Goal: Task Accomplishment & Management: Manage account settings

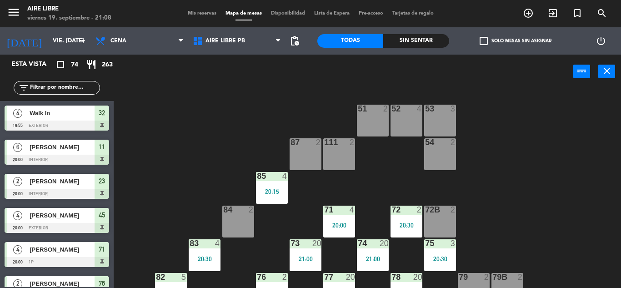
scroll to position [28, 0]
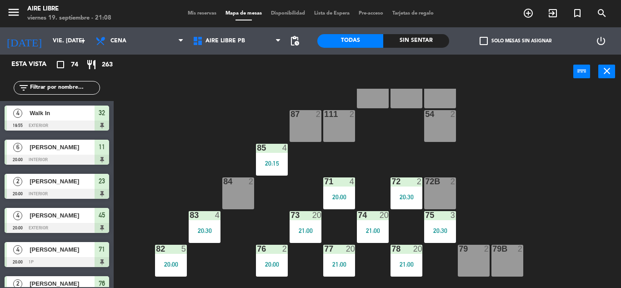
click at [62, 89] on input "text" at bounding box center [64, 88] width 70 height 10
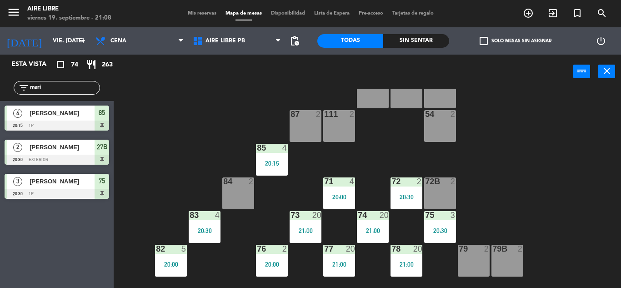
click at [30, 272] on div "Esta vista crop_square 74 restaurant 263 filter_list mari 4 [PERSON_NAME] 20:15…" at bounding box center [57, 171] width 114 height 233
click at [78, 83] on input "mari" at bounding box center [64, 88] width 70 height 10
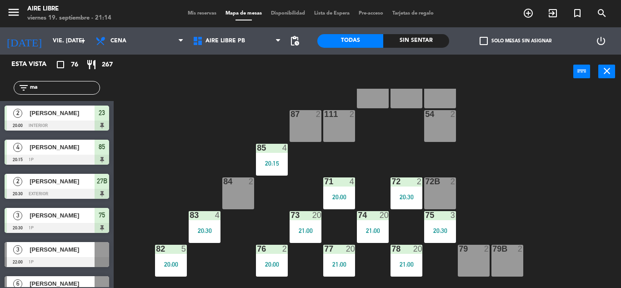
type input "m"
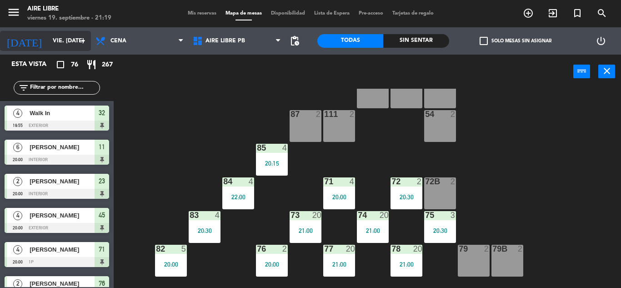
click at [50, 39] on input "vie. [DATE]" at bounding box center [86, 40] width 77 height 15
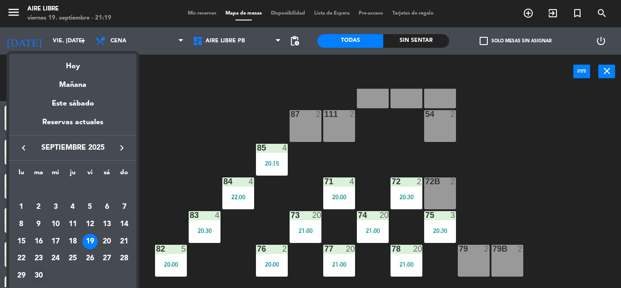
click at [38, 275] on div "30" at bounding box center [38, 275] width 15 height 15
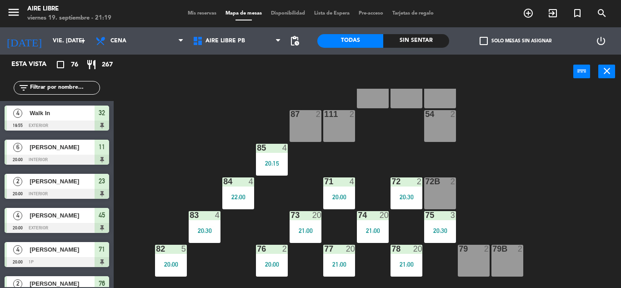
type input "[DATE] sep."
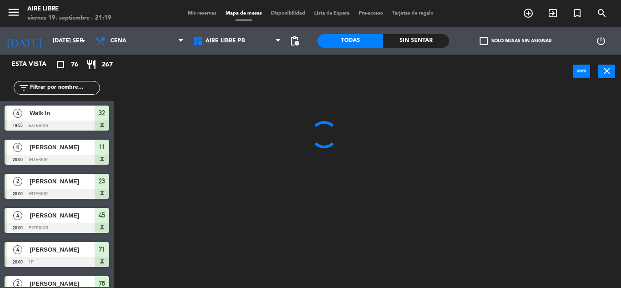
scroll to position [0, 0]
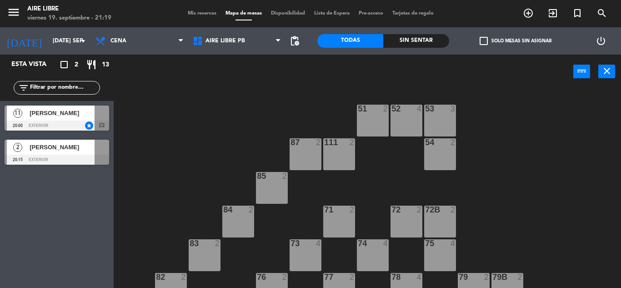
click at [51, 111] on span "[PERSON_NAME]" at bounding box center [62, 113] width 65 height 10
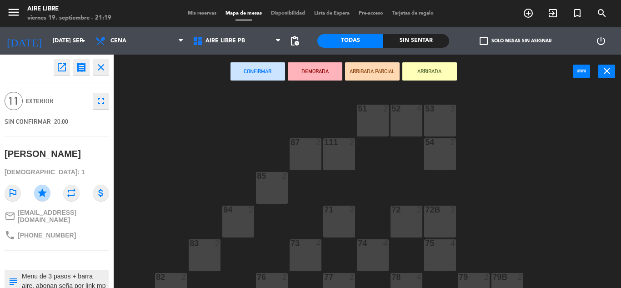
click at [62, 65] on icon "open_in_new" at bounding box center [61, 67] width 11 height 11
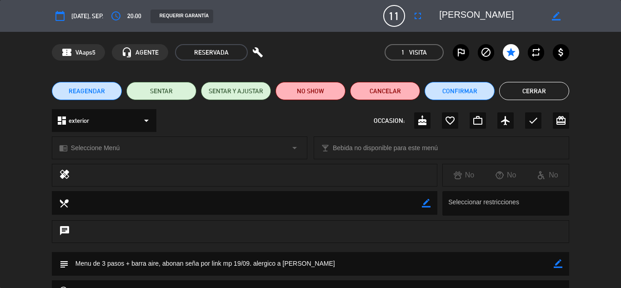
click at [557, 15] on icon "border_color" at bounding box center [556, 16] width 9 height 9
click at [454, 14] on textarea at bounding box center [491, 16] width 104 height 16
click at [455, 14] on textarea at bounding box center [491, 16] width 104 height 16
click at [456, 15] on textarea at bounding box center [491, 16] width 104 height 16
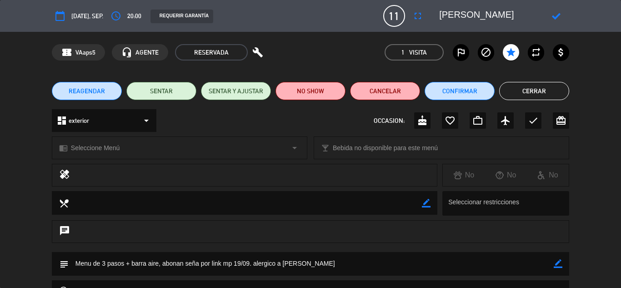
type textarea "[PERSON_NAME]"
click at [558, 16] on icon at bounding box center [556, 16] width 9 height 9
click at [536, 89] on button "Cerrar" at bounding box center [534, 91] width 70 height 18
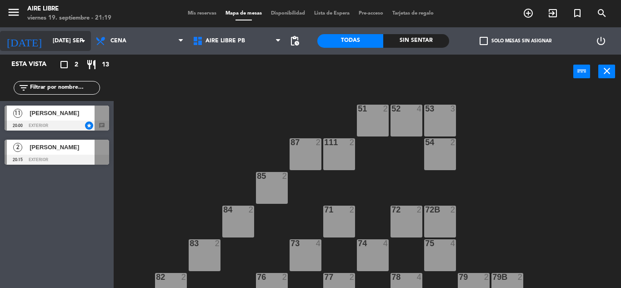
click at [51, 42] on input "[DATE] sep." at bounding box center [86, 40] width 77 height 15
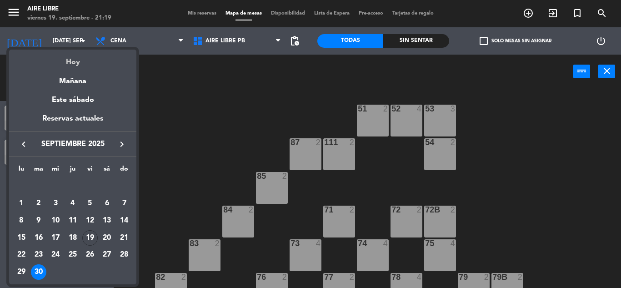
click at [76, 62] on div "Hoy" at bounding box center [72, 59] width 127 height 19
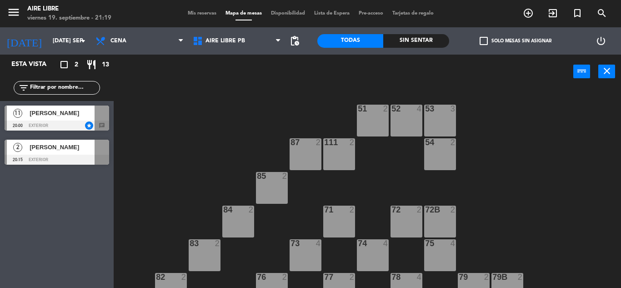
type input "vie. [DATE]"
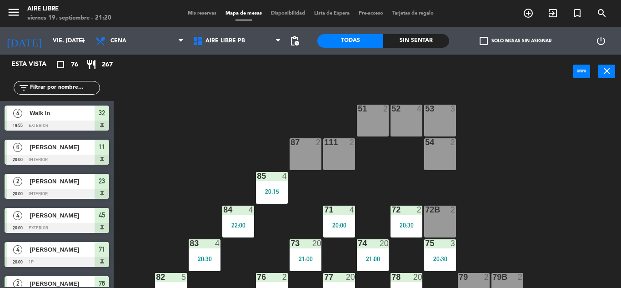
click at [199, 15] on span "Mis reservas" at bounding box center [202, 13] width 38 height 5
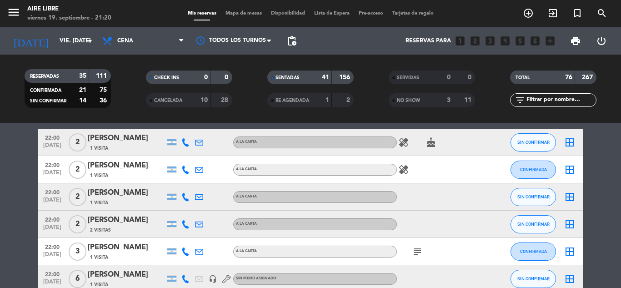
scroll to position [1324, 0]
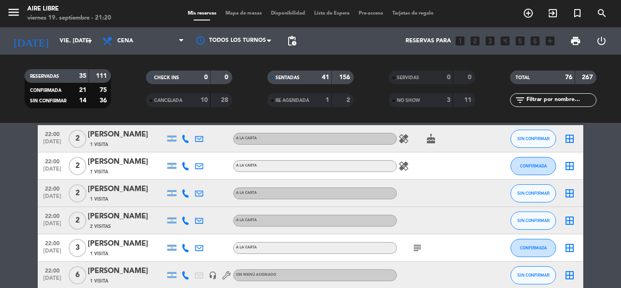
click at [429, 142] on icon "cake" at bounding box center [431, 138] width 11 height 11
click at [407, 140] on icon "healing" at bounding box center [403, 138] width 11 height 11
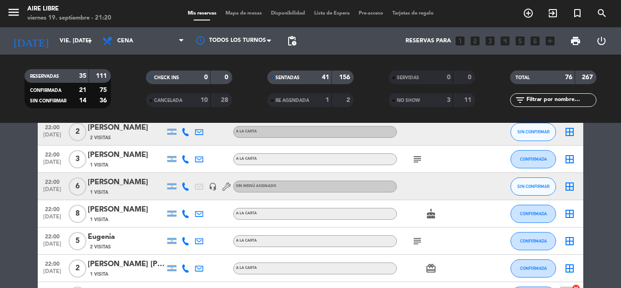
scroll to position [1415, 0]
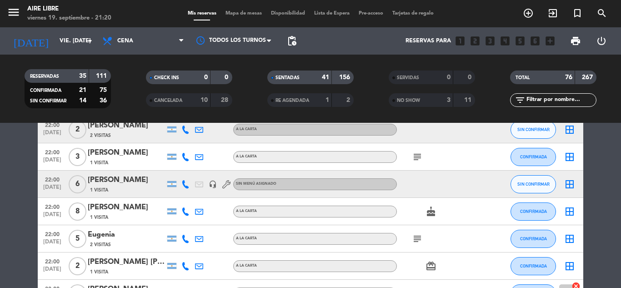
click at [413, 154] on icon "subject" at bounding box center [417, 156] width 11 height 11
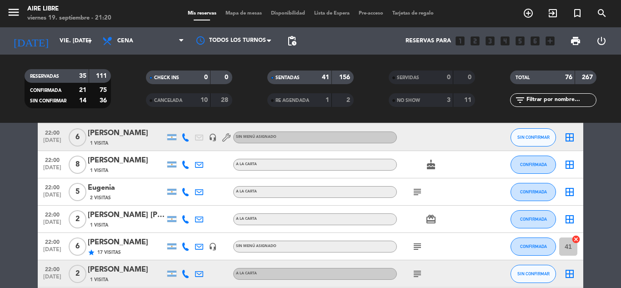
scroll to position [1464, 0]
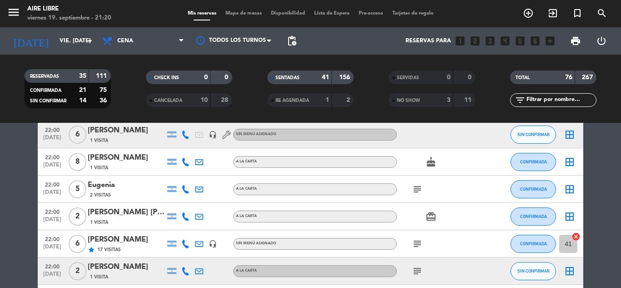
click at [415, 186] on icon "subject" at bounding box center [417, 189] width 11 height 11
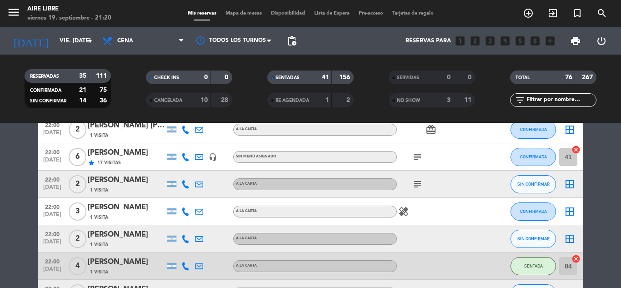
scroll to position [1559, 0]
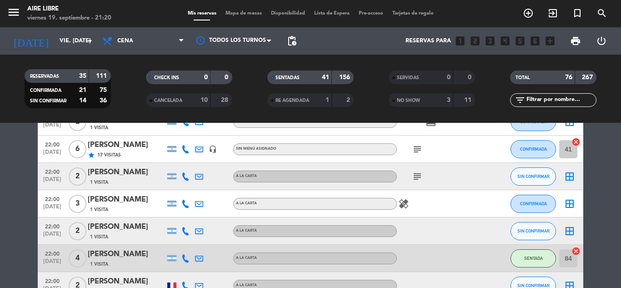
click at [413, 176] on icon "subject" at bounding box center [417, 176] width 11 height 11
click at [417, 151] on icon "subject" at bounding box center [417, 149] width 11 height 11
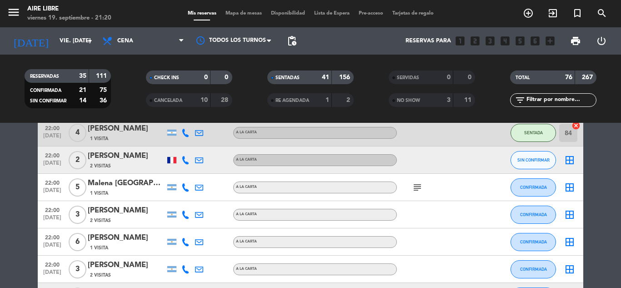
scroll to position [1690, 0]
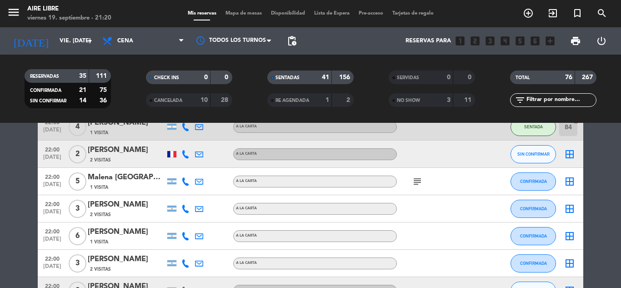
click at [419, 182] on icon "subject" at bounding box center [417, 181] width 11 height 11
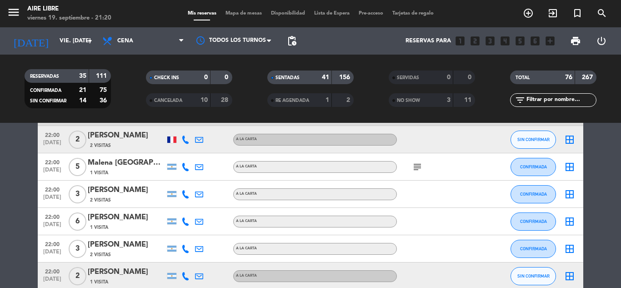
scroll to position [1706, 0]
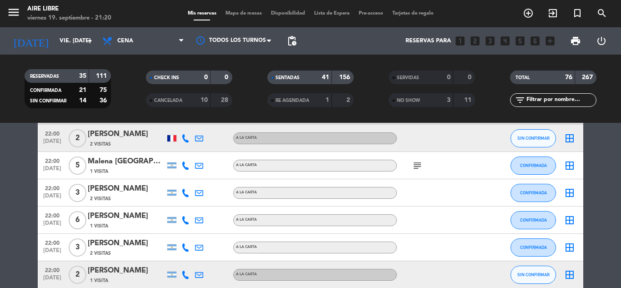
click at [569, 162] on icon "border_all" at bounding box center [569, 165] width 11 height 11
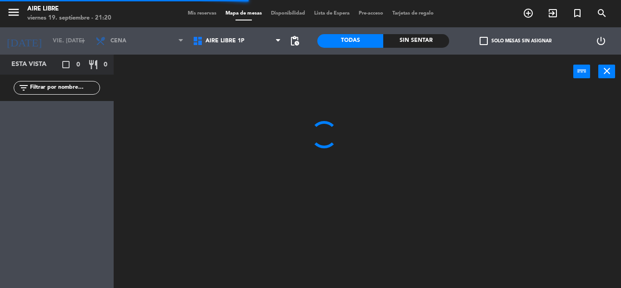
click at [605, 69] on icon "close" at bounding box center [607, 70] width 11 height 11
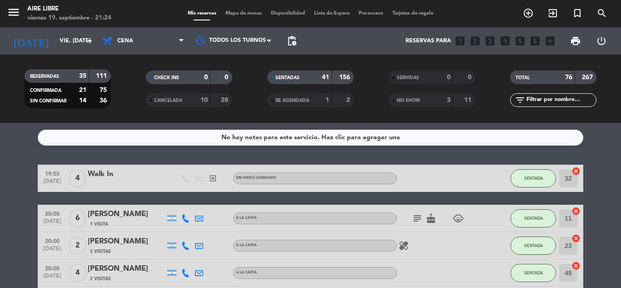
click at [243, 14] on span "Mapa de mesas" at bounding box center [243, 13] width 45 height 5
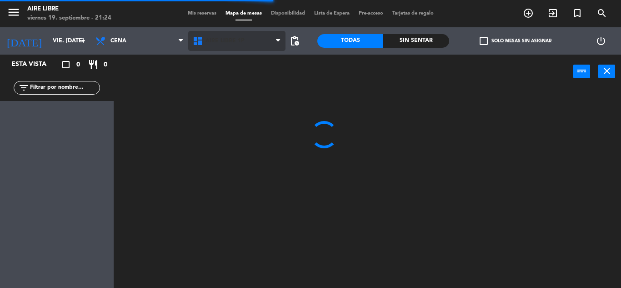
click at [216, 40] on span "Aire Libre 1P" at bounding box center [225, 41] width 39 height 6
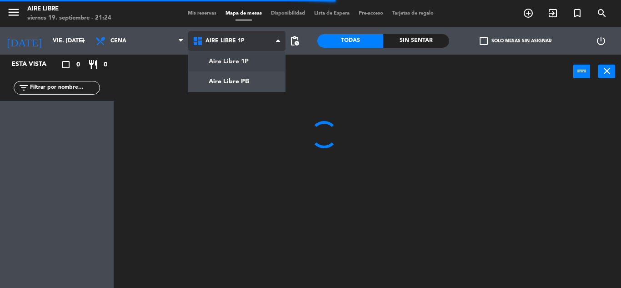
click at [239, 84] on ng-component "menu Aire Libre viernes 19. septiembre - 21:24 Mis reservas Mapa de mesas Dispo…" at bounding box center [310, 144] width 621 height 288
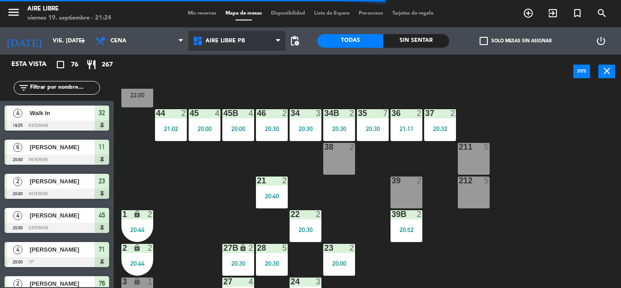
scroll to position [68, 0]
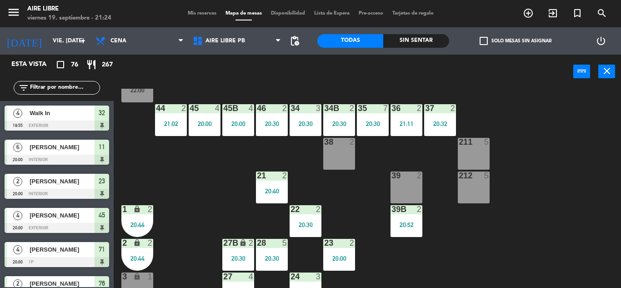
click at [477, 189] on div "212 5" at bounding box center [474, 187] width 32 height 32
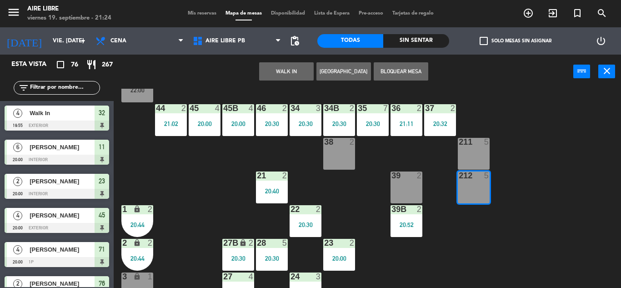
click at [290, 71] on button "WALK IN" at bounding box center [286, 71] width 55 height 18
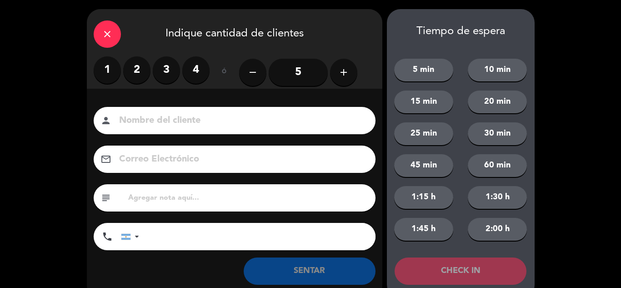
click at [194, 70] on label "4" at bounding box center [195, 69] width 27 height 27
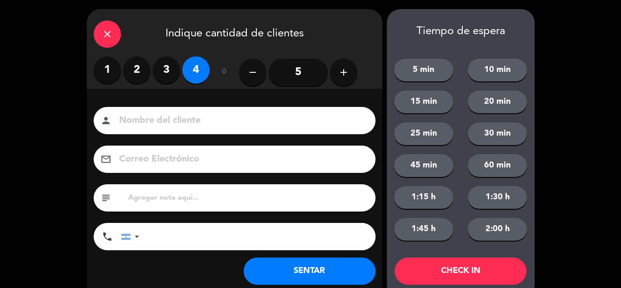
click at [345, 73] on icon "add" at bounding box center [343, 72] width 11 height 11
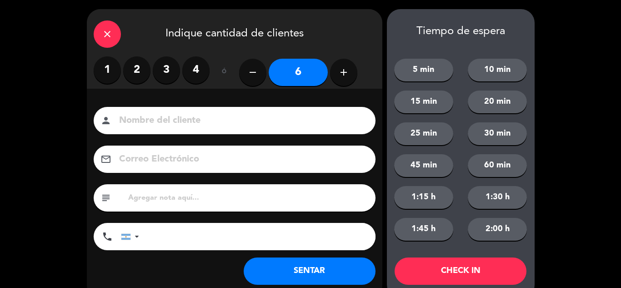
click at [347, 68] on icon "add" at bounding box center [343, 72] width 11 height 11
click at [246, 74] on button "remove" at bounding box center [252, 72] width 27 height 27
type input "6"
click at [317, 270] on button "SENTAR" at bounding box center [310, 270] width 132 height 27
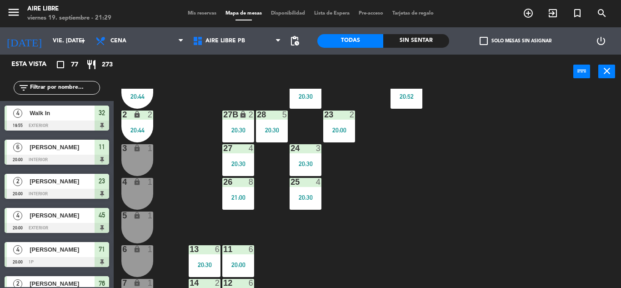
scroll to position [195, 0]
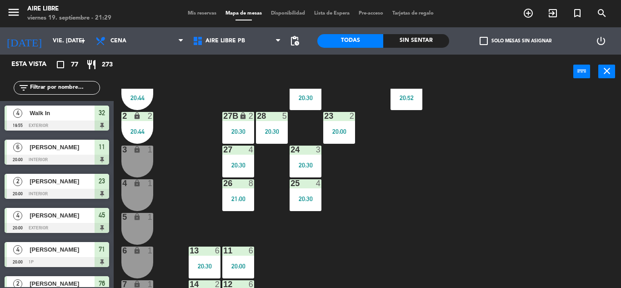
click at [139, 165] on div "3 lock 1" at bounding box center [137, 162] width 32 height 32
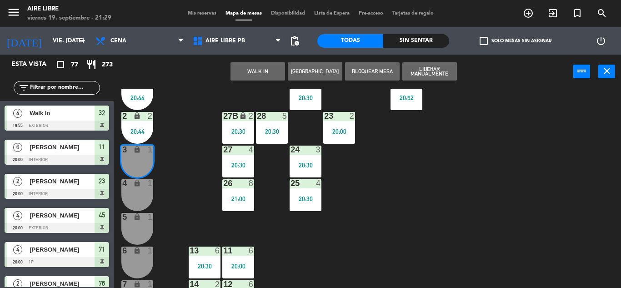
click at [135, 192] on div "4 lock 1" at bounding box center [137, 195] width 32 height 32
click at [135, 226] on div "5 lock 1" at bounding box center [137, 229] width 32 height 32
click at [258, 71] on button "WALK IN" at bounding box center [258, 71] width 55 height 18
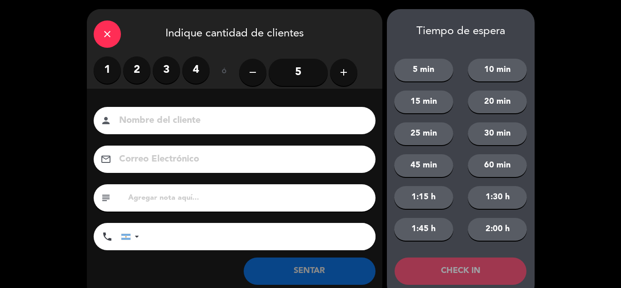
click at [172, 80] on label "3" at bounding box center [166, 69] width 27 height 27
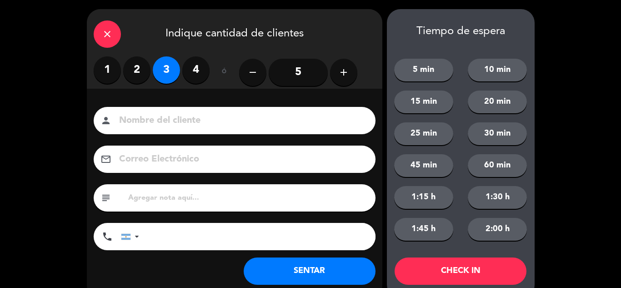
click at [311, 265] on button "SENTAR" at bounding box center [310, 270] width 132 height 27
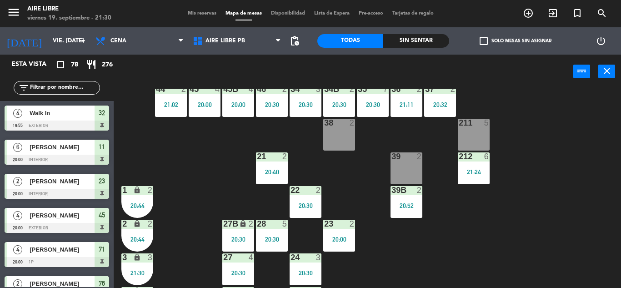
scroll to position [83, 0]
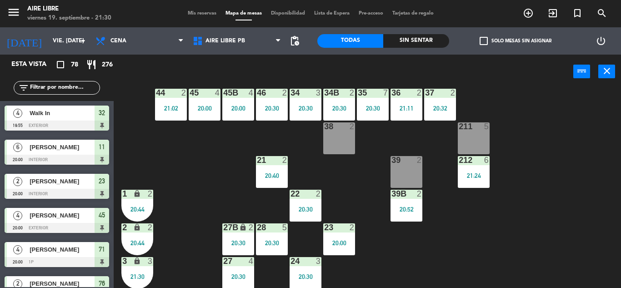
click at [56, 91] on input "text" at bounding box center [64, 88] width 70 height 10
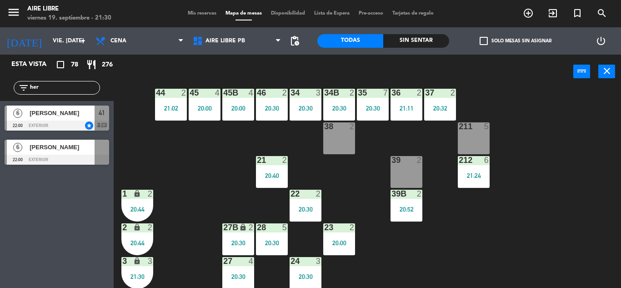
type input "her"
click at [76, 117] on span "[PERSON_NAME]" at bounding box center [62, 113] width 65 height 10
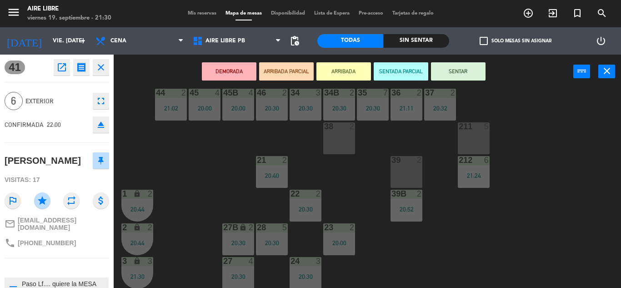
click at [106, 118] on button "eject" at bounding box center [101, 124] width 16 height 16
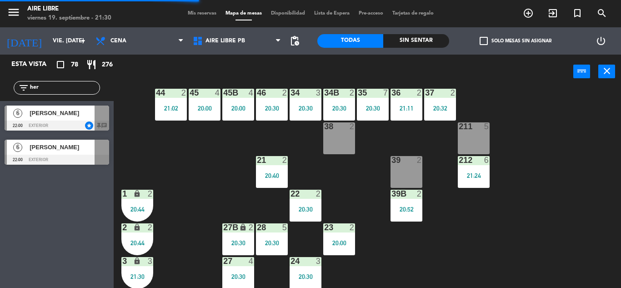
click at [77, 114] on span "[PERSON_NAME]" at bounding box center [62, 113] width 65 height 10
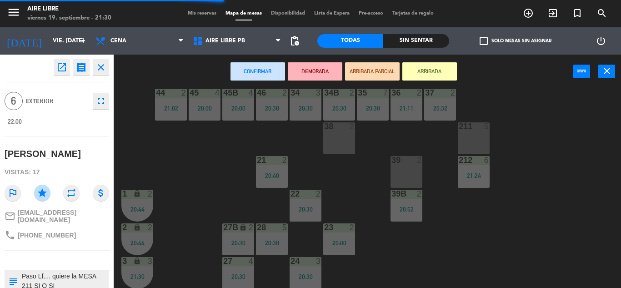
click at [473, 142] on div "211 5" at bounding box center [474, 138] width 32 height 32
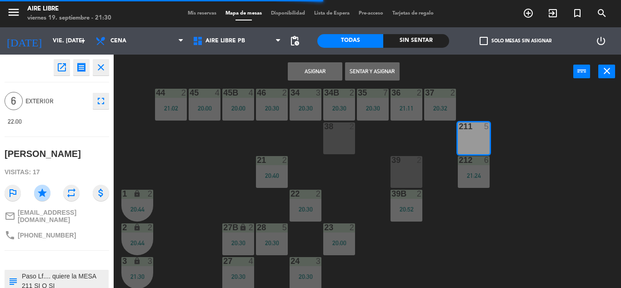
click at [312, 79] on button "Asignar" at bounding box center [315, 71] width 55 height 18
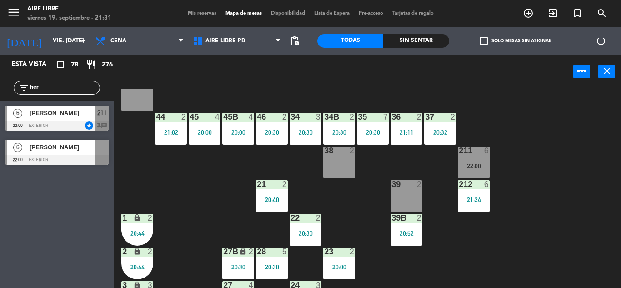
scroll to position [44, 0]
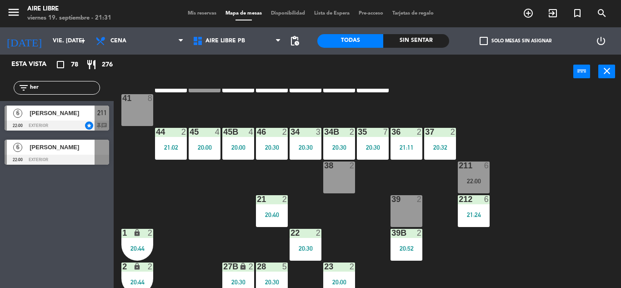
click at [64, 83] on input "her" at bounding box center [64, 88] width 70 height 10
type input "h"
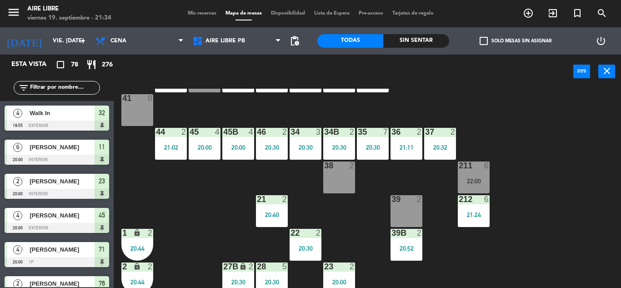
click at [49, 88] on input "text" at bounding box center [64, 88] width 70 height 10
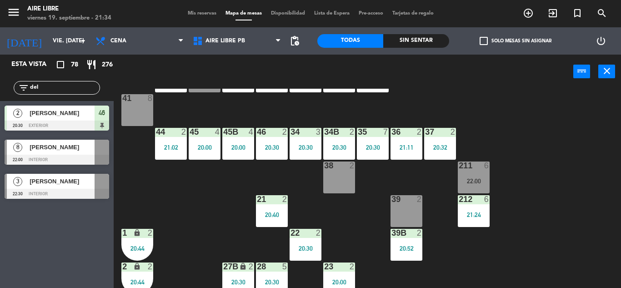
type input "del"
click at [40, 256] on div "Esta vista crop_square 78 restaurant 276 filter_list del 2 [PERSON_NAME] del rí…" at bounding box center [57, 171] width 114 height 233
click at [49, 151] on span "[PERSON_NAME]" at bounding box center [62, 147] width 65 height 10
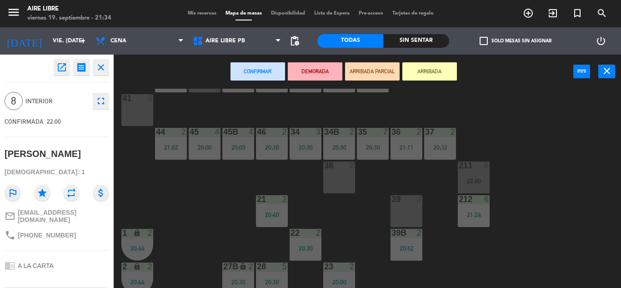
click at [446, 75] on button "ARRIBADA" at bounding box center [429, 71] width 55 height 18
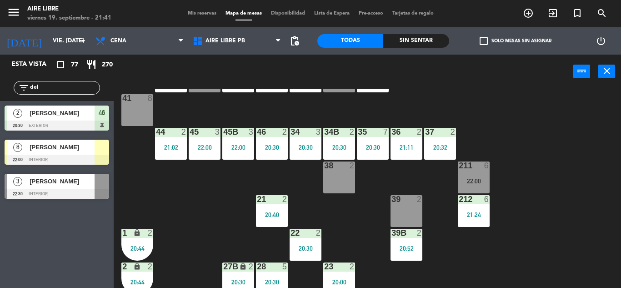
click at [376, 146] on div "20:30" at bounding box center [373, 147] width 32 height 6
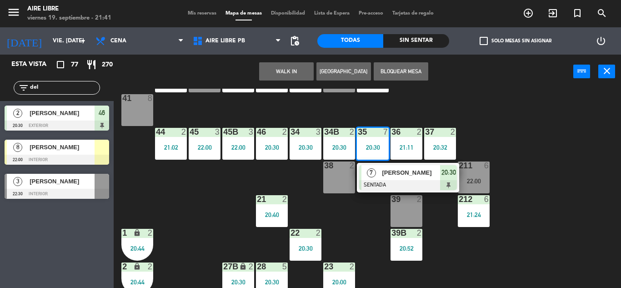
click at [395, 181] on div at bounding box center [408, 185] width 98 height 10
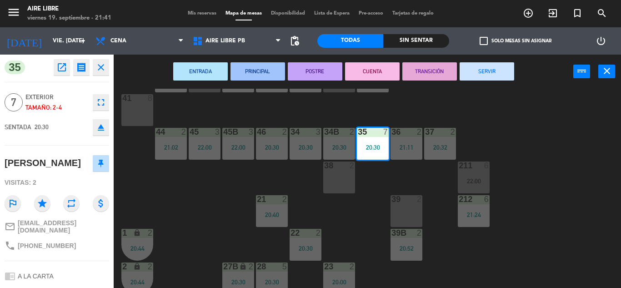
click at [494, 71] on button "SERVIR" at bounding box center [487, 71] width 55 height 18
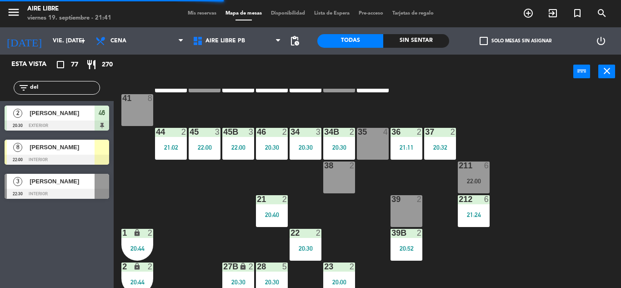
click at [77, 151] on span "[PERSON_NAME]" at bounding box center [62, 147] width 65 height 10
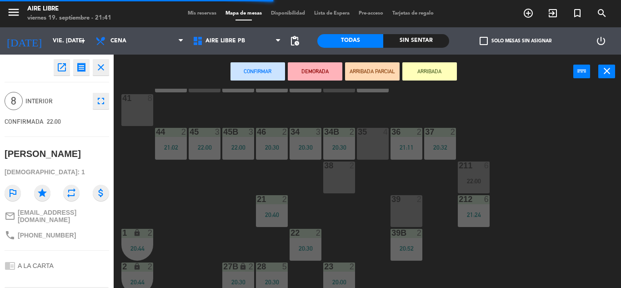
click at [377, 140] on div "35 4" at bounding box center [373, 144] width 32 height 32
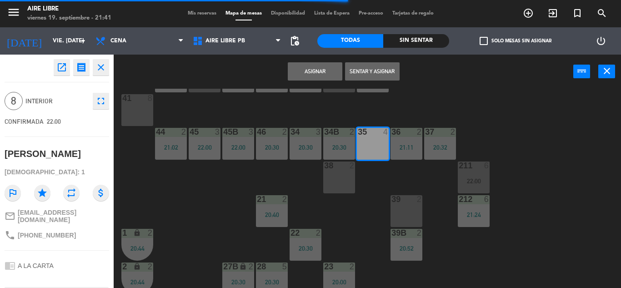
click at [372, 71] on button "Sentar y Asignar" at bounding box center [372, 71] width 55 height 18
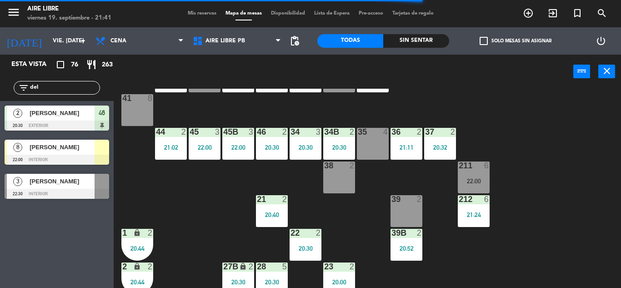
click at [51, 87] on input "del" at bounding box center [64, 88] width 70 height 10
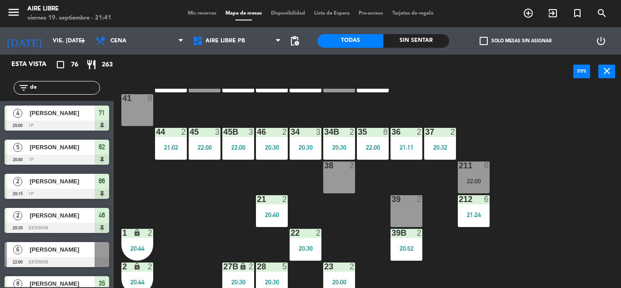
type input "d"
click at [471, 174] on div "211 6 22:00" at bounding box center [474, 177] width 32 height 32
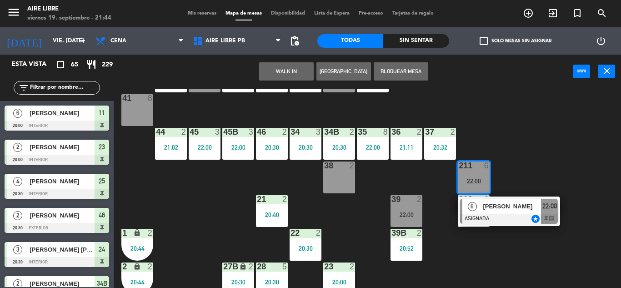
click at [503, 207] on span "[PERSON_NAME]" at bounding box center [512, 206] width 58 height 10
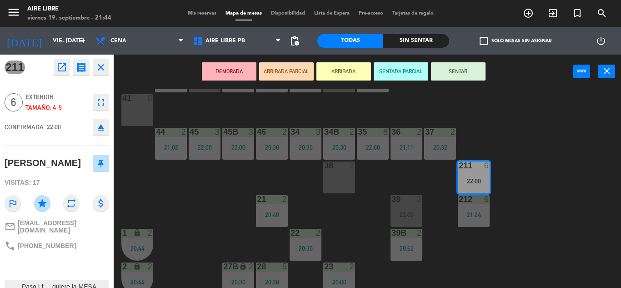
click at [457, 73] on button "SENTAR" at bounding box center [458, 71] width 55 height 18
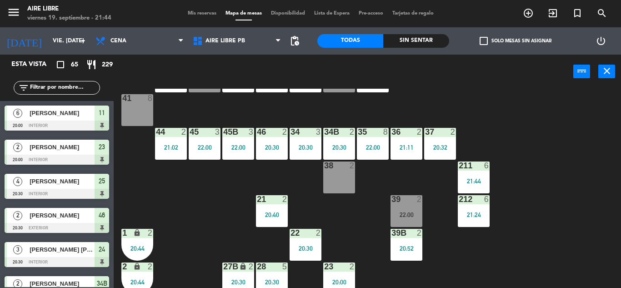
scroll to position [0, 0]
click at [485, 45] on span "check_box_outline_blank" at bounding box center [484, 41] width 8 height 8
click at [516, 41] on input "check_box_outline_blank Solo mesas sin asignar" at bounding box center [516, 41] width 0 height 0
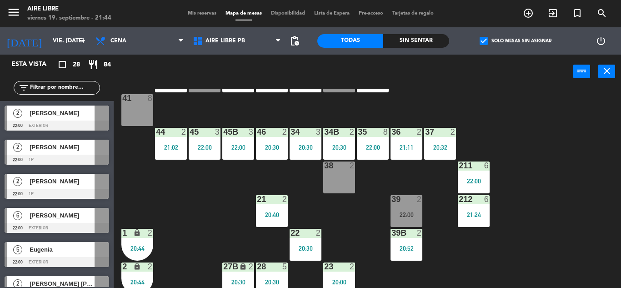
click at [35, 219] on span "[PERSON_NAME]" at bounding box center [62, 216] width 65 height 10
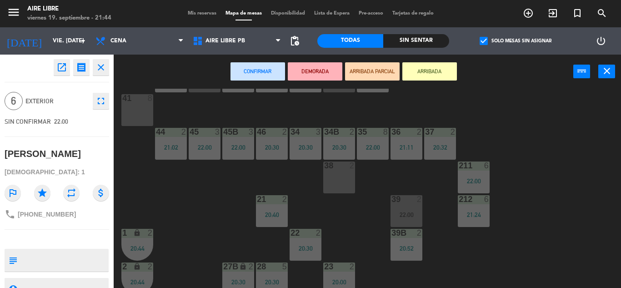
click at [140, 112] on div "41 8" at bounding box center [137, 110] width 32 height 32
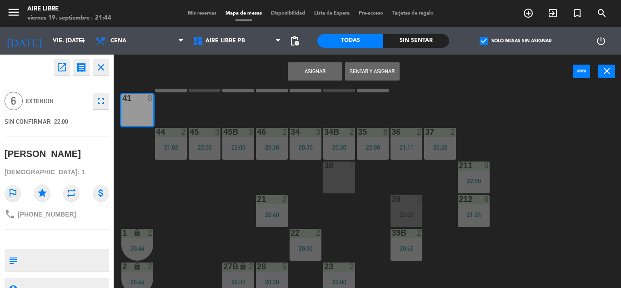
click at [319, 70] on button "Asignar" at bounding box center [315, 71] width 55 height 18
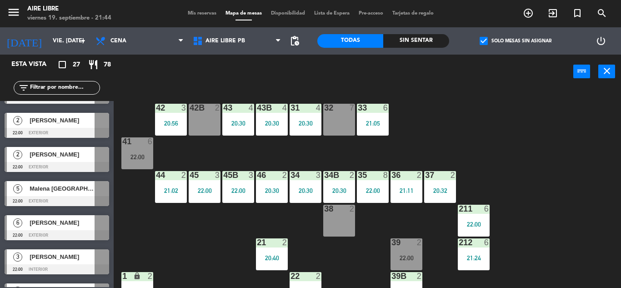
scroll to position [199, 0]
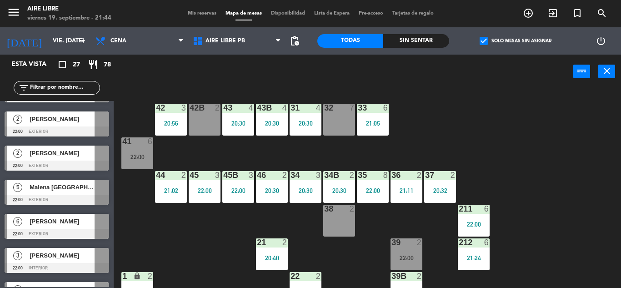
click at [38, 224] on span "[PERSON_NAME]" at bounding box center [62, 221] width 65 height 10
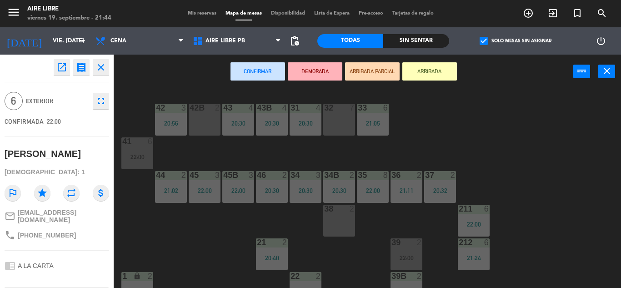
click at [342, 119] on div "32 7" at bounding box center [339, 120] width 32 height 32
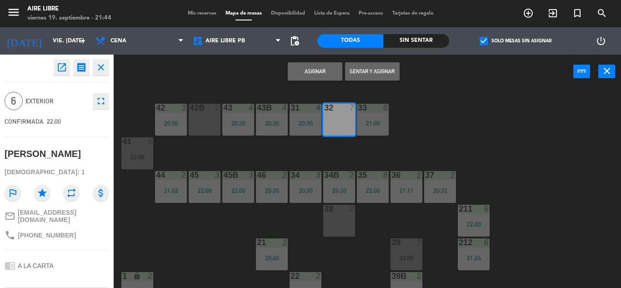
click at [320, 74] on button "Asignar" at bounding box center [315, 71] width 55 height 18
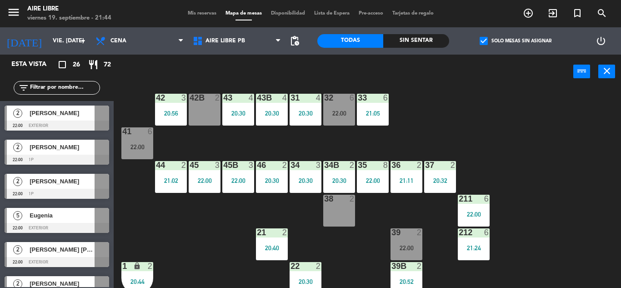
scroll to position [0, 0]
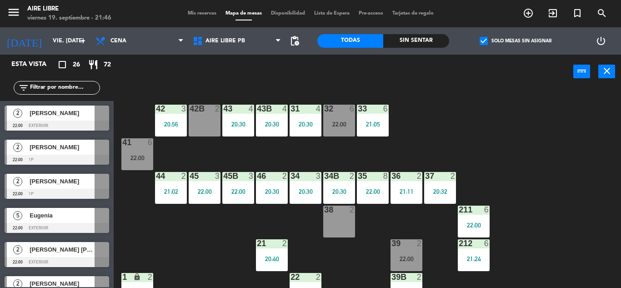
click at [52, 90] on input "text" at bounding box center [64, 88] width 70 height 10
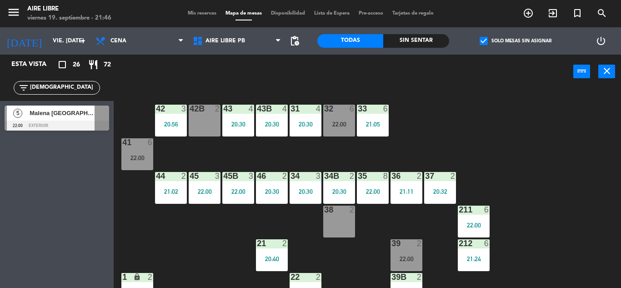
type input "[DEMOGRAPHIC_DATA]"
click at [43, 226] on div "Esta vista crop_square 26 restaurant 72 filter_list [DEMOGRAPHIC_DATA] 5 Malena…" at bounding box center [57, 171] width 114 height 233
click at [342, 123] on div "22:00" at bounding box center [339, 124] width 32 height 6
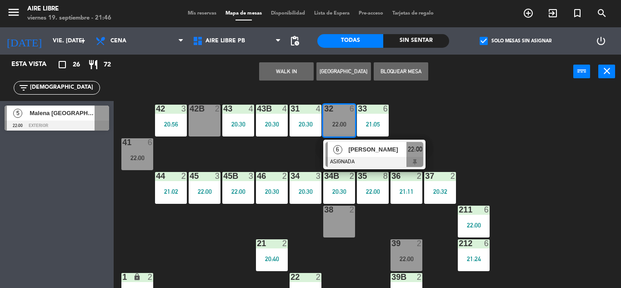
click at [378, 149] on span "[PERSON_NAME]" at bounding box center [377, 150] width 58 height 10
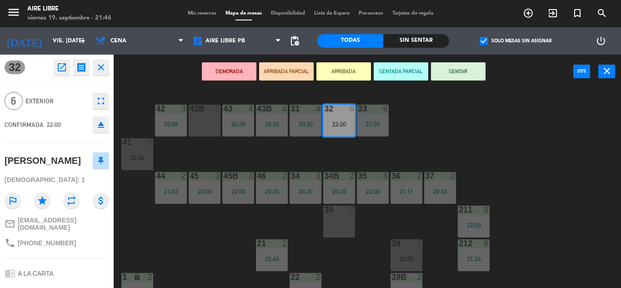
click at [551, 148] on div "42 3 20:56 43 4 20:30 31 4 20:30 32 6 22:00 33 6 21:05 42B 2 43B 4 20:30 41 6 2…" at bounding box center [370, 188] width 501 height 199
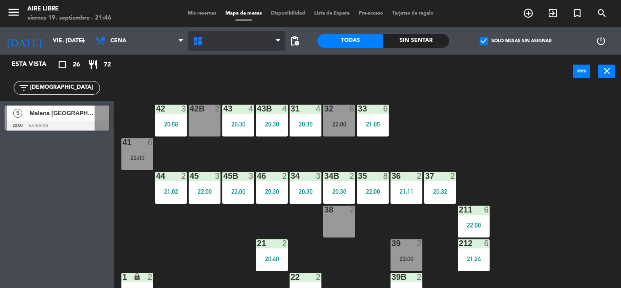
click at [228, 43] on span "Aire Libre PB" at bounding box center [226, 41] width 40 height 6
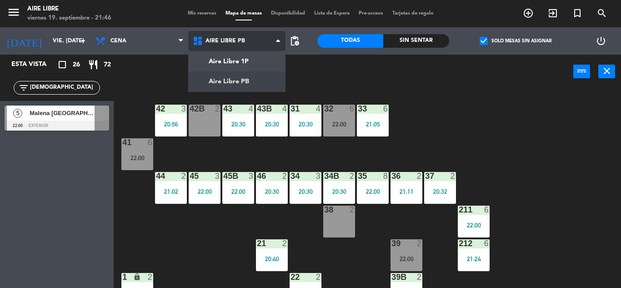
click at [239, 59] on ng-component "menu Aire Libre viernes 19. septiembre - 21:46 Mis reservas Mapa de mesas Dispo…" at bounding box center [310, 144] width 621 height 288
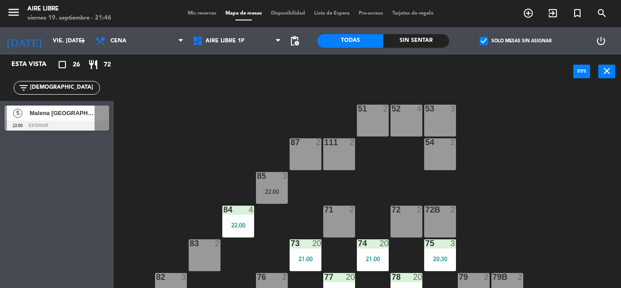
click at [271, 189] on div "22:00" at bounding box center [272, 191] width 32 height 6
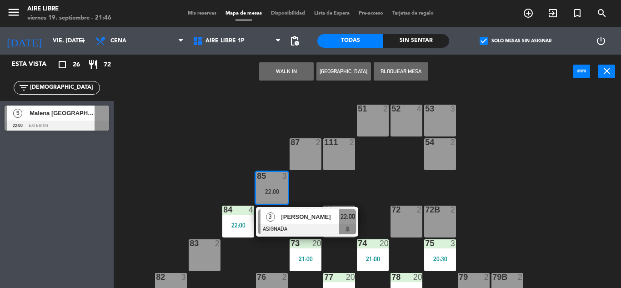
click at [294, 220] on span "[PERSON_NAME]" at bounding box center [310, 217] width 58 height 10
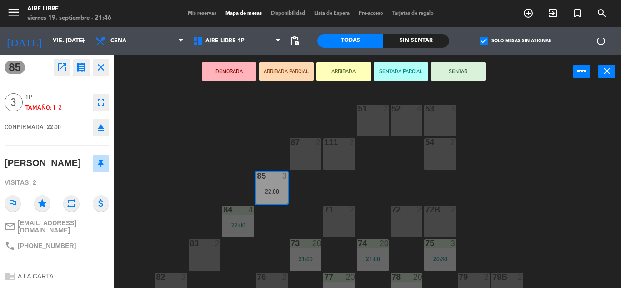
click at [103, 127] on icon "eject" at bounding box center [100, 127] width 11 height 11
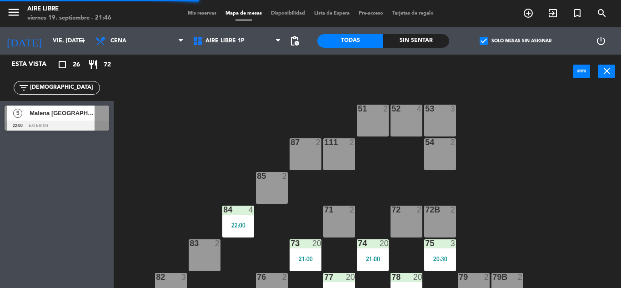
click at [61, 115] on span "Malena [GEOGRAPHIC_DATA][PERSON_NAME]" at bounding box center [62, 113] width 65 height 10
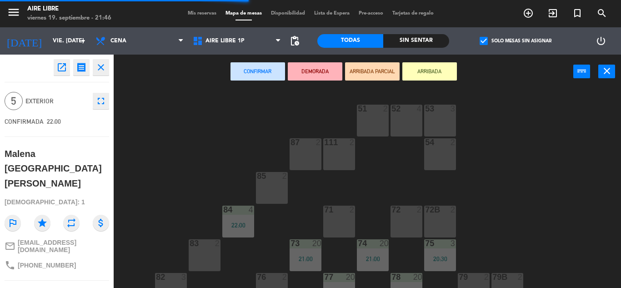
click at [271, 190] on div "85 2" at bounding box center [272, 188] width 32 height 32
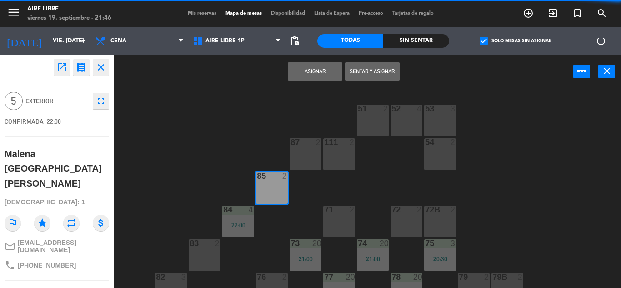
click at [307, 75] on button "Asignar" at bounding box center [315, 71] width 55 height 18
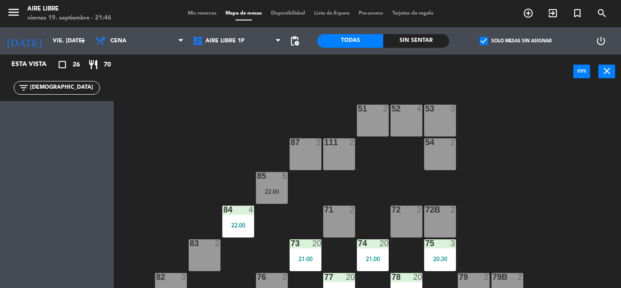
click at [50, 88] on input "[DEMOGRAPHIC_DATA]" at bounding box center [64, 88] width 70 height 10
type input "m"
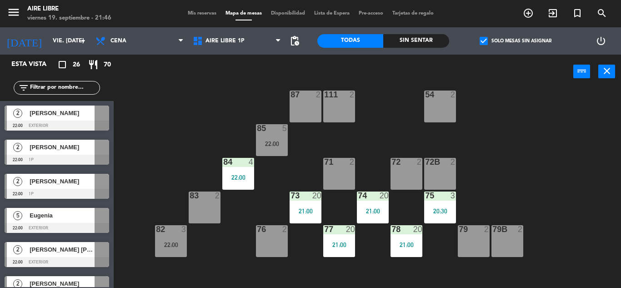
scroll to position [51, 0]
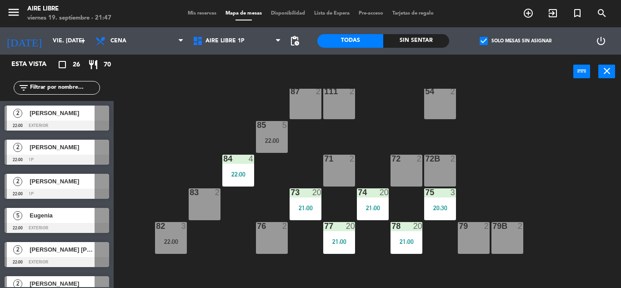
click at [49, 88] on input "text" at bounding box center [64, 88] width 70 height 10
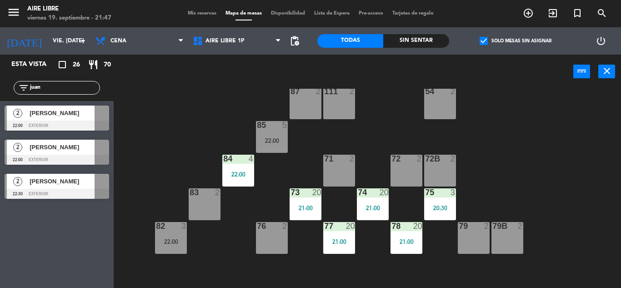
type input "juan"
click at [60, 124] on div at bounding box center [57, 126] width 105 height 10
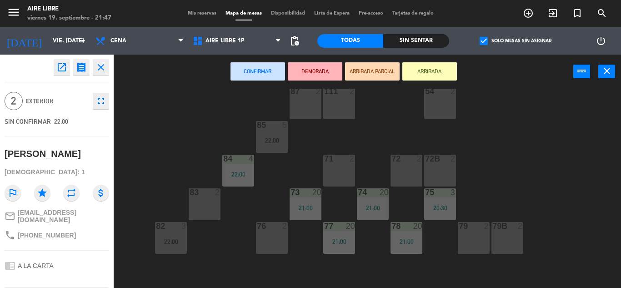
click at [65, 69] on icon "open_in_new" at bounding box center [61, 67] width 11 height 11
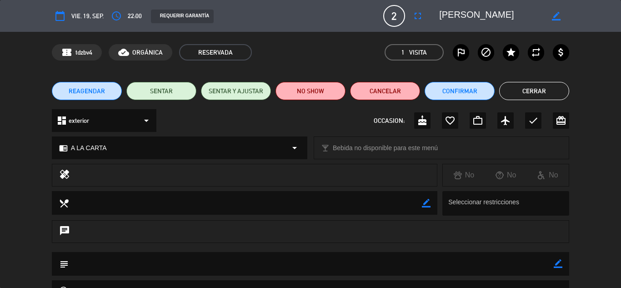
click at [112, 18] on icon "access_time" at bounding box center [116, 15] width 11 height 11
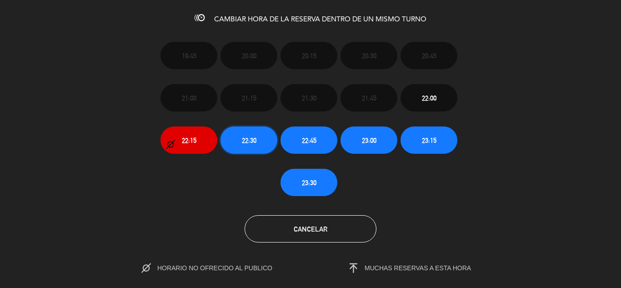
click at [253, 140] on span "22:30" at bounding box center [249, 140] width 15 height 10
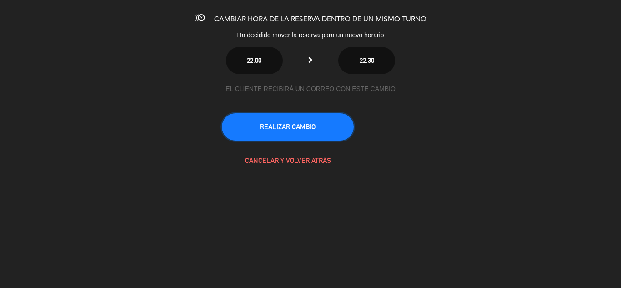
click at [295, 124] on button "REALIZAR CAMBIO" at bounding box center [288, 126] width 132 height 27
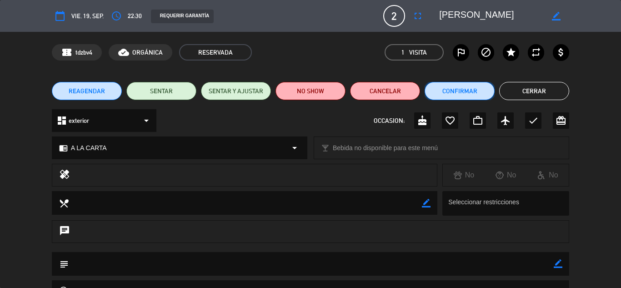
click at [462, 96] on button "Confirmar" at bounding box center [460, 91] width 70 height 18
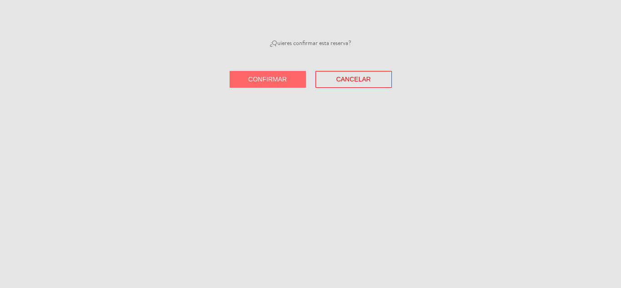
click at [268, 76] on span "Confirmar" at bounding box center [267, 78] width 39 height 7
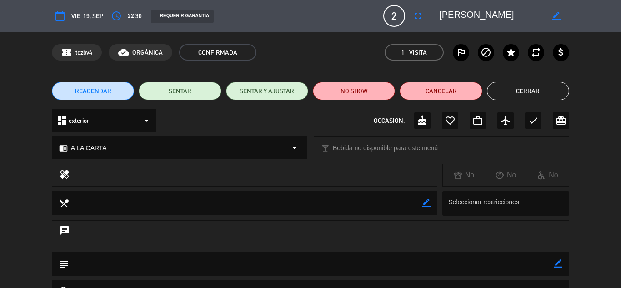
click at [540, 93] on button "Cerrar" at bounding box center [528, 91] width 82 height 18
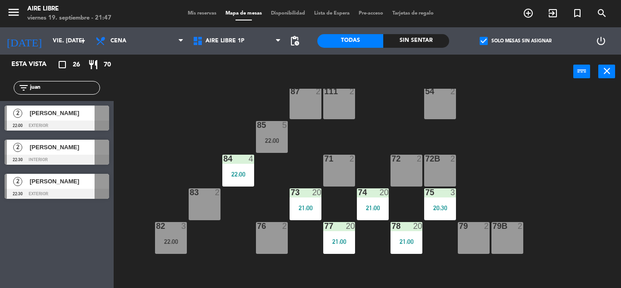
click at [57, 84] on input "juan" at bounding box center [64, 88] width 70 height 10
type input "j"
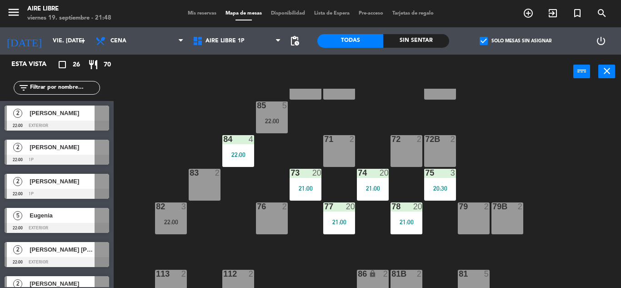
scroll to position [55, 0]
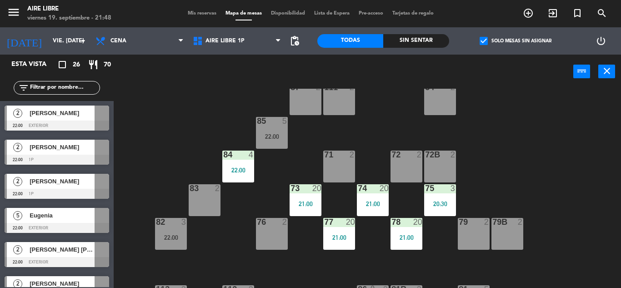
click at [262, 131] on div "85 5 22:00" at bounding box center [272, 133] width 32 height 32
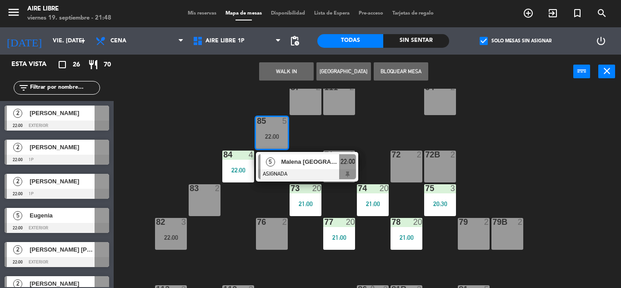
click at [294, 169] on div "Malena [GEOGRAPHIC_DATA][PERSON_NAME]" at bounding box center [309, 161] width 59 height 15
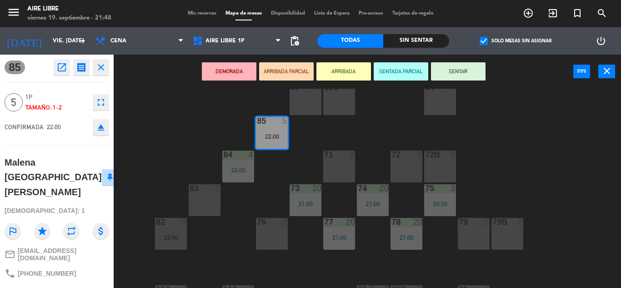
click at [345, 69] on button "ARRIBADA" at bounding box center [343, 71] width 55 height 18
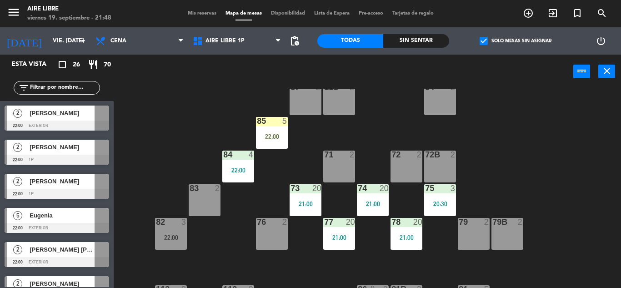
click at [274, 122] on div at bounding box center [271, 121] width 15 height 8
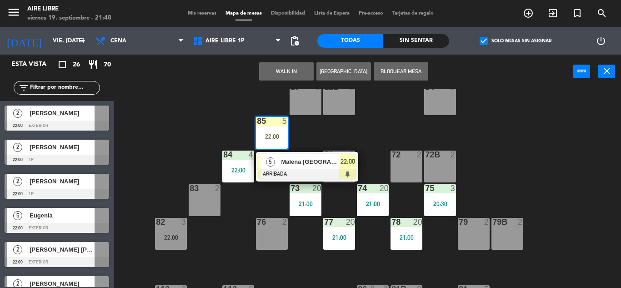
click at [167, 235] on div "22:00" at bounding box center [171, 237] width 32 height 6
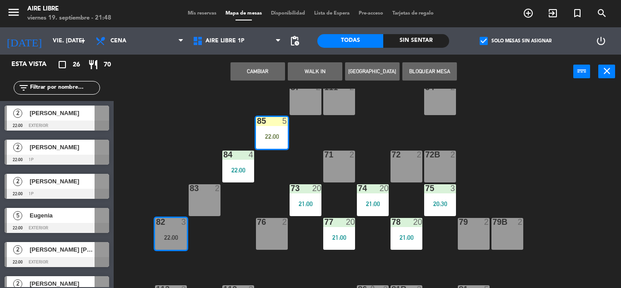
click at [256, 69] on button "Cambiar" at bounding box center [258, 71] width 55 height 18
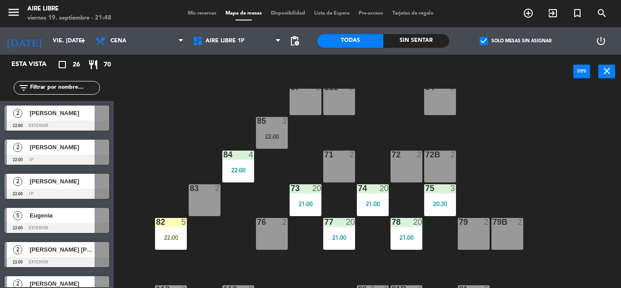
click at [171, 232] on div "82 5 22:00" at bounding box center [171, 234] width 32 height 32
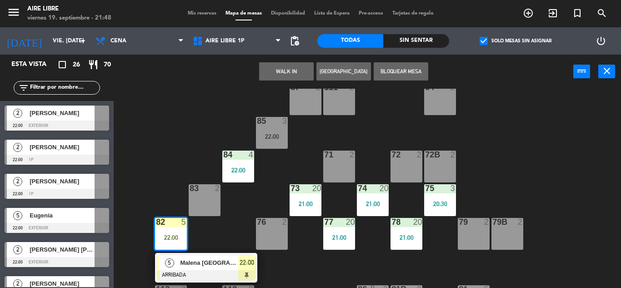
click at [216, 258] on span "Malena [GEOGRAPHIC_DATA][PERSON_NAME]" at bounding box center [209, 263] width 58 height 10
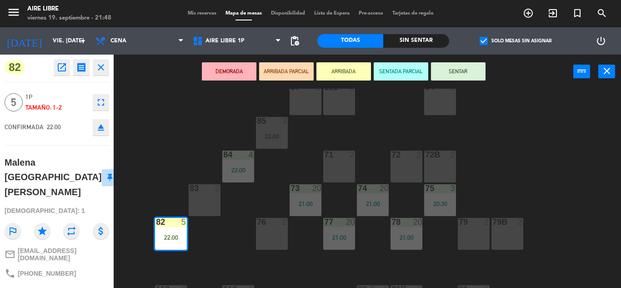
click at [470, 68] on button "SENTAR" at bounding box center [458, 71] width 55 height 18
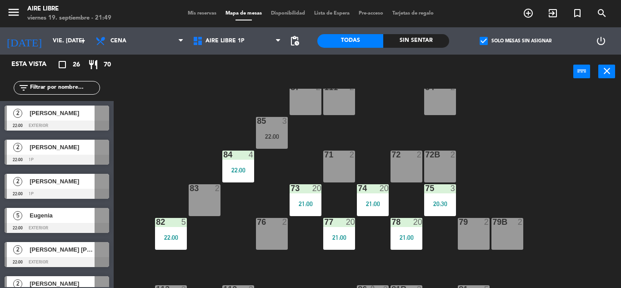
click at [57, 90] on input "text" at bounding box center [64, 88] width 70 height 10
click at [487, 39] on span "check_box" at bounding box center [484, 41] width 8 height 8
click at [516, 41] on input "check_box Solo mesas sin asignar" at bounding box center [516, 41] width 0 height 0
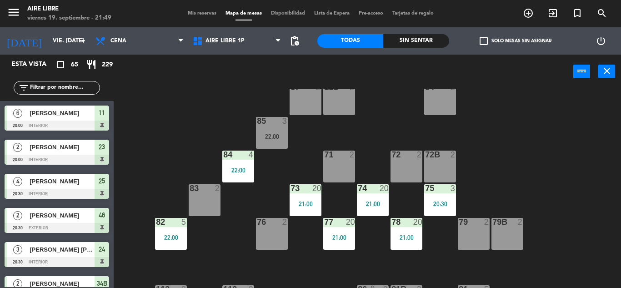
click at [70, 86] on input "text" at bounding box center [64, 88] width 70 height 10
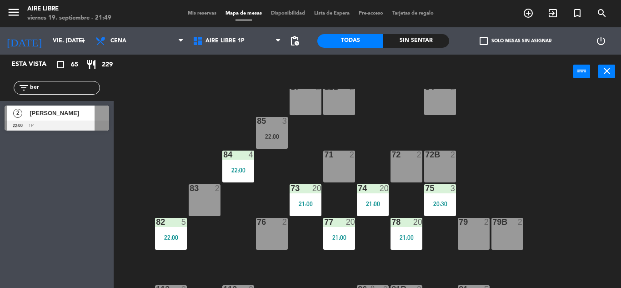
type input "ber"
click at [68, 118] on div "[PERSON_NAME]" at bounding box center [62, 112] width 66 height 15
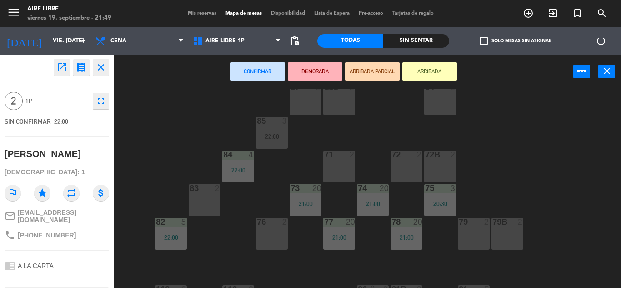
click at [427, 80] on button "ARRIBADA" at bounding box center [429, 71] width 55 height 18
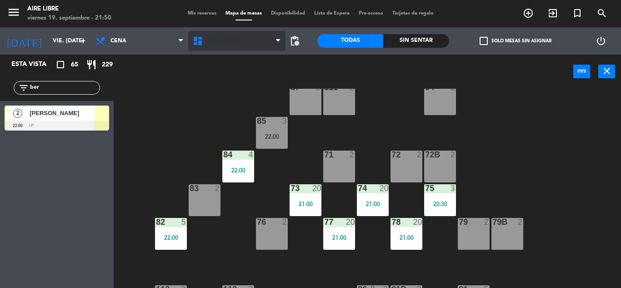
click at [221, 41] on span "Aire Libre 1P" at bounding box center [225, 41] width 39 height 6
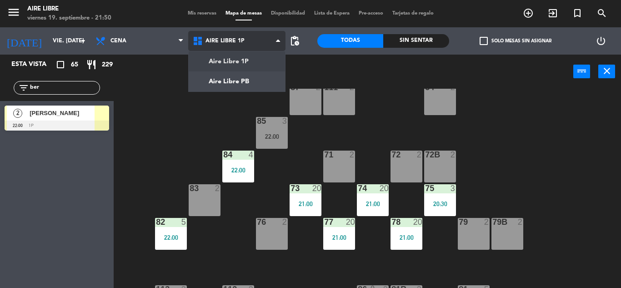
click at [235, 82] on ng-component "menu Aire Libre viernes 19. septiembre - 21:50 Mis reservas Mapa de mesas Dispo…" at bounding box center [310, 144] width 621 height 288
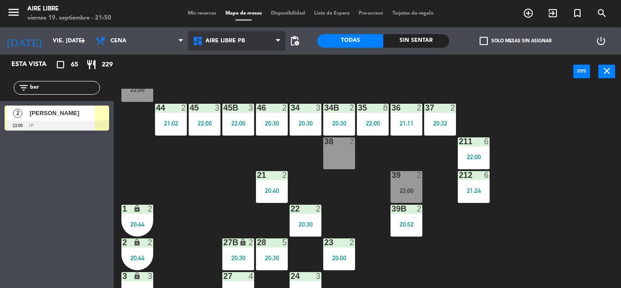
scroll to position [73, 0]
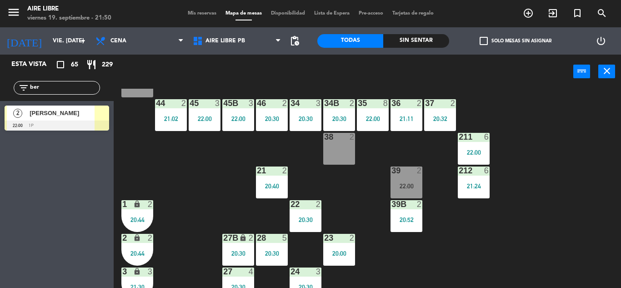
click at [411, 217] on div "20:52" at bounding box center [407, 219] width 32 height 6
click at [543, 228] on div "42 3 20:56 43 4 20:30 31 4 20:30 32 6 22:00 33 6 21:05 42B 2 43B 4 20:30 41 6 2…" at bounding box center [370, 188] width 501 height 199
click at [408, 184] on div "22:00" at bounding box center [407, 186] width 32 height 6
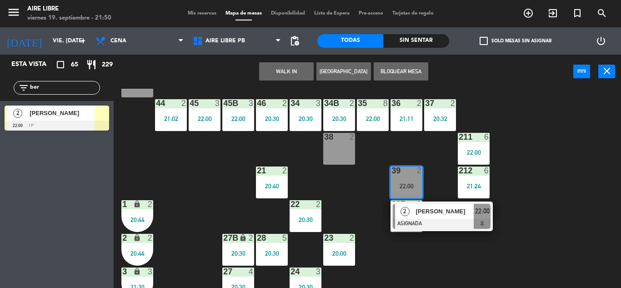
click at [418, 216] on div "[PERSON_NAME]" at bounding box center [444, 211] width 59 height 15
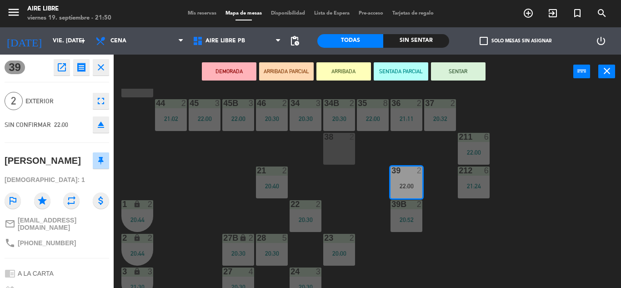
click at [104, 127] on icon "eject" at bounding box center [100, 124] width 11 height 11
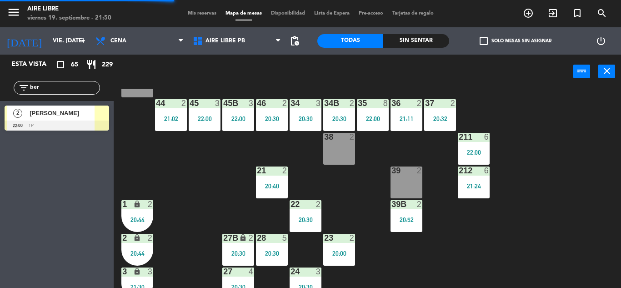
click at [76, 117] on span "[PERSON_NAME]" at bounding box center [62, 113] width 65 height 10
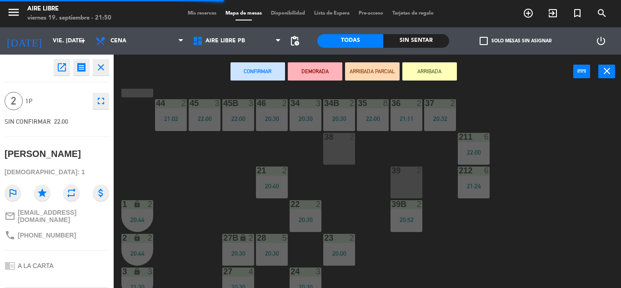
click at [403, 180] on div "39 2" at bounding box center [407, 182] width 32 height 32
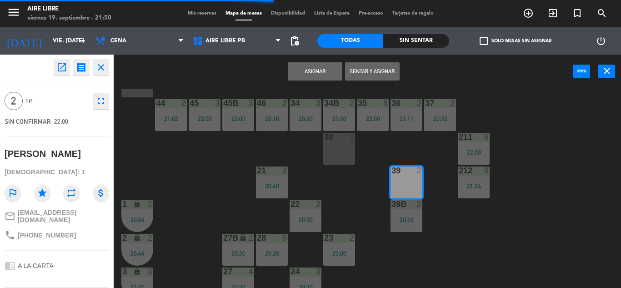
click at [383, 71] on button "Sentar y Asignar" at bounding box center [372, 71] width 55 height 18
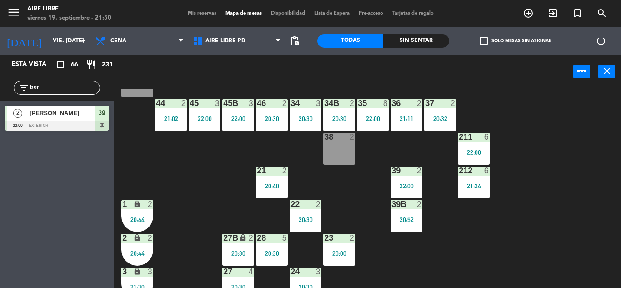
click at [68, 89] on input "ber" at bounding box center [64, 88] width 70 height 10
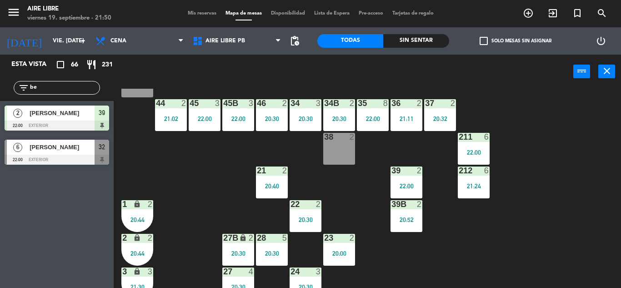
type input "b"
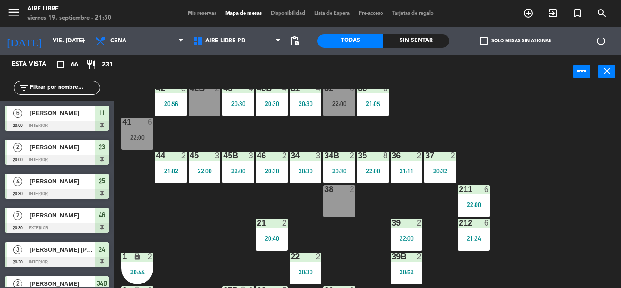
scroll to position [0, 0]
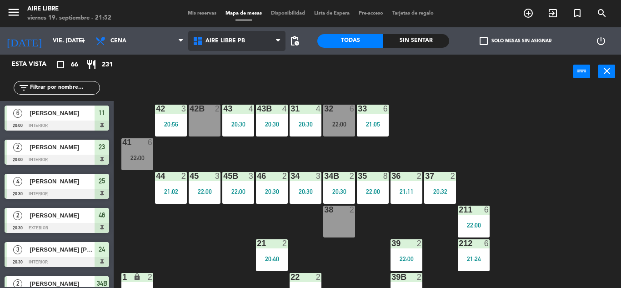
click at [219, 38] on span "Aire Libre PB" at bounding box center [226, 41] width 40 height 6
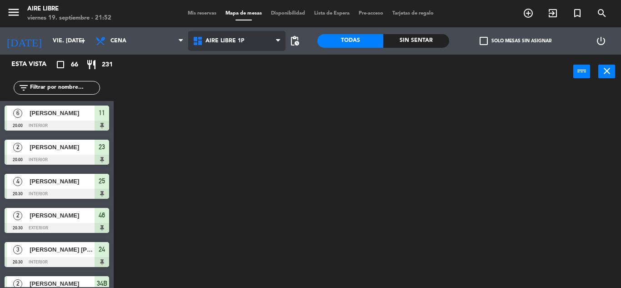
click at [229, 59] on ng-component "menu Aire Libre viernes 19. septiembre - 21:52 Mis reservas Mapa de mesas Dispo…" at bounding box center [310, 144] width 621 height 288
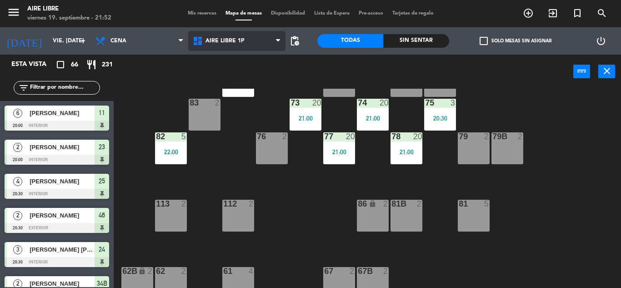
scroll to position [141, 0]
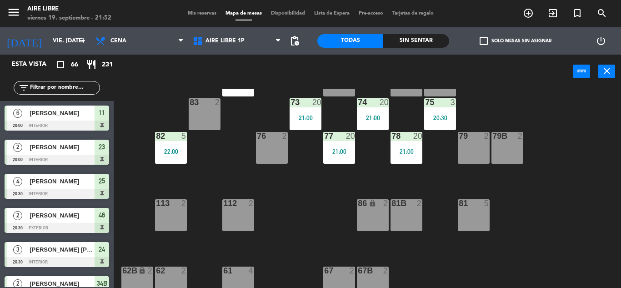
click at [171, 141] on div "82 5" at bounding box center [171, 136] width 32 height 9
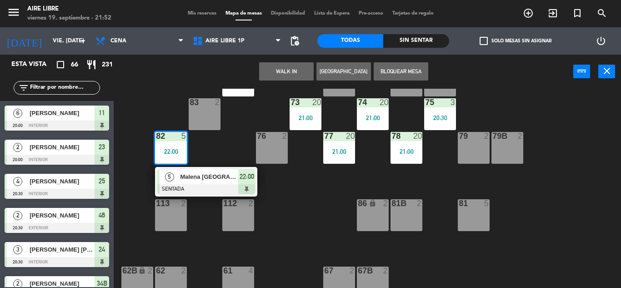
click at [239, 272] on div at bounding box center [238, 270] width 15 height 8
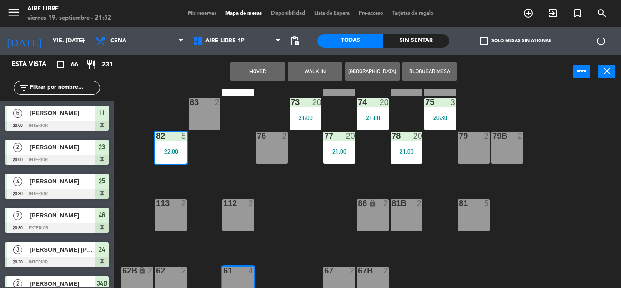
click at [262, 72] on button "Mover" at bounding box center [258, 71] width 55 height 18
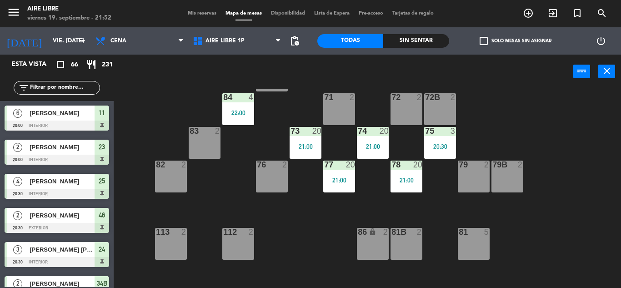
scroll to position [105, 0]
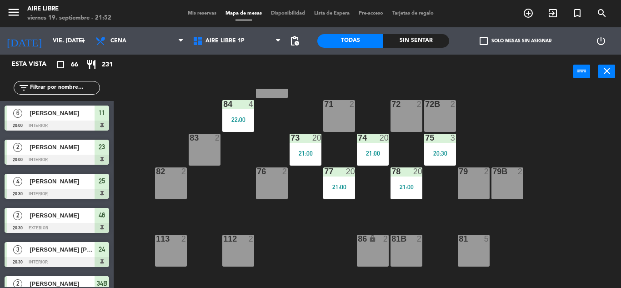
click at [480, 39] on span "check_box_outline_blank" at bounding box center [484, 41] width 8 height 8
click at [516, 41] on input "check_box_outline_blank Solo mesas sin asignar" at bounding box center [516, 41] width 0 height 0
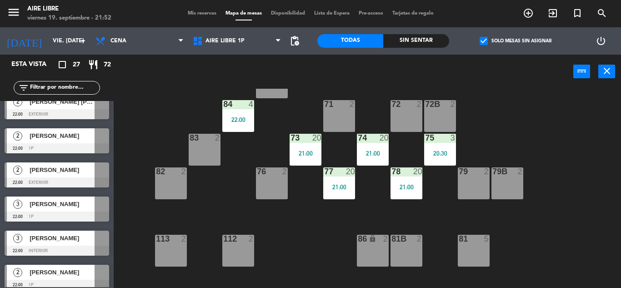
scroll to position [172, 0]
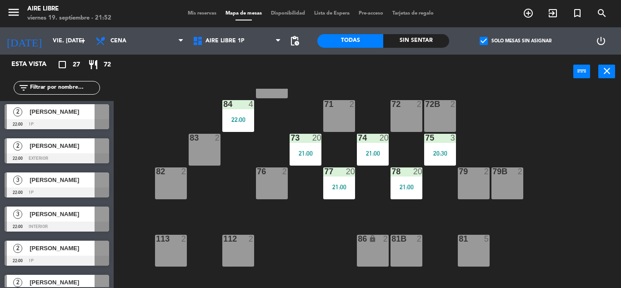
click at [72, 219] on span "[PERSON_NAME]" at bounding box center [62, 214] width 65 height 10
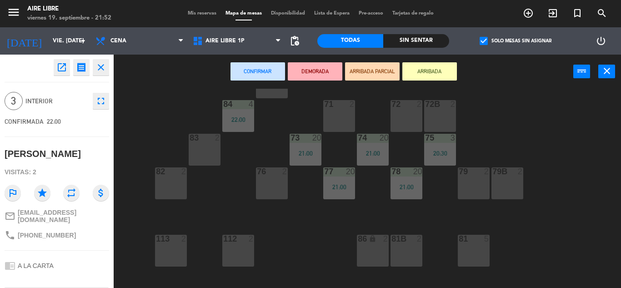
click at [171, 183] on div "82 2" at bounding box center [171, 183] width 32 height 32
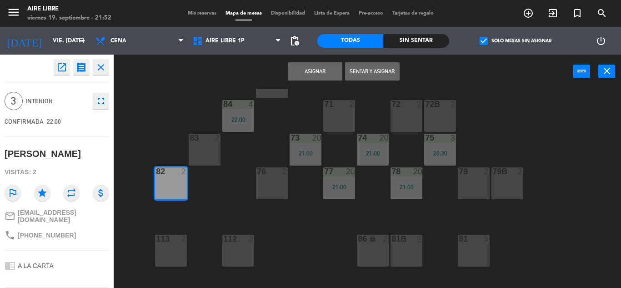
click at [320, 66] on button "Asignar" at bounding box center [315, 71] width 55 height 18
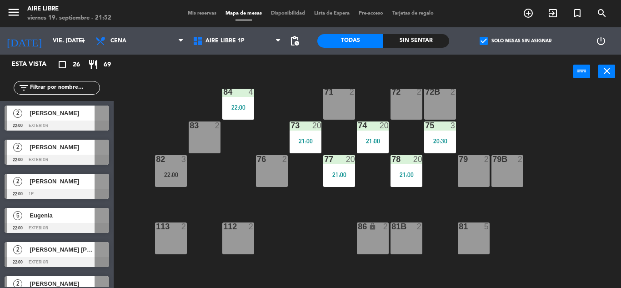
scroll to position [117, 0]
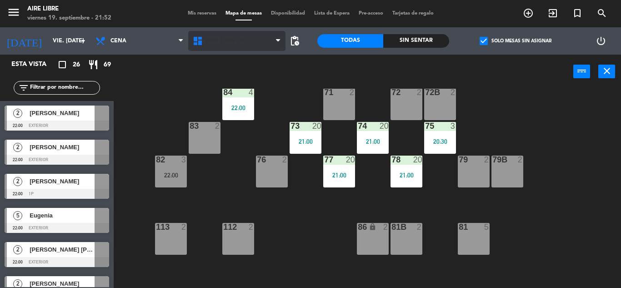
click at [224, 49] on span "Aire Libre 1P" at bounding box center [236, 41] width 97 height 20
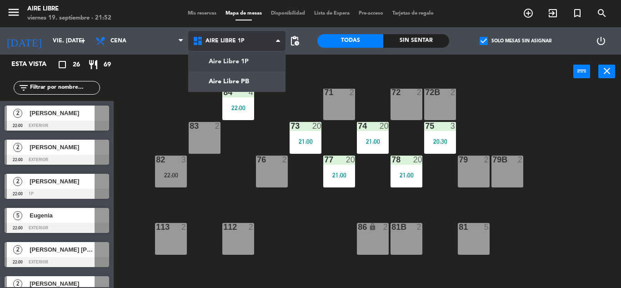
scroll to position [185, 0]
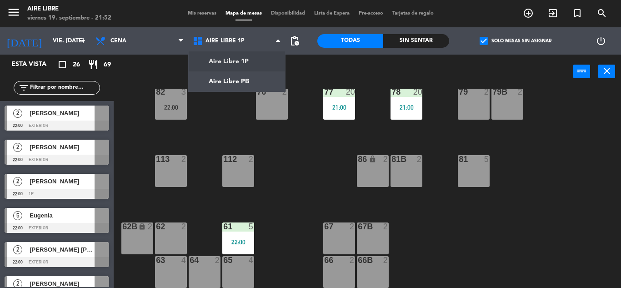
click at [283, 145] on div "51 2 52 4 53 3 111 2 54 2 87 2 85 3 22:00 72 2 84 4 22:00 71 2 72B 2 83 2 73 20…" at bounding box center [370, 188] width 501 height 199
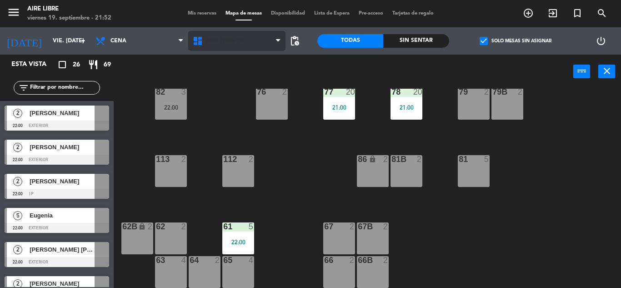
click at [224, 39] on span "Aire Libre 1P" at bounding box center [225, 41] width 39 height 6
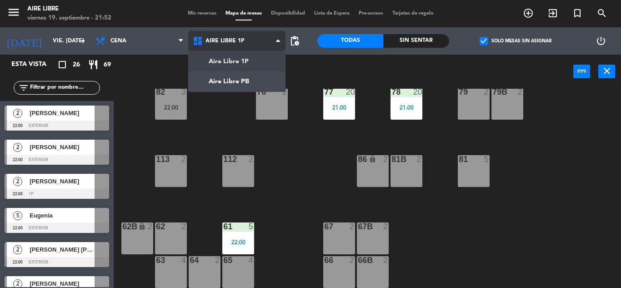
click at [226, 80] on ng-component "menu Aire Libre viernes 19. septiembre - 21:52 Mis reservas Mapa de mesas Dispo…" at bounding box center [310, 144] width 621 height 288
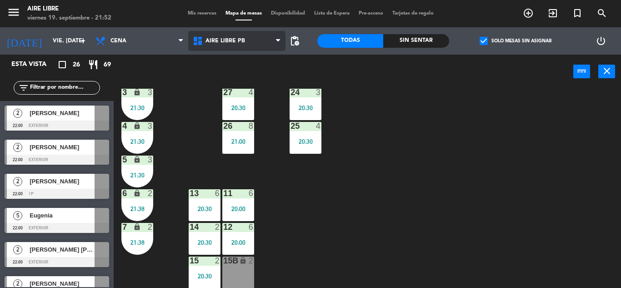
scroll to position [252, 0]
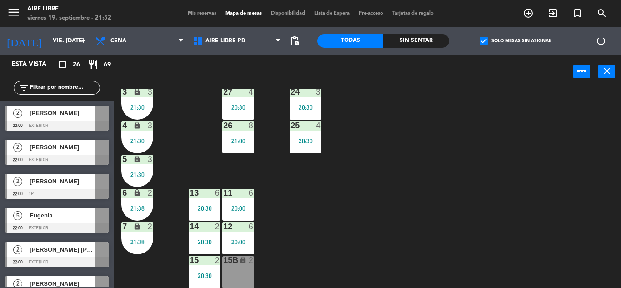
click at [201, 275] on div "20:30" at bounding box center [205, 275] width 32 height 6
click at [141, 171] on div "21:30" at bounding box center [137, 174] width 32 height 6
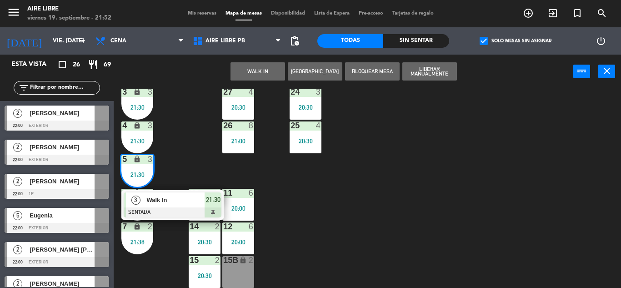
click at [170, 201] on span "Walk In" at bounding box center [175, 200] width 58 height 10
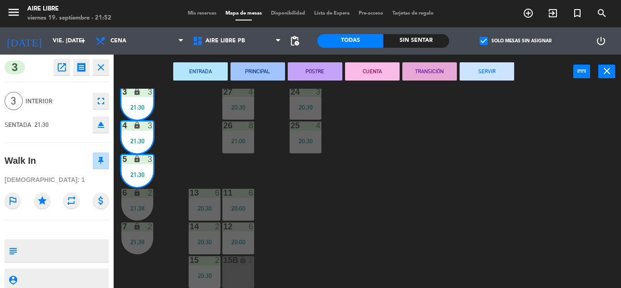
click at [492, 77] on button "SERVIR" at bounding box center [487, 71] width 55 height 18
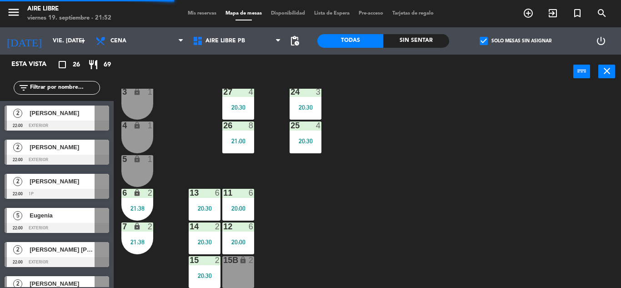
click at [203, 275] on div "20:30" at bounding box center [205, 275] width 32 height 6
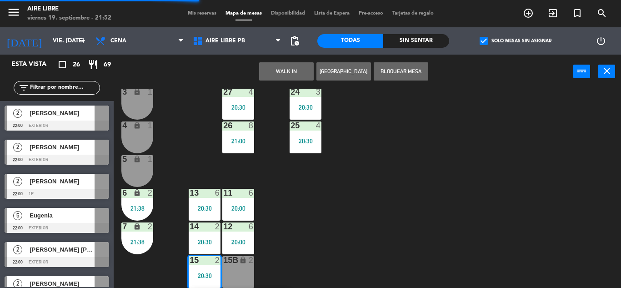
click at [137, 172] on div "5 lock 1" at bounding box center [137, 171] width 32 height 32
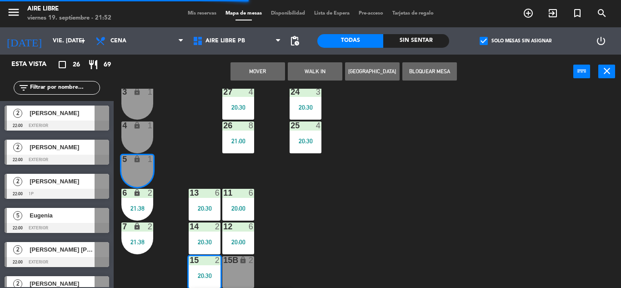
click at [263, 71] on button "Mover" at bounding box center [258, 71] width 55 height 18
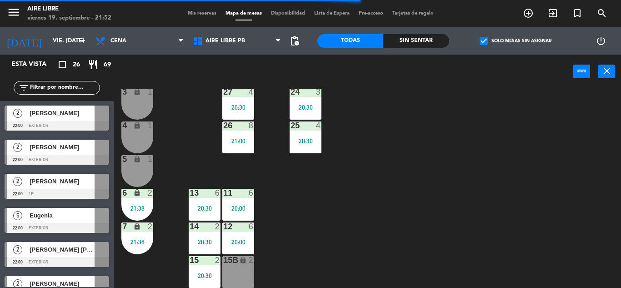
click at [201, 276] on div "20:30" at bounding box center [205, 275] width 32 height 6
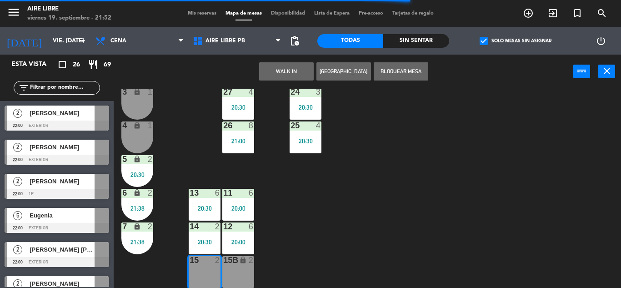
click at [138, 170] on div "5 lock 2 20:30" at bounding box center [137, 171] width 32 height 32
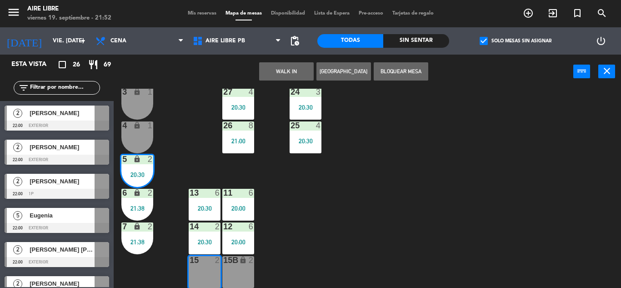
click at [138, 170] on div "5 lock 2 20:30" at bounding box center [137, 171] width 32 height 32
click at [137, 175] on div "20:30" at bounding box center [137, 174] width 32 height 6
click at [432, 200] on div "42 3 20:56 43 4 20:30 31 4 20:30 32 6 22:00 33 6 21:05 42B 2 43B 4 20:30 41 6 2…" at bounding box center [370, 188] width 501 height 199
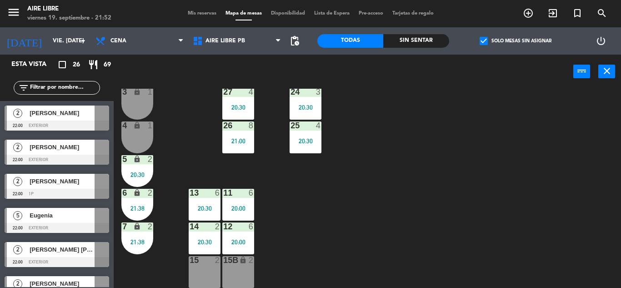
click at [139, 175] on div "20:30" at bounding box center [137, 174] width 32 height 6
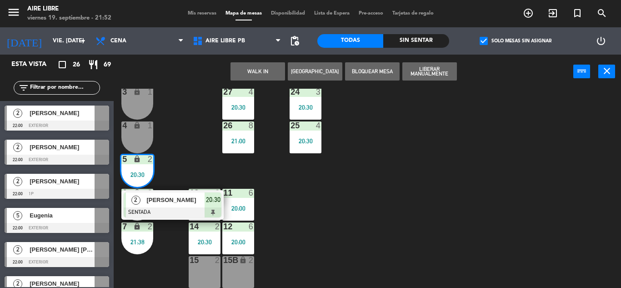
click at [163, 203] on span "[PERSON_NAME]" at bounding box center [175, 200] width 58 height 10
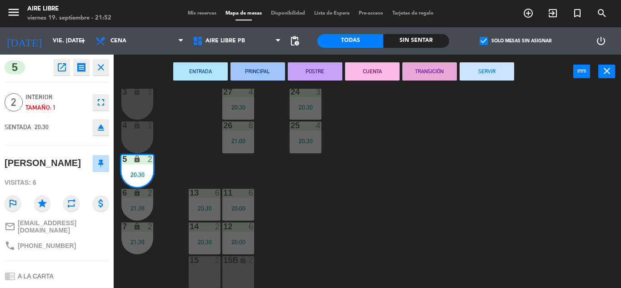
click at [487, 71] on button "SERVIR" at bounding box center [487, 71] width 55 height 18
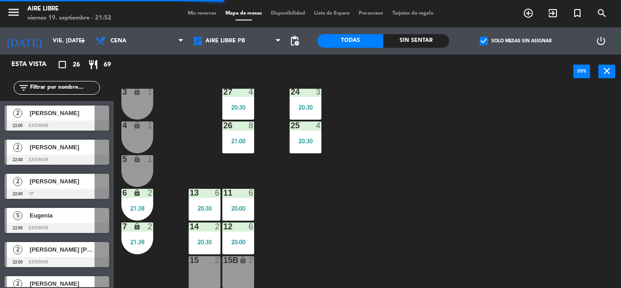
click at [74, 116] on span "[PERSON_NAME]" at bounding box center [62, 113] width 65 height 10
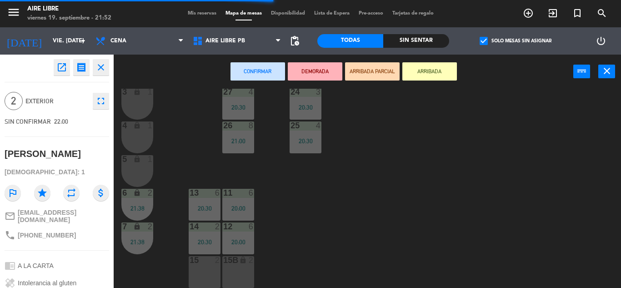
click at [201, 269] on div "15 2" at bounding box center [205, 272] width 32 height 32
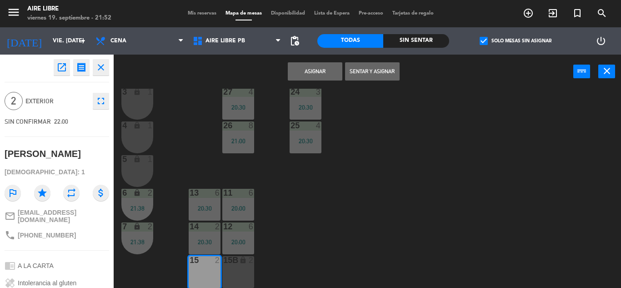
click at [320, 71] on button "Asignar" at bounding box center [315, 71] width 55 height 18
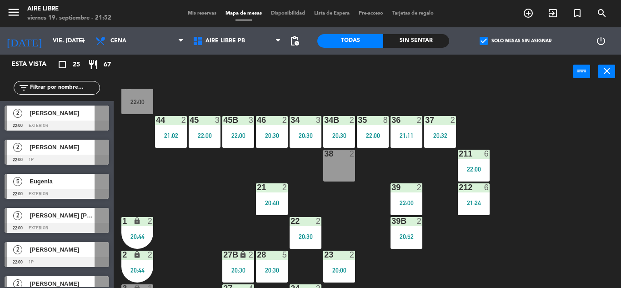
scroll to position [50, 0]
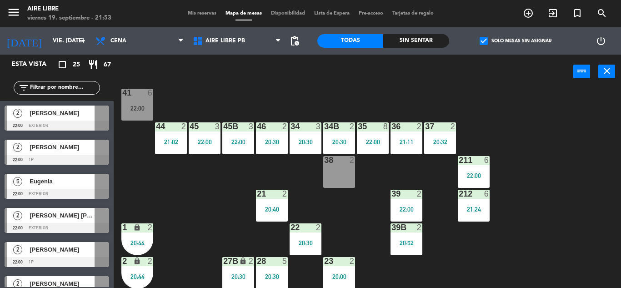
click at [339, 137] on div "34B 2 20:30" at bounding box center [339, 138] width 32 height 32
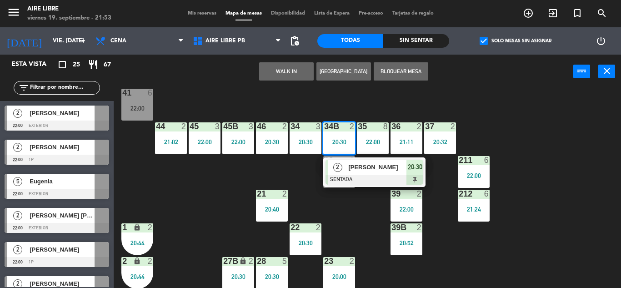
click at [373, 169] on span "[PERSON_NAME]" at bounding box center [377, 167] width 58 height 10
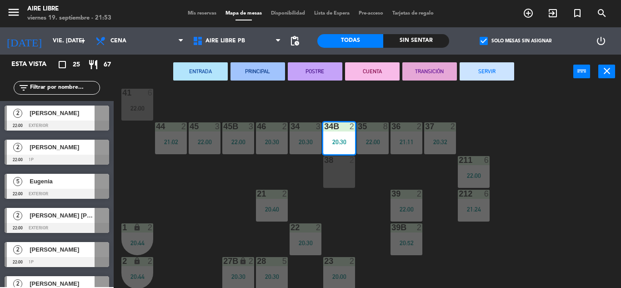
click at [498, 76] on button "SERVIR" at bounding box center [487, 71] width 55 height 18
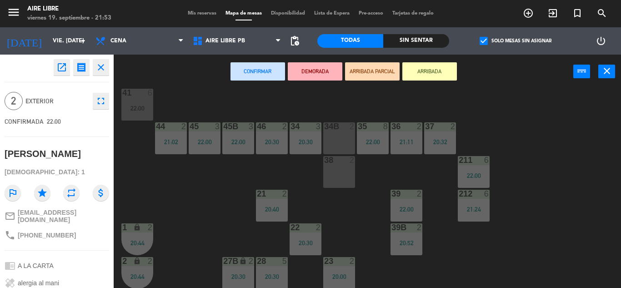
click at [343, 135] on div "34B 2" at bounding box center [339, 138] width 32 height 32
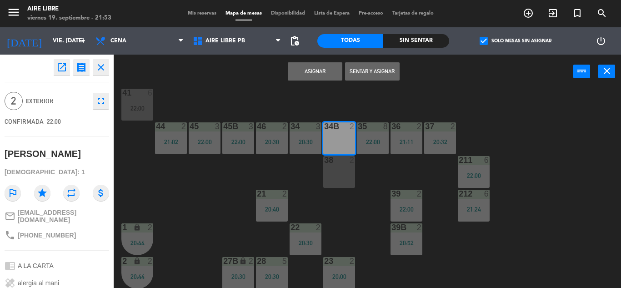
click at [319, 70] on button "Asignar" at bounding box center [315, 71] width 55 height 18
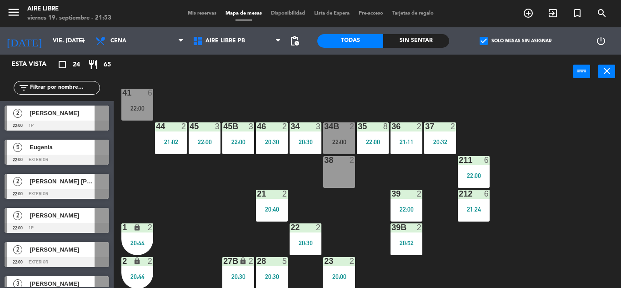
click at [406, 199] on div "39 2" at bounding box center [407, 194] width 32 height 9
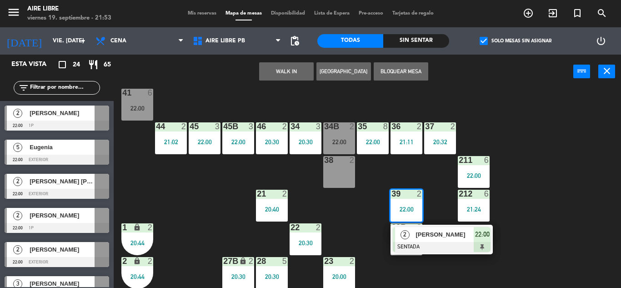
click at [438, 237] on span "[PERSON_NAME]" at bounding box center [445, 235] width 58 height 10
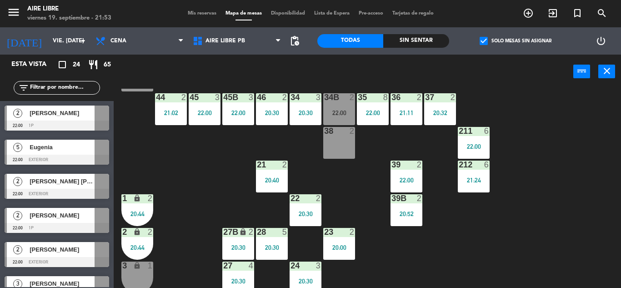
scroll to position [80, 0]
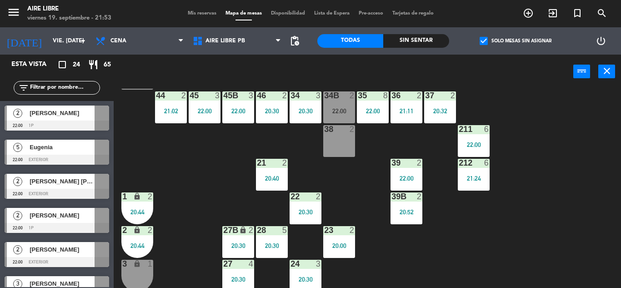
click at [416, 162] on div "2" at bounding box center [421, 163] width 15 height 8
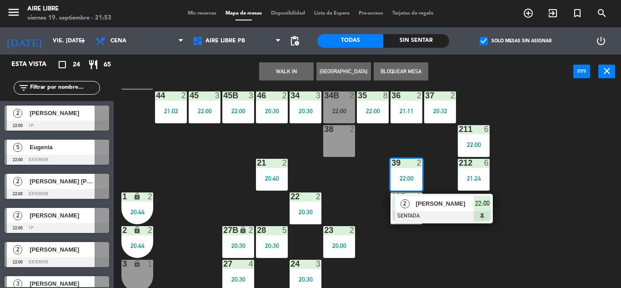
click at [429, 201] on span "[PERSON_NAME]" at bounding box center [445, 204] width 58 height 10
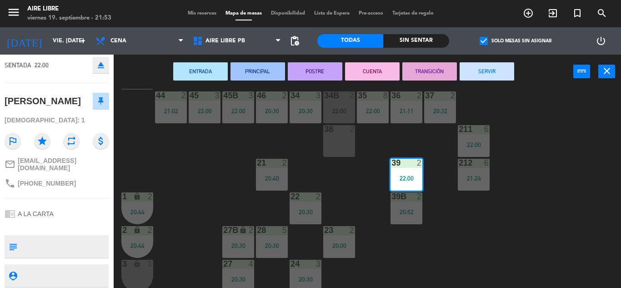
scroll to position [0, 0]
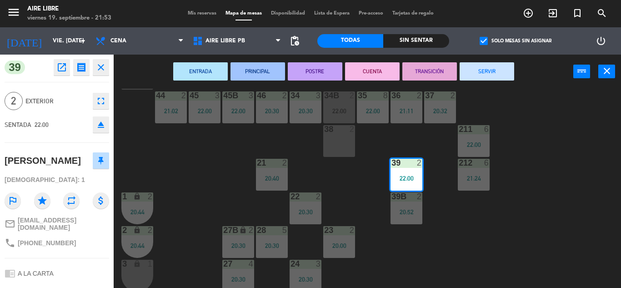
click at [187, 164] on div "42 3 20:56 43 4 20:30 31 4 20:30 32 6 22:00 33 6 21:05 42B 2 43B 4 20:30 41 6 2…" at bounding box center [370, 188] width 501 height 199
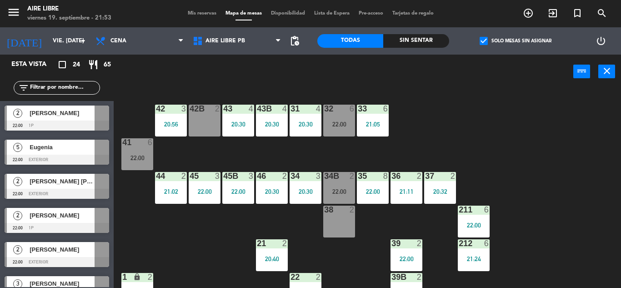
click at [68, 87] on input "text" at bounding box center [64, 88] width 70 height 10
click at [482, 39] on span "check_box" at bounding box center [484, 41] width 8 height 8
click at [516, 41] on input "check_box Solo mesas sin asignar" at bounding box center [516, 41] width 0 height 0
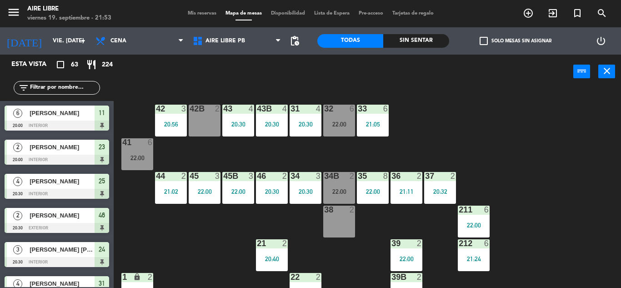
click at [68, 87] on input "text" at bounding box center [64, 88] width 70 height 10
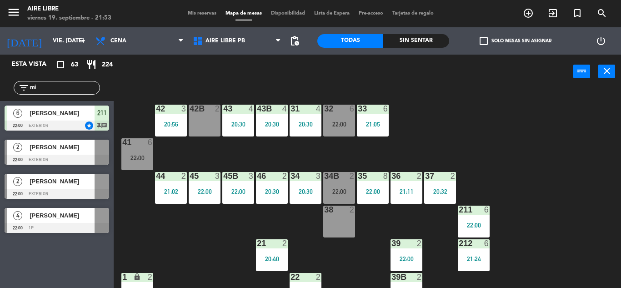
type input "mi"
click at [32, 245] on div "Esta vista crop_square 63 restaurant 224 filter_list mi 6 [PERSON_NAME] 22:00 e…" at bounding box center [57, 171] width 114 height 233
click at [54, 186] on span "[PERSON_NAME]" at bounding box center [62, 181] width 65 height 10
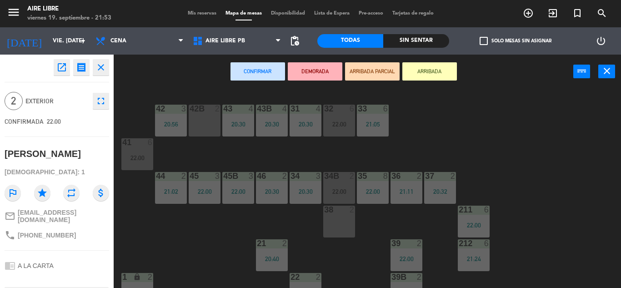
click at [435, 77] on button "ARRIBADA" at bounding box center [429, 71] width 55 height 18
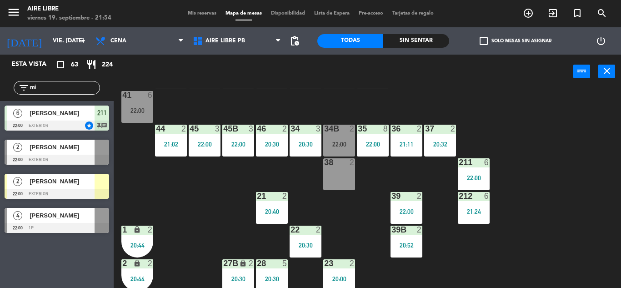
scroll to position [73, 0]
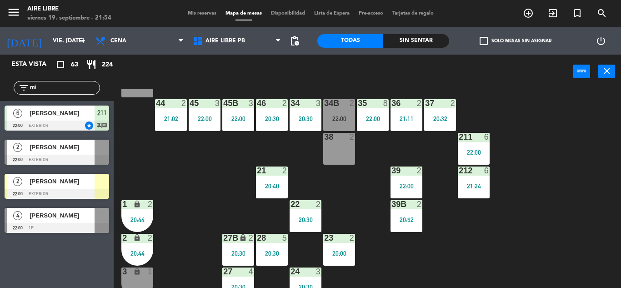
click at [400, 218] on div "20:52" at bounding box center [407, 219] width 32 height 6
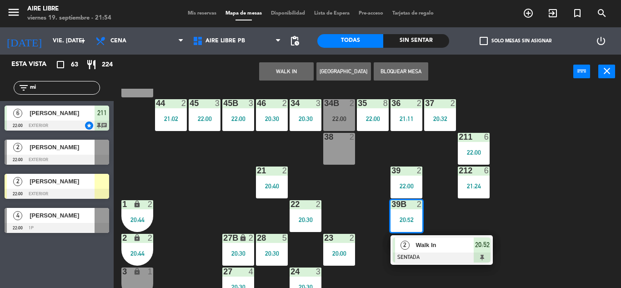
click at [436, 246] on span "Walk In" at bounding box center [445, 245] width 58 height 10
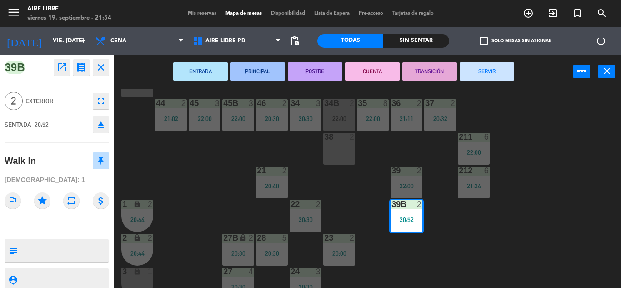
click at [488, 73] on button "SERVIR" at bounding box center [487, 71] width 55 height 18
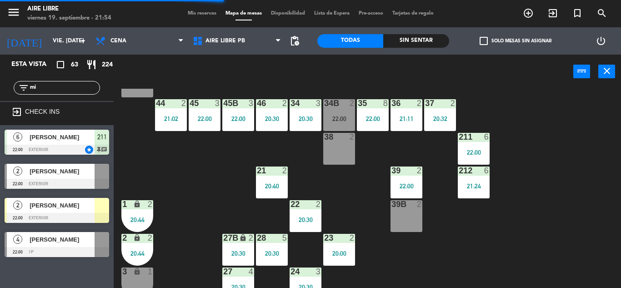
click at [62, 211] on div "[PERSON_NAME]" at bounding box center [62, 205] width 66 height 15
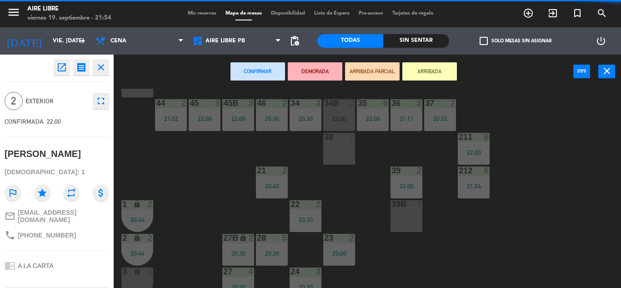
click at [404, 221] on div "39B 2" at bounding box center [407, 216] width 32 height 32
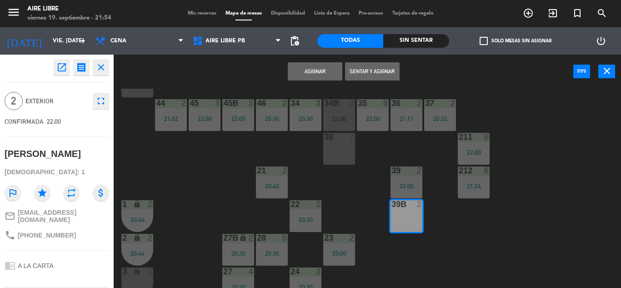
click at [369, 71] on button "Sentar y Asignar" at bounding box center [372, 71] width 55 height 18
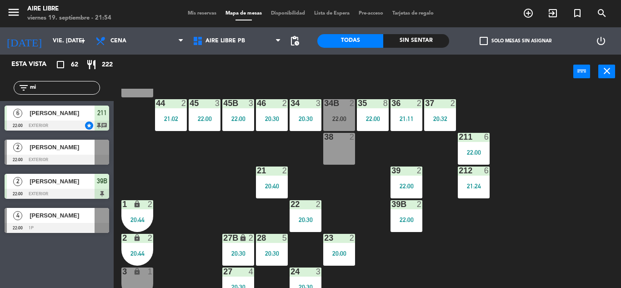
click at [46, 84] on input "mi" at bounding box center [64, 88] width 70 height 10
type input "m"
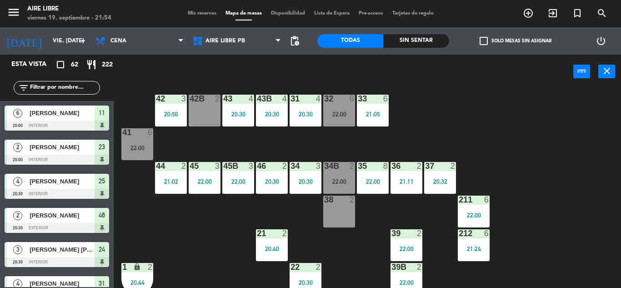
scroll to position [0, 0]
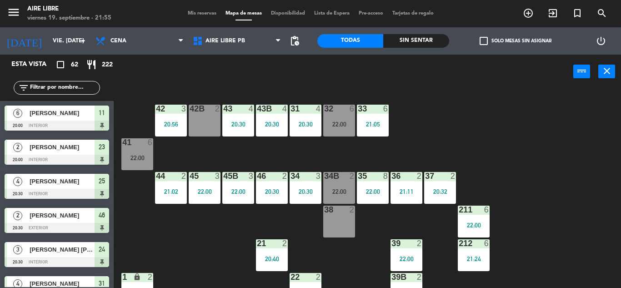
click at [377, 186] on div "35 8 22:00" at bounding box center [373, 188] width 32 height 32
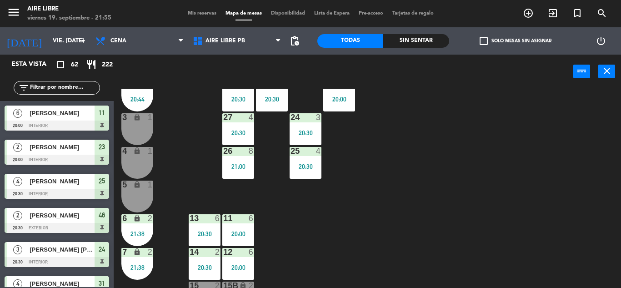
scroll to position [252, 0]
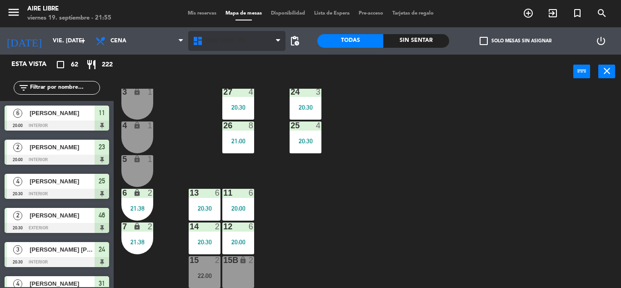
click at [222, 39] on span "Aire Libre PB" at bounding box center [226, 41] width 40 height 6
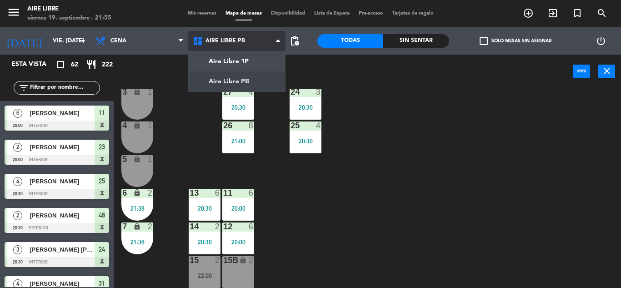
click at [237, 56] on ng-component "menu Aire Libre viernes 19. septiembre - 21:55 Mis reservas Mapa de mesas Dispo…" at bounding box center [310, 144] width 621 height 288
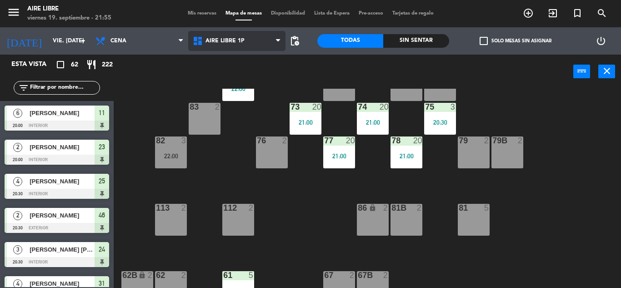
scroll to position [185, 0]
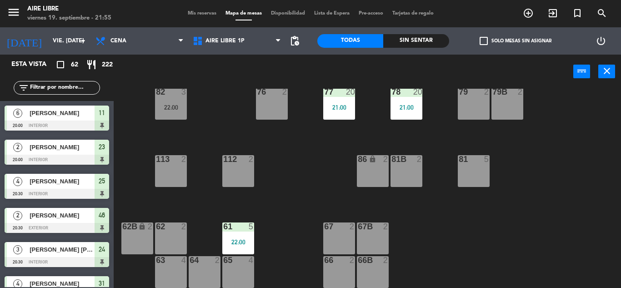
click at [344, 271] on div "66 2" at bounding box center [339, 272] width 32 height 32
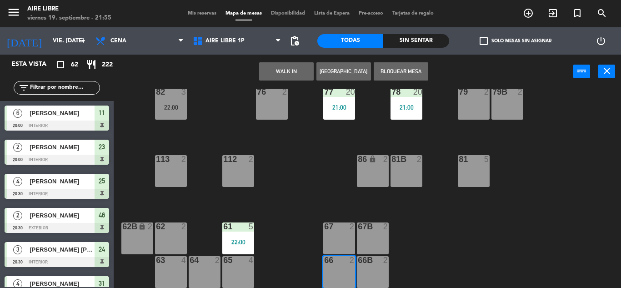
click at [285, 78] on button "WALK IN" at bounding box center [286, 71] width 55 height 18
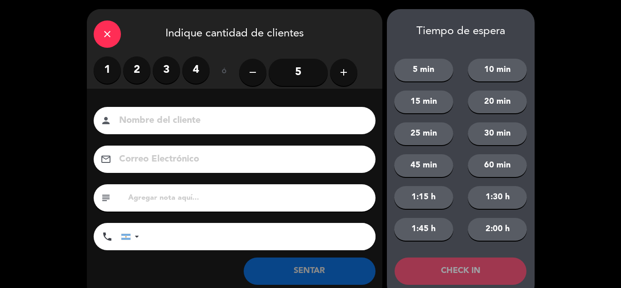
click at [593, 203] on div "close Indique cantidad de clientes 1 2 3 4 ó remove 5 add Nombre del cliente pe…" at bounding box center [310, 153] width 621 height 307
click at [34, 174] on div "close Indique cantidad de clientes 1 2 3 4 ó remove 5 add Nombre del cliente pe…" at bounding box center [310, 153] width 621 height 307
click at [132, 70] on label "2" at bounding box center [136, 69] width 27 height 27
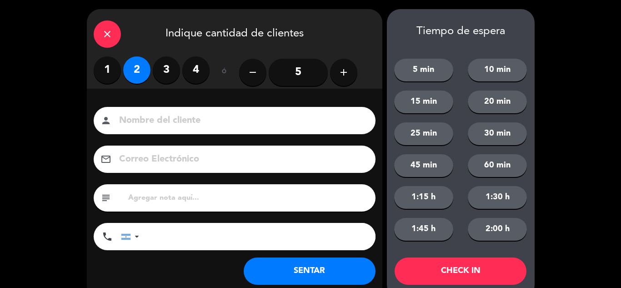
click at [308, 273] on button "SENTAR" at bounding box center [310, 270] width 132 height 27
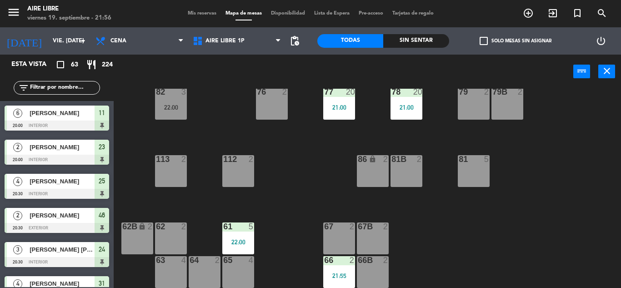
click at [340, 238] on div "67 2" at bounding box center [339, 238] width 32 height 32
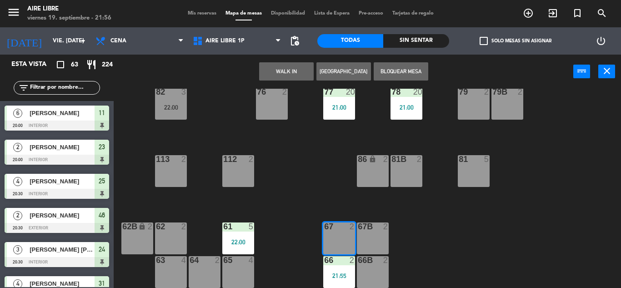
click at [288, 64] on button "WALK IN" at bounding box center [286, 71] width 55 height 18
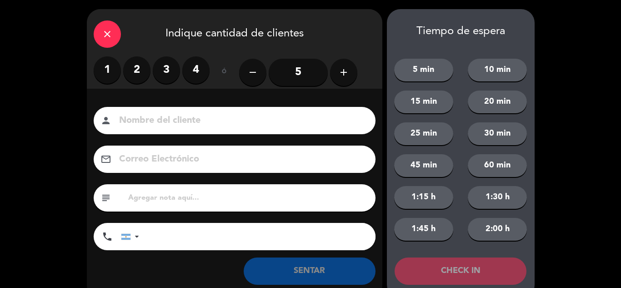
click at [133, 69] on label "2" at bounding box center [136, 69] width 27 height 27
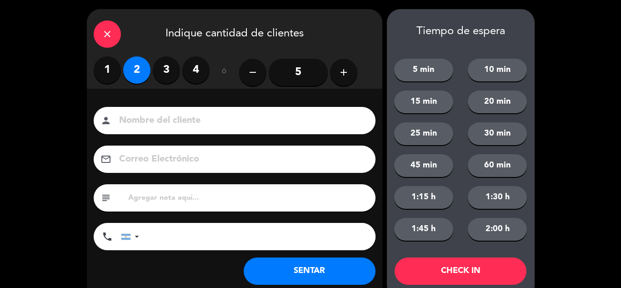
click at [286, 271] on button "SENTAR" at bounding box center [310, 270] width 132 height 27
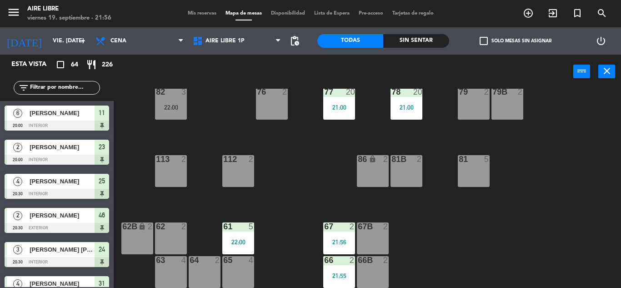
click at [484, 40] on span "check_box_outline_blank" at bounding box center [484, 41] width 8 height 8
click at [516, 41] on input "check_box_outline_blank Solo mesas sin asignar" at bounding box center [516, 41] width 0 height 0
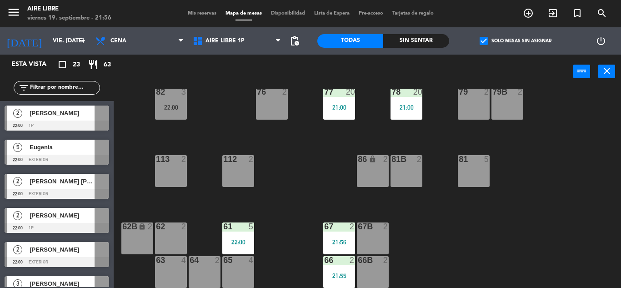
click at [73, 115] on span "[PERSON_NAME]" at bounding box center [62, 113] width 65 height 10
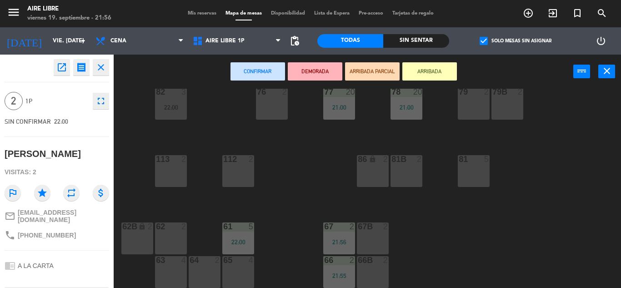
click at [370, 172] on div "86 lock 2" at bounding box center [373, 171] width 32 height 32
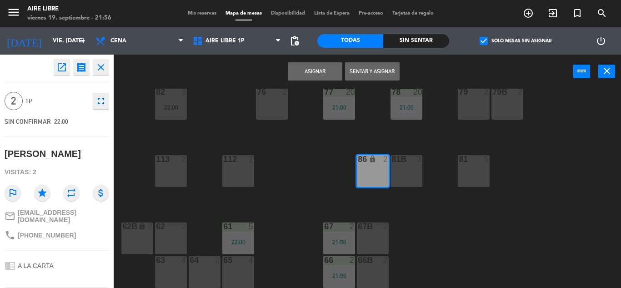
click at [306, 68] on button "Asignar" at bounding box center [315, 71] width 55 height 18
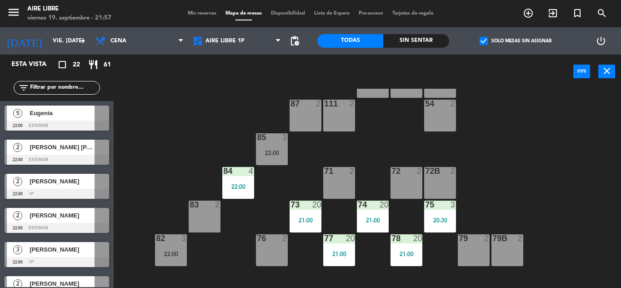
scroll to position [0, 0]
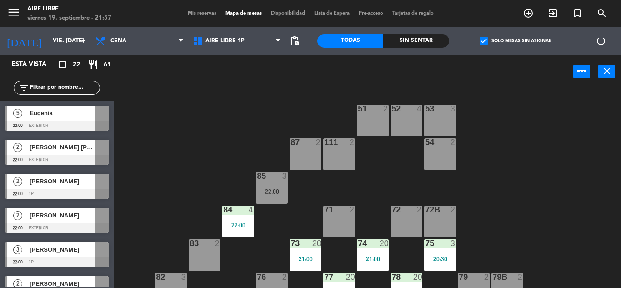
click at [483, 41] on span "check_box" at bounding box center [484, 41] width 8 height 8
click at [516, 41] on input "check_box Solo mesas sin asignar" at bounding box center [516, 41] width 0 height 0
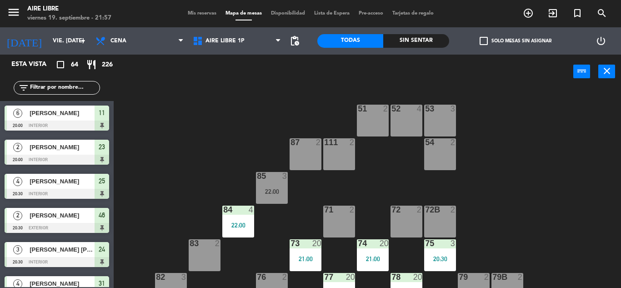
click at [68, 86] on input "text" at bounding box center [64, 88] width 70 height 10
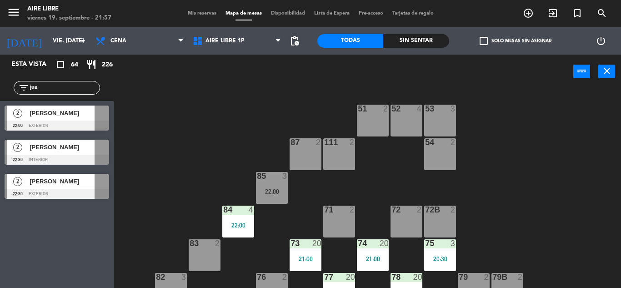
type input "jua"
click at [50, 260] on div "Esta vista crop_square 64 restaurant 226 filter_list jua 2 [PERSON_NAME] 22:00 …" at bounding box center [57, 171] width 114 height 233
click at [63, 110] on span "[PERSON_NAME]" at bounding box center [62, 113] width 65 height 10
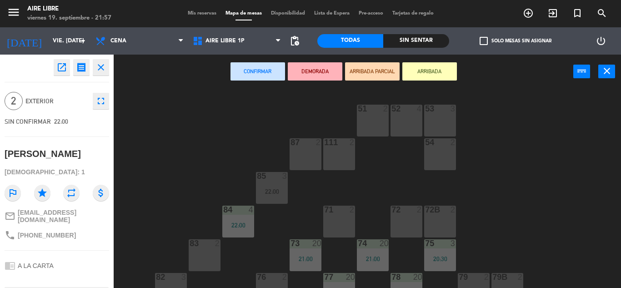
click at [445, 63] on button "ARRIBADA" at bounding box center [429, 71] width 55 height 18
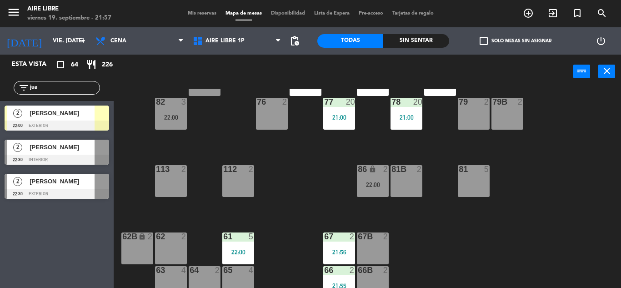
scroll to position [185, 0]
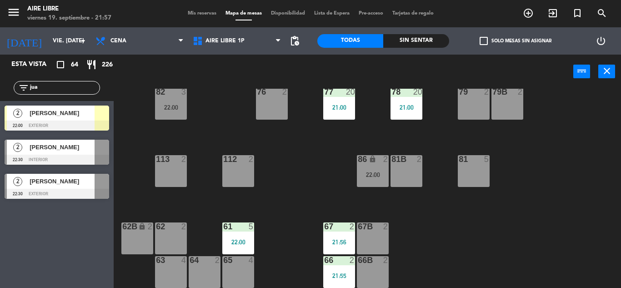
click at [35, 246] on div "Esta vista crop_square 64 restaurant 226 filter_list jua 2 [PERSON_NAME] 22:00 …" at bounding box center [57, 171] width 114 height 233
click at [60, 87] on input "jua" at bounding box center [64, 88] width 70 height 10
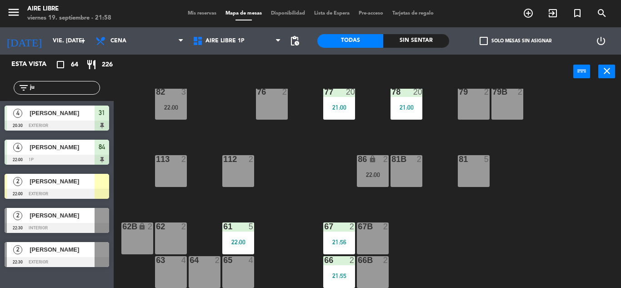
type input "j"
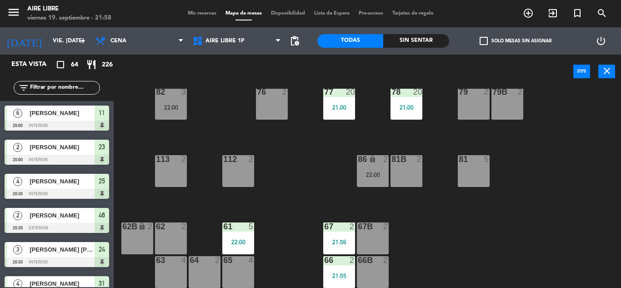
click at [53, 89] on input "text" at bounding box center [64, 88] width 70 height 10
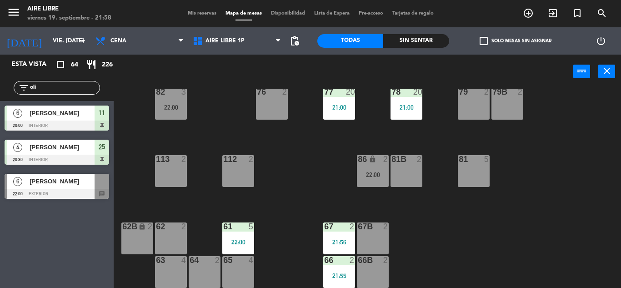
type input "oli"
click at [45, 249] on div "Esta vista crop_square 64 restaurant 226 filter_list oli 6 [PERSON_NAME] 20:00 …" at bounding box center [57, 171] width 114 height 233
click at [60, 190] on div at bounding box center [57, 194] width 105 height 10
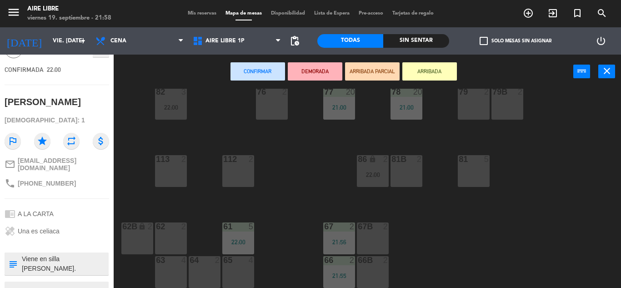
scroll to position [57, 0]
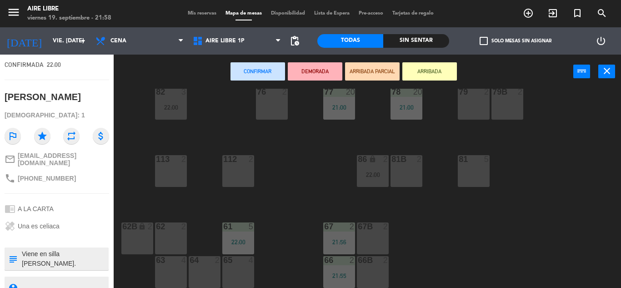
click at [432, 70] on button "ARRIBADA" at bounding box center [429, 71] width 55 height 18
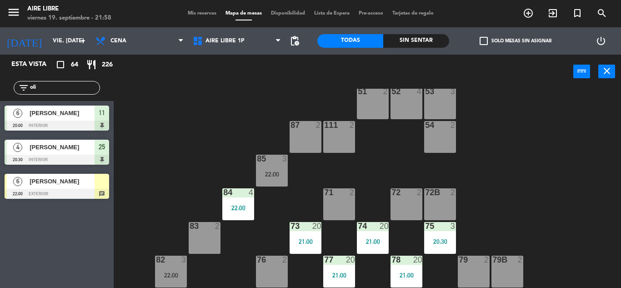
scroll to position [0, 0]
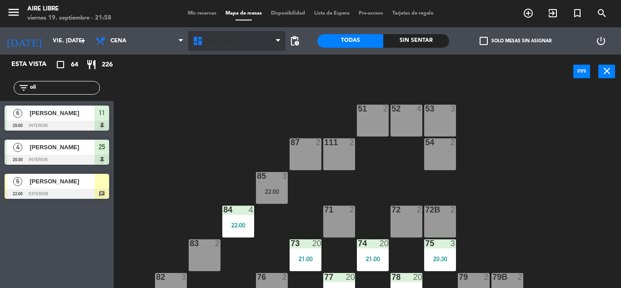
click at [216, 39] on span "Aire Libre 1P" at bounding box center [225, 41] width 39 height 6
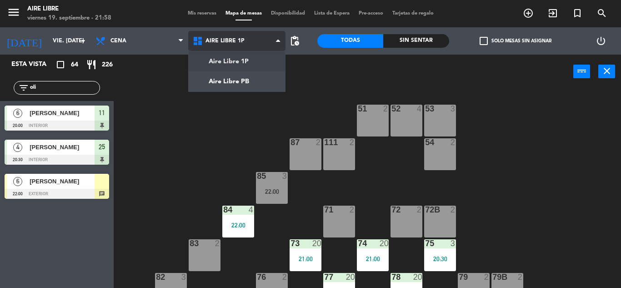
click at [233, 81] on ng-component "menu Aire Libre viernes 19. septiembre - 21:58 Mis reservas Mapa de mesas Dispo…" at bounding box center [310, 144] width 621 height 288
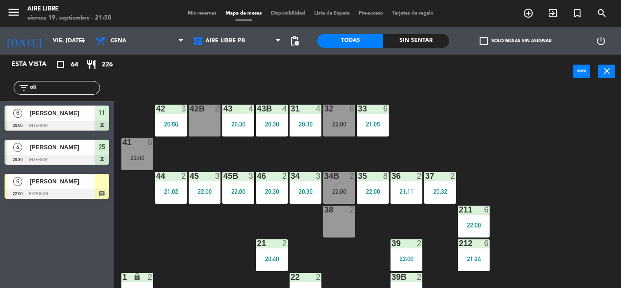
click at [331, 123] on div "22:00" at bounding box center [339, 124] width 32 height 6
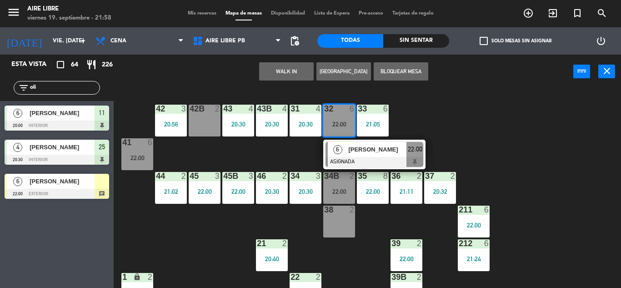
click at [364, 153] on span "[PERSON_NAME]" at bounding box center [377, 150] width 58 height 10
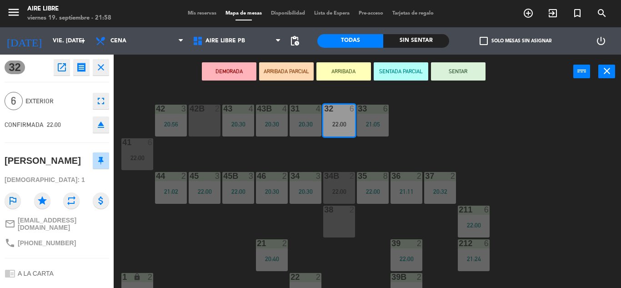
click at [95, 120] on button "eject" at bounding box center [101, 124] width 16 height 16
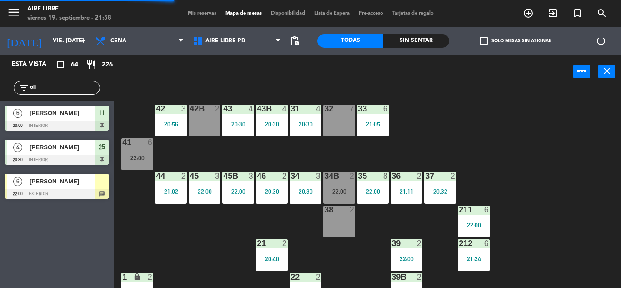
click at [64, 185] on span "[PERSON_NAME]" at bounding box center [62, 181] width 65 height 10
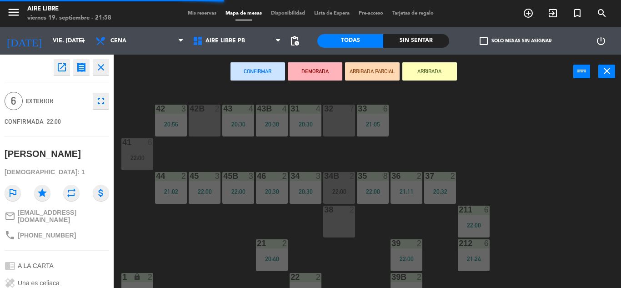
click at [340, 115] on div "32 7" at bounding box center [339, 121] width 32 height 32
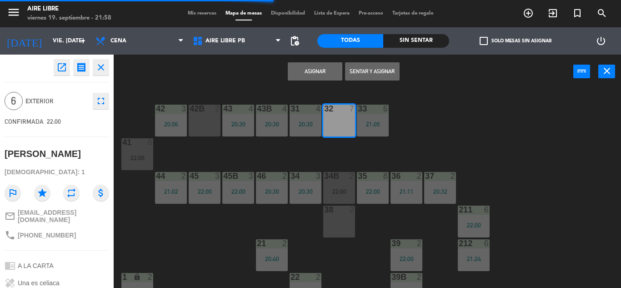
click at [318, 71] on button "Asignar" at bounding box center [315, 71] width 55 height 18
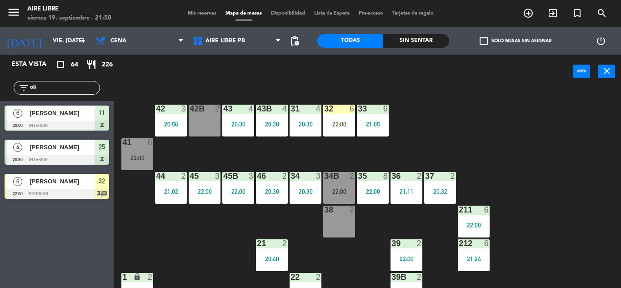
click at [144, 155] on div "22:00" at bounding box center [137, 158] width 32 height 6
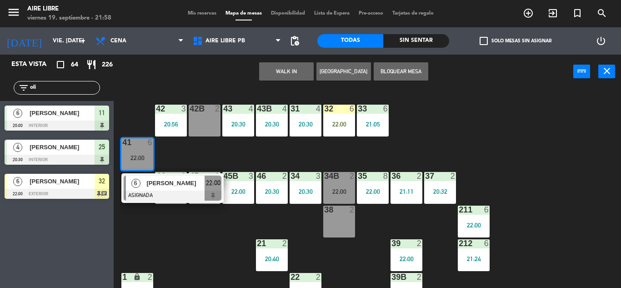
click at [202, 232] on div "42 3 20:56 43 4 20:30 31 4 20:30 32 6 22:00 33 6 21:05 42B 2 43B 4 20:30 41 6 2…" at bounding box center [370, 188] width 501 height 199
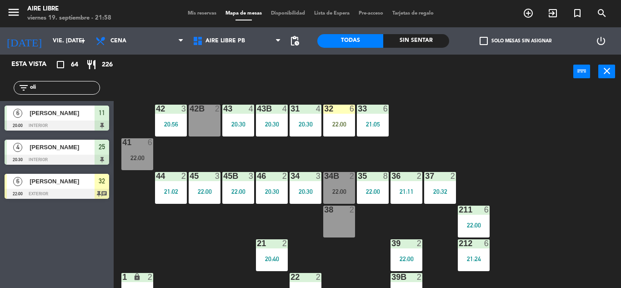
click at [339, 124] on div "22:00" at bounding box center [339, 124] width 32 height 6
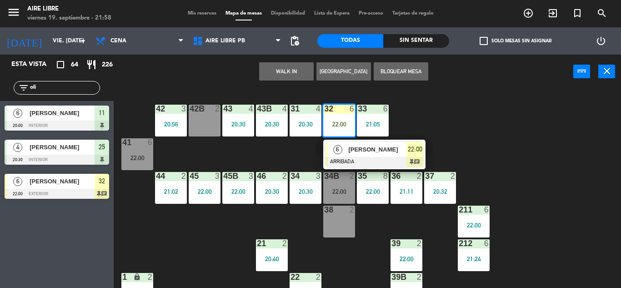
click at [132, 154] on div "22:00" at bounding box center [137, 157] width 32 height 7
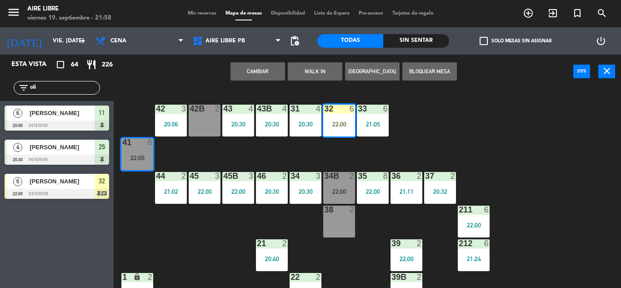
click at [259, 71] on button "Cambiar" at bounding box center [258, 71] width 55 height 18
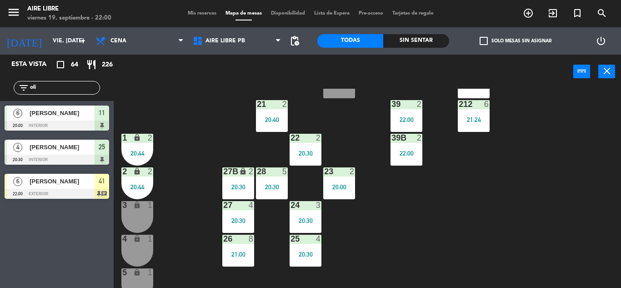
scroll to position [145, 0]
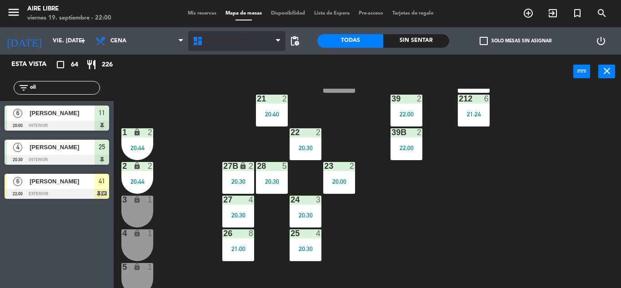
click at [229, 43] on span "Aire Libre PB" at bounding box center [226, 41] width 40 height 6
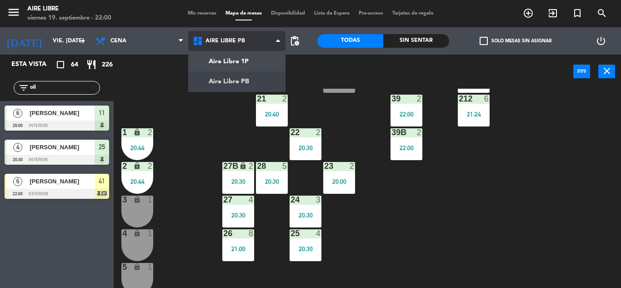
click at [241, 64] on ng-component "menu Aire Libre viernes 19. septiembre - 22:00 Mis reservas Mapa de mesas Dispo…" at bounding box center [310, 144] width 621 height 288
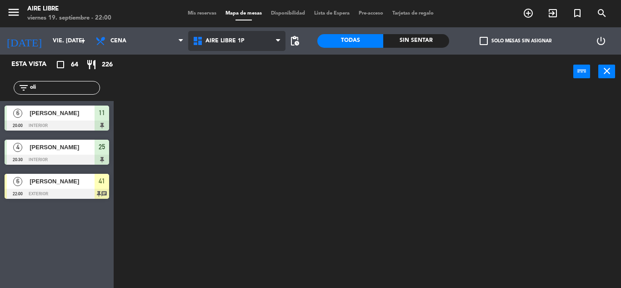
scroll to position [0, 0]
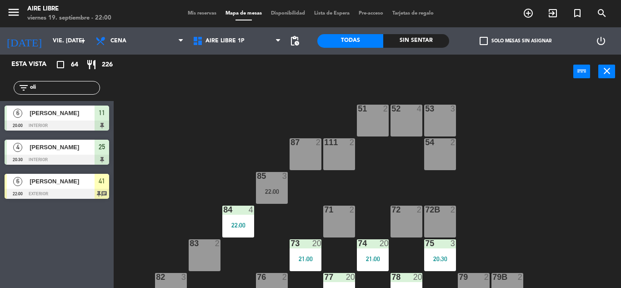
click at [62, 86] on input "oli" at bounding box center [64, 88] width 70 height 10
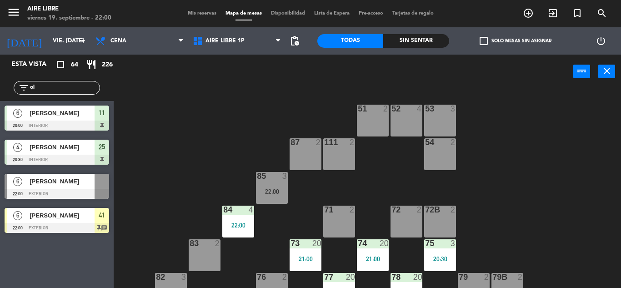
type input "o"
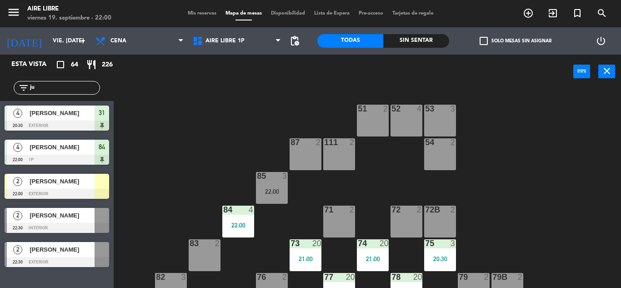
type input "ju"
click at [182, 164] on div "51 2 52 4 53 3 111 2 54 2 87 2 85 3 22:00 72 2 84 4 22:00 71 2 72B 2 83 2 73 20…" at bounding box center [370, 188] width 501 height 199
click at [77, 187] on div "[PERSON_NAME]" at bounding box center [62, 181] width 66 height 15
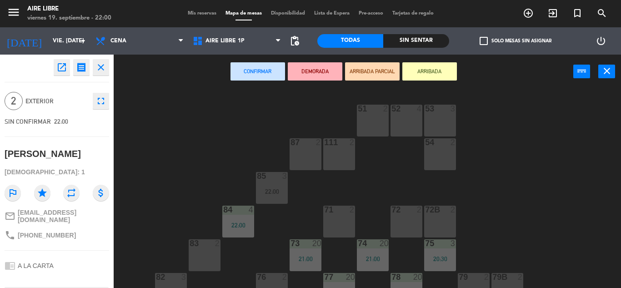
click at [409, 120] on div "52 4" at bounding box center [407, 121] width 32 height 32
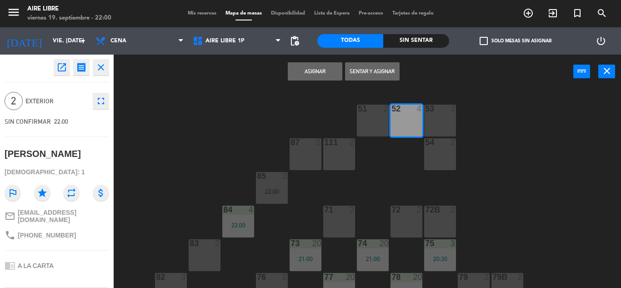
click at [371, 70] on button "Sentar y Asignar" at bounding box center [372, 71] width 55 height 18
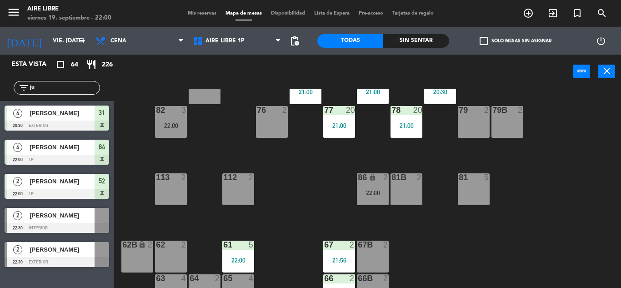
scroll to position [170, 0]
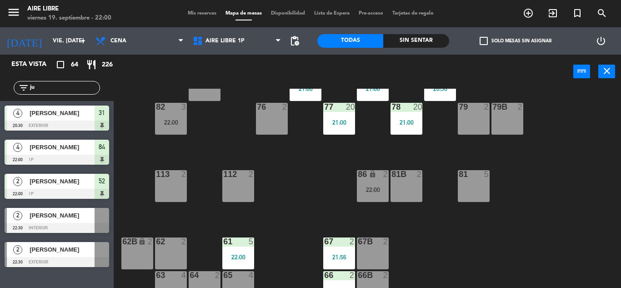
click at [483, 44] on span "check_box_outline_blank" at bounding box center [484, 41] width 8 height 8
click at [516, 41] on input "check_box_outline_blank Solo mesas sin asignar" at bounding box center [516, 41] width 0 height 0
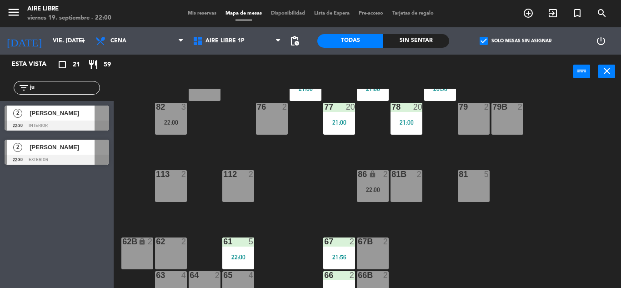
click at [65, 91] on input "ju" at bounding box center [64, 88] width 70 height 10
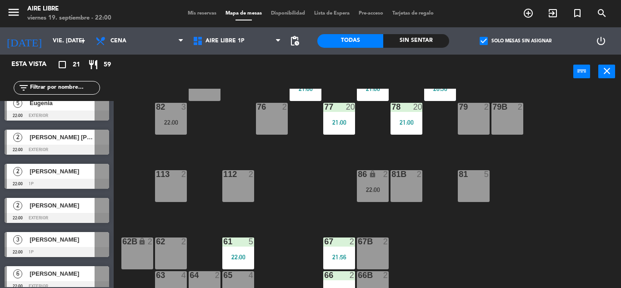
scroll to position [10, 0]
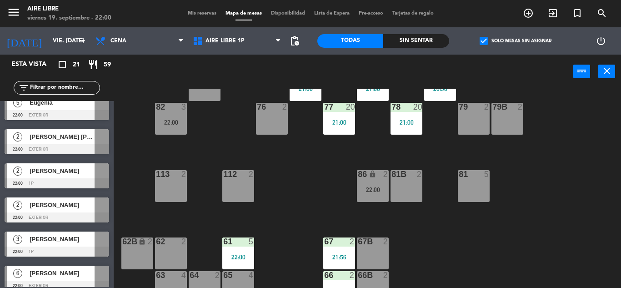
click at [74, 143] on div "[PERSON_NAME] [PERSON_NAME]" at bounding box center [62, 136] width 66 height 15
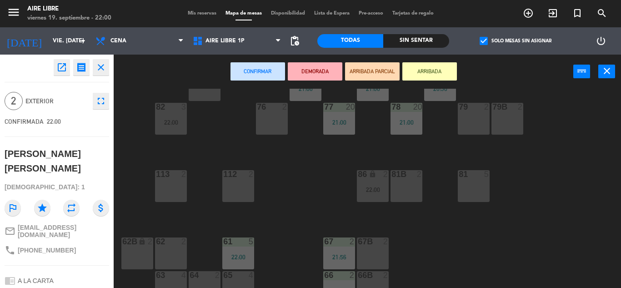
click at [403, 185] on div "81b 2" at bounding box center [407, 186] width 32 height 32
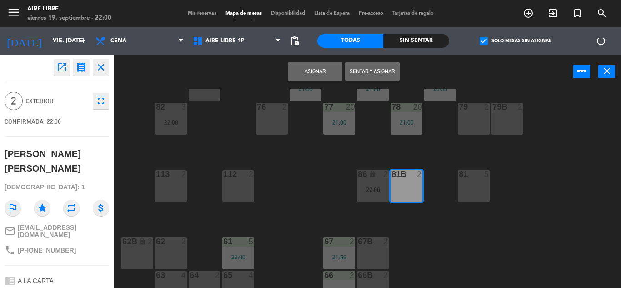
click at [312, 68] on button "Asignar" at bounding box center [315, 71] width 55 height 18
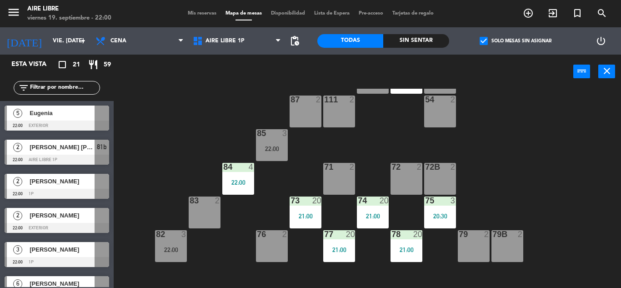
scroll to position [42, 0]
click at [91, 155] on div at bounding box center [57, 160] width 105 height 10
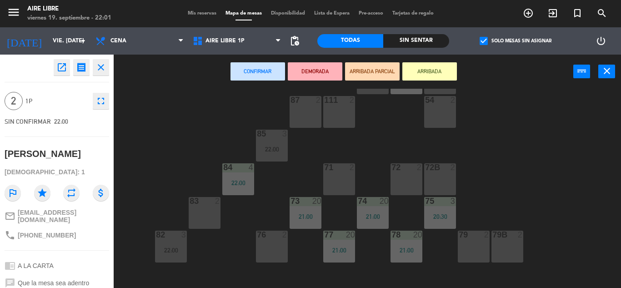
click at [402, 179] on div "72 2" at bounding box center [407, 179] width 32 height 32
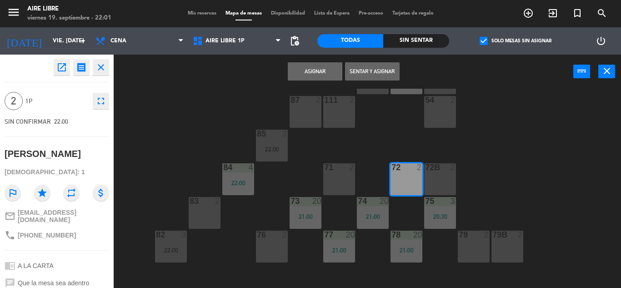
click at [318, 73] on button "Asignar" at bounding box center [315, 71] width 55 height 18
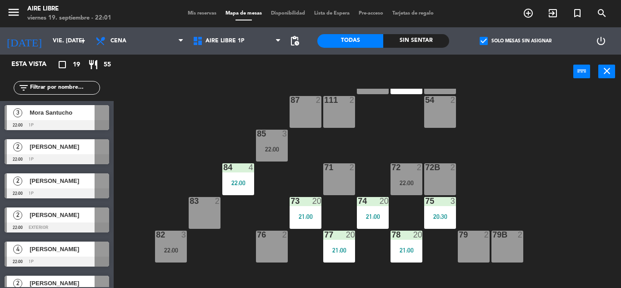
scroll to position [176, 0]
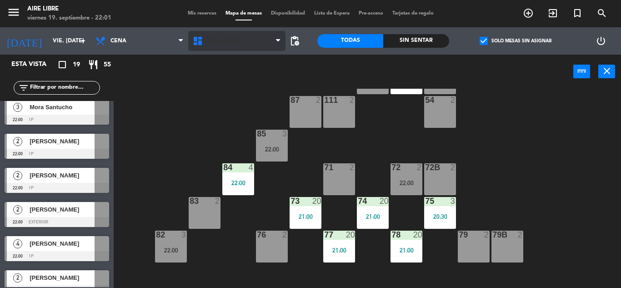
click at [203, 40] on icon at bounding box center [198, 40] width 13 height 11
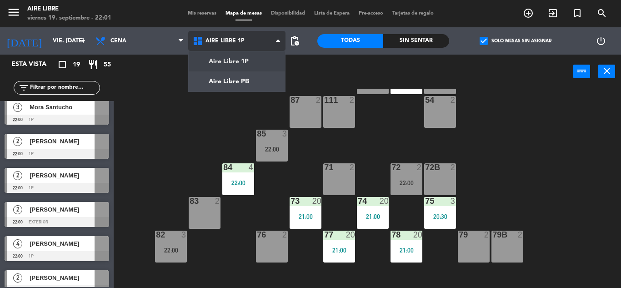
click at [240, 83] on ng-component "menu Aire Libre viernes 19. septiembre - 22:01 Mis reservas Mapa de mesas Dispo…" at bounding box center [310, 144] width 621 height 288
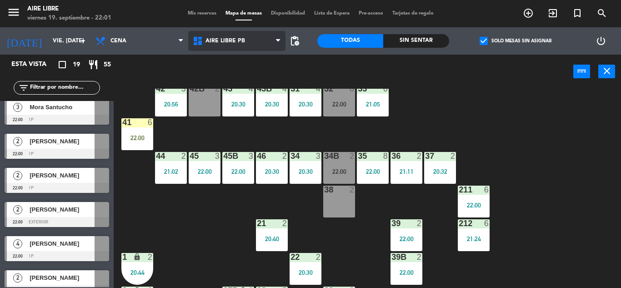
scroll to position [18, 0]
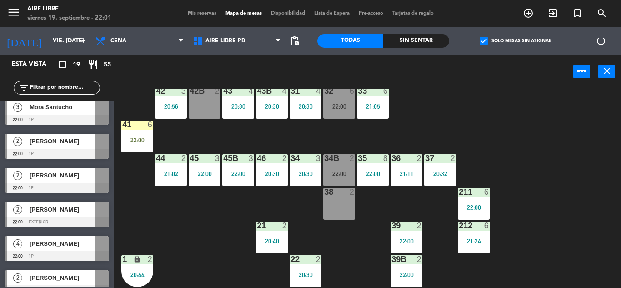
click at [132, 140] on div "22:00" at bounding box center [137, 140] width 32 height 6
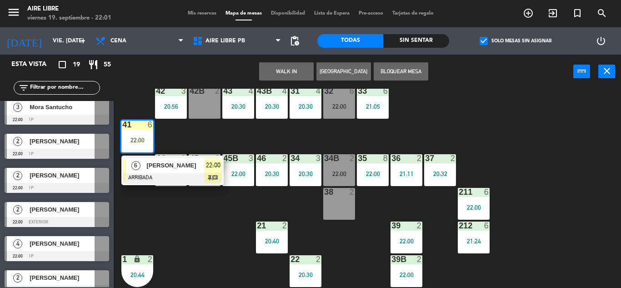
click at [151, 166] on span "[PERSON_NAME]" at bounding box center [175, 166] width 58 height 10
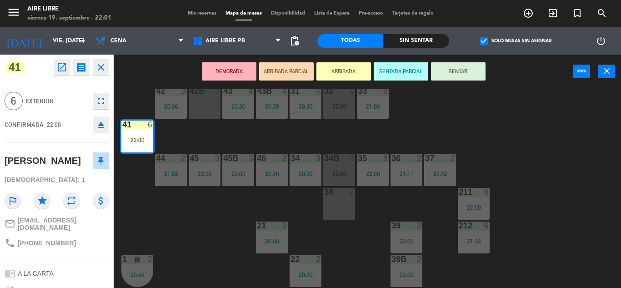
click at [106, 103] on icon "fullscreen" at bounding box center [100, 100] width 11 height 11
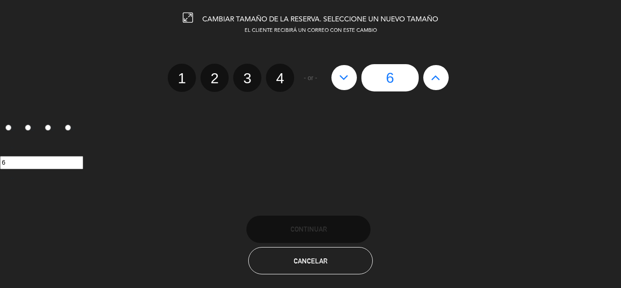
click at [345, 83] on icon at bounding box center [344, 77] width 10 height 15
type input "5"
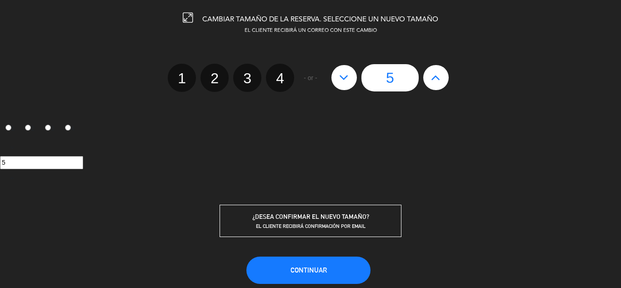
click at [321, 270] on span "Continuar" at bounding box center [309, 270] width 36 height 8
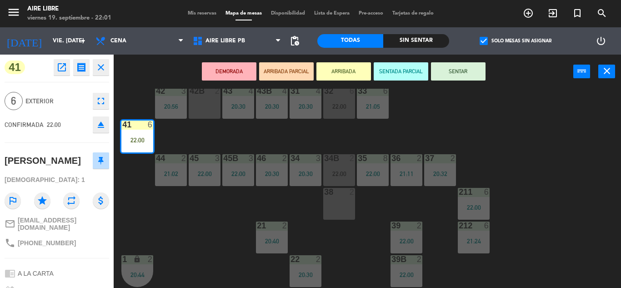
click at [193, 222] on div "42 3 20:56 43 4 20:30 31 4 20:30 32 6 22:00 33 6 21:05 42B 2 43B 4 20:30 41 6 2…" at bounding box center [370, 188] width 501 height 199
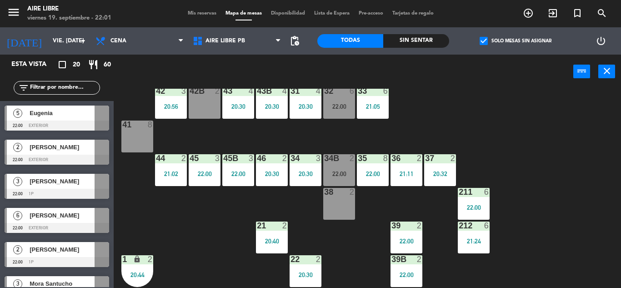
click at [50, 86] on input "text" at bounding box center [64, 88] width 70 height 10
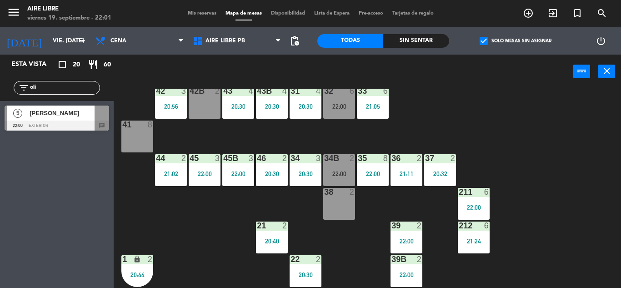
type input "oli"
click at [61, 216] on div "Esta vista crop_square 20 restaurant 60 filter_list oli 5 [PERSON_NAME] 22:00 e…" at bounding box center [57, 171] width 114 height 233
click at [38, 118] on span "[PERSON_NAME]" at bounding box center [62, 113] width 65 height 10
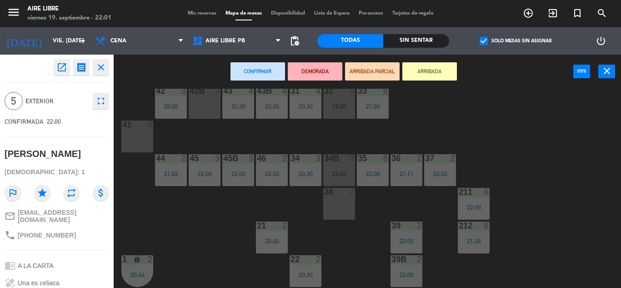
click at [166, 168] on div "44 2 21:02" at bounding box center [171, 170] width 32 height 32
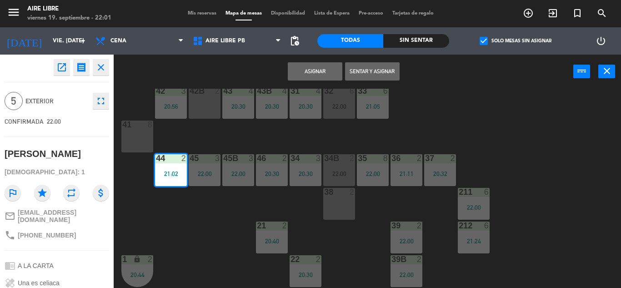
click at [170, 172] on div "21:02" at bounding box center [171, 174] width 32 height 6
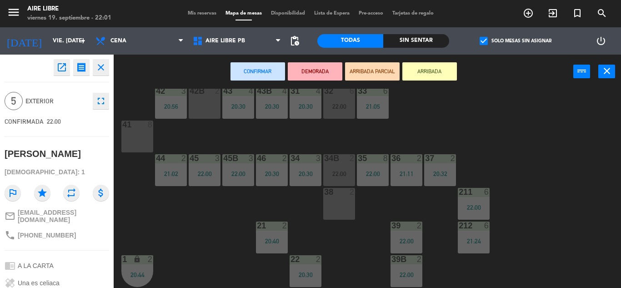
click at [141, 135] on div "41 8" at bounding box center [137, 137] width 32 height 32
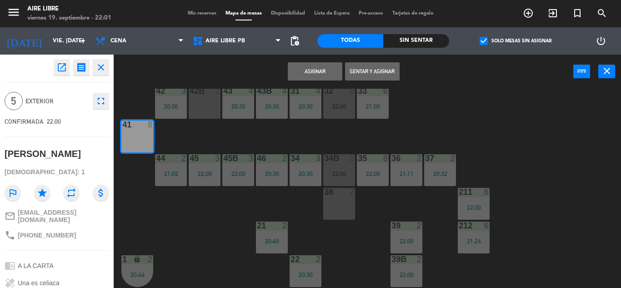
click at [386, 68] on button "Sentar y Asignar" at bounding box center [372, 71] width 55 height 18
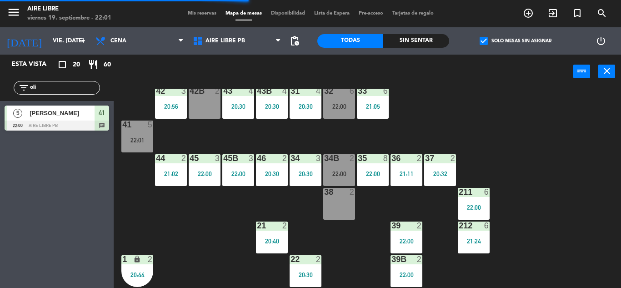
click at [48, 84] on input "oli" at bounding box center [64, 88] width 70 height 10
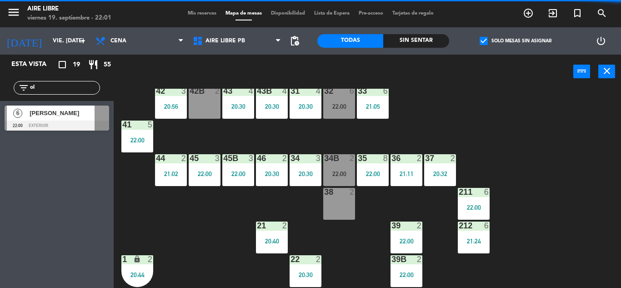
type input "o"
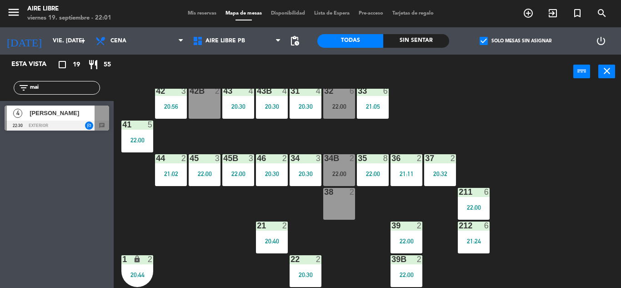
type input "mai"
click at [25, 221] on div "Esta vista crop_square 19 restaurant 55 filter_list mai 4 Mai G 22:30 exterior …" at bounding box center [57, 171] width 114 height 233
click at [47, 120] on div "[PERSON_NAME]" at bounding box center [62, 112] width 66 height 15
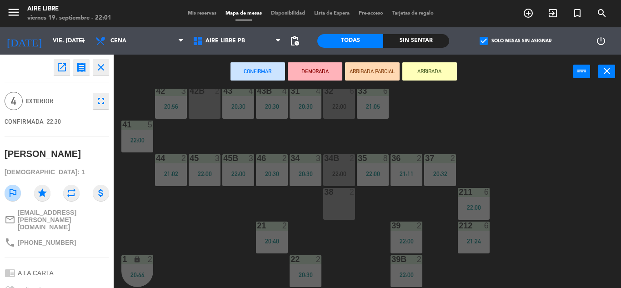
click at [436, 70] on button "ARRIBADA" at bounding box center [429, 71] width 55 height 18
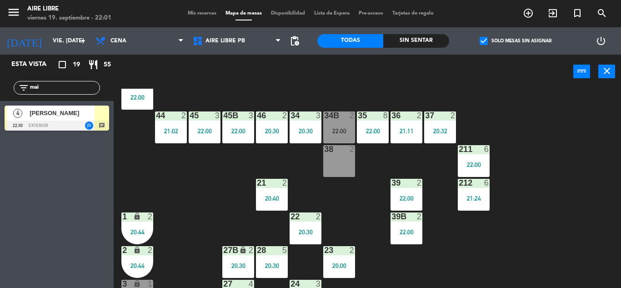
scroll to position [61, 0]
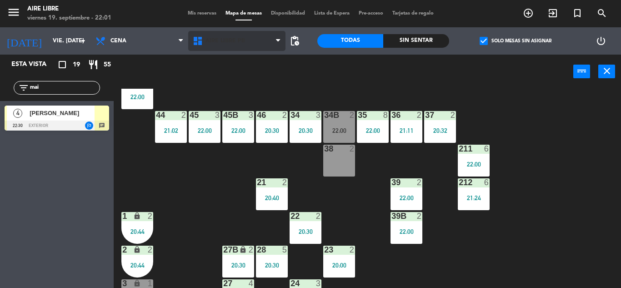
click at [226, 40] on span "Aire Libre PB" at bounding box center [226, 41] width 40 height 6
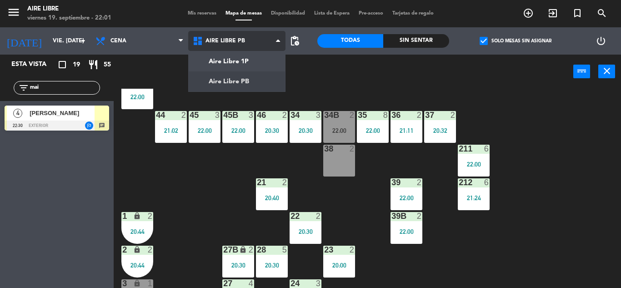
click at [237, 60] on ng-component "menu Aire Libre viernes 19. septiembre - 22:01 Mis reservas Mapa de mesas Dispo…" at bounding box center [310, 144] width 621 height 288
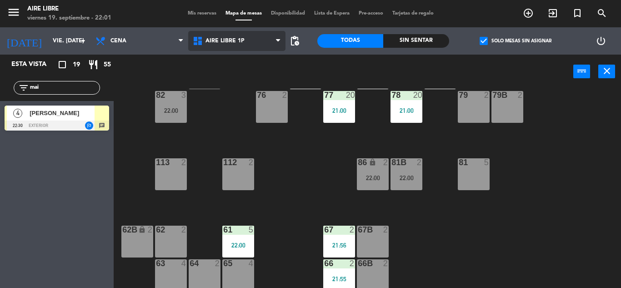
scroll to position [185, 0]
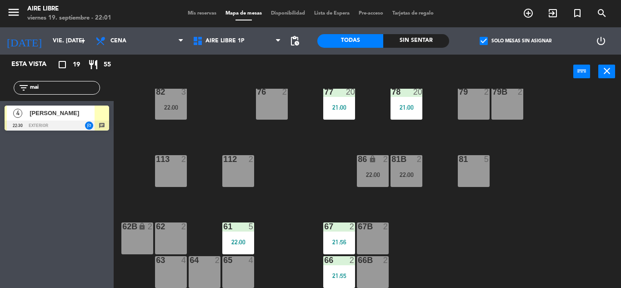
click at [171, 107] on div "22:00" at bounding box center [171, 107] width 32 height 6
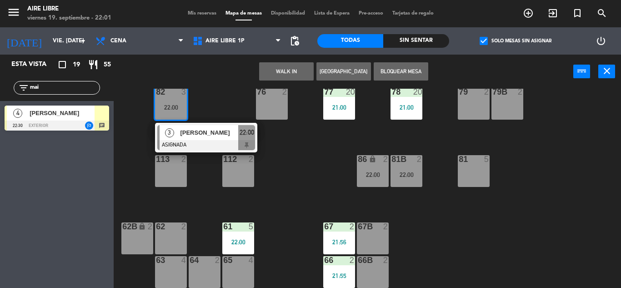
click at [193, 137] on span "[PERSON_NAME]" at bounding box center [209, 133] width 58 height 10
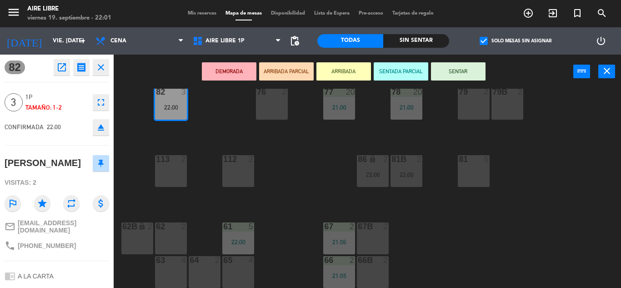
click at [107, 100] on button "fullscreen" at bounding box center [101, 102] width 16 height 16
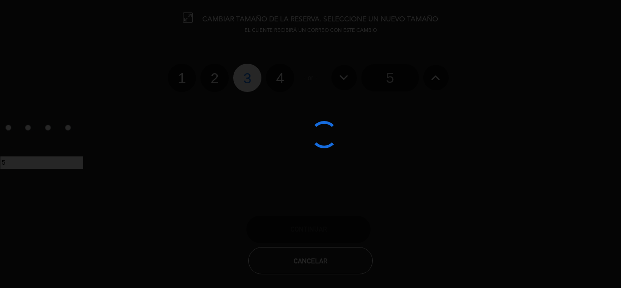
click at [320, 258] on span "Cancelar" at bounding box center [311, 261] width 34 height 8
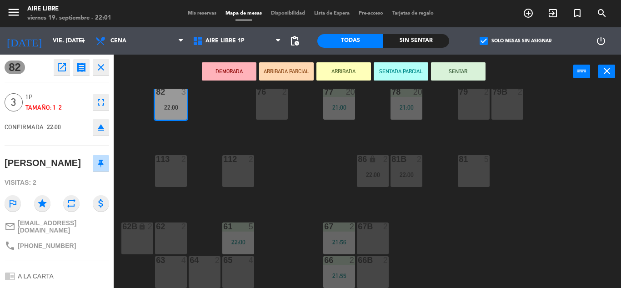
click at [223, 115] on div "51 2 52 2 22:00 53 3 111 2 54 2 87 2 85 3 22:00 72 2 22:00 84 4 22:00 71 2 72B …" at bounding box center [370, 188] width 501 height 199
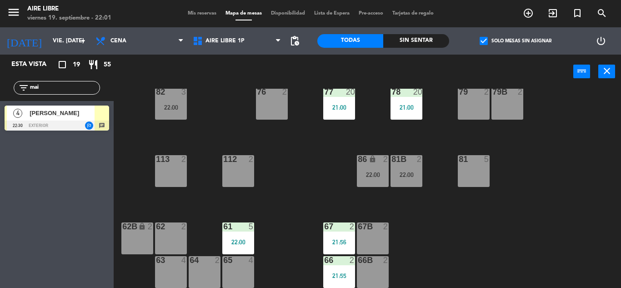
click at [173, 106] on div "22:00" at bounding box center [171, 107] width 32 height 6
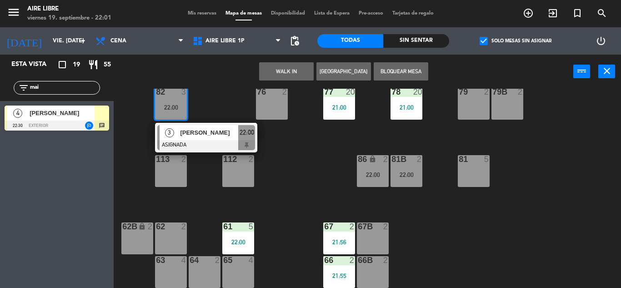
click at [210, 134] on span "[PERSON_NAME]" at bounding box center [209, 133] width 58 height 10
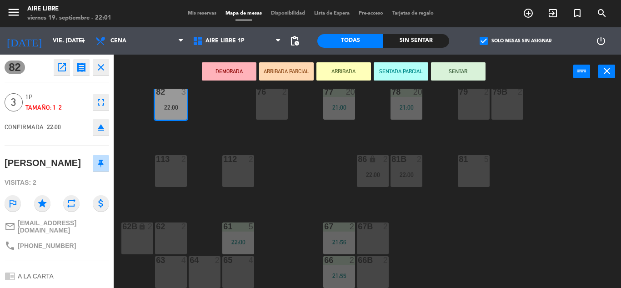
click at [101, 131] on icon "eject" at bounding box center [100, 127] width 11 height 11
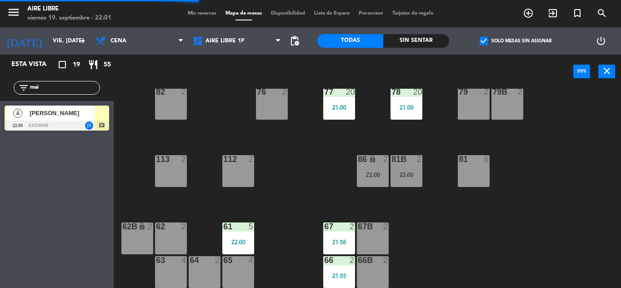
click at [75, 123] on div at bounding box center [57, 126] width 105 height 10
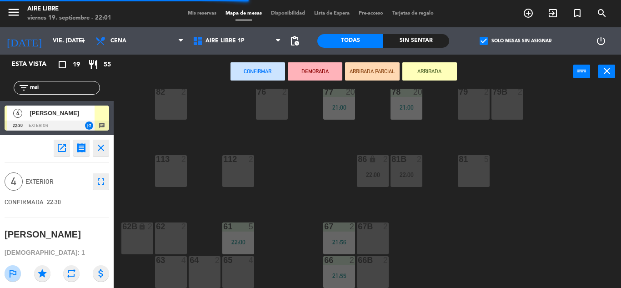
click at [176, 110] on div "82 2" at bounding box center [171, 104] width 32 height 32
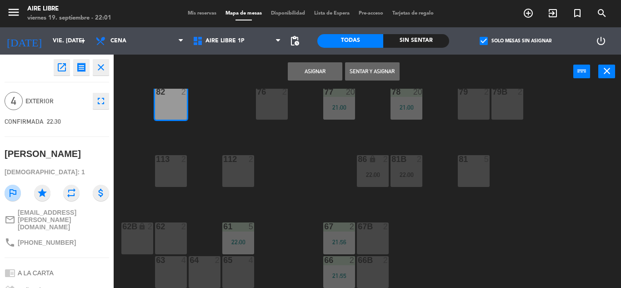
click at [315, 69] on button "Asignar" at bounding box center [315, 71] width 55 height 18
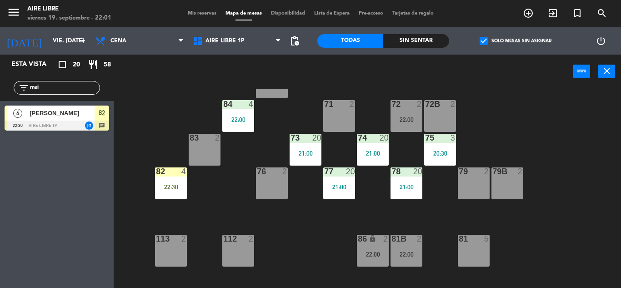
scroll to position [105, 0]
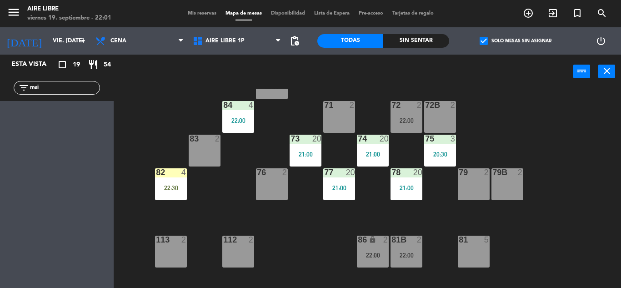
click at [176, 186] on div "22:30" at bounding box center [171, 188] width 32 height 6
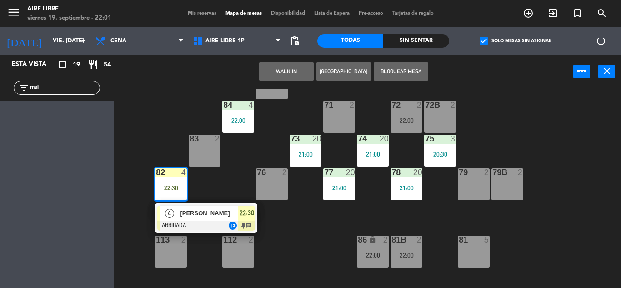
click at [213, 213] on span "[PERSON_NAME]" at bounding box center [209, 213] width 58 height 10
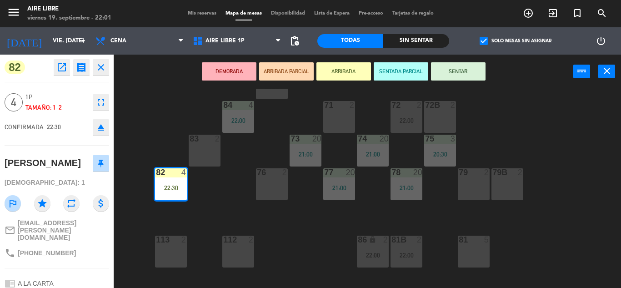
click at [458, 71] on button "SENTAR" at bounding box center [458, 71] width 55 height 18
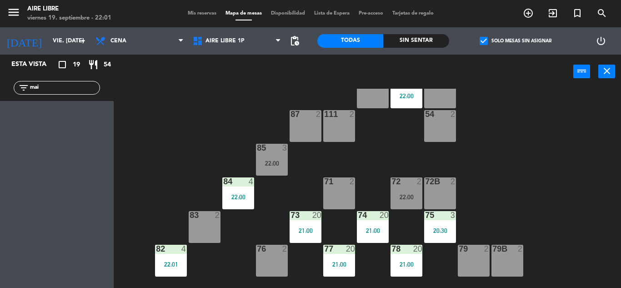
scroll to position [26, 0]
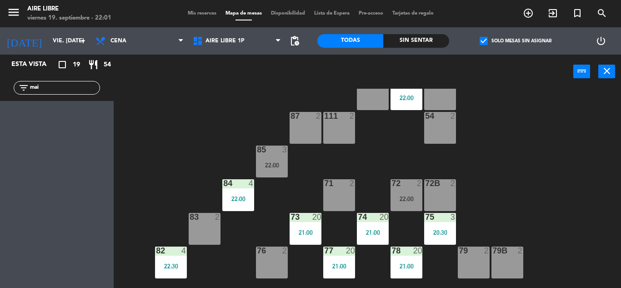
click at [67, 85] on input "mai" at bounding box center [64, 88] width 70 height 10
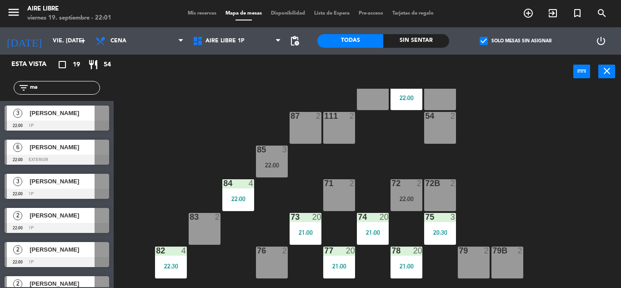
type input "m"
click at [42, 87] on input "text" at bounding box center [64, 88] width 70 height 10
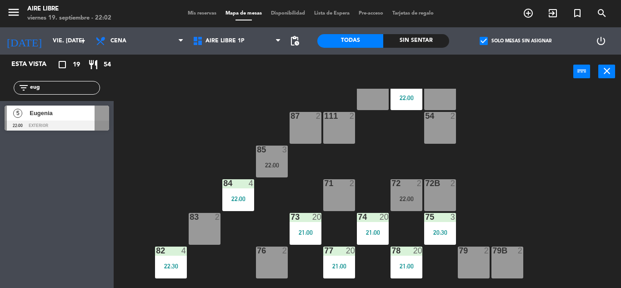
type input "eug"
click at [58, 228] on div "Esta vista crop_square 19 restaurant 54 filter_list eug 5 [PERSON_NAME] 22:00 e…" at bounding box center [57, 171] width 114 height 233
click at [59, 115] on span "Eugenia" at bounding box center [62, 113] width 65 height 10
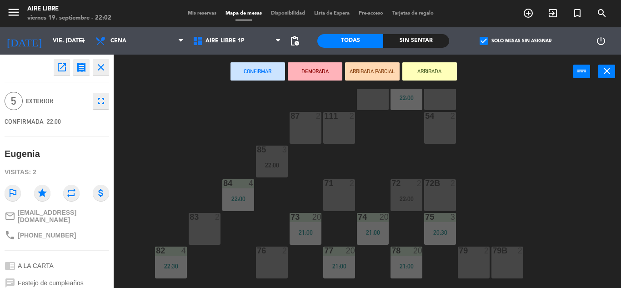
click at [431, 71] on button "ARRIBADA" at bounding box center [429, 71] width 55 height 18
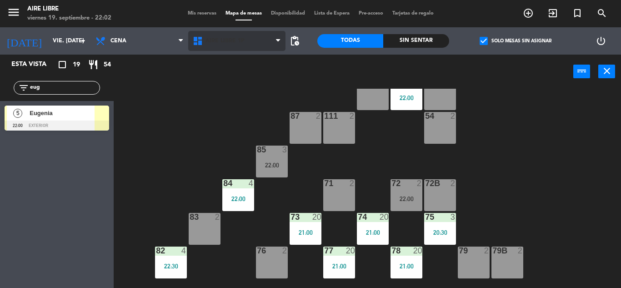
click at [215, 40] on span "Aire Libre 1P" at bounding box center [225, 41] width 39 height 6
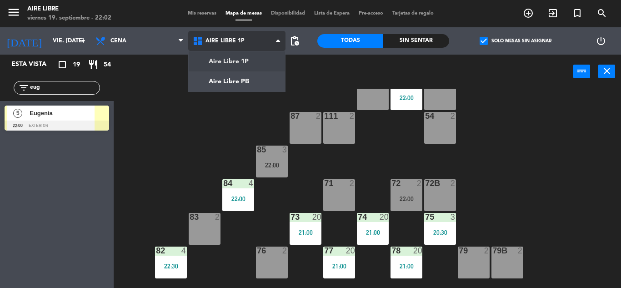
click at [240, 82] on ng-component "menu Aire Libre viernes 19. septiembre - 22:02 Mis reservas Mapa de mesas Dispo…" at bounding box center [310, 144] width 621 height 288
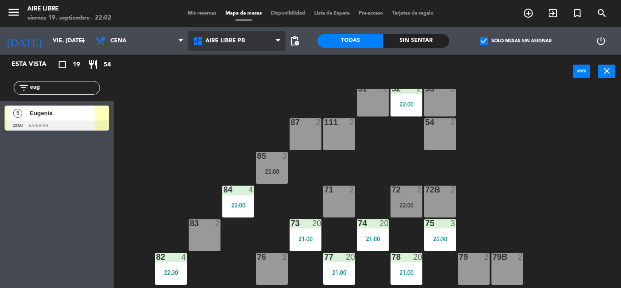
scroll to position [24, 0]
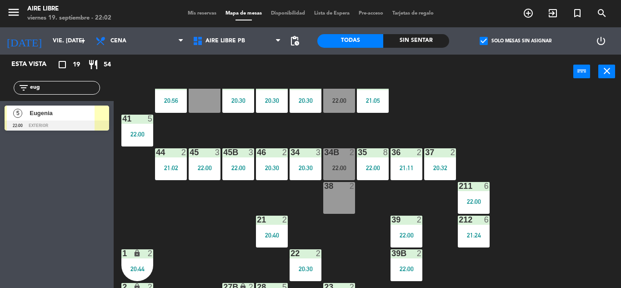
click at [335, 98] on div "22:00" at bounding box center [339, 100] width 32 height 6
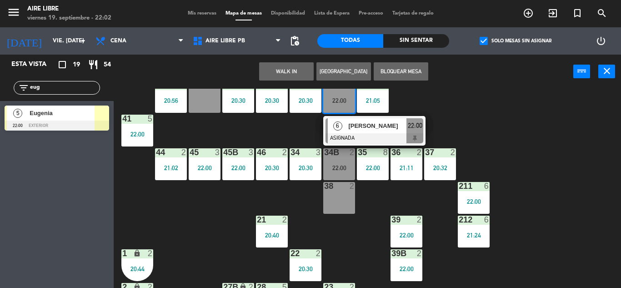
click at [356, 128] on span "[PERSON_NAME]" at bounding box center [377, 126] width 58 height 10
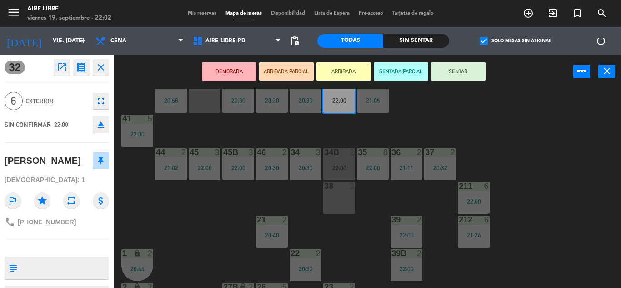
click at [98, 130] on icon "eject" at bounding box center [100, 124] width 11 height 11
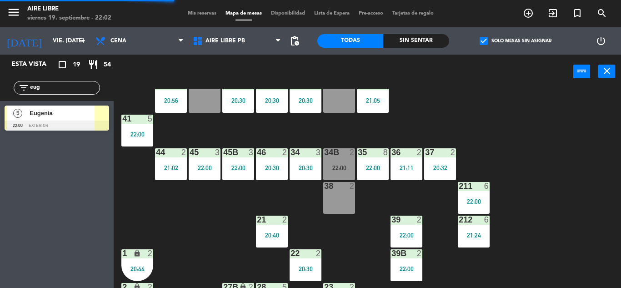
click at [62, 113] on span "Eugenia" at bounding box center [62, 113] width 65 height 10
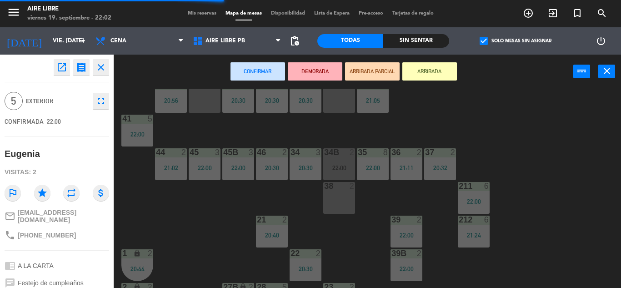
click at [337, 100] on div "32 7" at bounding box center [339, 97] width 32 height 32
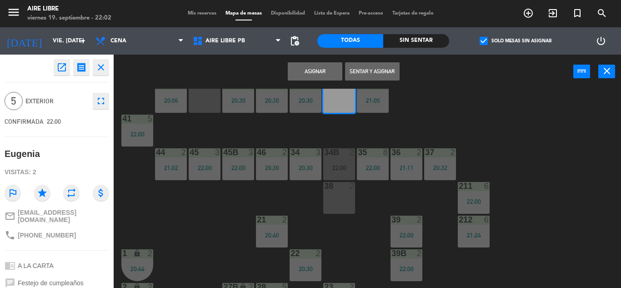
click at [316, 70] on button "Asignar" at bounding box center [315, 71] width 55 height 18
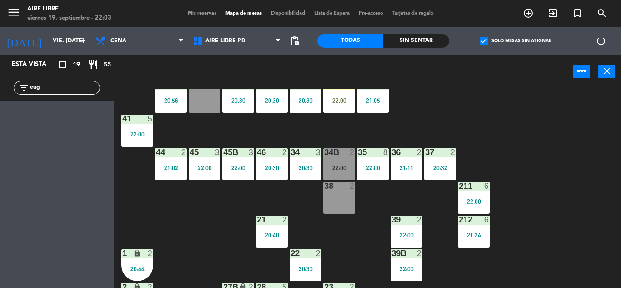
scroll to position [0, 0]
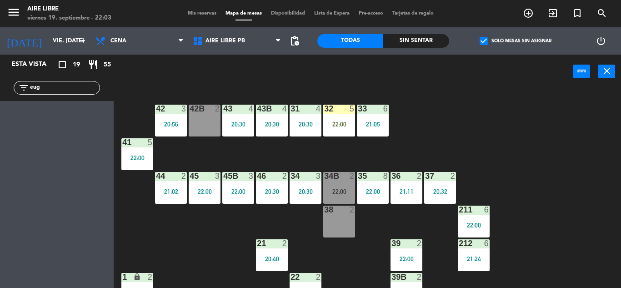
click at [334, 116] on div "32 5 22:00" at bounding box center [339, 121] width 32 height 32
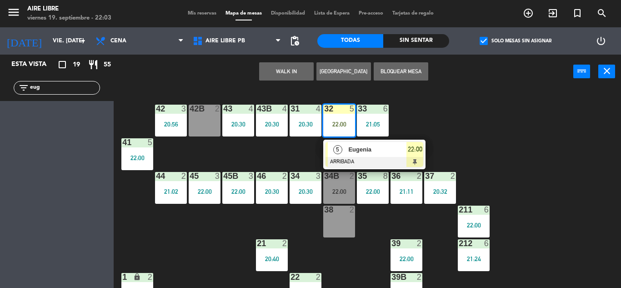
click at [366, 156] on div "Eugenia" at bounding box center [376, 149] width 59 height 15
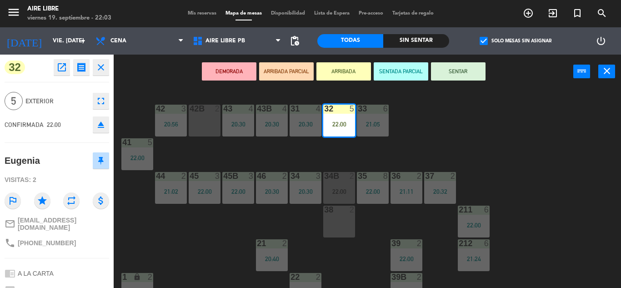
click at [451, 62] on button "SENTAR" at bounding box center [458, 71] width 55 height 18
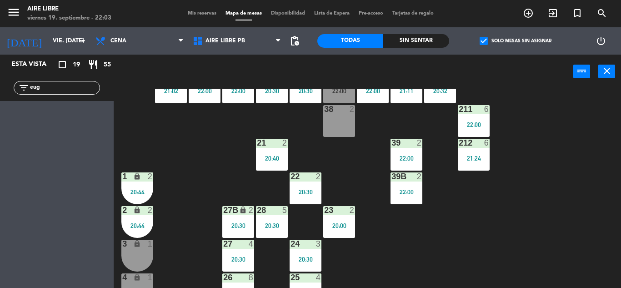
scroll to position [103, 0]
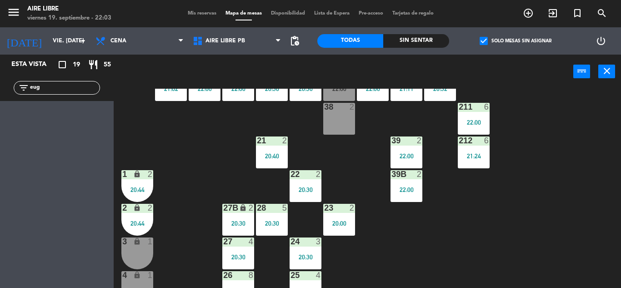
click at [231, 226] on div "20:30" at bounding box center [238, 223] width 32 height 6
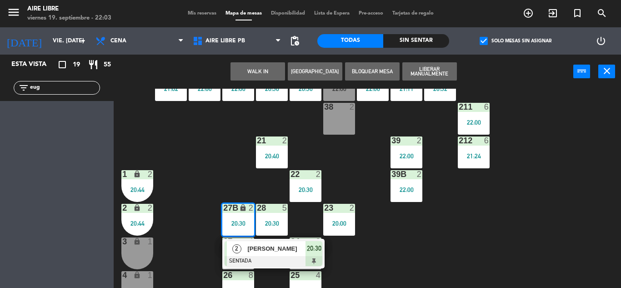
click at [277, 254] on div "[PERSON_NAME]" at bounding box center [275, 248] width 59 height 15
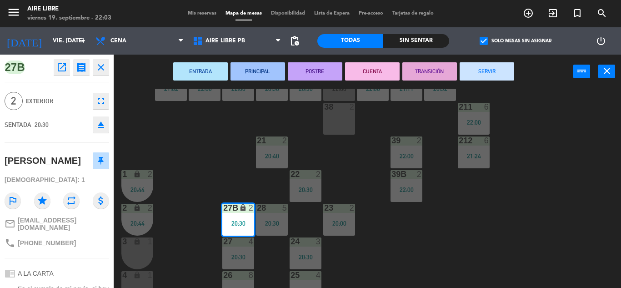
click at [491, 76] on button "SERVIR" at bounding box center [487, 71] width 55 height 18
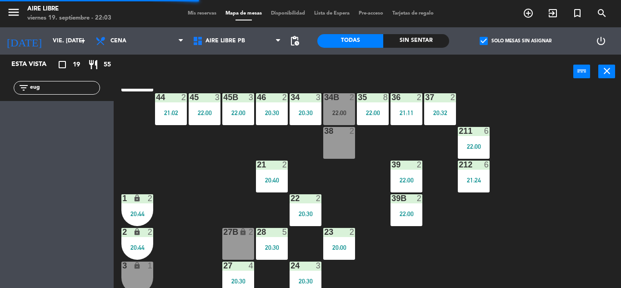
scroll to position [74, 0]
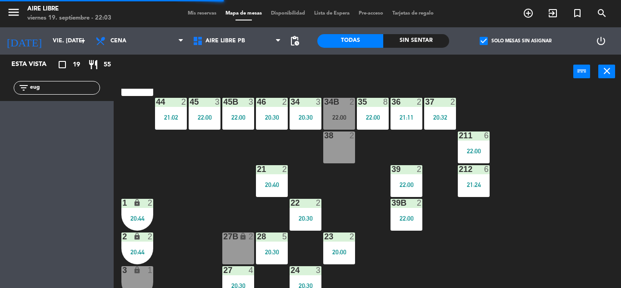
click at [61, 86] on input "eug" at bounding box center [64, 88] width 70 height 10
type input "e"
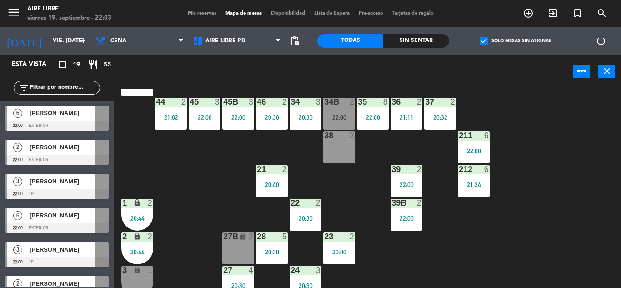
click at [65, 150] on span "[PERSON_NAME]" at bounding box center [62, 147] width 65 height 10
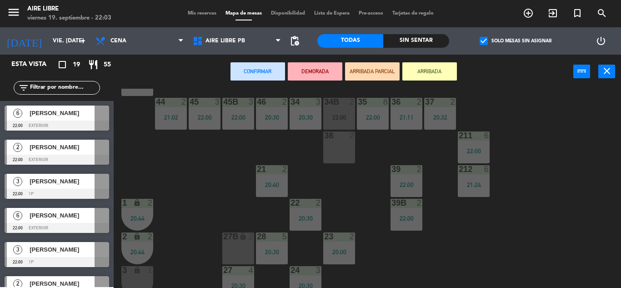
click at [236, 248] on div "27B lock 2" at bounding box center [238, 248] width 32 height 32
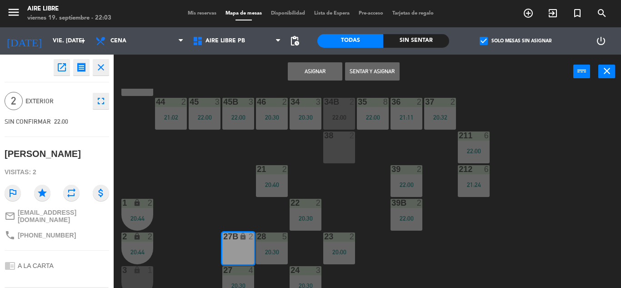
click at [316, 71] on button "Asignar" at bounding box center [315, 71] width 55 height 18
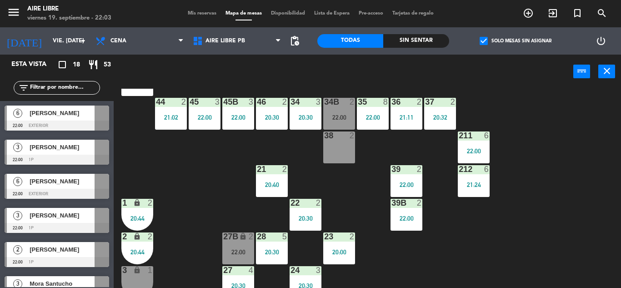
click at [483, 38] on span "check_box" at bounding box center [484, 41] width 8 height 8
click at [516, 41] on input "check_box Solo mesas sin asignar" at bounding box center [516, 41] width 0 height 0
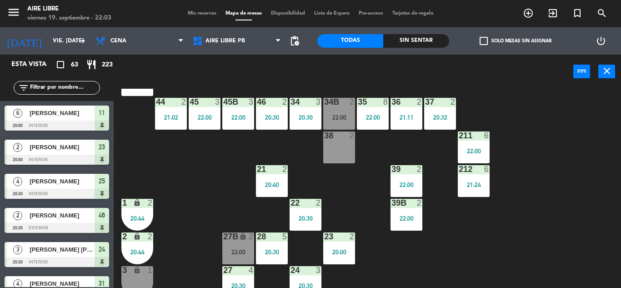
click at [68, 86] on input "text" at bounding box center [64, 88] width 70 height 10
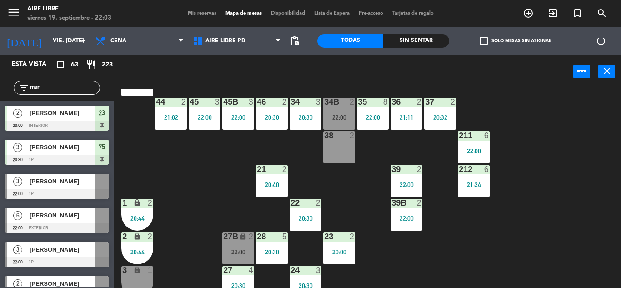
type input "mar"
click at [186, 161] on div "42 3 20:56 43 4 20:30 31 4 20:30 32 5 22:00 33 6 21:05 42B 2 43B 4 20:30 41 5 2…" at bounding box center [370, 188] width 501 height 199
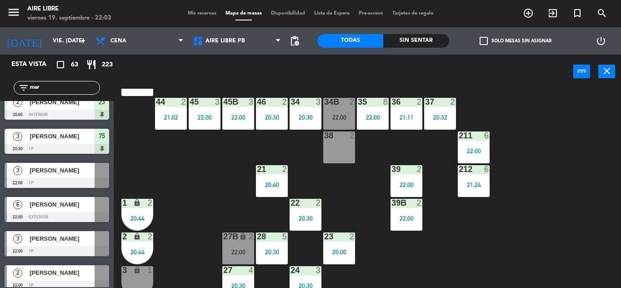
scroll to position [19, 0]
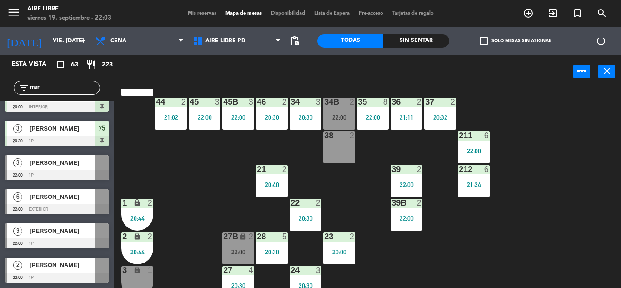
click at [64, 206] on div at bounding box center [57, 209] width 105 height 10
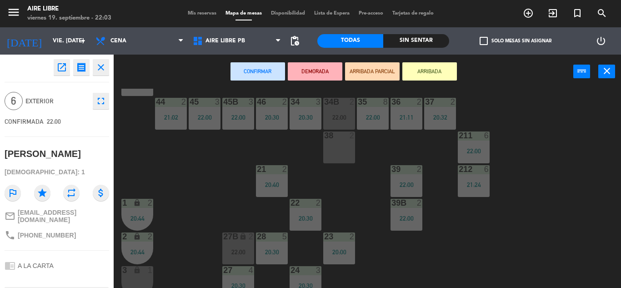
click at [433, 69] on button "ARRIBADA" at bounding box center [429, 71] width 55 height 18
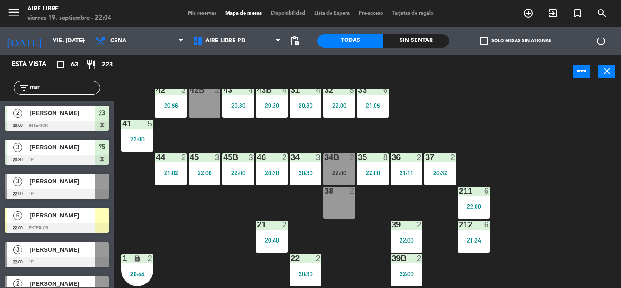
scroll to position [0, 0]
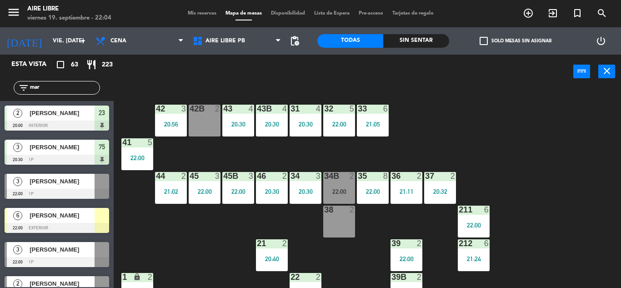
click at [66, 88] on input "mar" at bounding box center [64, 88] width 70 height 10
type input "m"
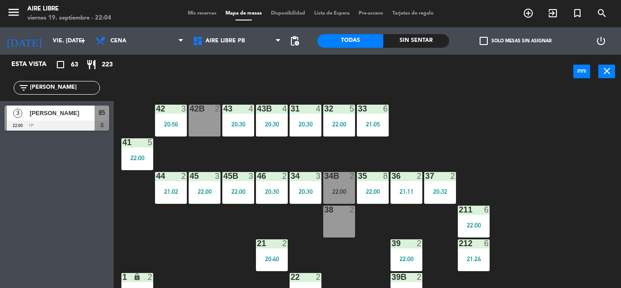
type input "[PERSON_NAME]"
click at [45, 221] on div "Esta vista crop_square 63 restaurant 223 filter_list [PERSON_NAME] 3 [PERSON_NA…" at bounding box center [57, 171] width 114 height 233
click at [53, 127] on div at bounding box center [57, 126] width 105 height 10
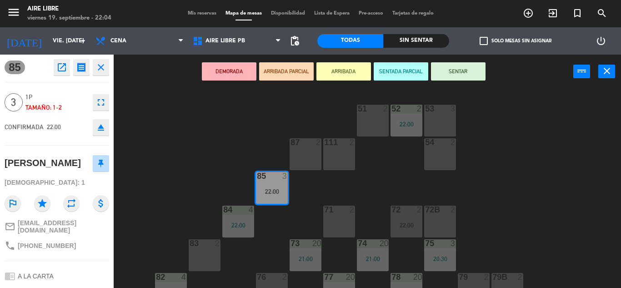
click at [342, 69] on button "ARRIBADA" at bounding box center [343, 71] width 55 height 18
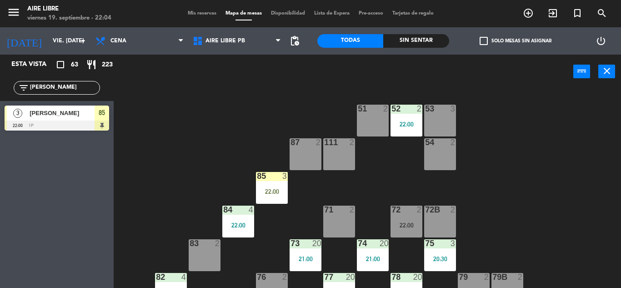
click at [62, 89] on input "[PERSON_NAME]" at bounding box center [64, 88] width 70 height 10
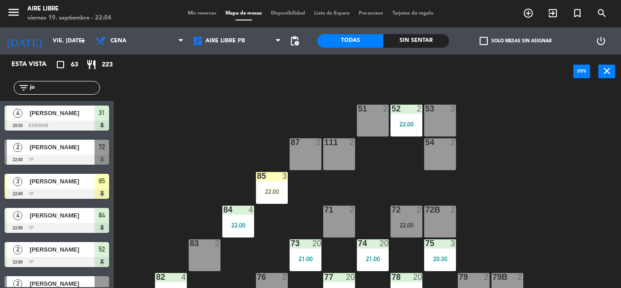
type input "j"
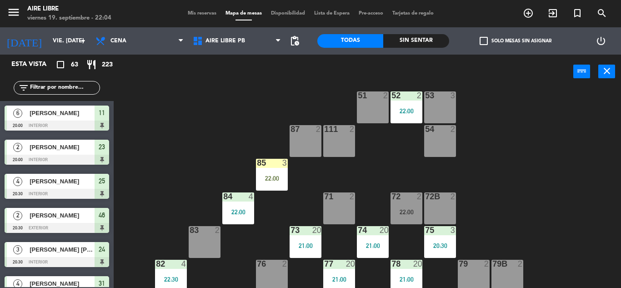
scroll to position [13, 0]
click at [52, 90] on input "text" at bounding box center [64, 88] width 70 height 10
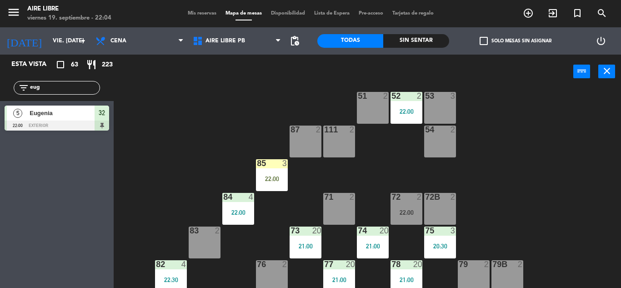
click at [53, 217] on div "Esta vista crop_square 63 restaurant 223 filter_list eug 5 [PERSON_NAME] 22:00 …" at bounding box center [57, 171] width 114 height 233
click at [60, 88] on input "eug" at bounding box center [64, 88] width 70 height 10
type input "e"
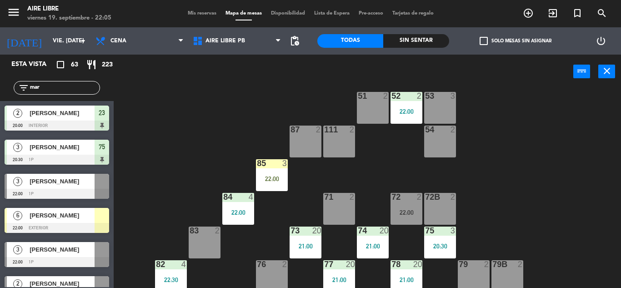
type input "mar"
click at [190, 133] on div "51 2 52 2 22:00 53 3 111 2 54 2 87 2 85 3 22:00 72 2 22:00 84 4 22:00 71 2 72B …" at bounding box center [370, 188] width 501 height 199
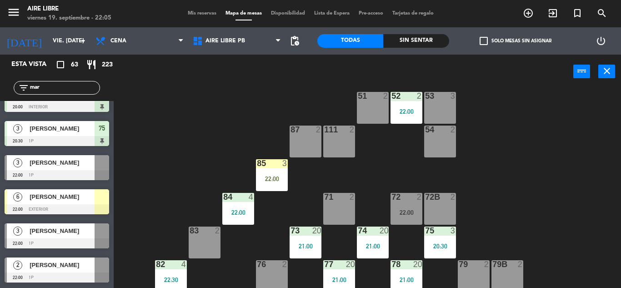
click at [60, 163] on span "[PERSON_NAME]" at bounding box center [62, 163] width 65 height 10
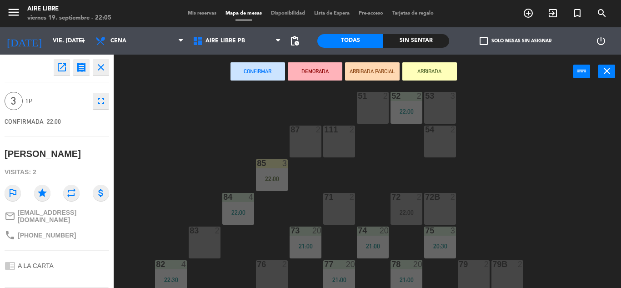
click at [436, 72] on button "ARRIBADA" at bounding box center [429, 71] width 55 height 18
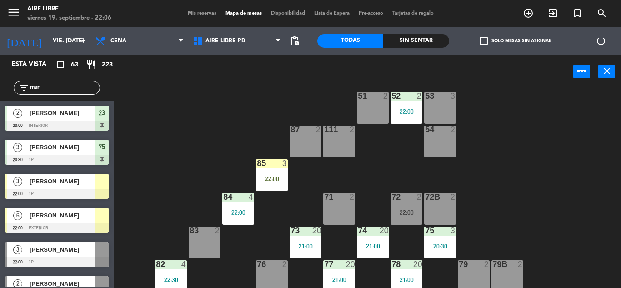
click at [52, 88] on input "mar" at bounding box center [64, 88] width 70 height 10
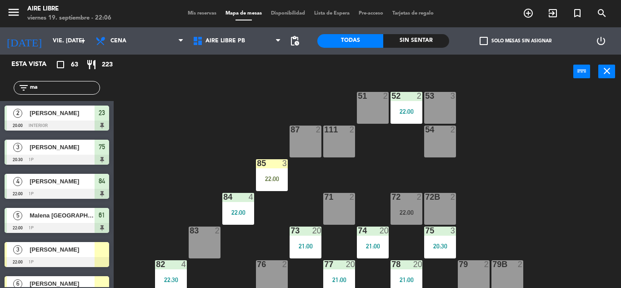
type input "m"
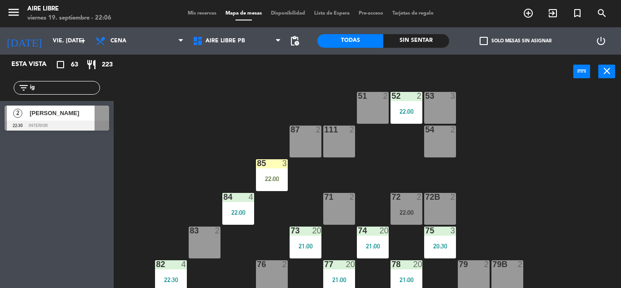
click at [44, 235] on div "Esta vista crop_square 63 restaurant 223 filter_list ig 2 [PERSON_NAME] 22:30 i…" at bounding box center [57, 171] width 114 height 233
click at [54, 88] on input "ig" at bounding box center [64, 88] width 70 height 10
type input "i"
type input "pin"
click at [61, 114] on span "[PERSON_NAME]" at bounding box center [62, 113] width 65 height 10
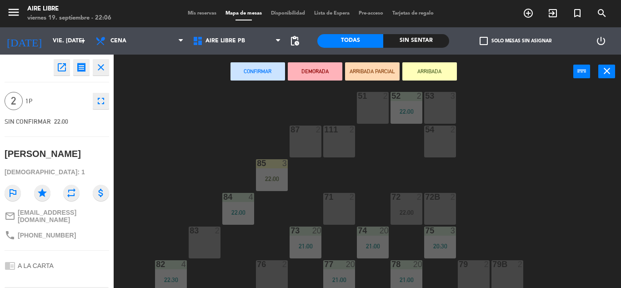
click at [441, 64] on button "ARRIBADA" at bounding box center [429, 71] width 55 height 18
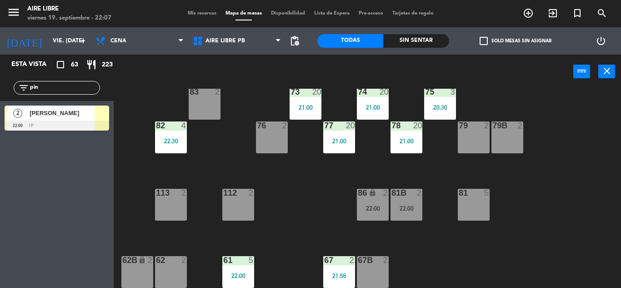
scroll to position [185, 0]
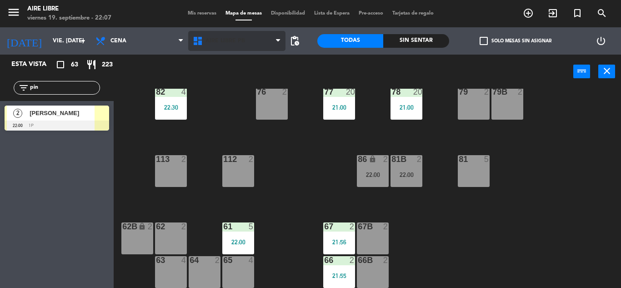
click at [214, 38] on span "Aire Libre PB" at bounding box center [226, 41] width 40 height 6
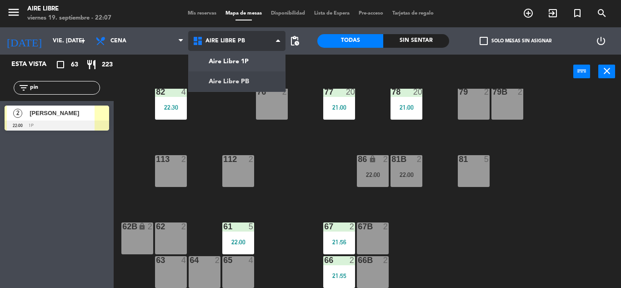
click at [229, 80] on ng-component "menu Aire Libre viernes 19. septiembre - 22:07 Mis reservas Mapa de mesas Dispo…" at bounding box center [310, 144] width 621 height 288
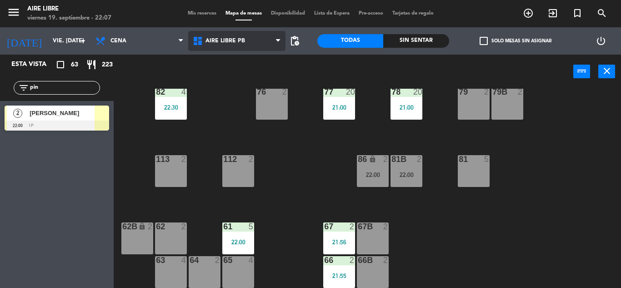
click at [230, 40] on span "Aire Libre PB" at bounding box center [226, 41] width 40 height 6
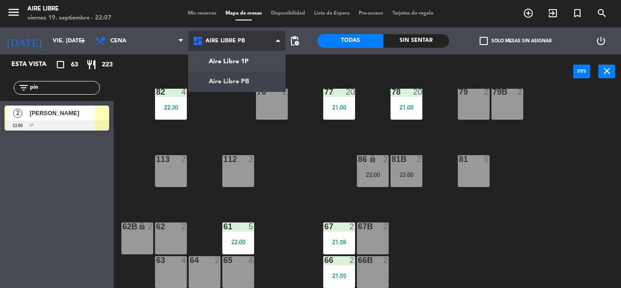
click at [234, 63] on ng-component "menu Aire Libre viernes 19. septiembre - 22:07 Mis reservas Mapa de mesas Dispo…" at bounding box center [310, 144] width 621 height 288
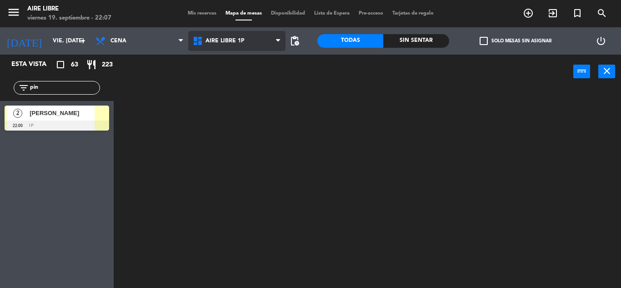
click at [230, 39] on span "Aire Libre 1P" at bounding box center [225, 41] width 39 height 6
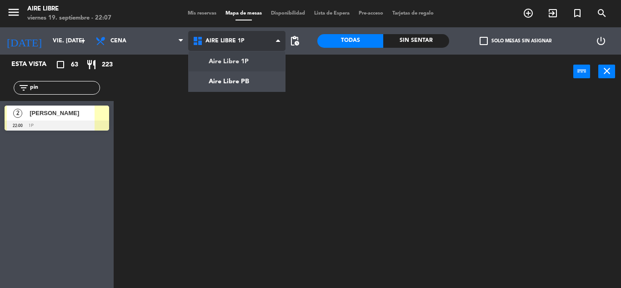
click at [231, 84] on ng-component "menu Aire Libre viernes 19. septiembre - 22:07 Mis reservas Mapa de mesas Dispo…" at bounding box center [310, 144] width 621 height 288
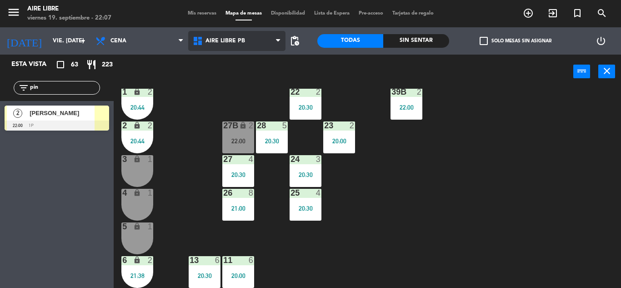
scroll to position [252, 0]
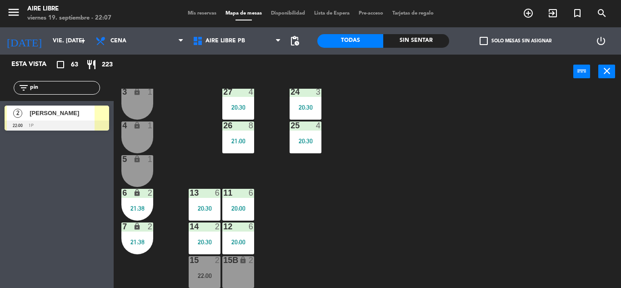
click at [201, 274] on div "22:00" at bounding box center [205, 275] width 32 height 6
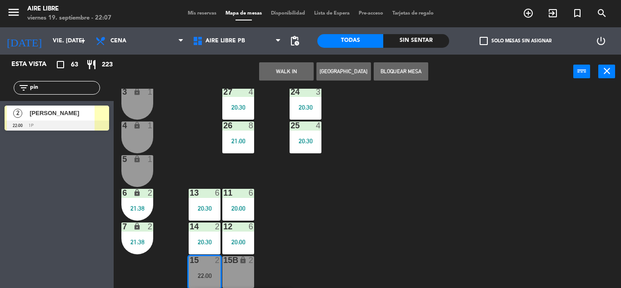
click at [137, 170] on div "5 lock 1" at bounding box center [137, 171] width 32 height 32
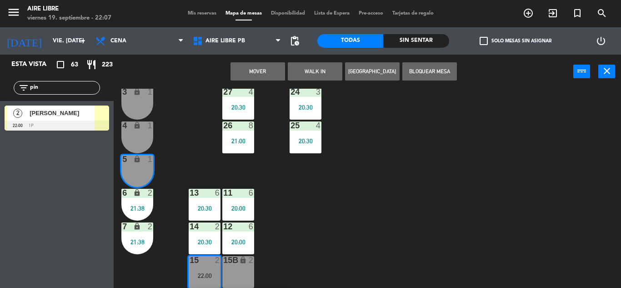
click at [258, 74] on button "Mover" at bounding box center [258, 71] width 55 height 18
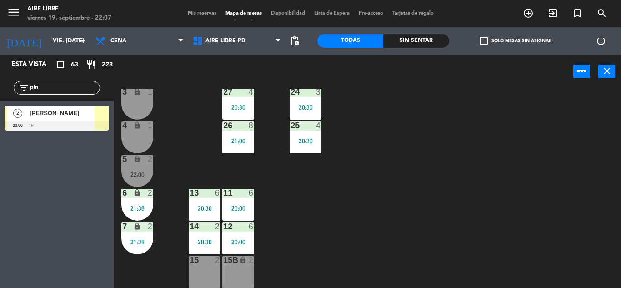
click at [67, 114] on span "[PERSON_NAME]" at bounding box center [62, 113] width 65 height 10
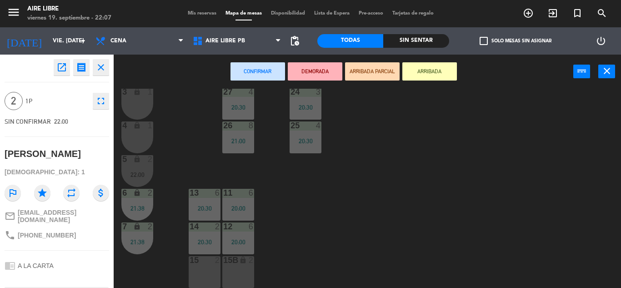
click at [206, 276] on div "15 2" at bounding box center [205, 272] width 32 height 32
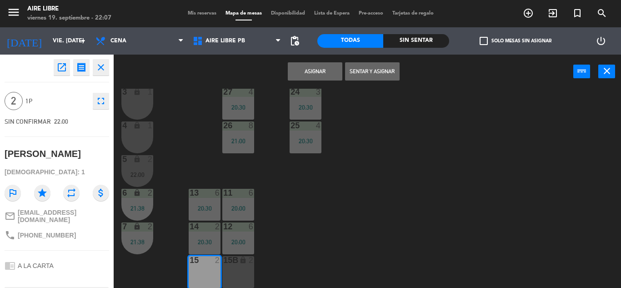
click at [382, 77] on button "Sentar y Asignar" at bounding box center [372, 71] width 55 height 18
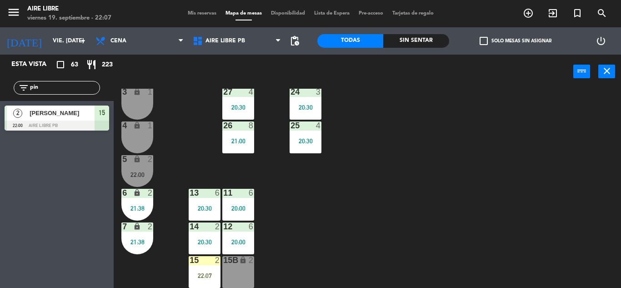
click at [140, 171] on div "22:00" at bounding box center [137, 174] width 32 height 7
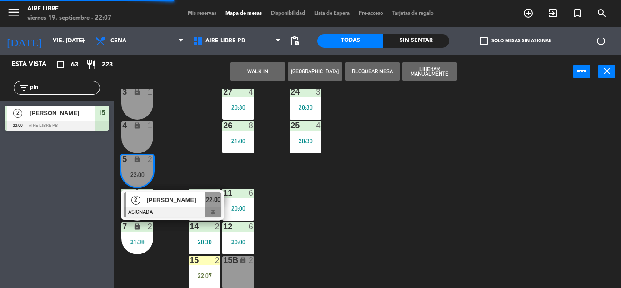
click at [172, 204] on span "[PERSON_NAME]" at bounding box center [175, 200] width 58 height 10
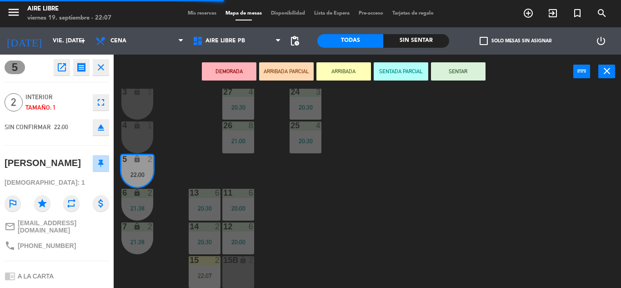
click at [106, 129] on button "eject" at bounding box center [101, 127] width 16 height 16
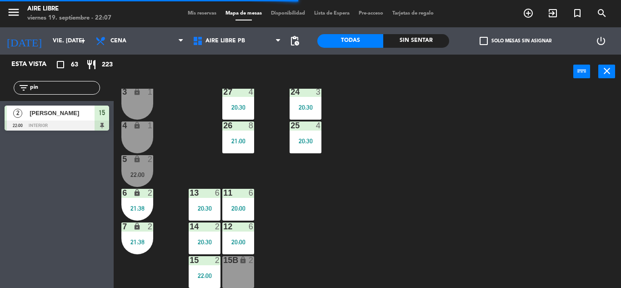
click at [60, 90] on input "pin" at bounding box center [64, 88] width 70 height 10
type input "p"
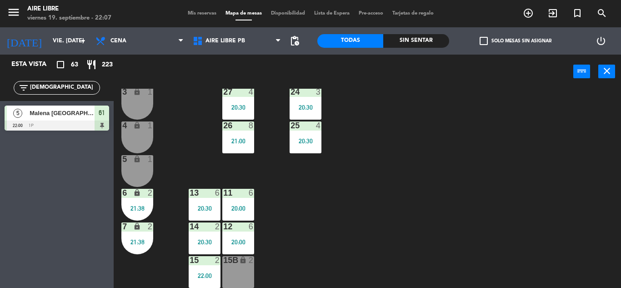
click at [63, 86] on input "[DEMOGRAPHIC_DATA]" at bounding box center [64, 88] width 70 height 10
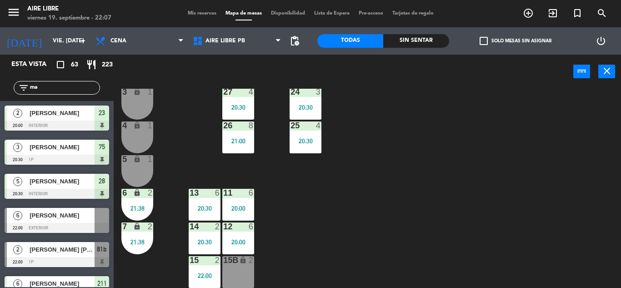
type input "m"
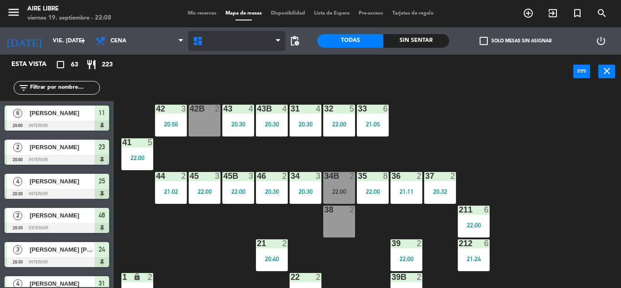
click at [230, 42] on span "Aire Libre PB" at bounding box center [226, 41] width 40 height 6
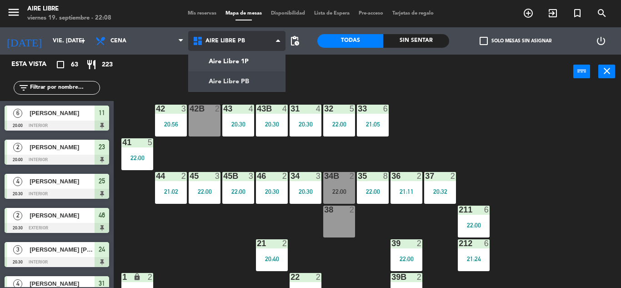
click at [240, 59] on ng-component "menu Aire Libre viernes 19. septiembre - 22:08 Mis reservas Mapa de mesas Dispo…" at bounding box center [310, 144] width 621 height 288
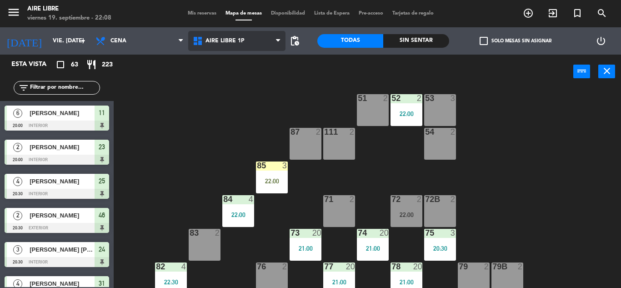
scroll to position [13, 0]
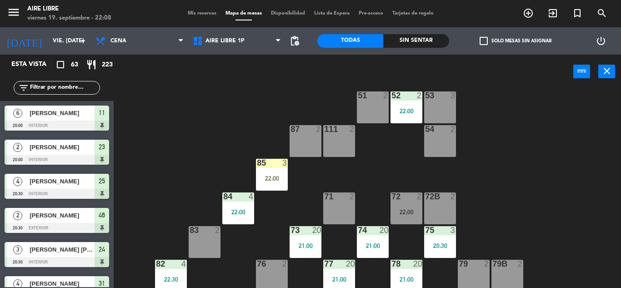
click at [55, 85] on input "text" at bounding box center [64, 88] width 70 height 10
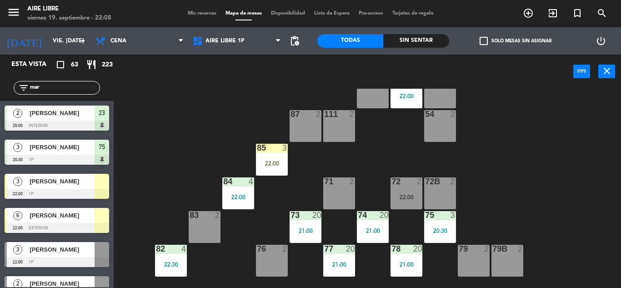
scroll to position [32, 0]
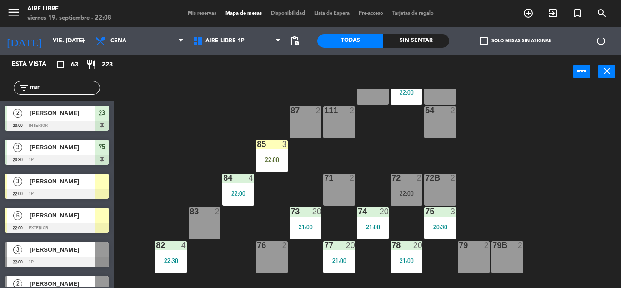
type input "mar"
click at [168, 159] on div "51 2 52 2 22:00 53 3 111 2 54 2 87 2 85 3 22:00 72 2 22:00 84 4 22:00 71 2 72B …" at bounding box center [370, 188] width 501 height 199
click at [82, 187] on div "[PERSON_NAME]" at bounding box center [62, 181] width 66 height 15
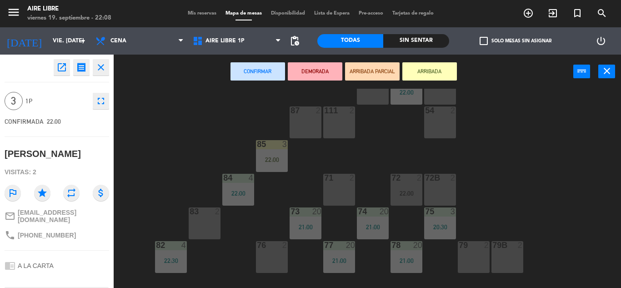
click at [452, 95] on div "53 3" at bounding box center [440, 89] width 32 height 32
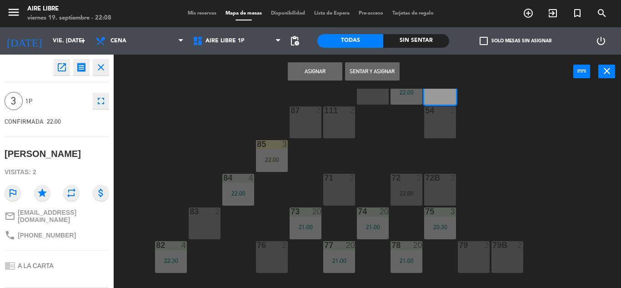
click at [442, 128] on div "54 2" at bounding box center [440, 122] width 32 height 32
click at [321, 71] on button "Asignar" at bounding box center [315, 71] width 55 height 18
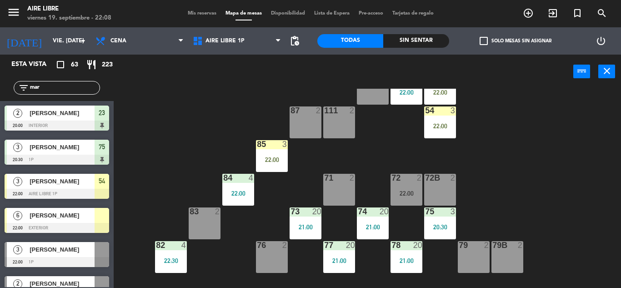
scroll to position [0, 0]
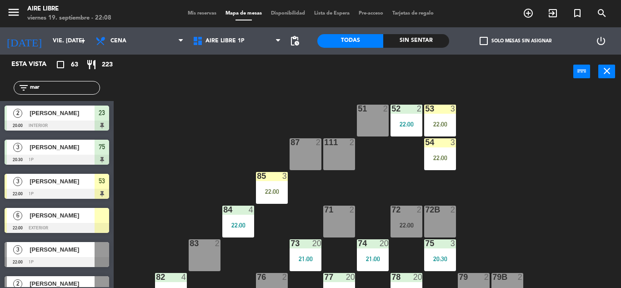
click at [53, 85] on input "mar" at bounding box center [64, 88] width 70 height 10
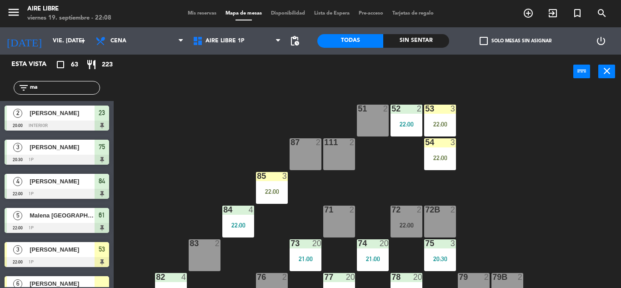
type input "m"
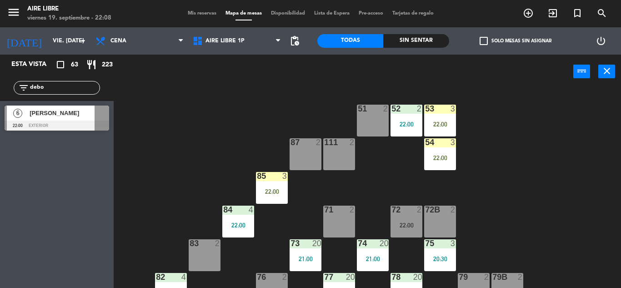
type input "debo"
click at [49, 116] on span "[PERSON_NAME]" at bounding box center [62, 113] width 65 height 10
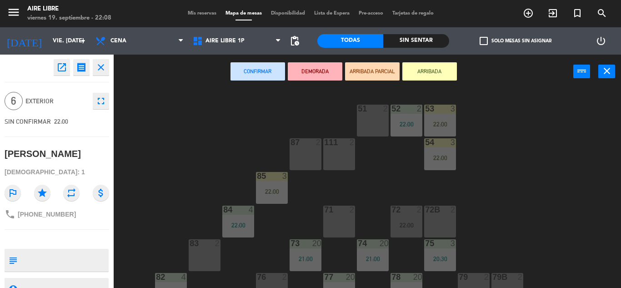
click at [437, 73] on button "ARRIBADA" at bounding box center [429, 71] width 55 height 18
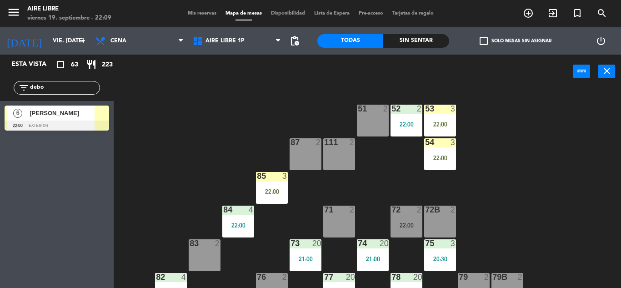
click at [56, 88] on input "debo" at bounding box center [64, 88] width 70 height 10
type input "d"
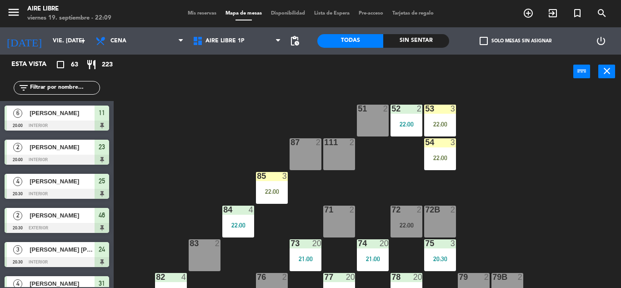
click at [55, 85] on input "text" at bounding box center [64, 88] width 70 height 10
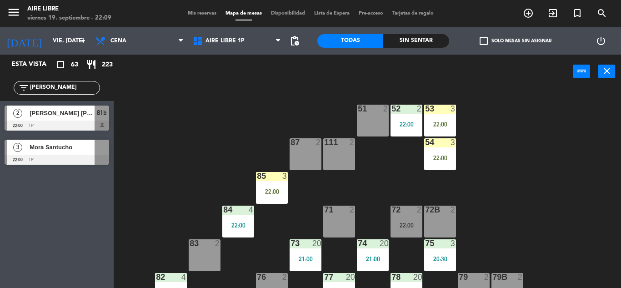
type input "[PERSON_NAME]"
click at [67, 151] on span "Mora Santucho" at bounding box center [62, 147] width 65 height 10
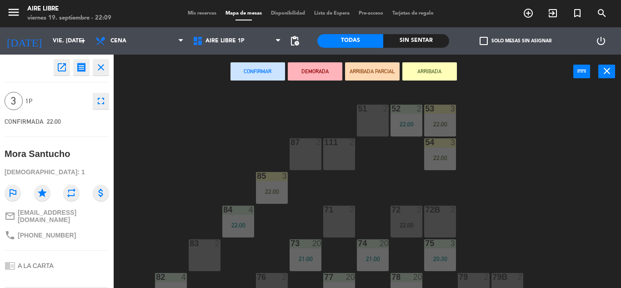
click at [428, 71] on button "ARRIBADA" at bounding box center [429, 71] width 55 height 18
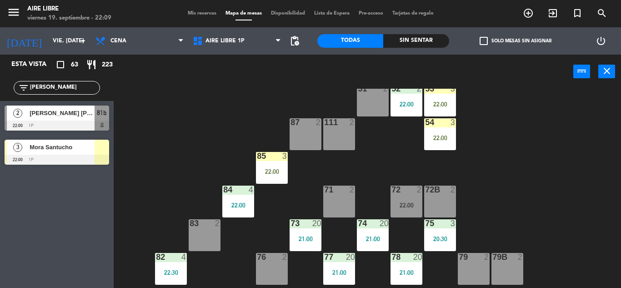
scroll to position [21, 0]
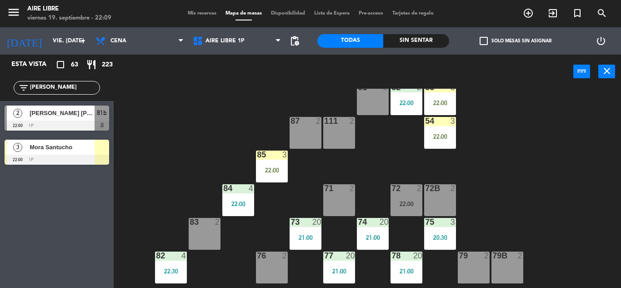
click at [437, 135] on div "22:00" at bounding box center [440, 136] width 32 height 6
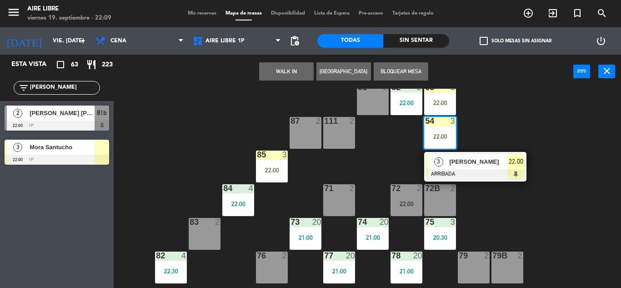
click at [452, 166] on span "[PERSON_NAME]" at bounding box center [478, 162] width 58 height 10
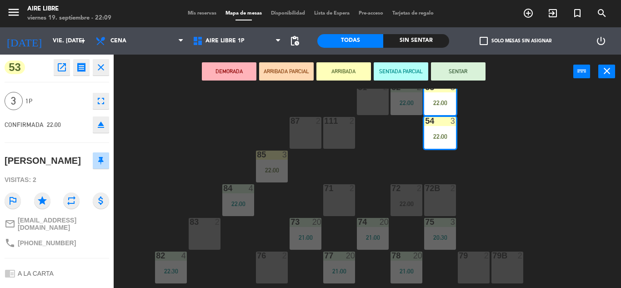
click at [104, 131] on button "eject" at bounding box center [101, 124] width 16 height 16
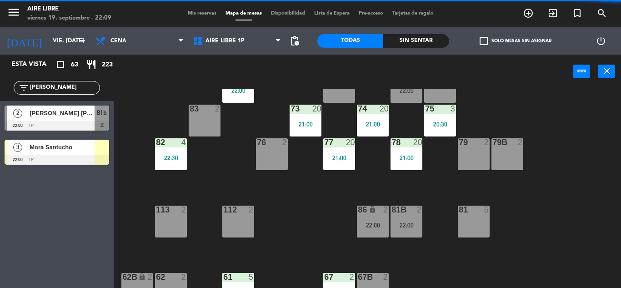
scroll to position [185, 0]
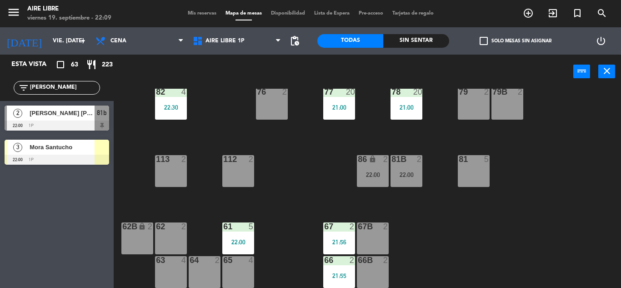
click at [70, 91] on input "[PERSON_NAME]" at bounding box center [64, 88] width 70 height 10
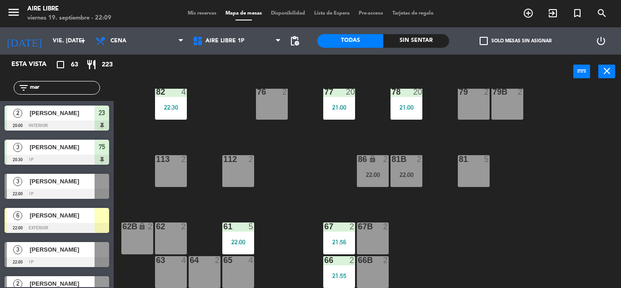
type input "mar"
click at [38, 186] on div "[PERSON_NAME]" at bounding box center [62, 181] width 66 height 15
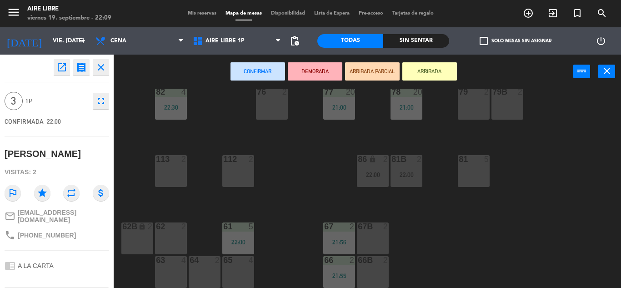
click at [243, 261] on div at bounding box center [238, 260] width 15 height 8
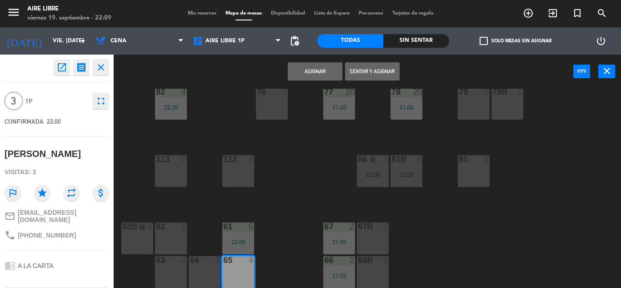
click at [380, 70] on button "Sentar y Asignar" at bounding box center [372, 71] width 55 height 18
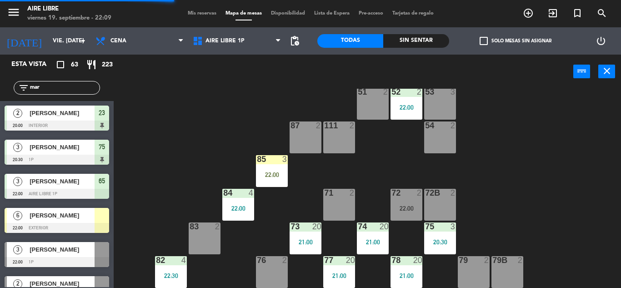
scroll to position [0, 0]
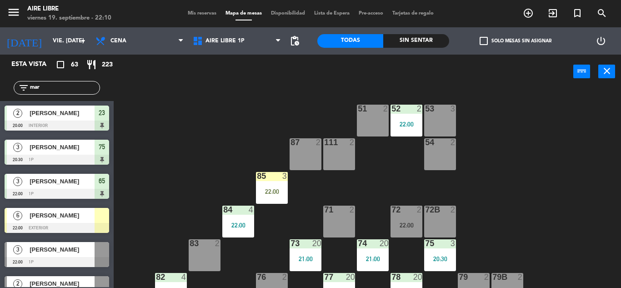
click at [73, 87] on input "mar" at bounding box center [64, 88] width 70 height 10
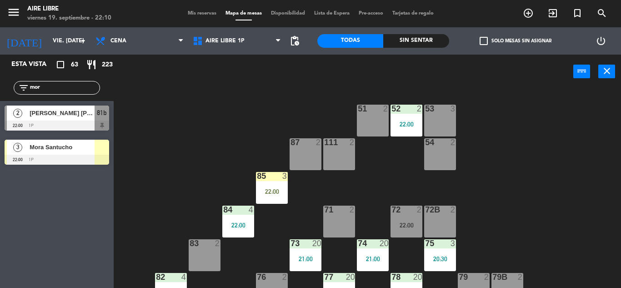
type input "mor"
click at [55, 201] on div "Esta vista crop_square 63 restaurant 223 filter_list mor 2 [PERSON_NAME] [PERSO…" at bounding box center [57, 171] width 114 height 233
click at [72, 151] on span "Mora Santucho" at bounding box center [62, 147] width 65 height 10
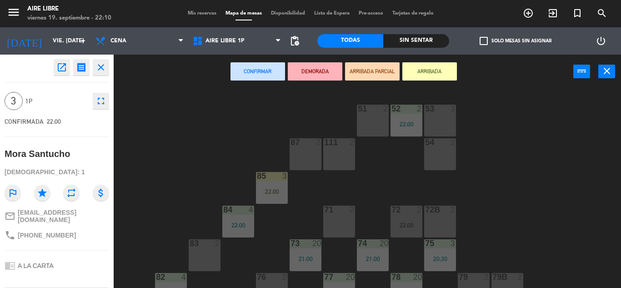
click at [442, 122] on div "53 3" at bounding box center [440, 121] width 32 height 32
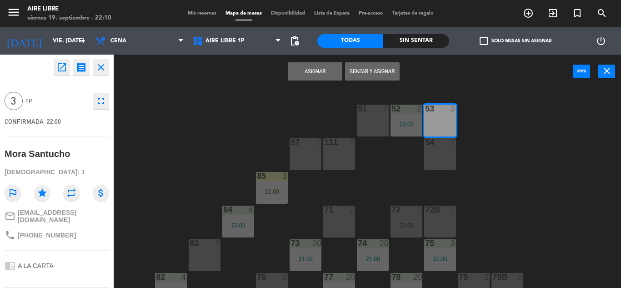
click at [444, 159] on div "54 2" at bounding box center [440, 154] width 32 height 32
click at [317, 73] on button "Asignar" at bounding box center [315, 71] width 55 height 18
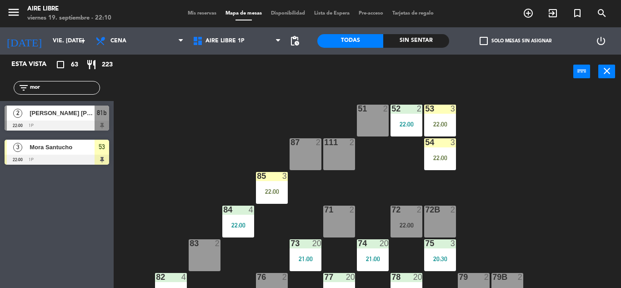
click at [66, 84] on input "mor" at bounding box center [64, 88] width 70 height 10
click at [50, 86] on input "mor" at bounding box center [64, 88] width 70 height 10
type input "m"
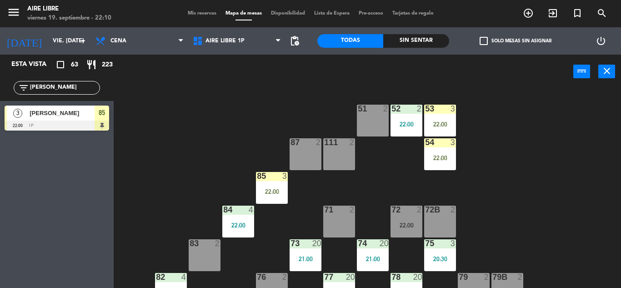
click at [55, 222] on div "Esta vista crop_square 63 restaurant 223 filter_list [PERSON_NAME] 3 [PERSON_NA…" at bounding box center [57, 171] width 114 height 233
click at [61, 85] on input "[PERSON_NAME]" at bounding box center [64, 88] width 70 height 10
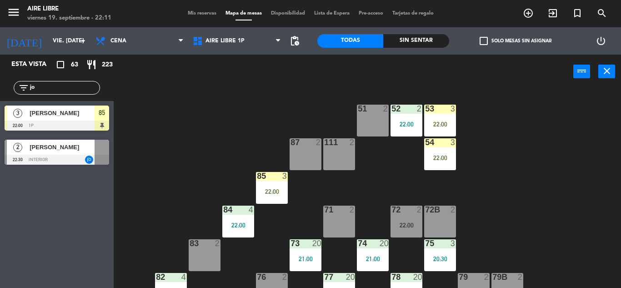
type input "j"
type input "mart"
click at [162, 207] on div "51 2 52 2 22:00 53 3 22:00 111 2 54 3 22:00 87 2 85 3 22:00 72 2 22:00 84 4 22:…" at bounding box center [370, 188] width 501 height 199
click at [64, 156] on div at bounding box center [57, 160] width 105 height 10
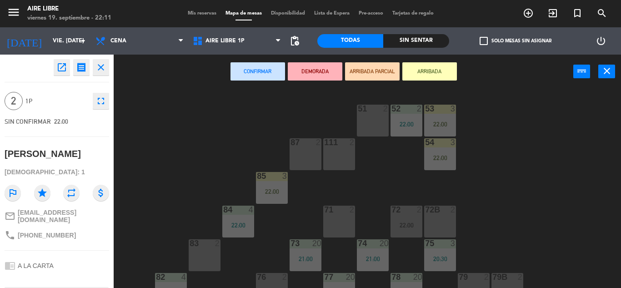
click at [432, 69] on button "ARRIBADA" at bounding box center [429, 71] width 55 height 18
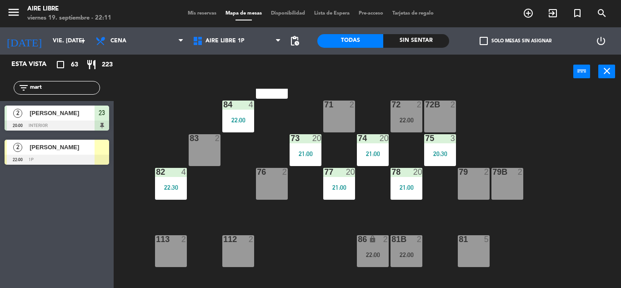
scroll to position [123, 0]
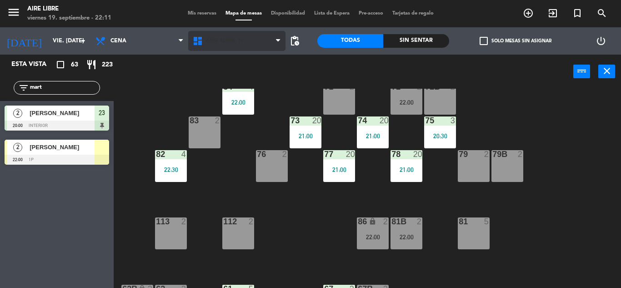
click at [225, 41] on span "Aire Libre 1P" at bounding box center [225, 41] width 39 height 6
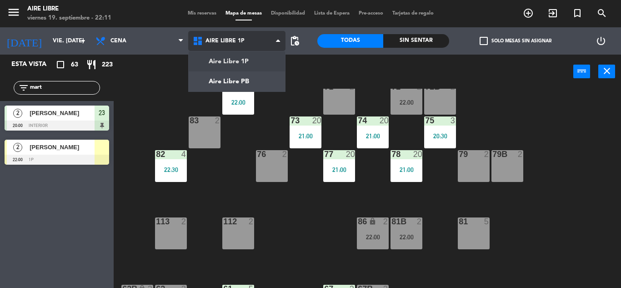
click at [239, 84] on ng-component "menu Aire Libre viernes 19. septiembre - 22:11 Mis reservas Mapa de mesas Dispo…" at bounding box center [310, 144] width 621 height 288
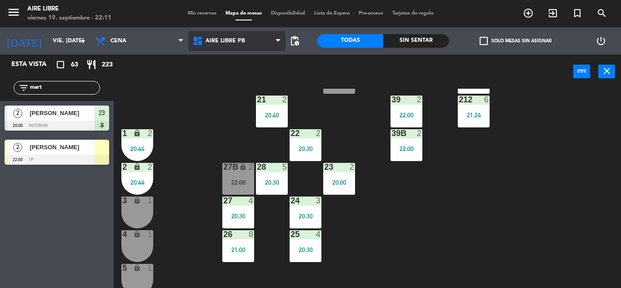
scroll to position [151, 0]
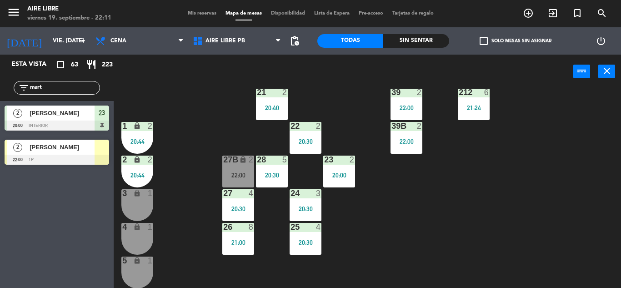
click at [238, 170] on div "27B lock 2 22:00" at bounding box center [238, 172] width 32 height 32
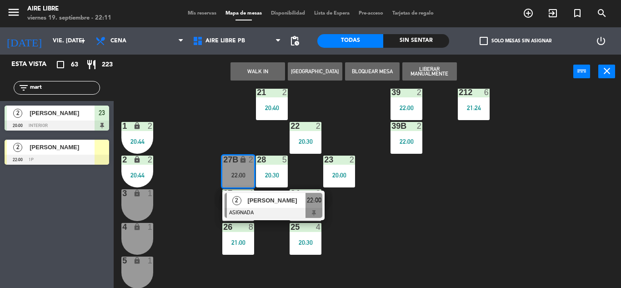
click at [252, 202] on span "[PERSON_NAME]" at bounding box center [276, 201] width 58 height 10
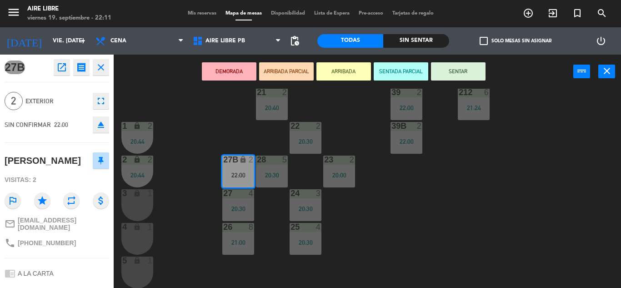
click at [102, 125] on icon "eject" at bounding box center [100, 124] width 11 height 11
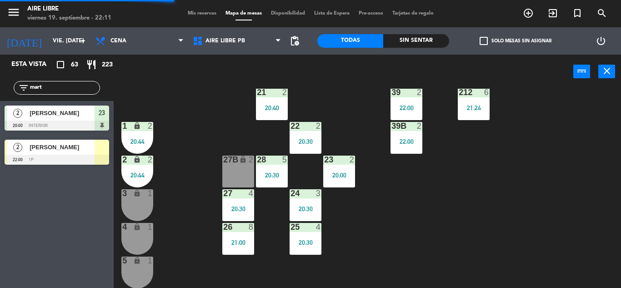
click at [58, 151] on span "[PERSON_NAME]" at bounding box center [62, 147] width 65 height 10
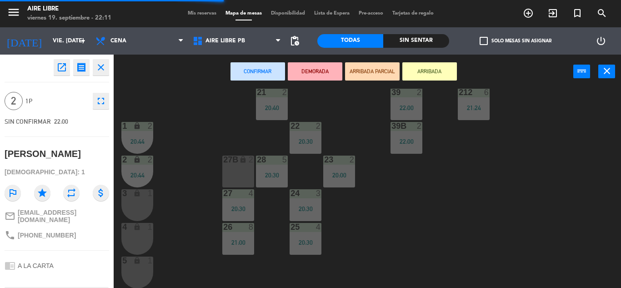
click at [232, 167] on div "27B lock 2" at bounding box center [238, 172] width 32 height 32
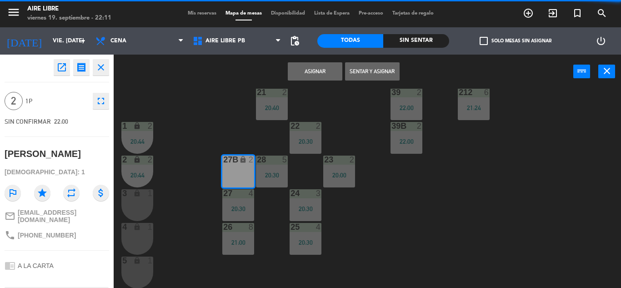
click at [384, 72] on button "Sentar y Asignar" at bounding box center [372, 71] width 55 height 18
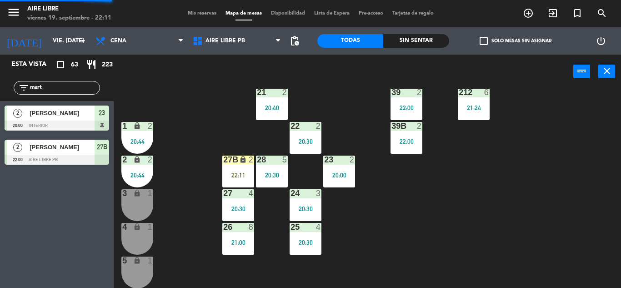
click at [61, 85] on input "mart" at bounding box center [64, 88] width 70 height 10
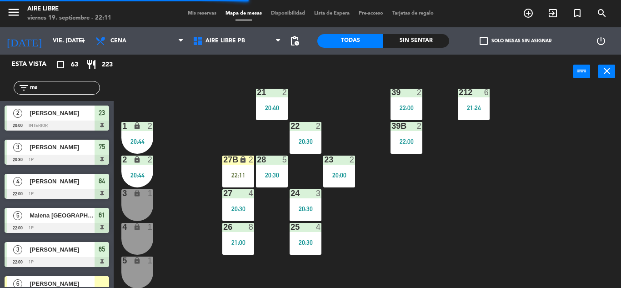
type input "m"
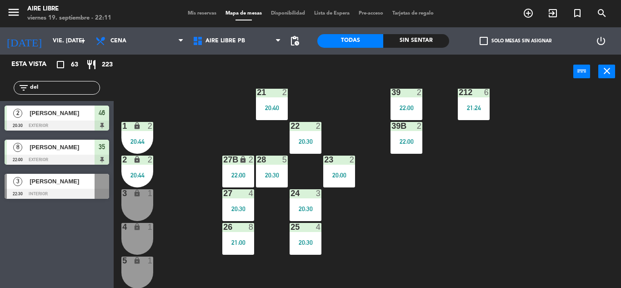
type input "del"
click at [66, 261] on div "Esta vista crop_square 63 restaurant 223 filter_list del 2 [PERSON_NAME] del rí…" at bounding box center [57, 171] width 114 height 233
click at [55, 177] on span "[PERSON_NAME]" at bounding box center [62, 181] width 65 height 10
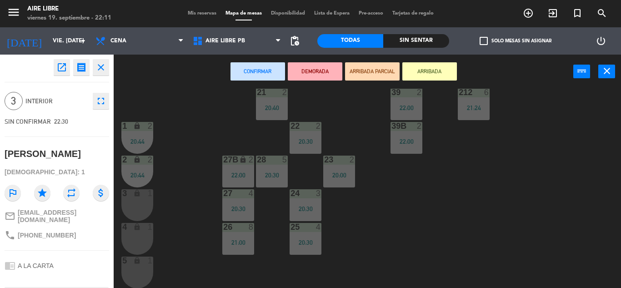
click at [439, 70] on button "ARRIBADA" at bounding box center [429, 71] width 55 height 18
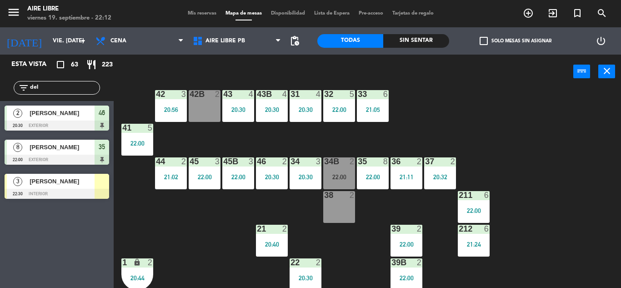
scroll to position [10, 0]
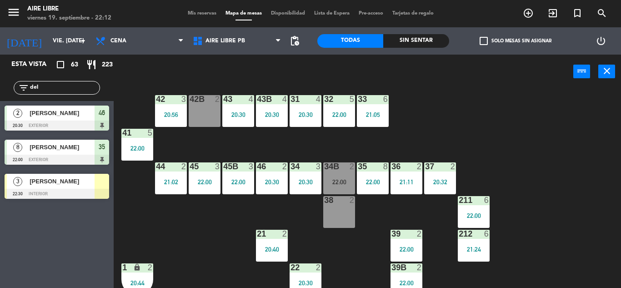
click at [345, 179] on div "22:00" at bounding box center [339, 182] width 32 height 6
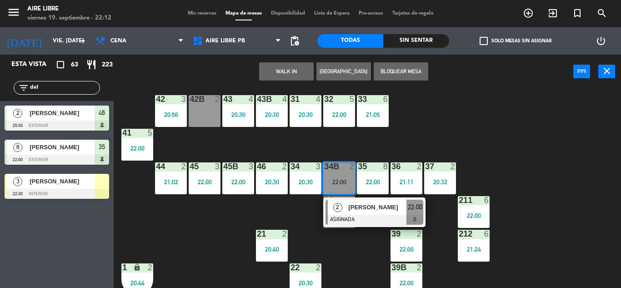
click at [363, 213] on div "[PERSON_NAME]" at bounding box center [376, 207] width 59 height 15
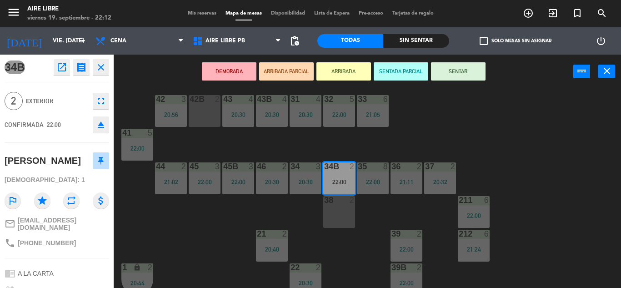
click at [104, 125] on icon "eject" at bounding box center [100, 124] width 11 height 11
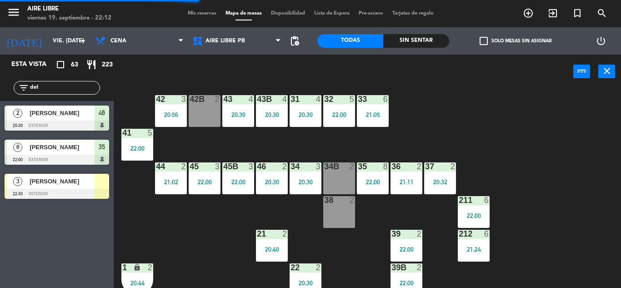
scroll to position [0, 0]
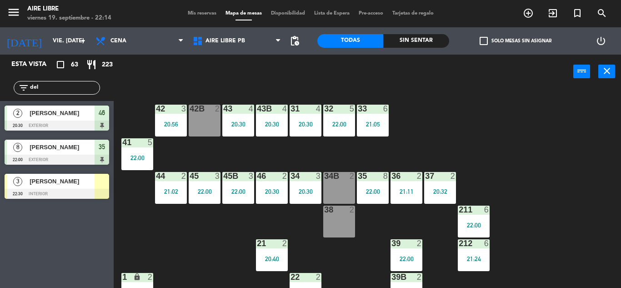
click at [47, 83] on input "del" at bounding box center [64, 88] width 70 height 10
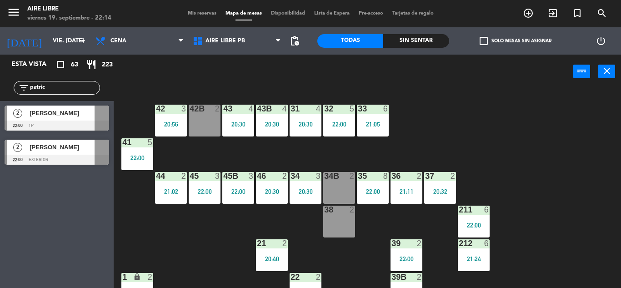
type input "patric"
click at [39, 225] on div "Esta vista crop_square 63 restaurant 223 filter_list patric 2 [PERSON_NAME] 22:…" at bounding box center [57, 171] width 114 height 233
click at [92, 151] on span "[PERSON_NAME]" at bounding box center [62, 147] width 65 height 10
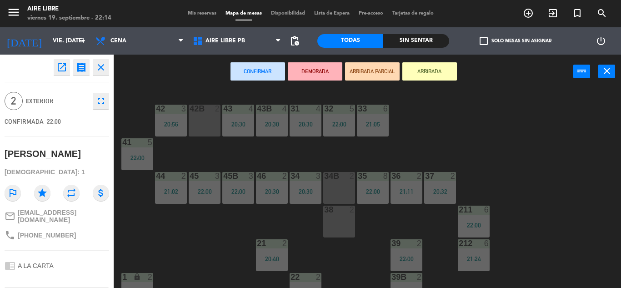
click at [428, 75] on button "ARRIBADA" at bounding box center [429, 71] width 55 height 18
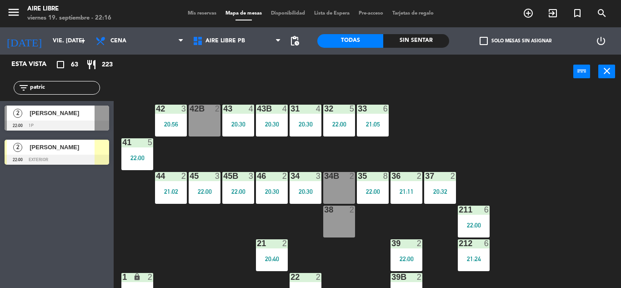
click at [65, 88] on input "patric" at bounding box center [64, 88] width 70 height 10
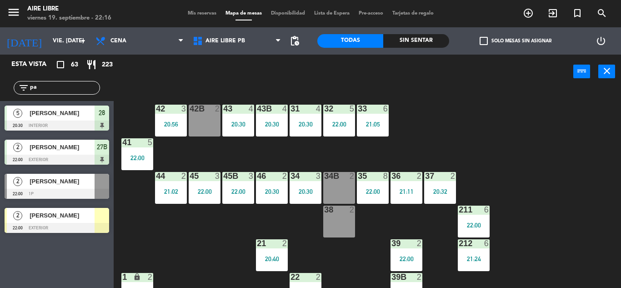
type input "p"
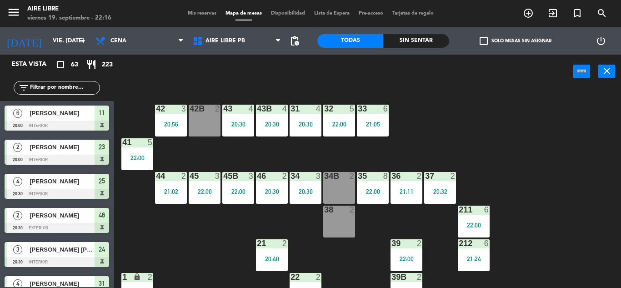
click at [51, 84] on input "text" at bounding box center [64, 88] width 70 height 10
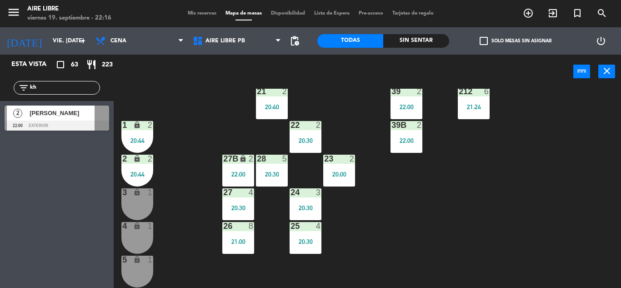
scroll to position [156, 0]
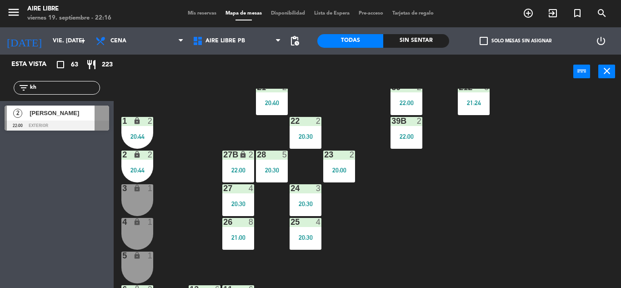
type input "kh"
click at [342, 173] on div "20:00" at bounding box center [339, 170] width 32 height 6
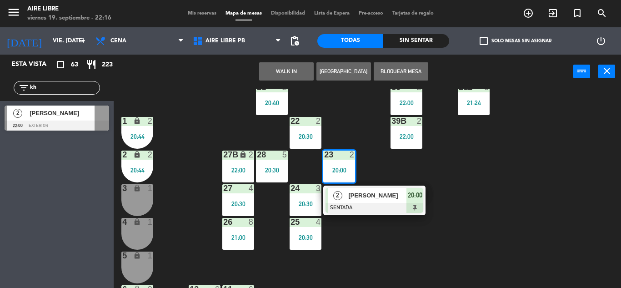
click at [383, 190] on div "[PERSON_NAME]" at bounding box center [376, 195] width 59 height 15
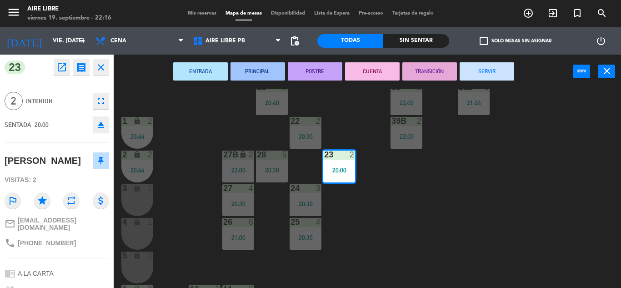
click at [491, 68] on button "SERVIR" at bounding box center [487, 71] width 55 height 18
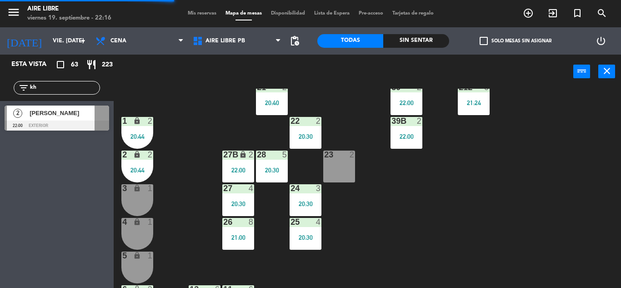
click at [56, 118] on div "[PERSON_NAME]" at bounding box center [62, 112] width 66 height 15
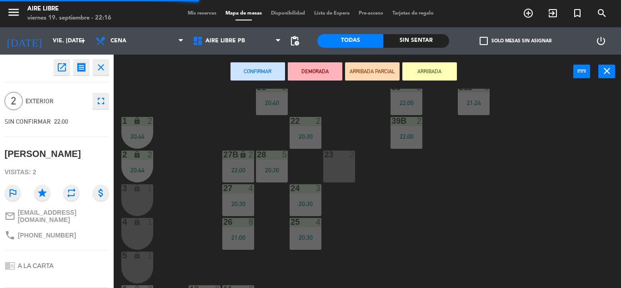
click at [352, 166] on div "23 2" at bounding box center [339, 167] width 32 height 32
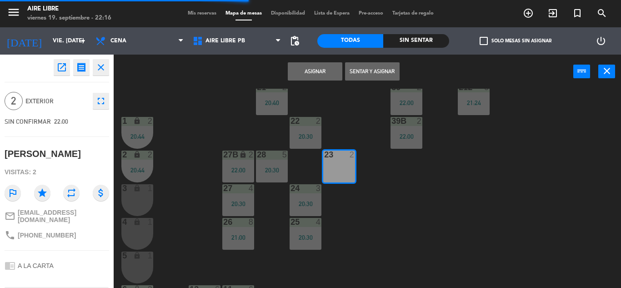
click at [377, 70] on button "Sentar y Asignar" at bounding box center [372, 71] width 55 height 18
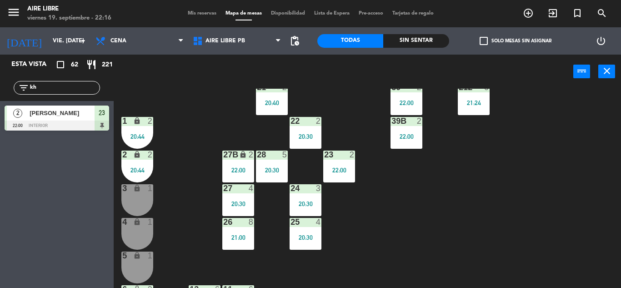
click at [53, 86] on input "kh" at bounding box center [64, 88] width 70 height 10
type input "k"
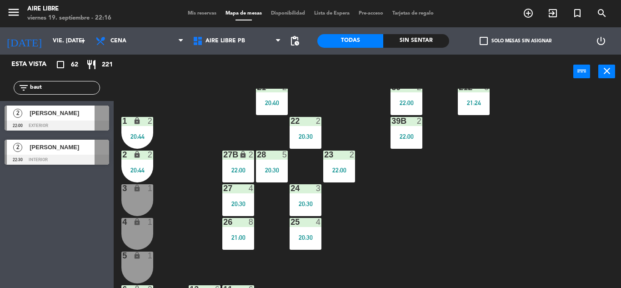
type input "baut"
click at [68, 114] on span "[PERSON_NAME]" at bounding box center [62, 113] width 65 height 10
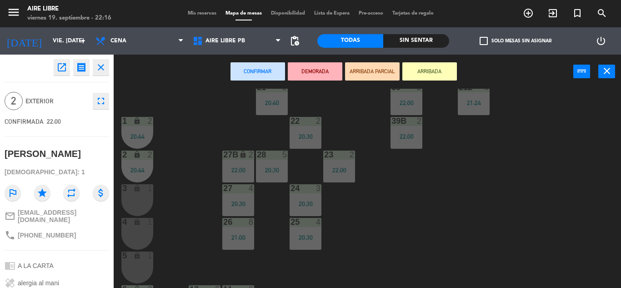
click at [432, 69] on button "ARRIBADA" at bounding box center [429, 71] width 55 height 18
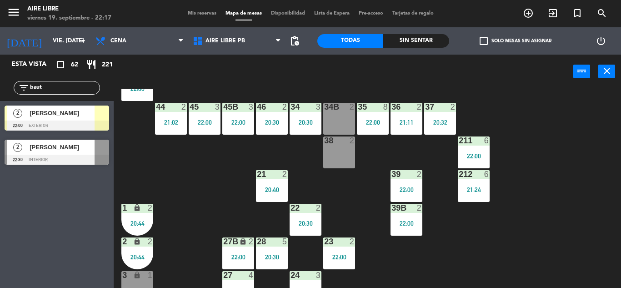
scroll to position [68, 0]
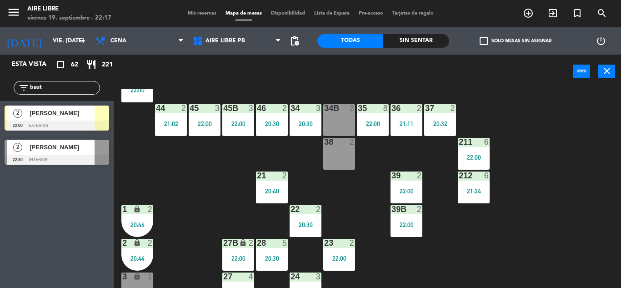
click at [271, 121] on div "20:30" at bounding box center [272, 124] width 32 height 6
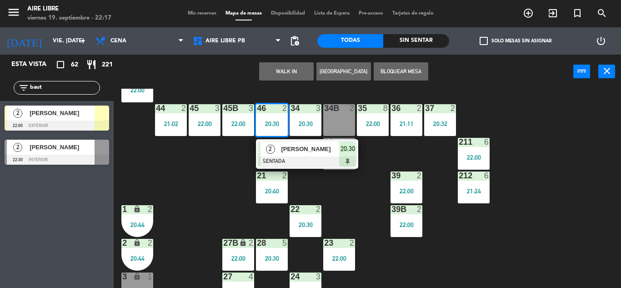
click at [307, 149] on span "[PERSON_NAME]" at bounding box center [310, 149] width 58 height 10
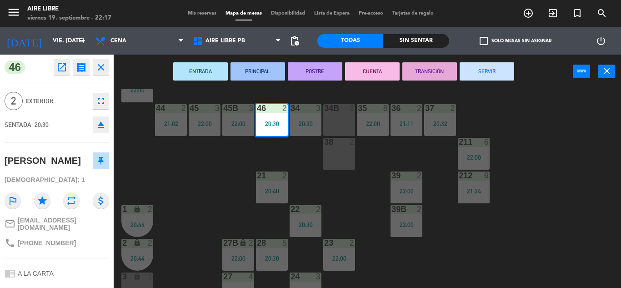
click at [490, 77] on button "SERVIR" at bounding box center [487, 71] width 55 height 18
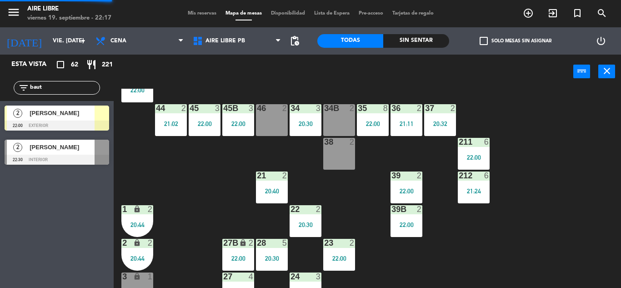
click at [344, 248] on div "23 2" at bounding box center [339, 243] width 32 height 9
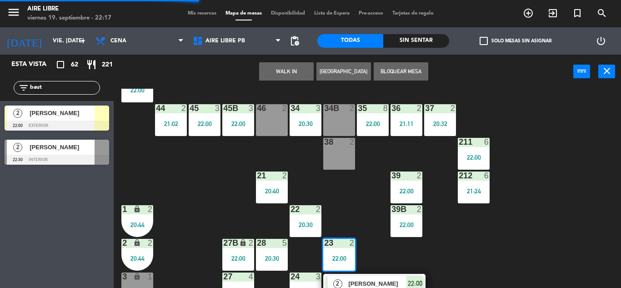
click at [268, 120] on div "46 2" at bounding box center [272, 120] width 32 height 32
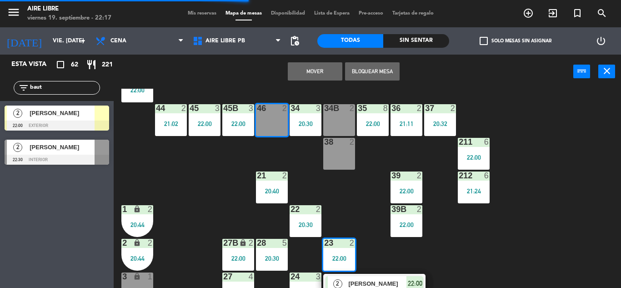
click at [314, 70] on button "Mover" at bounding box center [315, 71] width 55 height 18
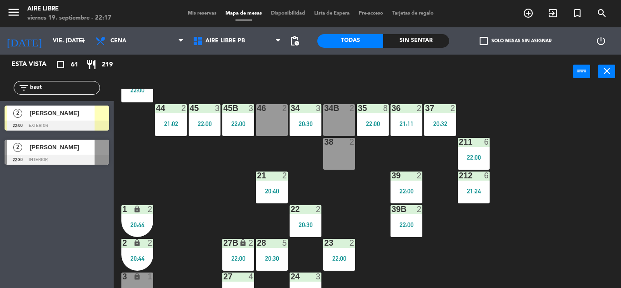
click at [82, 111] on span "[PERSON_NAME]" at bounding box center [62, 113] width 65 height 10
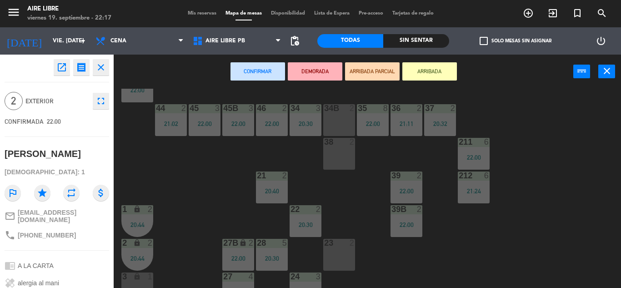
click at [435, 272] on div "42 3 20:56 43 4 20:30 31 4 20:30 32 5 22:00 33 6 21:05 42B 2 43B 4 20:30 41 5 2…" at bounding box center [370, 188] width 501 height 199
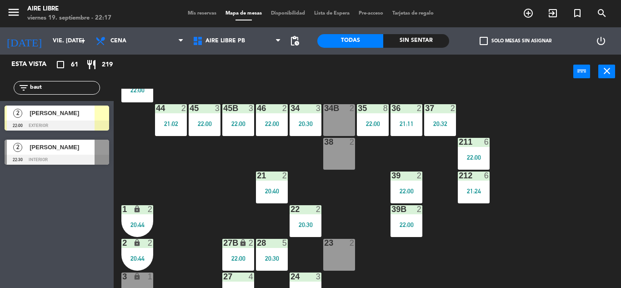
click at [93, 119] on div "[PERSON_NAME]" at bounding box center [62, 112] width 66 height 15
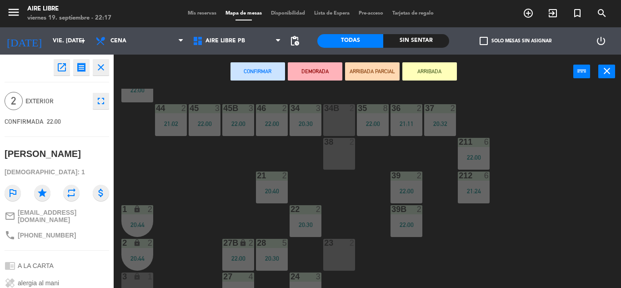
click at [343, 256] on div "23 2" at bounding box center [339, 255] width 32 height 32
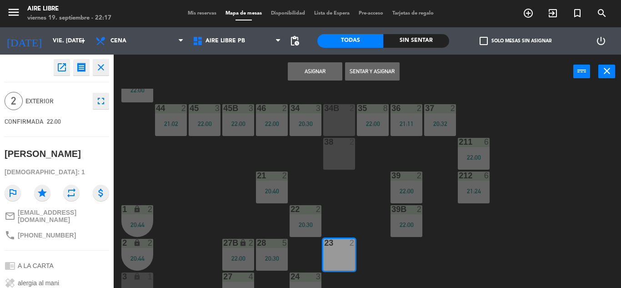
click at [371, 74] on button "Sentar y Asignar" at bounding box center [372, 71] width 55 height 18
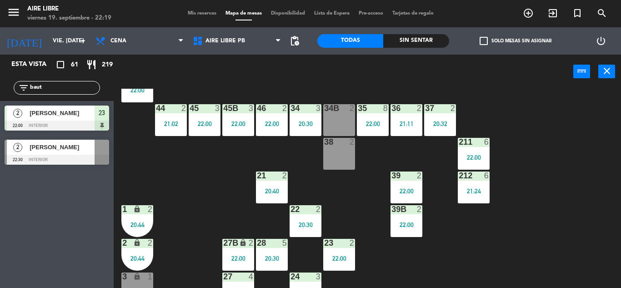
click at [271, 252] on div "28 5 20:30" at bounding box center [272, 255] width 32 height 32
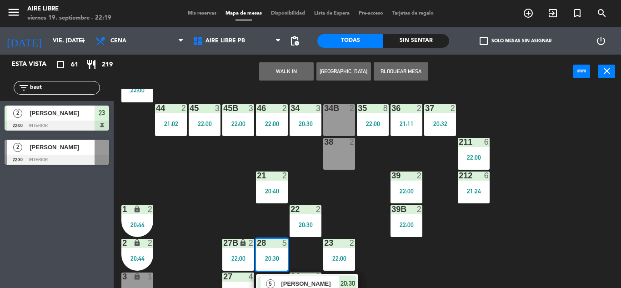
click at [299, 274] on div "5 [PERSON_NAME] SENTADA 20:30" at bounding box center [307, 289] width 102 height 30
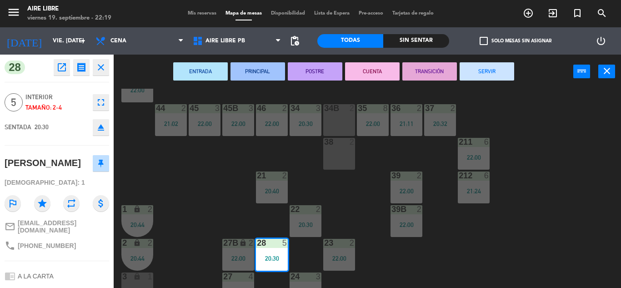
click at [489, 72] on button "SERVIR" at bounding box center [487, 71] width 55 height 18
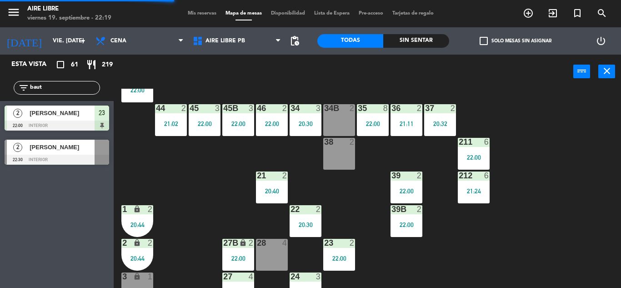
click at [62, 86] on input "baut" at bounding box center [64, 88] width 70 height 10
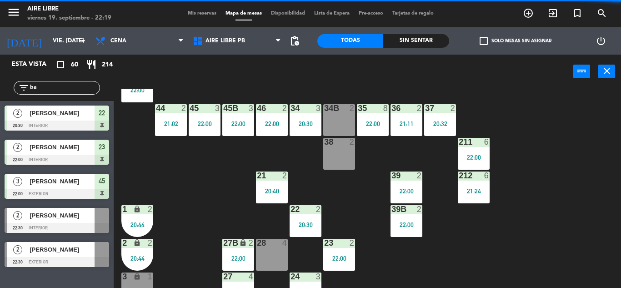
type input "b"
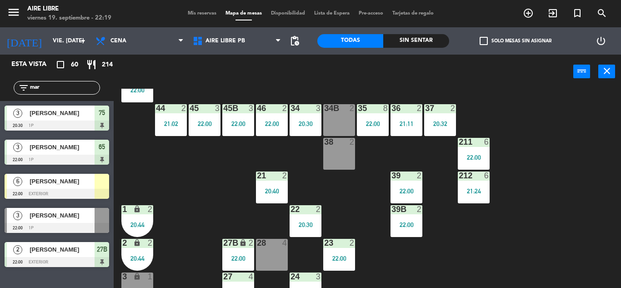
type input "mar"
click at [228, 171] on div "42 3 20:56 43 4 20:30 31 4 20:30 32 5 22:00 33 6 21:05 42B 2 43B 4 20:30 41 5 2…" at bounding box center [370, 188] width 501 height 199
click at [79, 186] on span "[PERSON_NAME]" at bounding box center [62, 181] width 65 height 10
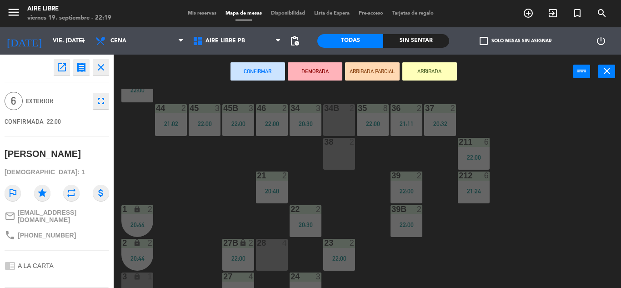
click at [272, 256] on div "28 4" at bounding box center [272, 255] width 32 height 32
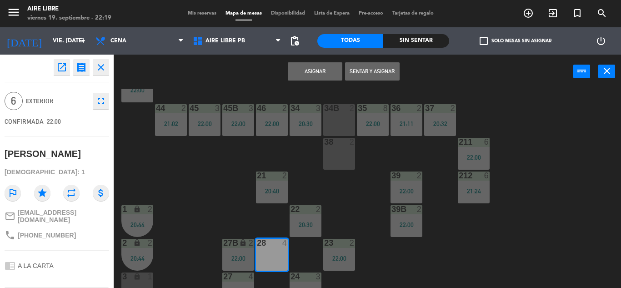
click at [312, 72] on button "Asignar" at bounding box center [315, 71] width 55 height 18
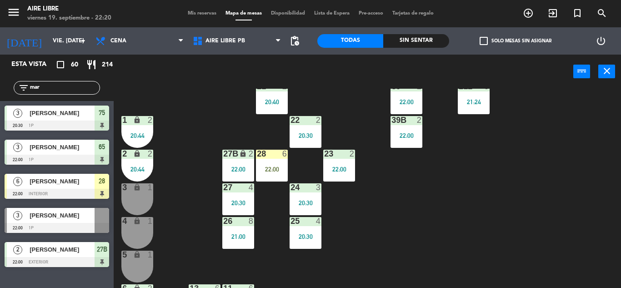
scroll to position [161, 0]
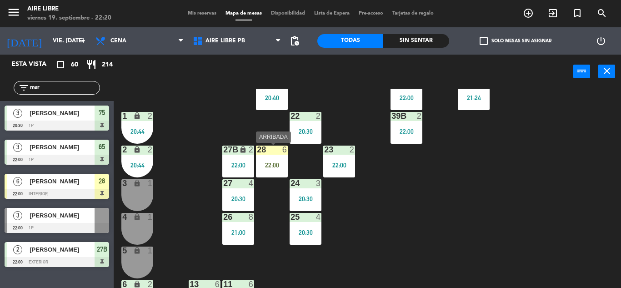
click at [264, 162] on div "22:00" at bounding box center [272, 165] width 32 height 6
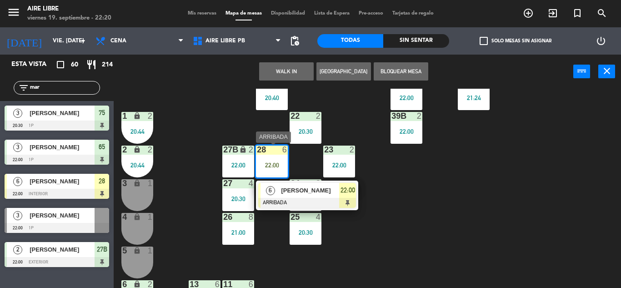
click at [310, 194] on span "[PERSON_NAME]" at bounding box center [310, 191] width 58 height 10
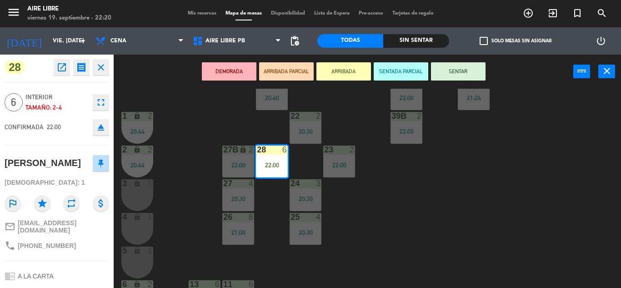
click at [463, 73] on button "SENTAR" at bounding box center [458, 71] width 55 height 18
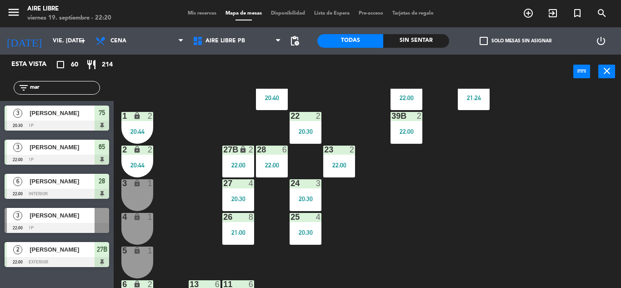
click at [75, 89] on input "mar" at bounding box center [64, 88] width 70 height 10
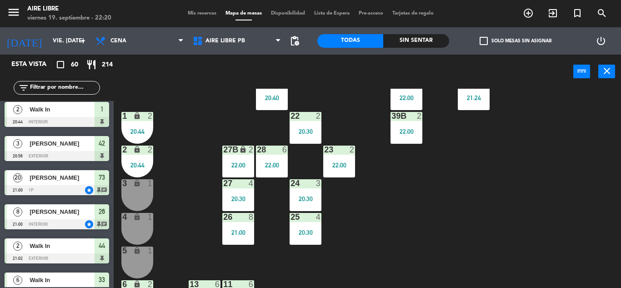
click at [487, 42] on span "check_box_outline_blank" at bounding box center [484, 41] width 8 height 8
click at [516, 41] on input "check_box_outline_blank Solo mesas sin asignar" at bounding box center [516, 41] width 0 height 0
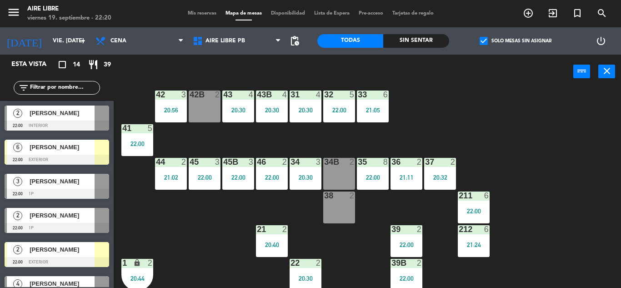
scroll to position [0, 0]
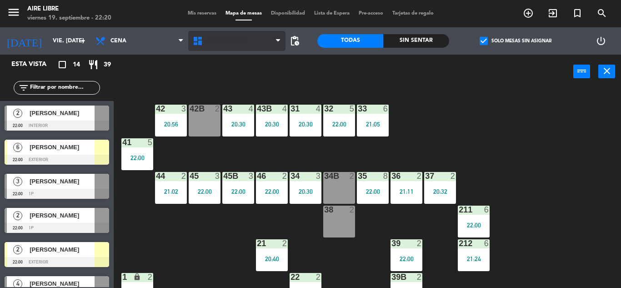
click at [233, 43] on span "Aire Libre PB" at bounding box center [226, 41] width 40 height 6
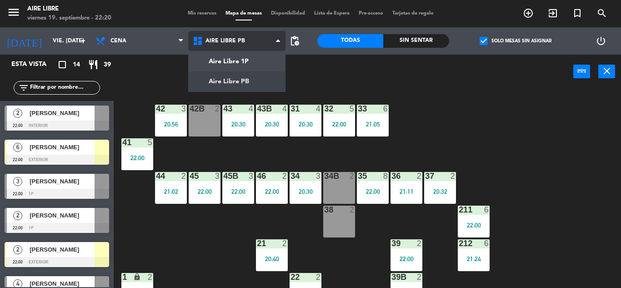
click at [250, 58] on ng-component "menu Aire Libre viernes 19. septiembre - 22:20 Mis reservas Mapa de mesas Dispo…" at bounding box center [310, 144] width 621 height 288
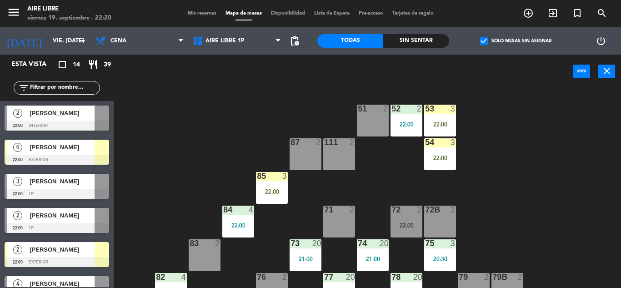
click at [578, 202] on div "51 2 52 2 22:00 53 3 22:00 111 2 54 3 22:00 87 2 85 3 22:00 72 2 22:00 84 4 22:…" at bounding box center [370, 188] width 501 height 199
click at [439, 124] on div "22:00" at bounding box center [440, 124] width 32 height 6
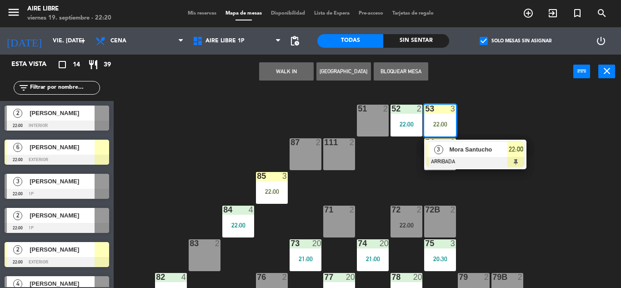
click at [473, 156] on div "Mora Santucho" at bounding box center [477, 149] width 59 height 15
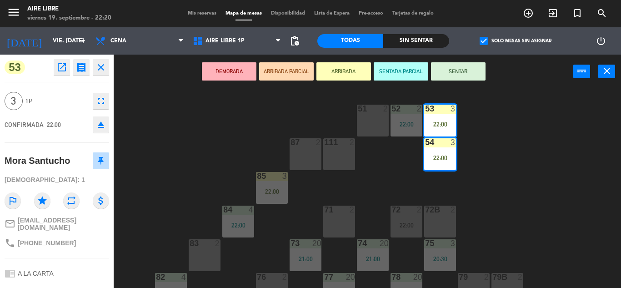
click at [466, 78] on button "SENTAR" at bounding box center [458, 71] width 55 height 18
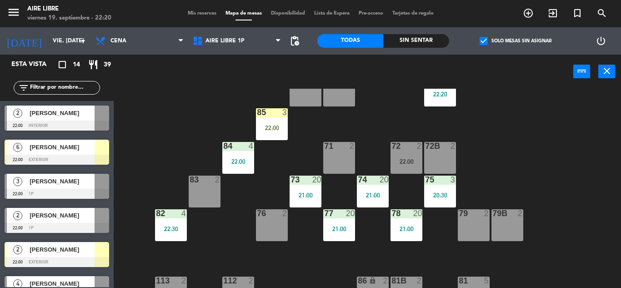
scroll to position [64, 0]
click at [275, 128] on div "22:00" at bounding box center [272, 128] width 32 height 6
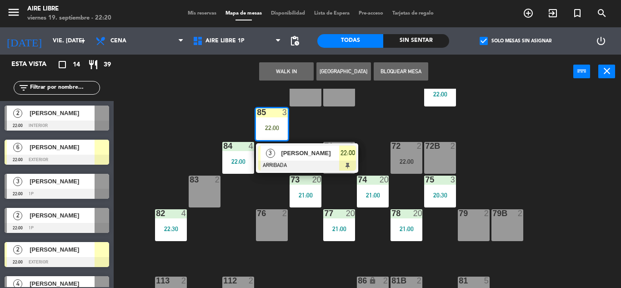
click at [301, 159] on div "[PERSON_NAME]" at bounding box center [309, 153] width 59 height 15
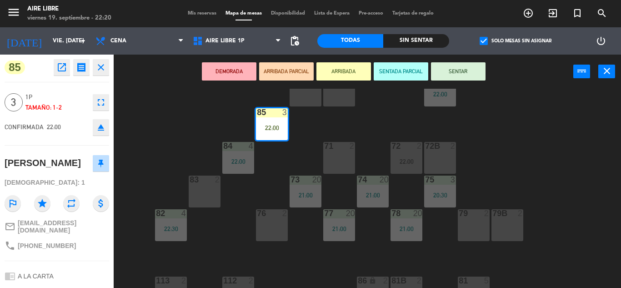
click at [467, 70] on button "SENTAR" at bounding box center [458, 71] width 55 height 18
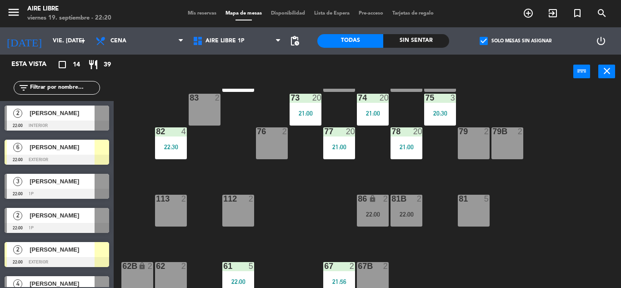
scroll to position [150, 0]
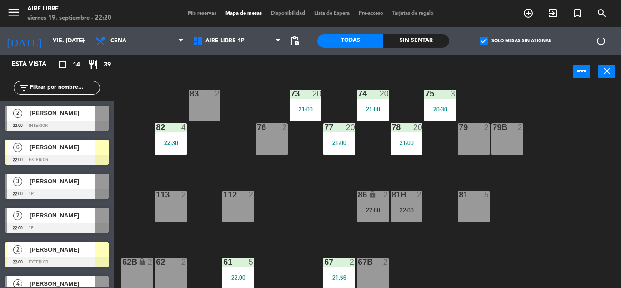
click at [65, 116] on span "[PERSON_NAME]" at bounding box center [62, 113] width 65 height 10
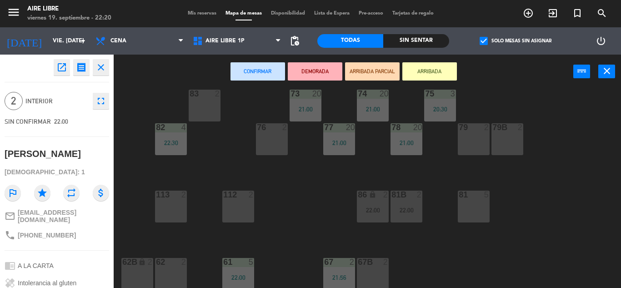
click at [265, 134] on div "76 2" at bounding box center [272, 139] width 32 height 32
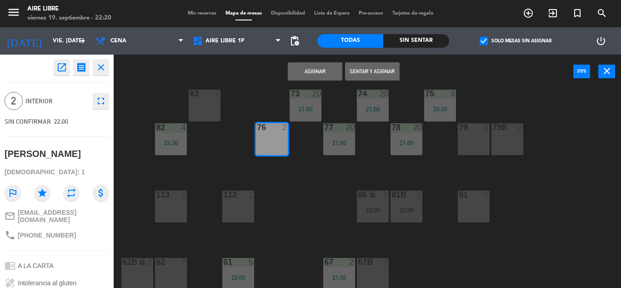
click at [312, 68] on button "Asignar" at bounding box center [315, 71] width 55 height 18
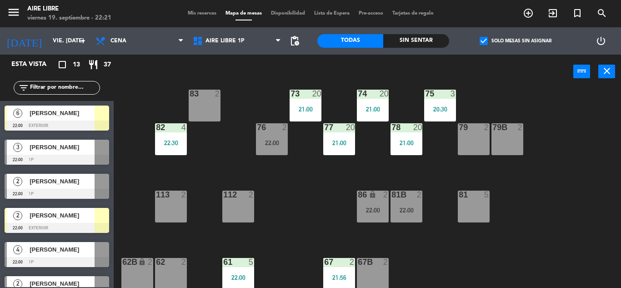
click at [62, 90] on input "text" at bounding box center [64, 88] width 70 height 10
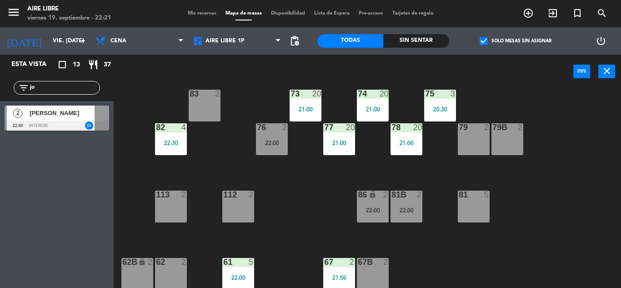
type input "jo"
click at [53, 231] on div "Esta vista crop_square 13 restaurant 37 filter_list jo 2 [PERSON_NAME] 22:30 in…" at bounding box center [57, 171] width 114 height 233
click at [72, 116] on span "[PERSON_NAME]" at bounding box center [62, 113] width 65 height 10
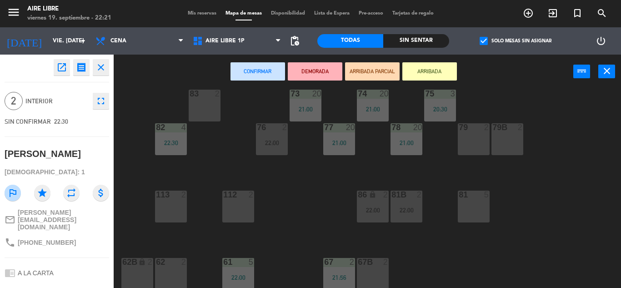
click at [438, 70] on button "ARRIBADA" at bounding box center [429, 71] width 55 height 18
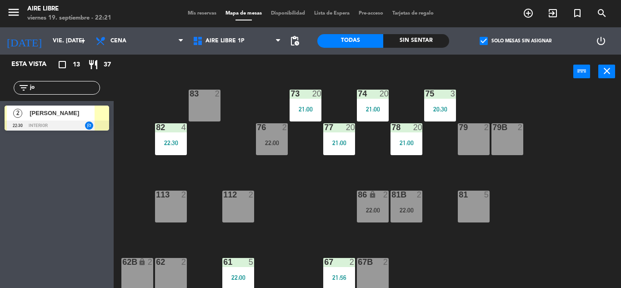
click at [62, 88] on input "jo" at bounding box center [64, 88] width 70 height 10
type input "j"
type input "san"
click at [31, 238] on div "Esta vista crop_square 13 restaurant 37 filter_list san 2 [PERSON_NAME] 22:00 1p" at bounding box center [57, 171] width 114 height 233
click at [487, 44] on span "check_box" at bounding box center [484, 41] width 8 height 8
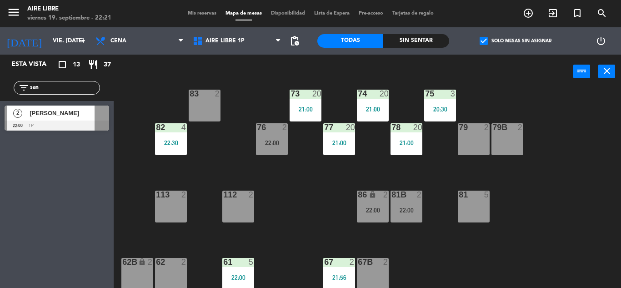
click at [516, 41] on input "check_box Solo mesas sin asignar" at bounding box center [516, 41] width 0 height 0
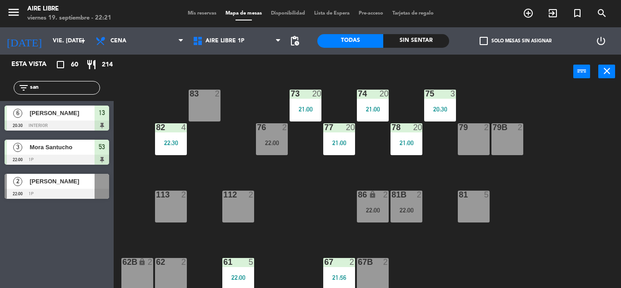
click at [59, 184] on span "[PERSON_NAME]" at bounding box center [62, 181] width 65 height 10
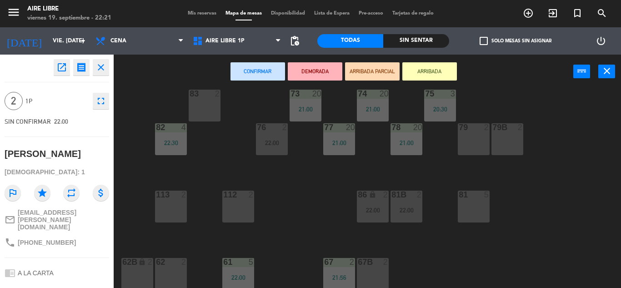
click at [434, 71] on button "ARRIBADA" at bounding box center [429, 71] width 55 height 18
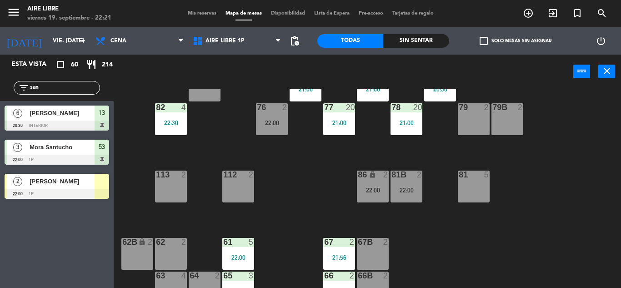
scroll to position [170, 0]
click at [364, 189] on div "22:00" at bounding box center [373, 189] width 32 height 6
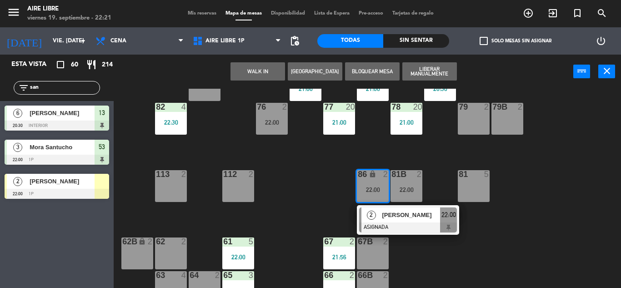
click at [395, 212] on span "[PERSON_NAME]" at bounding box center [411, 215] width 58 height 10
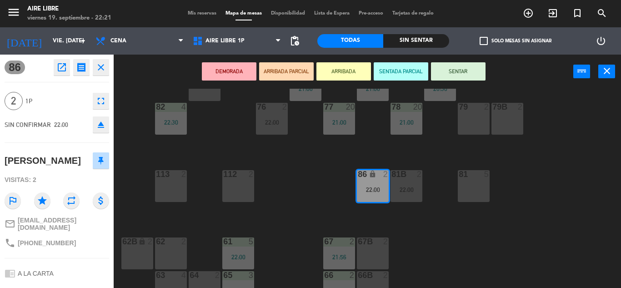
click at [93, 128] on button "eject" at bounding box center [101, 124] width 16 height 16
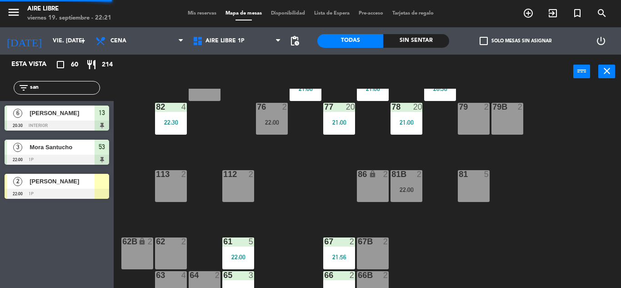
click at [409, 184] on div "81b 2 22:00" at bounding box center [407, 186] width 32 height 32
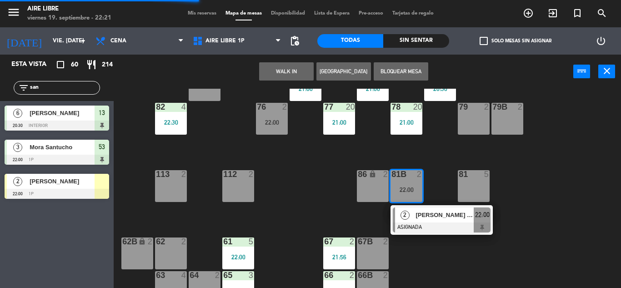
click at [427, 216] on span "[PERSON_NAME] [PERSON_NAME]" at bounding box center [445, 215] width 58 height 10
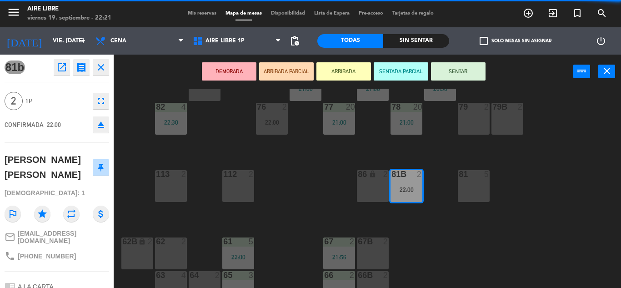
click at [94, 124] on button "eject" at bounding box center [101, 124] width 16 height 16
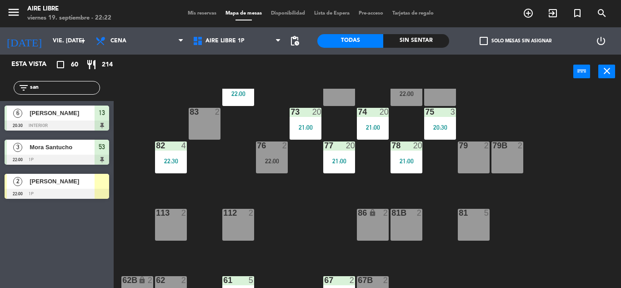
scroll to position [185, 0]
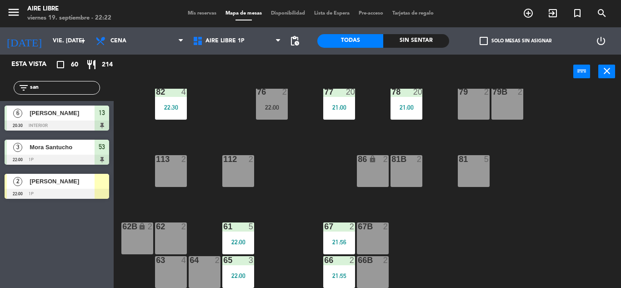
click at [88, 186] on span "[PERSON_NAME]" at bounding box center [62, 181] width 65 height 10
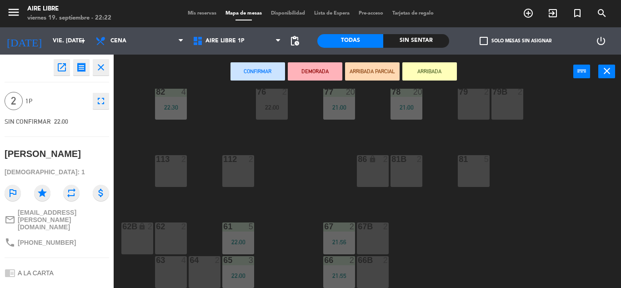
click at [365, 171] on div "86 lock 2" at bounding box center [373, 171] width 32 height 32
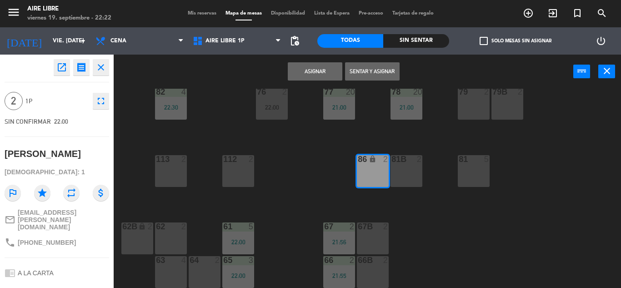
click at [375, 71] on button "Sentar y Asignar" at bounding box center [372, 71] width 55 height 18
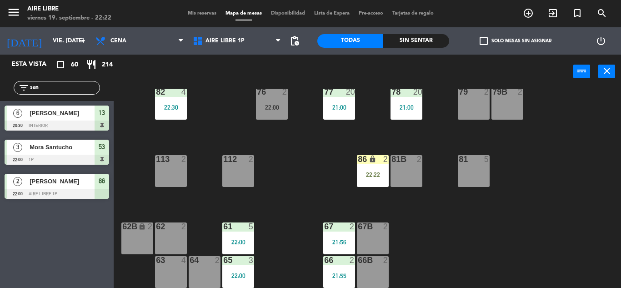
scroll to position [0, 0]
click at [63, 84] on input "san" at bounding box center [64, 88] width 70 height 10
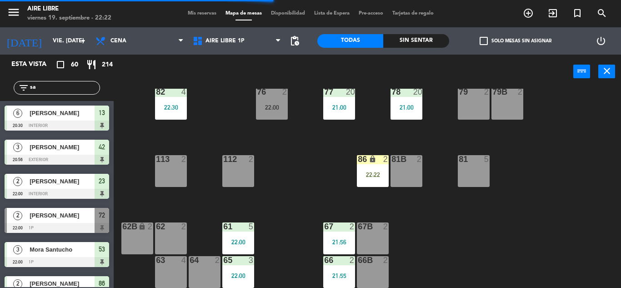
type input "s"
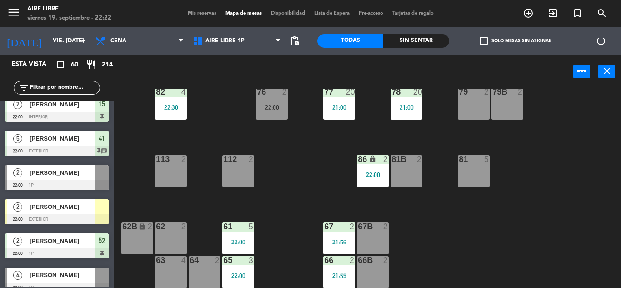
scroll to position [1544, 0]
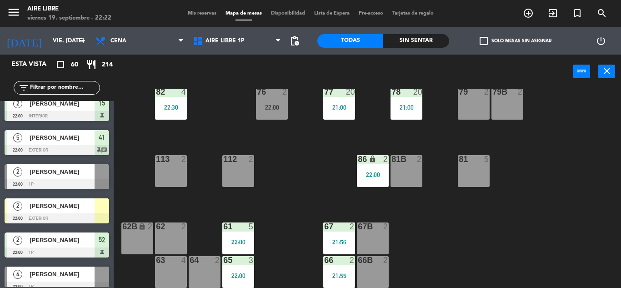
click at [77, 207] on span "[PERSON_NAME]" at bounding box center [62, 206] width 65 height 10
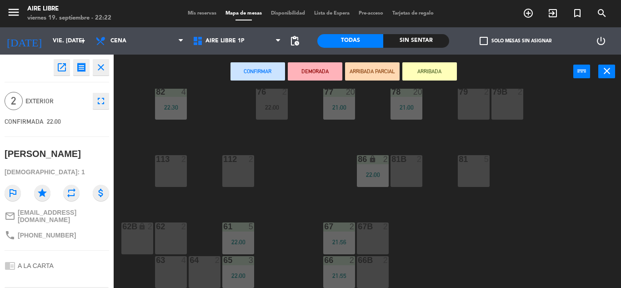
click at [406, 166] on div "81b 2" at bounding box center [407, 171] width 32 height 32
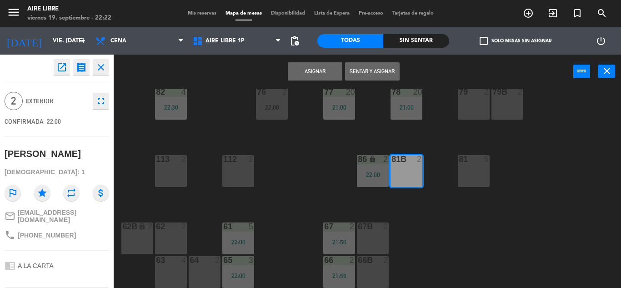
click at [374, 74] on button "Sentar y Asignar" at bounding box center [372, 71] width 55 height 18
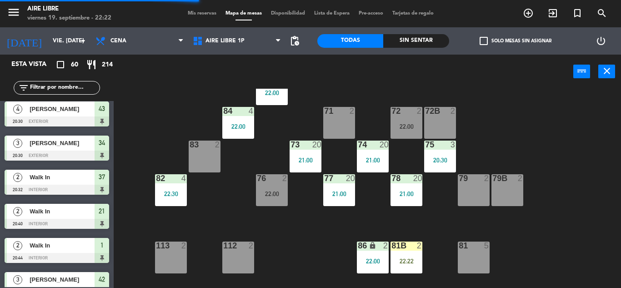
scroll to position [95, 0]
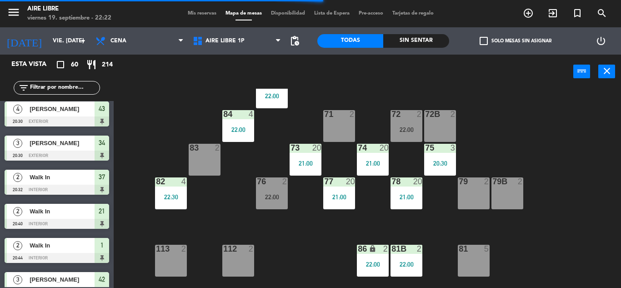
click at [62, 84] on input "text" at bounding box center [64, 88] width 70 height 10
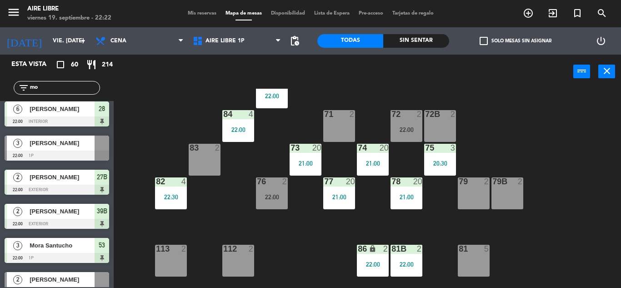
scroll to position [0, 0]
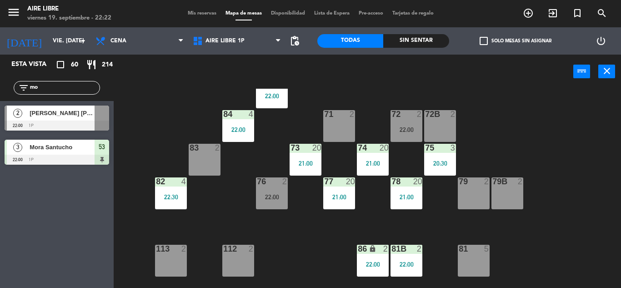
type input "mo"
click at [35, 228] on div "Esta vista crop_square 60 restaurant 214 filter_list mo 2 [PERSON_NAME] [PERSON…" at bounding box center [57, 171] width 114 height 233
click at [69, 114] on span "[PERSON_NAME] [PERSON_NAME]" at bounding box center [62, 113] width 65 height 10
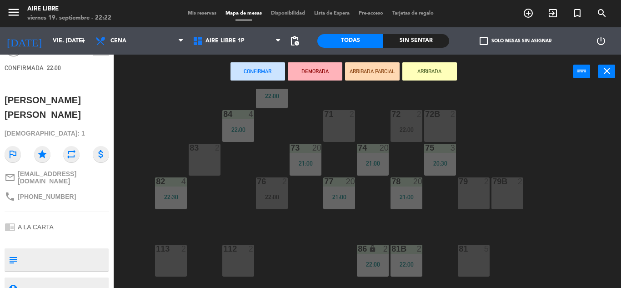
scroll to position [87, 0]
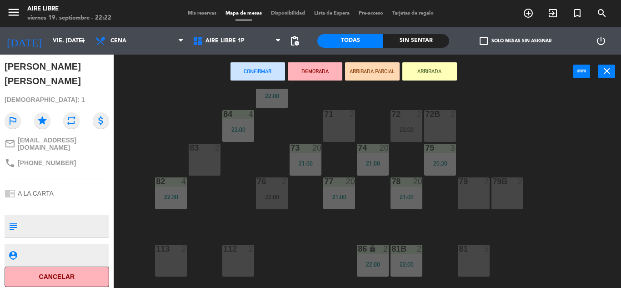
click at [429, 66] on button "ARRIBADA" at bounding box center [429, 71] width 55 height 18
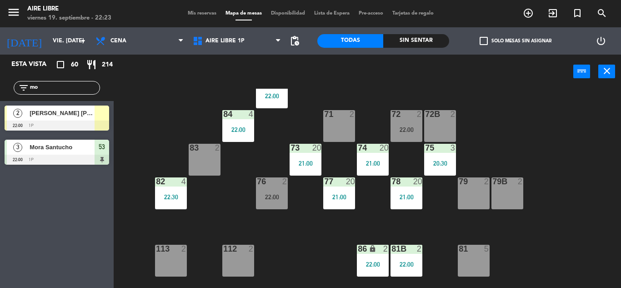
click at [63, 85] on input "mo" at bounding box center [64, 88] width 70 height 10
type input "m"
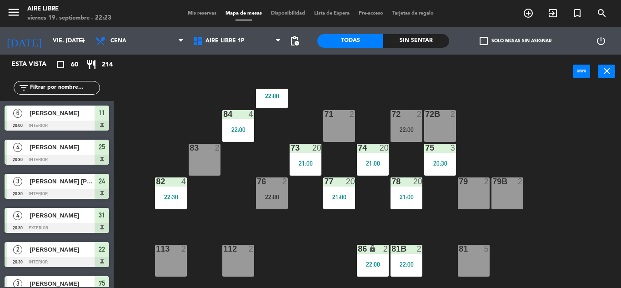
click at [45, 89] on input "text" at bounding box center [64, 88] width 70 height 10
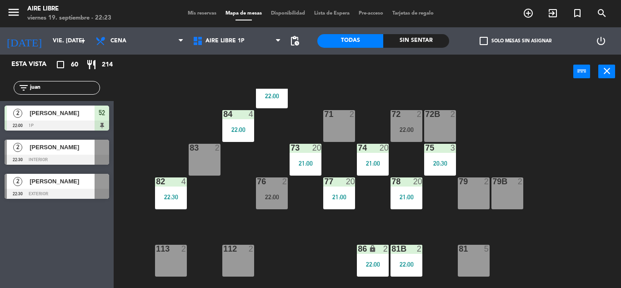
type input "juan"
click at [52, 262] on div "Esta vista crop_square 60 restaurant 214 filter_list [PERSON_NAME] 2 [PERSON_NA…" at bounding box center [57, 171] width 114 height 233
click at [63, 186] on div "[PERSON_NAME]" at bounding box center [62, 181] width 66 height 15
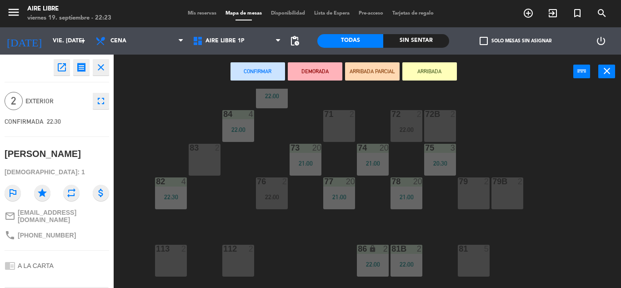
click at [433, 70] on button "ARRIBADA" at bounding box center [429, 71] width 55 height 18
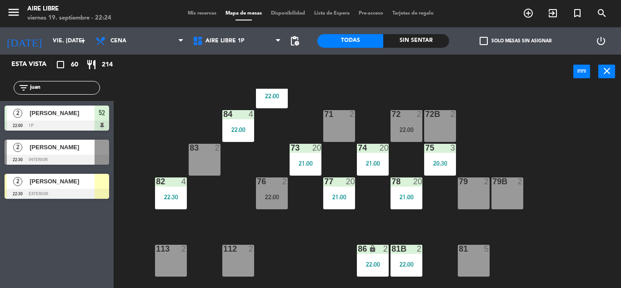
click at [54, 85] on input "juan" at bounding box center [64, 88] width 70 height 10
type input "j"
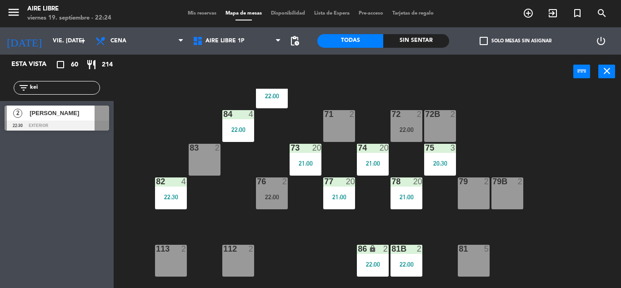
type input "kei"
click at [55, 230] on div "Esta vista crop_square 60 restaurant 214 filter_list kei 2 [PERSON_NAME] barnat…" at bounding box center [57, 171] width 114 height 233
click at [80, 115] on span "[PERSON_NAME]" at bounding box center [62, 113] width 65 height 10
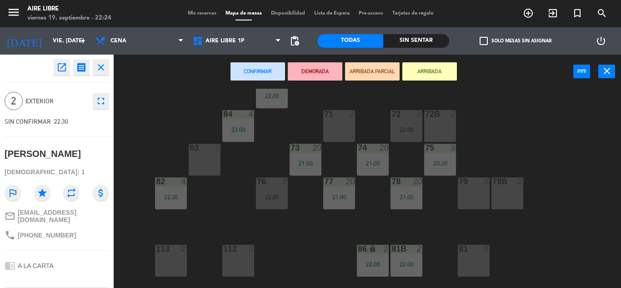
click at [432, 72] on button "ARRIBADA" at bounding box center [429, 71] width 55 height 18
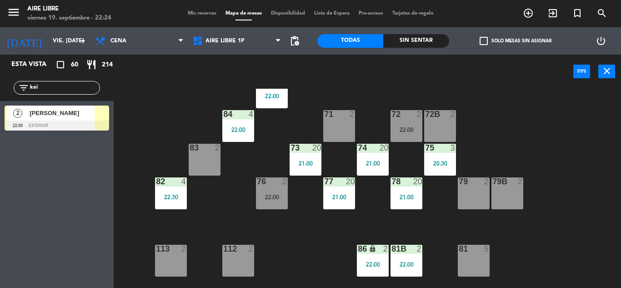
click at [68, 85] on input "kei" at bounding box center [64, 88] width 70 height 10
type input "k"
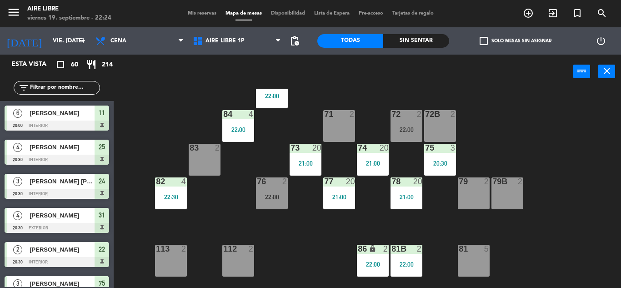
click at [59, 84] on input "text" at bounding box center [64, 88] width 70 height 10
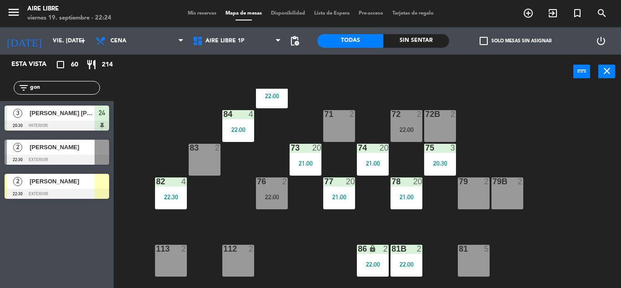
type input "gon"
click at [33, 262] on div "Esta vista crop_square 60 restaurant 214 filter_list gon 3 [PERSON_NAME] [PERSO…" at bounding box center [57, 171] width 114 height 233
click at [65, 154] on div "[PERSON_NAME]" at bounding box center [62, 147] width 66 height 15
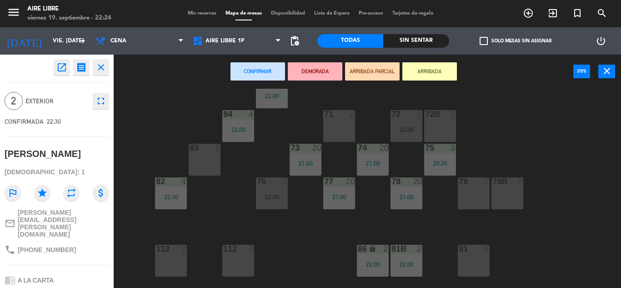
click at [430, 71] on button "ARRIBADA" at bounding box center [429, 71] width 55 height 18
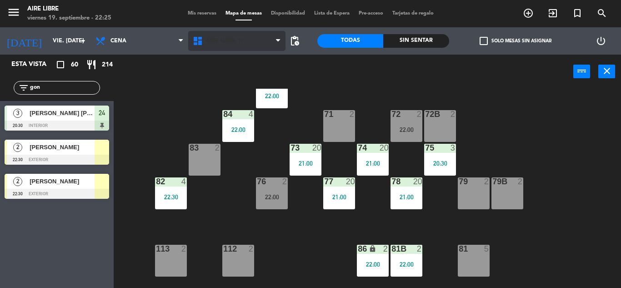
click at [217, 42] on span "Aire Libre 1P" at bounding box center [225, 41] width 39 height 6
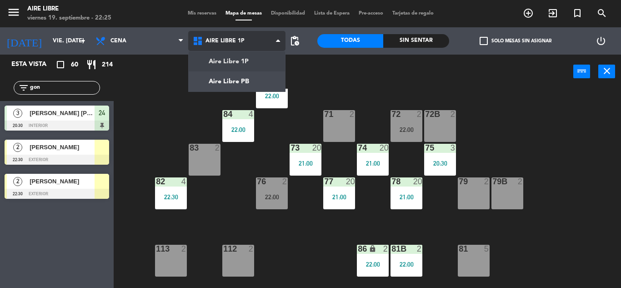
click at [226, 88] on ng-component "menu Aire Libre viernes 19. septiembre - 22:25 Mis reservas Mapa de mesas Dispo…" at bounding box center [310, 144] width 621 height 288
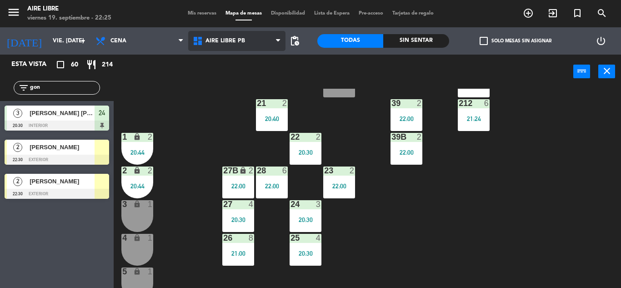
scroll to position [153, 0]
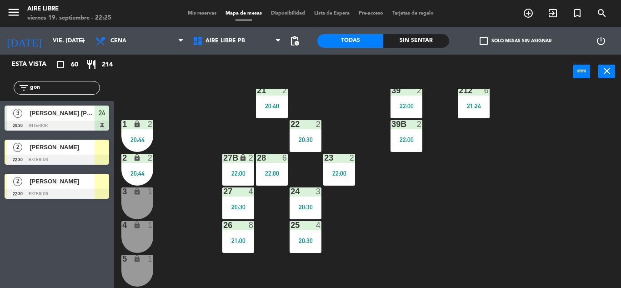
click at [267, 108] on div "20:40" at bounding box center [272, 106] width 32 height 6
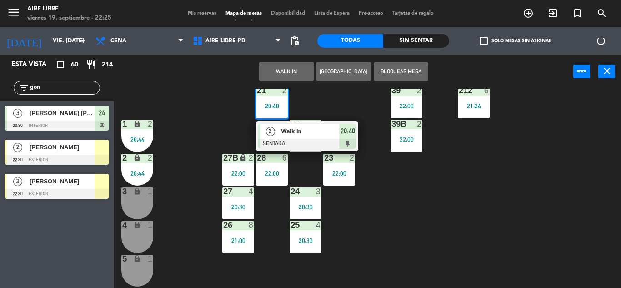
click at [311, 138] on div "Walk In" at bounding box center [309, 131] width 59 height 15
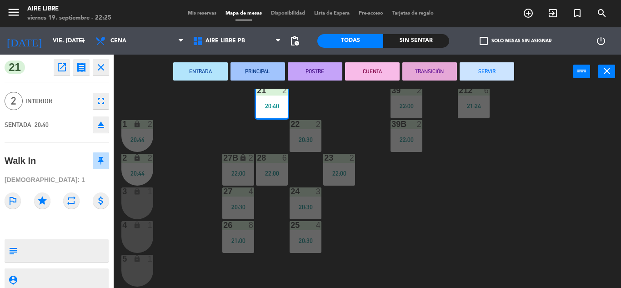
click at [475, 72] on button "SERVIR" at bounding box center [487, 71] width 55 height 18
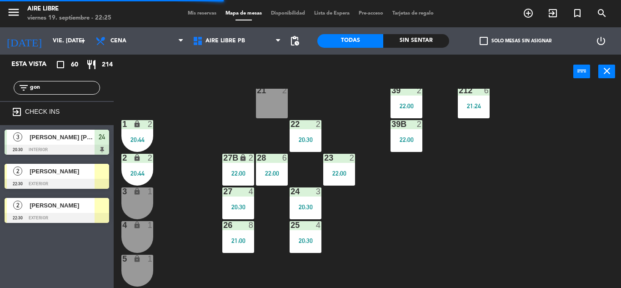
click at [84, 174] on span "[PERSON_NAME]" at bounding box center [62, 171] width 65 height 10
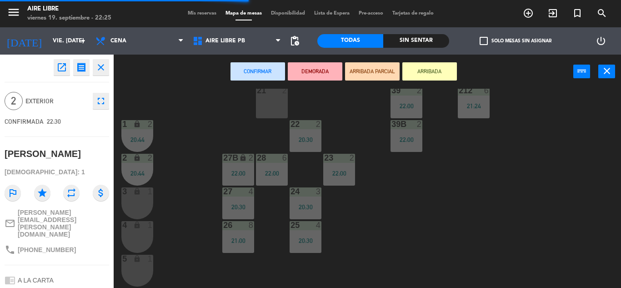
click at [271, 99] on div "21 2" at bounding box center [272, 102] width 32 height 32
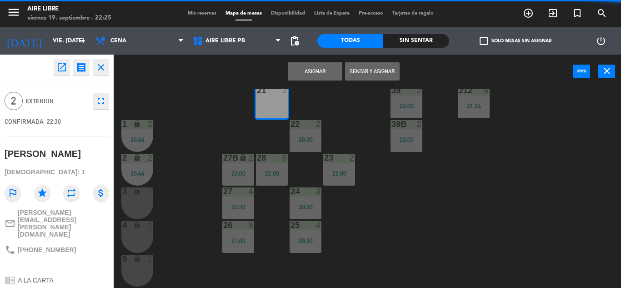
click at [378, 71] on button "Sentar y Asignar" at bounding box center [372, 71] width 55 height 18
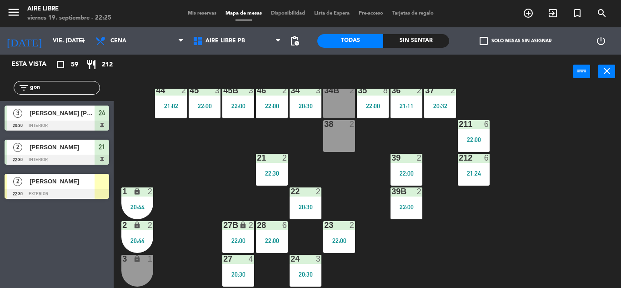
scroll to position [80, 0]
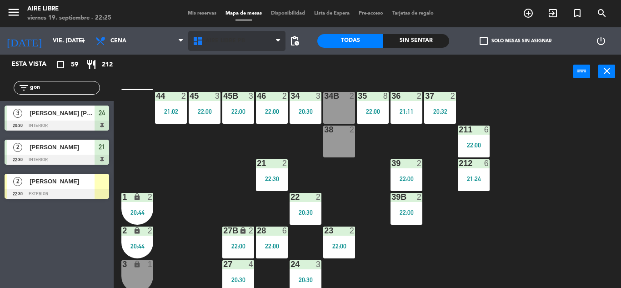
click at [221, 44] on span "Aire Libre PB" at bounding box center [226, 41] width 40 height 6
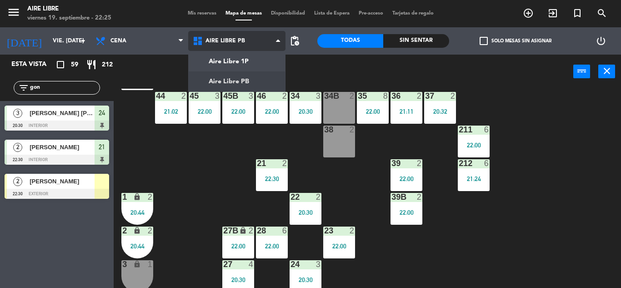
click at [241, 63] on ng-component "menu Aire Libre viernes 19. septiembre - 22:25 Mis reservas Mapa de mesas Dispo…" at bounding box center [310, 144] width 621 height 288
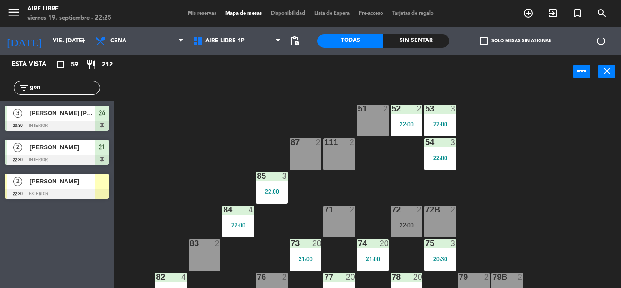
click at [411, 220] on div "72 2 22:00" at bounding box center [407, 222] width 32 height 32
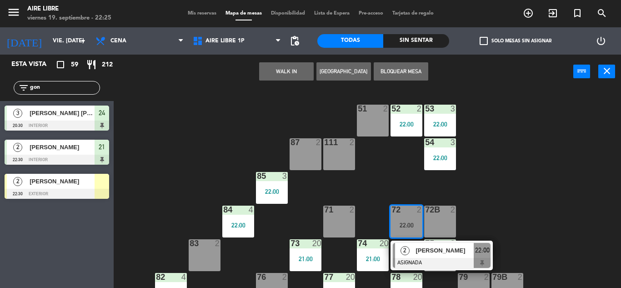
click at [422, 252] on span "[PERSON_NAME]" at bounding box center [445, 251] width 58 height 10
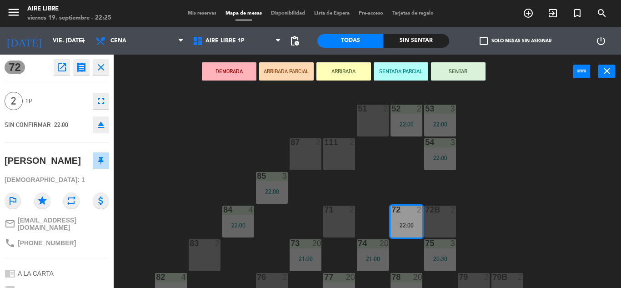
click at [100, 129] on icon "eject" at bounding box center [100, 124] width 11 height 11
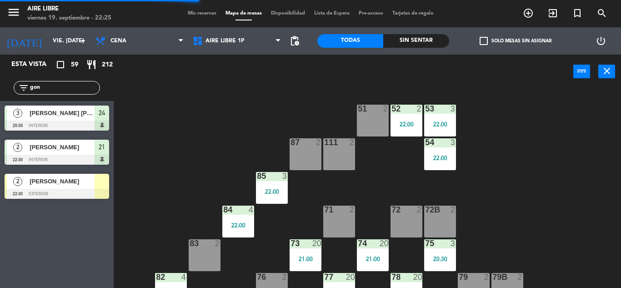
click at [70, 182] on span "[PERSON_NAME]" at bounding box center [62, 181] width 65 height 10
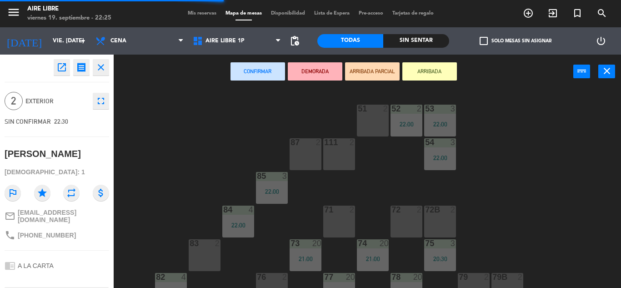
click at [404, 226] on div "72 2" at bounding box center [407, 222] width 32 height 32
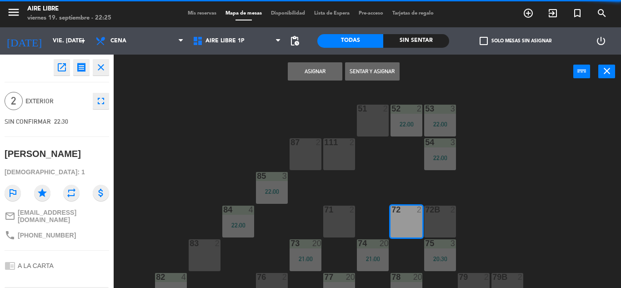
click at [377, 71] on button "Sentar y Asignar" at bounding box center [372, 71] width 55 height 18
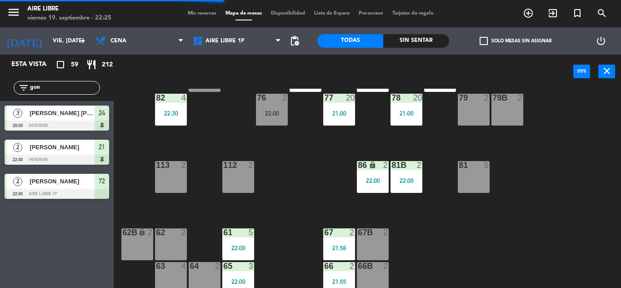
scroll to position [181, 0]
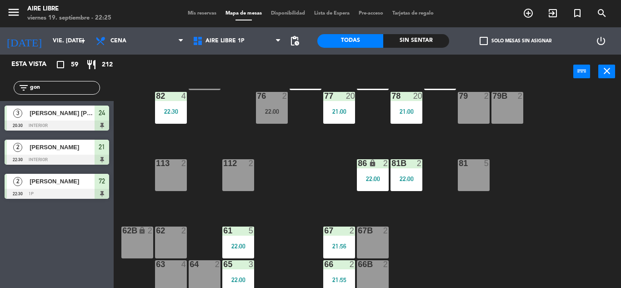
click at [273, 111] on div "22:00" at bounding box center [272, 111] width 32 height 6
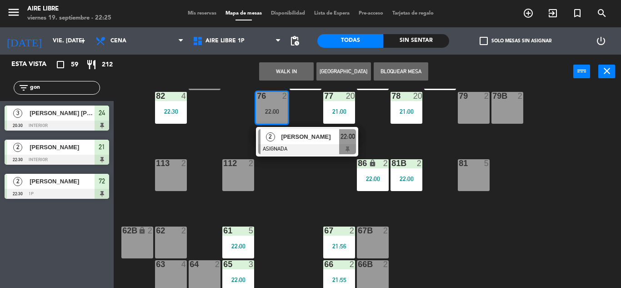
click at [292, 145] on div at bounding box center [307, 149] width 98 height 10
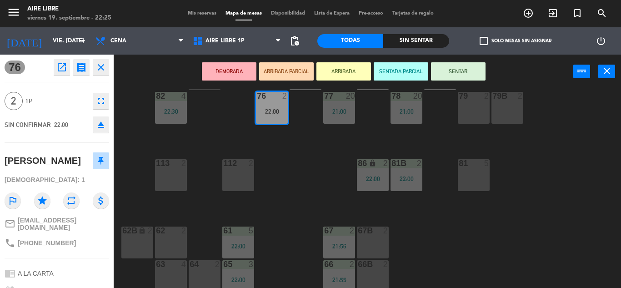
click at [99, 126] on icon "eject" at bounding box center [100, 124] width 11 height 11
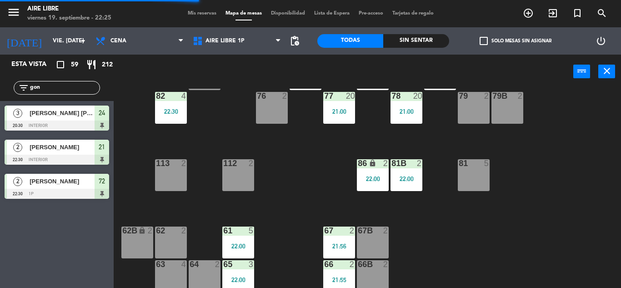
click at [70, 86] on input "gon" at bounding box center [64, 88] width 70 height 10
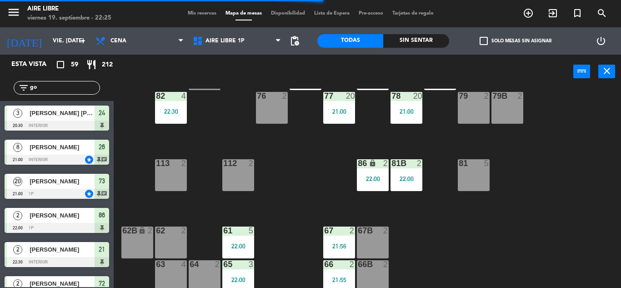
type input "g"
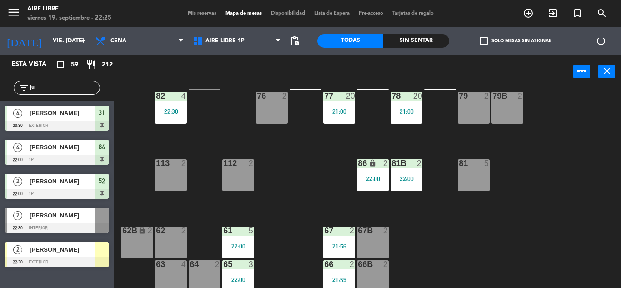
type input "ju"
click at [308, 180] on div "51 2 52 2 22:00 53 3 22:00 111 2 54 3 22:00 87 2 85 3 22:00 72 2 22:30 84 4 22:…" at bounding box center [370, 188] width 501 height 199
click at [77, 251] on span "[PERSON_NAME]" at bounding box center [62, 250] width 65 height 10
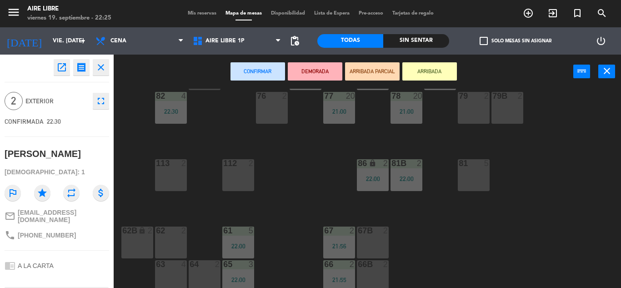
click at [266, 104] on div "76 2" at bounding box center [272, 108] width 32 height 32
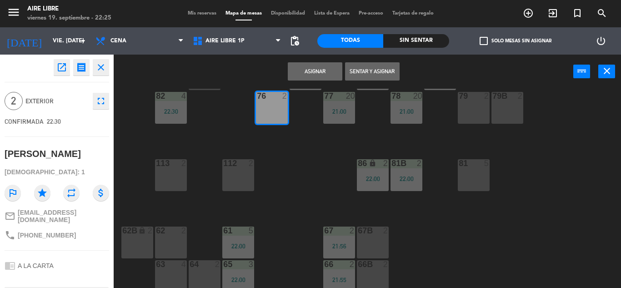
click at [371, 74] on button "Sentar y Asignar" at bounding box center [372, 71] width 55 height 18
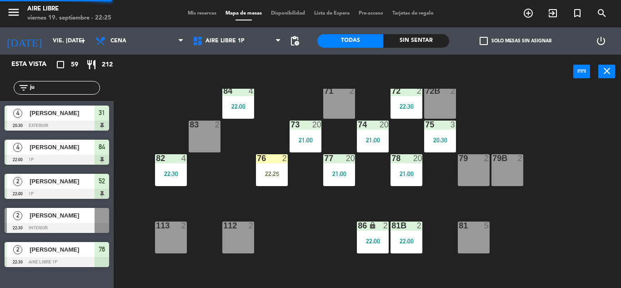
scroll to position [111, 0]
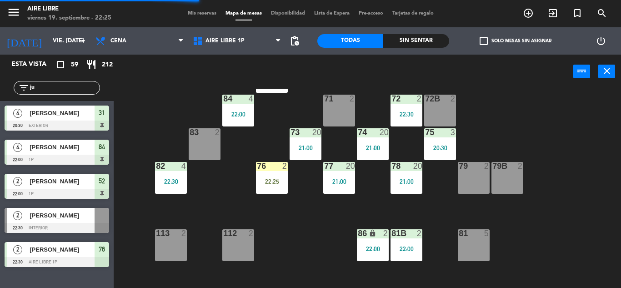
click at [49, 88] on input "ju" at bounding box center [64, 88] width 70 height 10
type input "j"
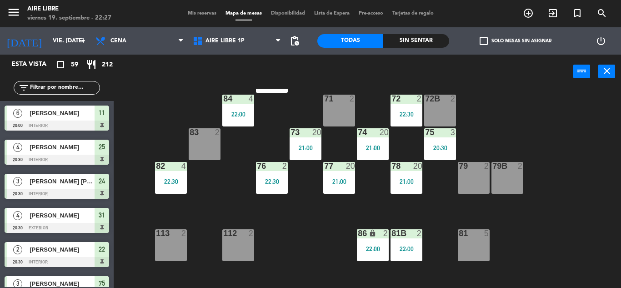
click at [51, 85] on input "text" at bounding box center [64, 88] width 70 height 10
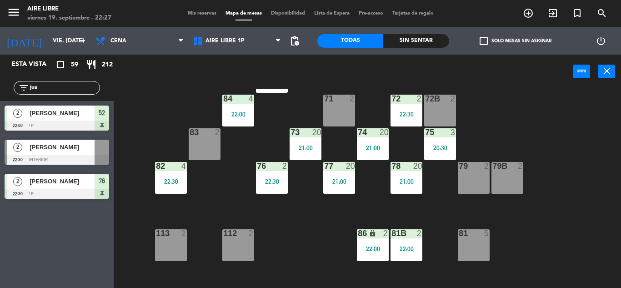
type input "jua"
click at [38, 255] on div "Esta vista crop_square 59 restaurant 212 filter_list jua 2 [PERSON_NAME] 22:00 …" at bounding box center [57, 171] width 114 height 233
click at [65, 149] on span "[PERSON_NAME]" at bounding box center [62, 147] width 65 height 10
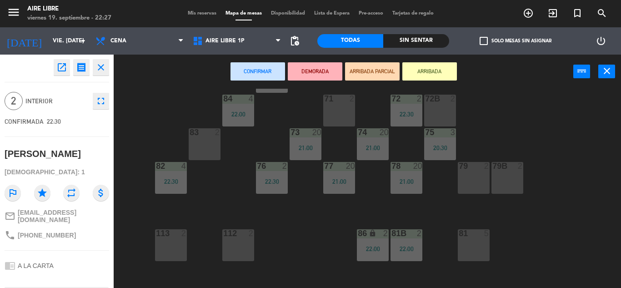
click at [426, 71] on button "ARRIBADA" at bounding box center [429, 71] width 55 height 18
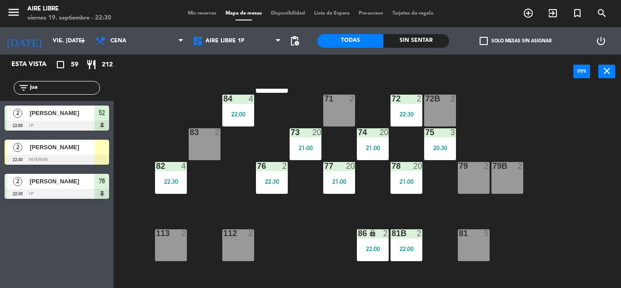
click at [75, 154] on div "[PERSON_NAME]" at bounding box center [62, 147] width 66 height 15
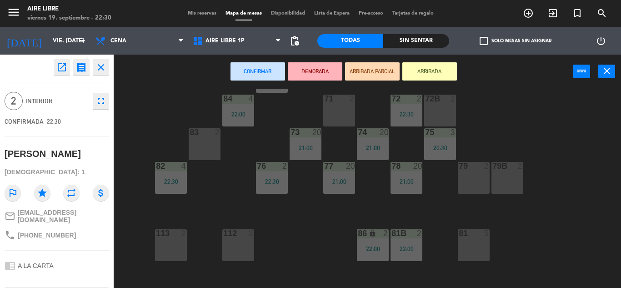
click at [437, 110] on div "72B 2" at bounding box center [440, 111] width 32 height 32
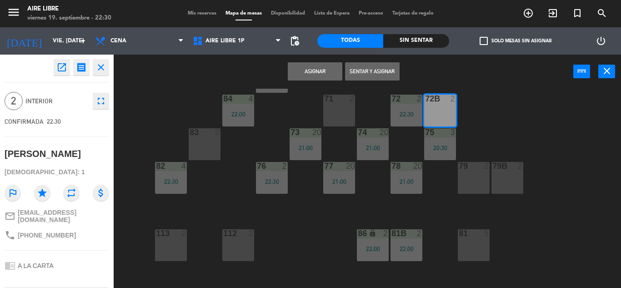
click at [377, 79] on button "Sentar y Asignar" at bounding box center [372, 71] width 55 height 18
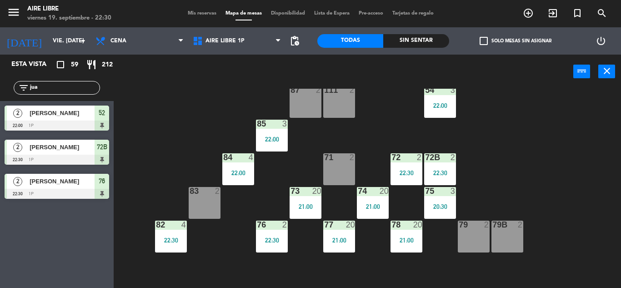
scroll to position [45, 0]
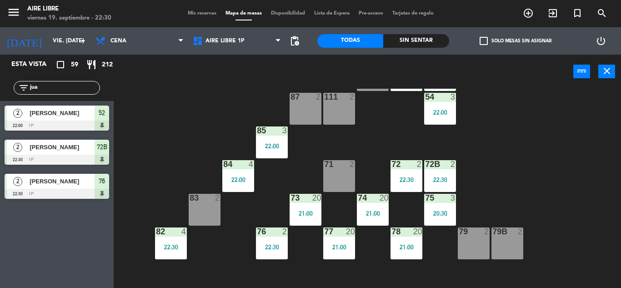
click at [51, 85] on input "jua" at bounding box center [64, 88] width 70 height 10
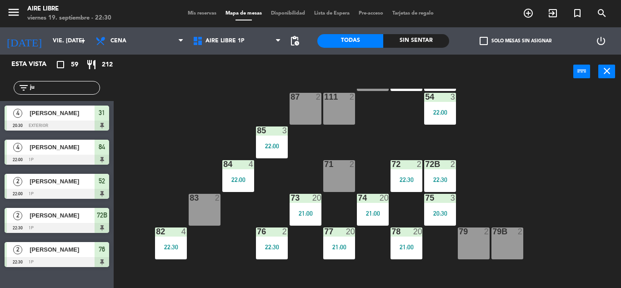
type input "j"
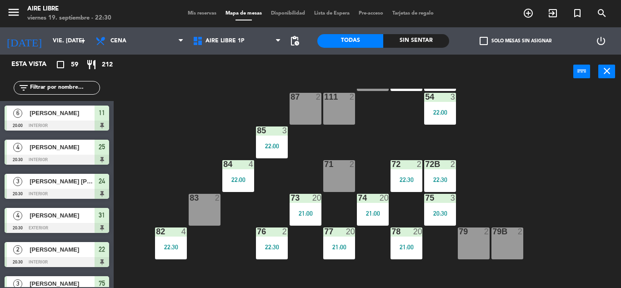
click at [490, 39] on label "check_box_outline_blank Solo mesas sin asignar" at bounding box center [516, 41] width 72 height 8
click at [516, 41] on input "check_box_outline_blank Solo mesas sin asignar" at bounding box center [516, 41] width 0 height 0
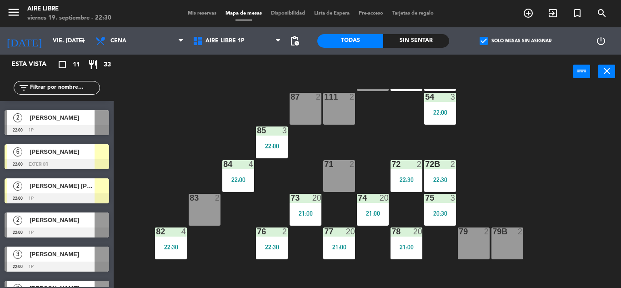
scroll to position [0, 0]
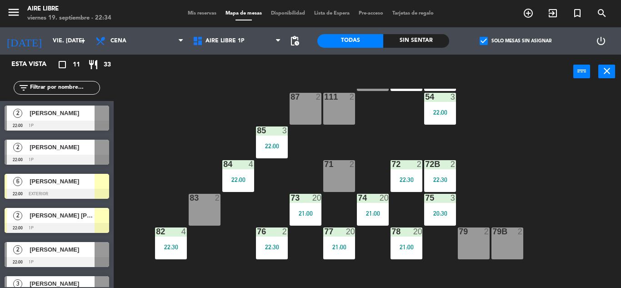
click at [45, 87] on input "text" at bounding box center [64, 88] width 70 height 10
click at [480, 38] on span "check_box" at bounding box center [484, 41] width 8 height 8
click at [516, 41] on input "check_box Solo mesas sin asignar" at bounding box center [516, 41] width 0 height 0
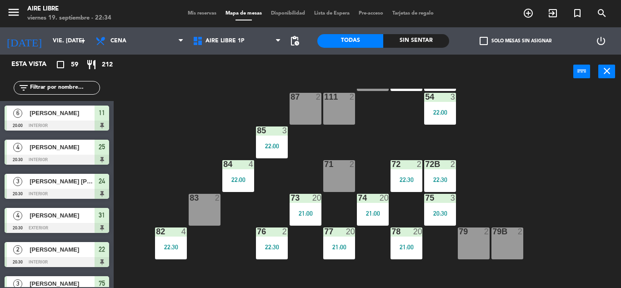
click at [65, 86] on input "text" at bounding box center [64, 88] width 70 height 10
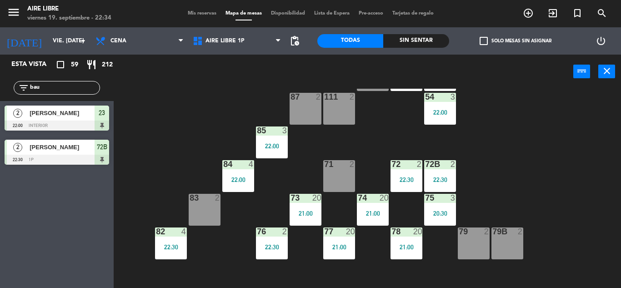
click at [78, 231] on div "Esta vista crop_square 59 restaurant 212 filter_list bau 2 [PERSON_NAME] 22:00 …" at bounding box center [57, 171] width 114 height 233
click at [180, 115] on div "51 2 52 2 22:00 53 3 22:00 111 2 54 3 22:00 87 2 85 3 22:00 72 2 22:30 84 4 22:…" at bounding box center [370, 188] width 501 height 199
click at [55, 85] on input "bau" at bounding box center [64, 88] width 70 height 10
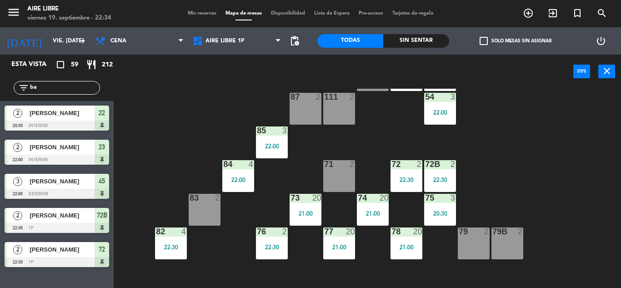
type input "b"
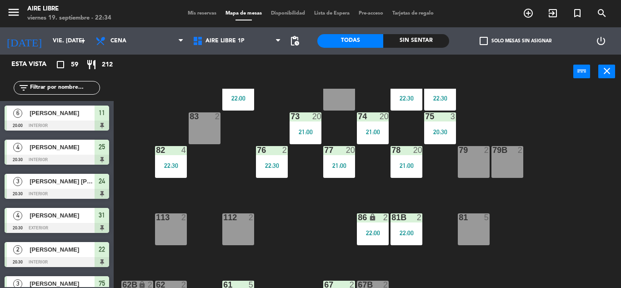
scroll to position [127, 0]
click at [483, 37] on span "check_box_outline_blank" at bounding box center [484, 41] width 8 height 8
click at [516, 41] on input "check_box_outline_blank Solo mesas sin asignar" at bounding box center [516, 41] width 0 height 0
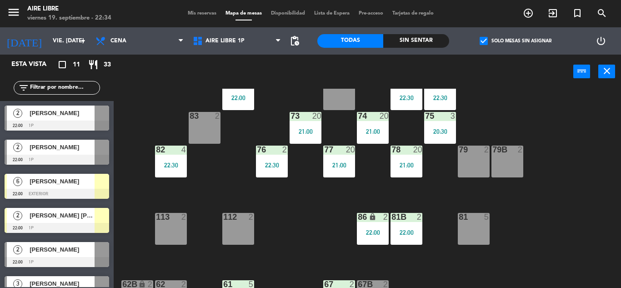
click at [72, 114] on span "[PERSON_NAME]" at bounding box center [62, 113] width 65 height 10
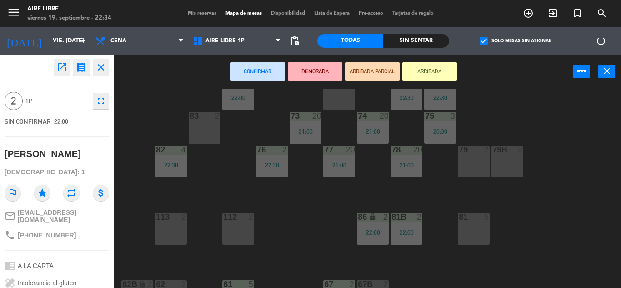
click at [64, 73] on button "open_in_new" at bounding box center [62, 67] width 16 height 16
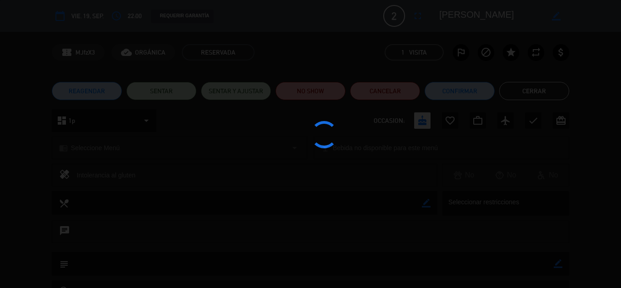
click at [465, 48] on div at bounding box center [310, 144] width 621 height 288
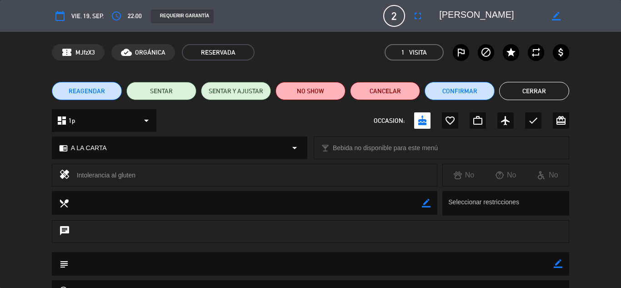
click at [462, 55] on icon "outlined_flag" at bounding box center [461, 52] width 11 height 11
click at [315, 90] on button "NO SHOW" at bounding box center [311, 91] width 70 height 18
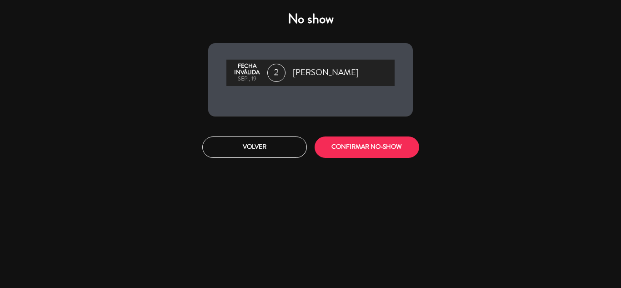
click at [391, 143] on button "CONFIRMAR NO-SHOW" at bounding box center [367, 146] width 105 height 21
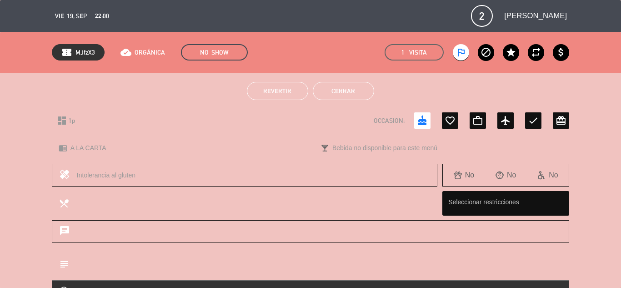
click at [350, 89] on button "Cerrar" at bounding box center [343, 91] width 61 height 18
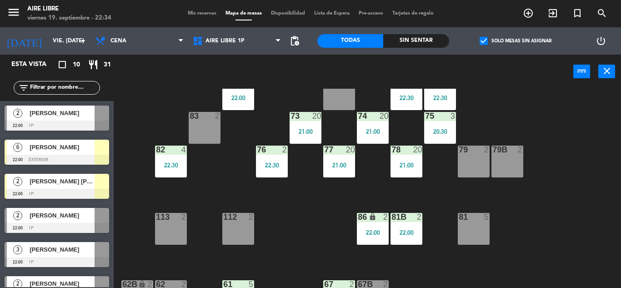
click at [57, 118] on div "[PERSON_NAME]" at bounding box center [62, 112] width 66 height 15
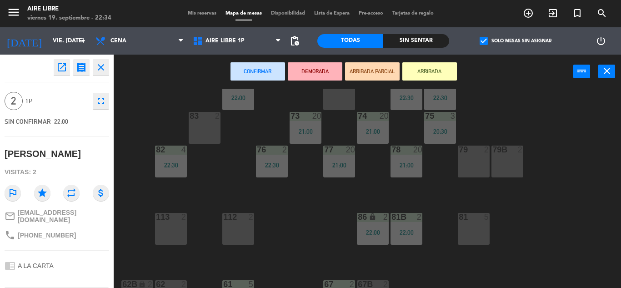
click at [61, 67] on icon "open_in_new" at bounding box center [61, 67] width 11 height 11
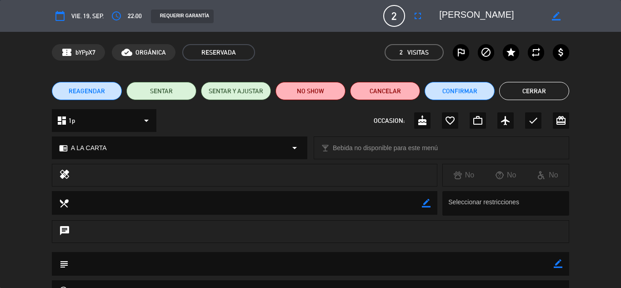
click at [463, 52] on icon "outlined_flag" at bounding box center [461, 52] width 11 height 11
click at [310, 93] on button "NO SHOW" at bounding box center [311, 91] width 70 height 18
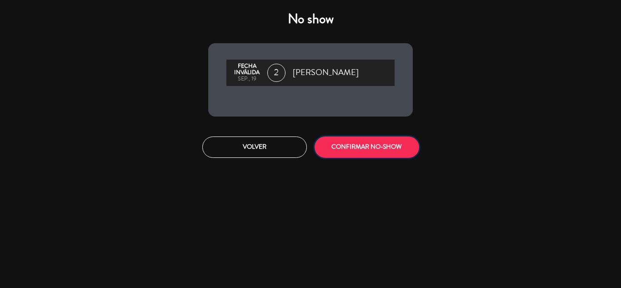
click at [364, 142] on button "CONFIRMAR NO-SHOW" at bounding box center [367, 146] width 105 height 21
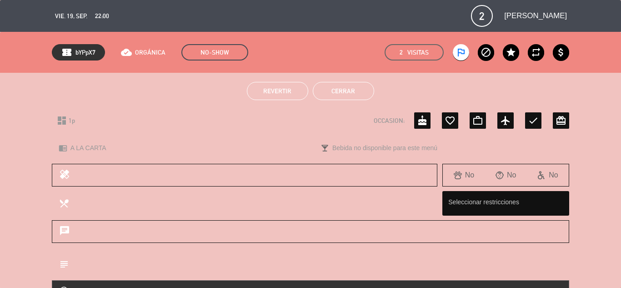
click at [352, 94] on button "Cerrar" at bounding box center [343, 91] width 61 height 18
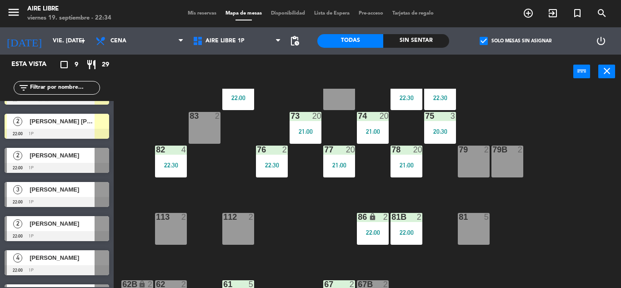
scroll to position [26, 0]
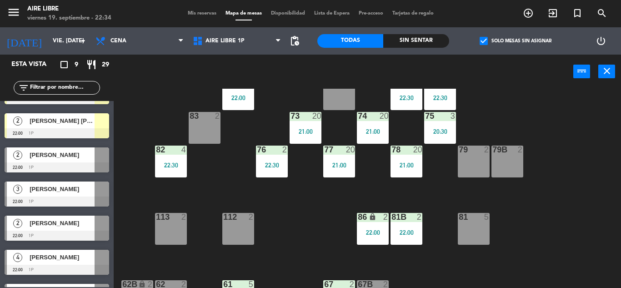
click at [67, 156] on span "[PERSON_NAME]" at bounding box center [62, 155] width 65 height 10
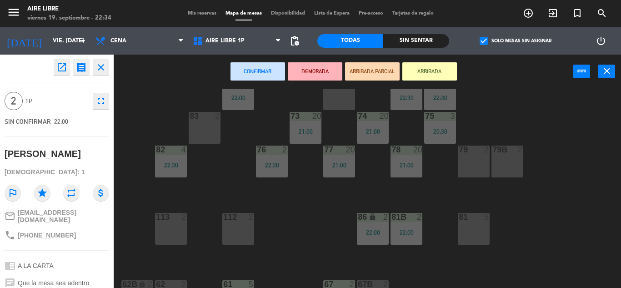
click at [62, 70] on icon "open_in_new" at bounding box center [61, 67] width 11 height 11
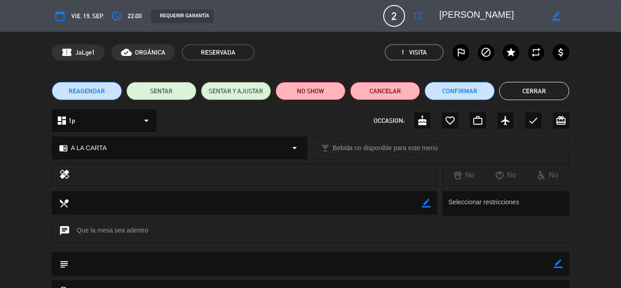
click at [458, 50] on icon "outlined_flag" at bounding box center [461, 52] width 11 height 11
click at [319, 94] on button "NO SHOW" at bounding box center [311, 91] width 70 height 18
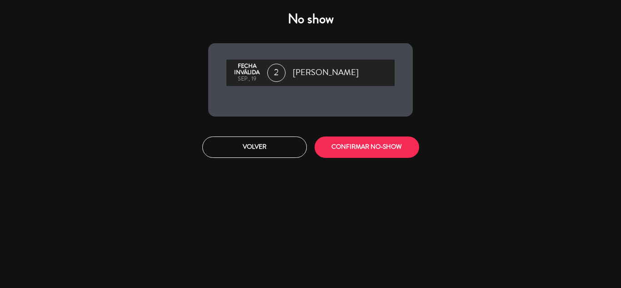
click at [372, 140] on button "CONFIRMAR NO-SHOW" at bounding box center [367, 146] width 105 height 21
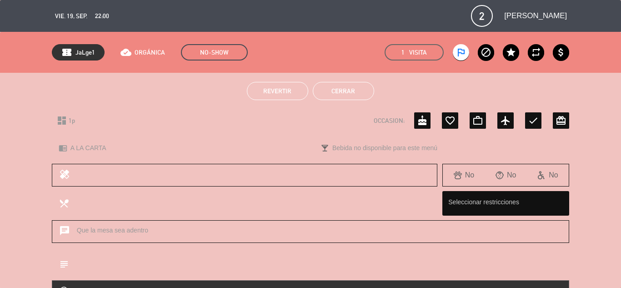
click at [344, 90] on button "Cerrar" at bounding box center [343, 91] width 61 height 18
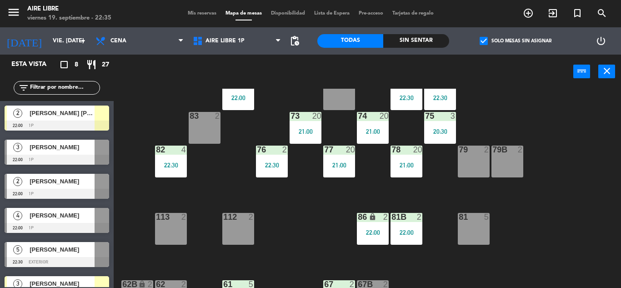
scroll to position [43, 0]
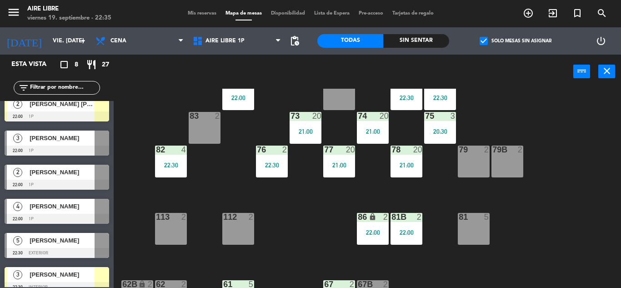
click at [64, 138] on span "[PERSON_NAME]" at bounding box center [62, 138] width 65 height 10
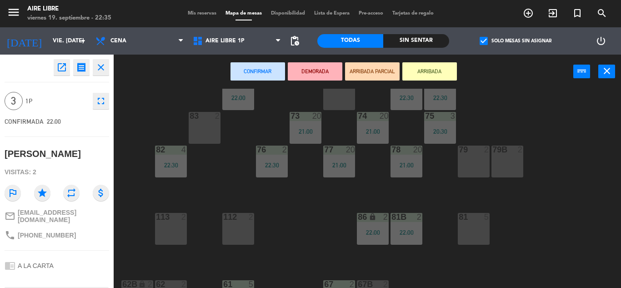
click at [61, 66] on icon "open_in_new" at bounding box center [61, 67] width 11 height 11
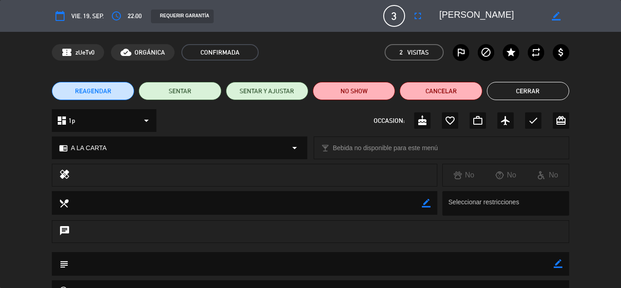
click at [462, 51] on icon "outlined_flag" at bounding box center [461, 52] width 11 height 11
click at [358, 90] on button "NO SHOW" at bounding box center [354, 91] width 82 height 18
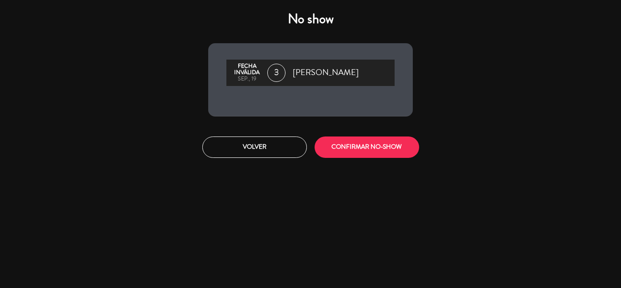
click at [362, 141] on button "CONFIRMAR NO-SHOW" at bounding box center [367, 146] width 105 height 21
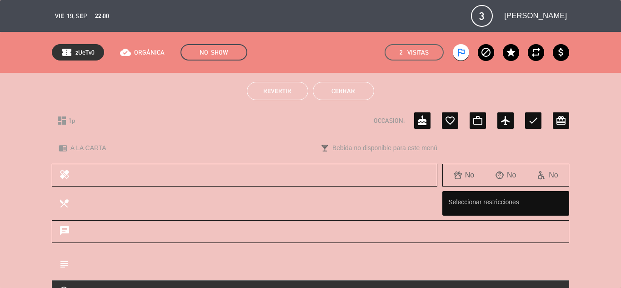
click at [342, 91] on button "Cerrar" at bounding box center [343, 91] width 61 height 18
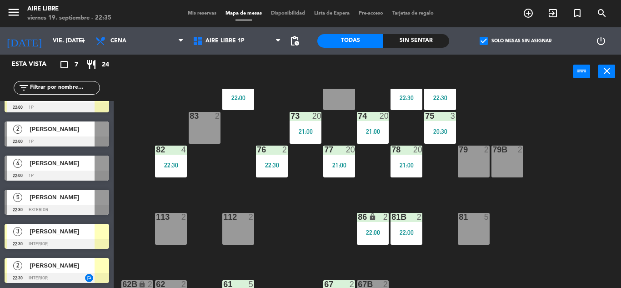
scroll to position [53, 0]
click at [75, 139] on div at bounding box center [57, 141] width 105 height 10
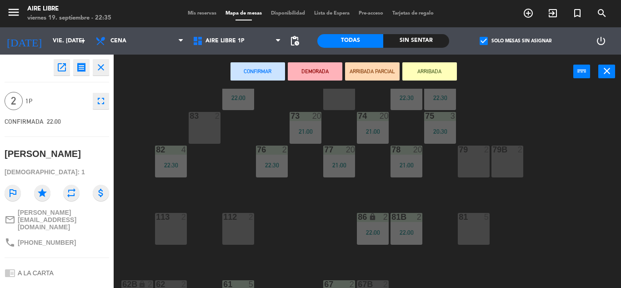
click at [64, 65] on icon "open_in_new" at bounding box center [61, 67] width 11 height 11
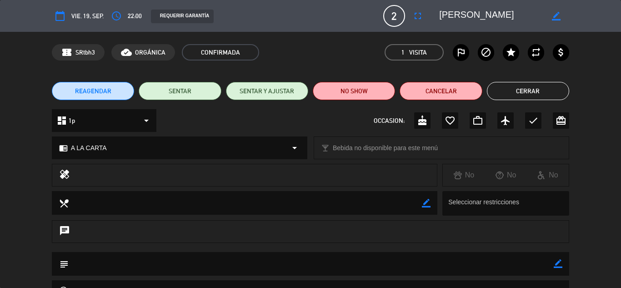
click at [467, 47] on label "outlined_flag" at bounding box center [461, 52] width 16 height 16
click at [354, 92] on button "NO SHOW" at bounding box center [354, 91] width 82 height 18
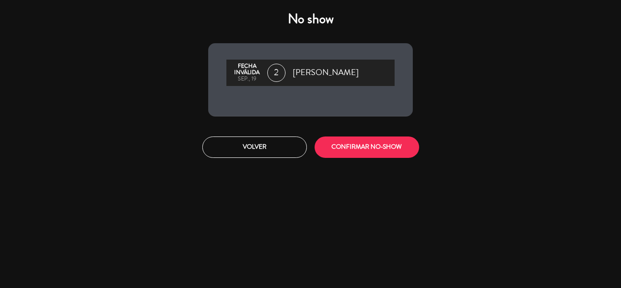
click at [360, 151] on button "CONFIRMAR NO-SHOW" at bounding box center [367, 146] width 105 height 21
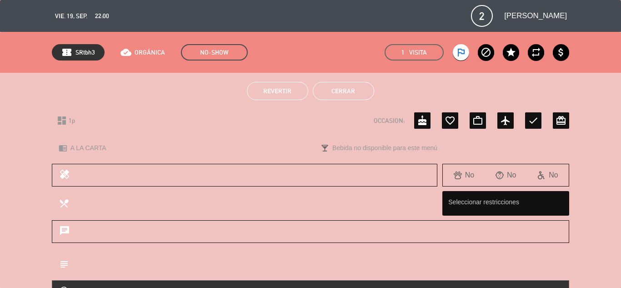
click at [344, 94] on button "Cerrar" at bounding box center [343, 91] width 61 height 18
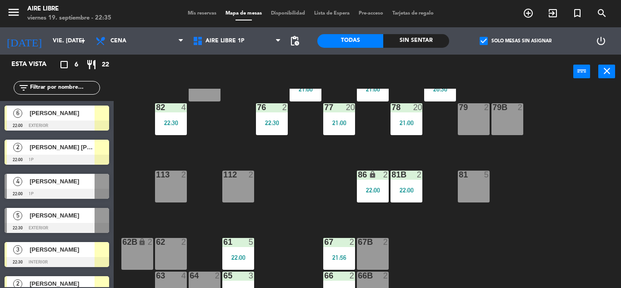
scroll to position [185, 0]
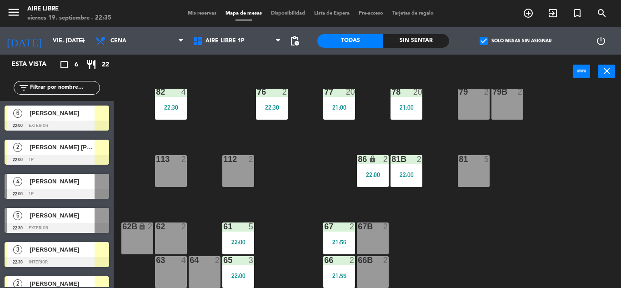
click at [68, 186] on div "[PERSON_NAME]" at bounding box center [62, 181] width 66 height 15
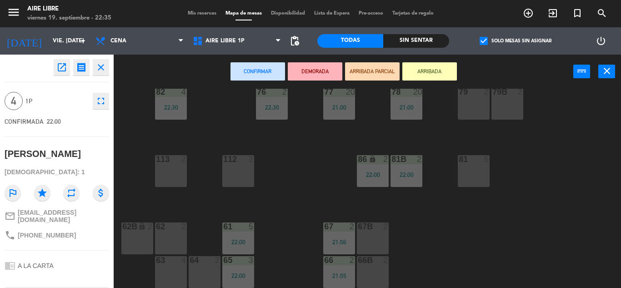
click at [60, 71] on icon "open_in_new" at bounding box center [61, 67] width 11 height 11
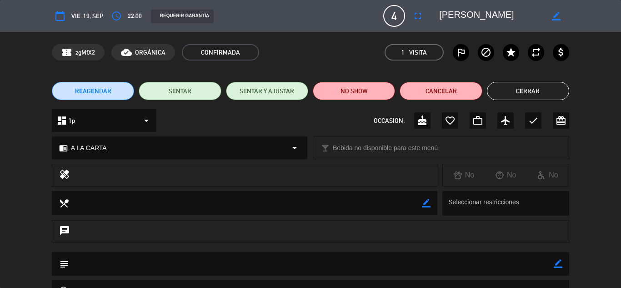
click at [465, 46] on label "outlined_flag" at bounding box center [461, 52] width 16 height 16
click at [347, 98] on button "NO SHOW" at bounding box center [354, 91] width 82 height 18
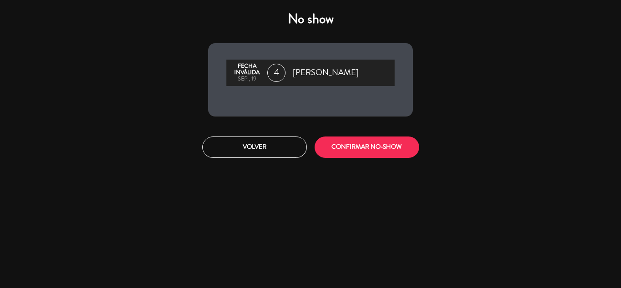
click at [357, 149] on button "CONFIRMAR NO-SHOW" at bounding box center [367, 146] width 105 height 21
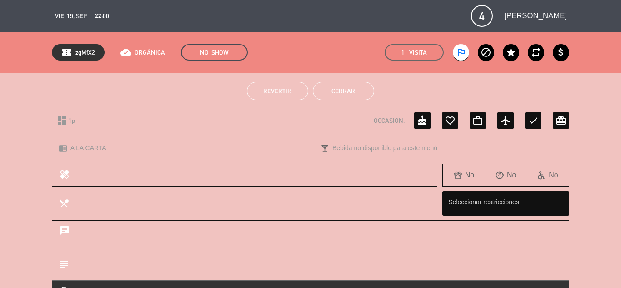
click at [347, 88] on button "Cerrar" at bounding box center [343, 91] width 61 height 18
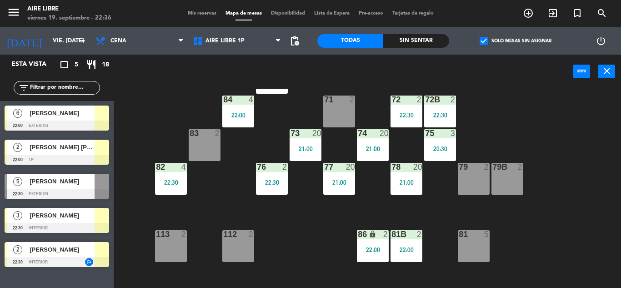
scroll to position [107, 0]
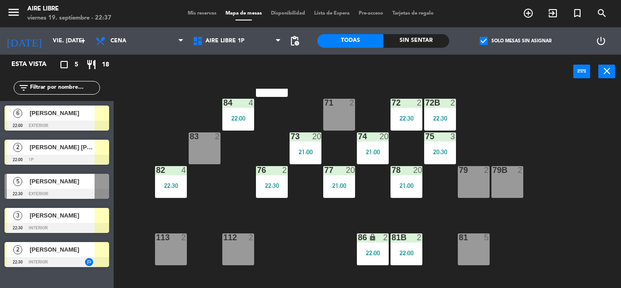
click at [48, 147] on span "[PERSON_NAME] [PERSON_NAME]" at bounding box center [62, 147] width 65 height 10
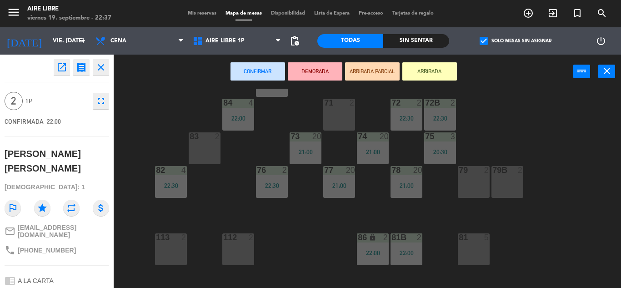
click at [162, 114] on div "51 2 52 2 22:00 53 3 22:00 111 2 54 3 22:00 87 2 85 3 22:00 72 2 22:30 84 4 22:…" at bounding box center [370, 188] width 501 height 199
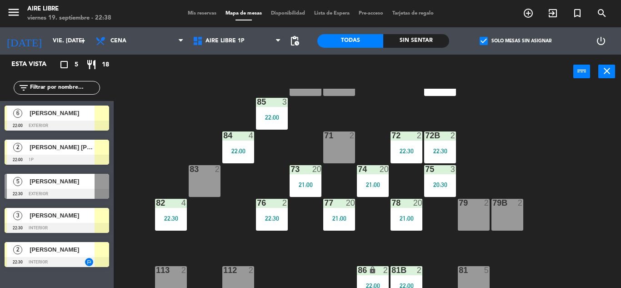
scroll to position [73, 0]
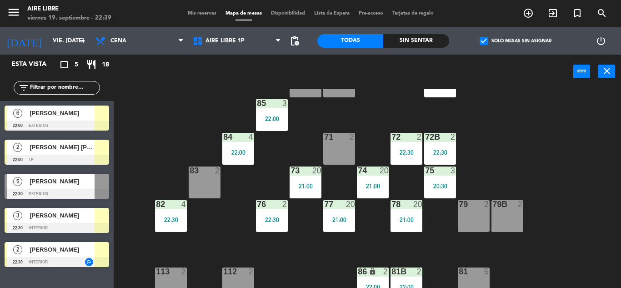
click at [183, 108] on div "51 2 52 2 22:00 53 3 22:00 111 2 54 3 22:00 87 2 85 3 22:00 72 2 22:30 84 4 22:…" at bounding box center [370, 188] width 501 height 199
click at [39, 153] on div "[PERSON_NAME] [PERSON_NAME]" at bounding box center [62, 147] width 66 height 15
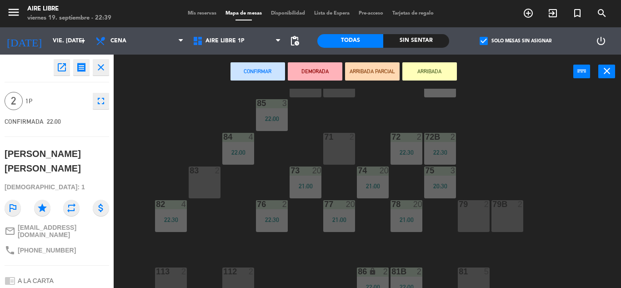
click at [180, 103] on div "51 2 52 2 22:00 53 3 22:00 111 2 54 3 22:00 87 2 85 3 22:00 72 2 22:30 84 4 22:…" at bounding box center [370, 188] width 501 height 199
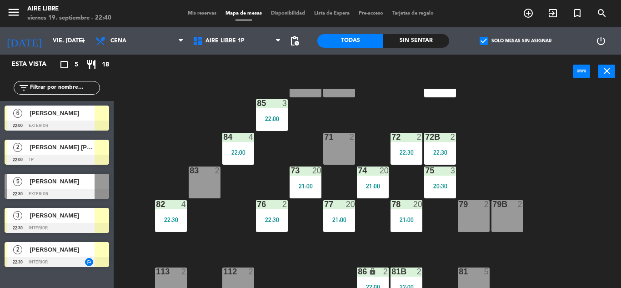
click at [442, 149] on div "22:30" at bounding box center [440, 152] width 32 height 6
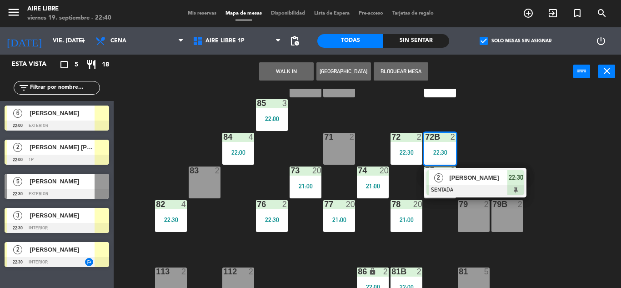
click at [544, 145] on div "51 2 52 2 22:00 53 3 22:00 111 2 54 3 22:00 87 2 85 3 22:00 72 2 22:30 84 4 22:…" at bounding box center [370, 188] width 501 height 199
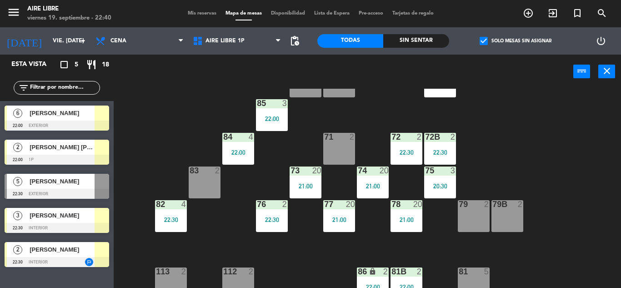
click at [75, 159] on div at bounding box center [57, 160] width 105 height 10
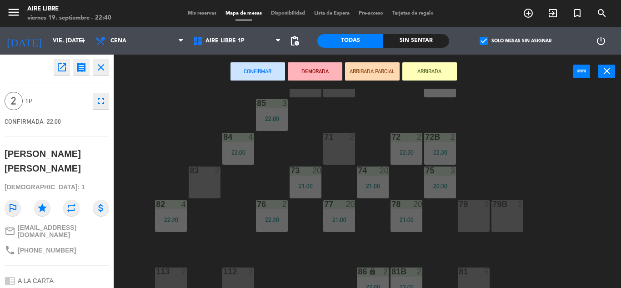
click at [162, 116] on div "51 2 52 2 22:00 53 3 22:00 111 2 54 3 22:00 87 2 85 3 22:00 72 2 22:30 84 4 22:…" at bounding box center [370, 188] width 501 height 199
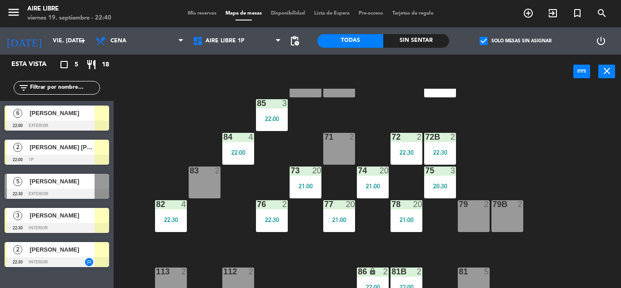
click at [81, 219] on span "[PERSON_NAME]" at bounding box center [62, 216] width 65 height 10
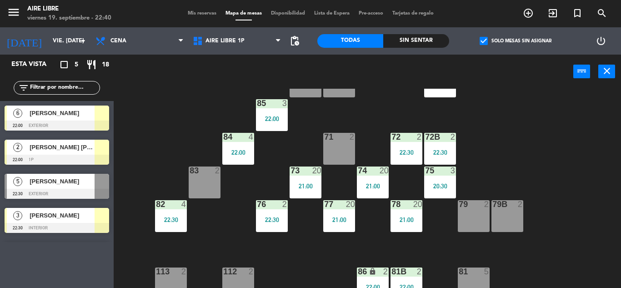
click at [218, 233] on div "51 2 52 2 22:00 53 3 22:00 111 2 54 3 22:00 87 2 85 3 22:00 72 2 22:30 84 4 22:…" at bounding box center [370, 188] width 501 height 199
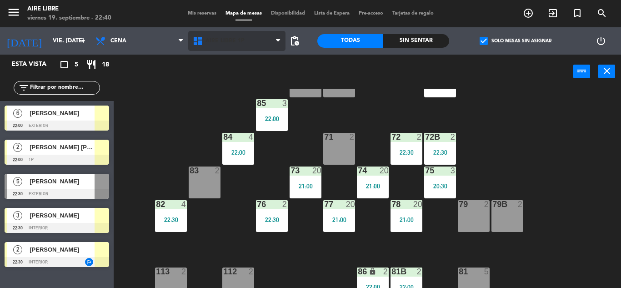
click at [221, 42] on span "Aire Libre 1P" at bounding box center [225, 41] width 39 height 6
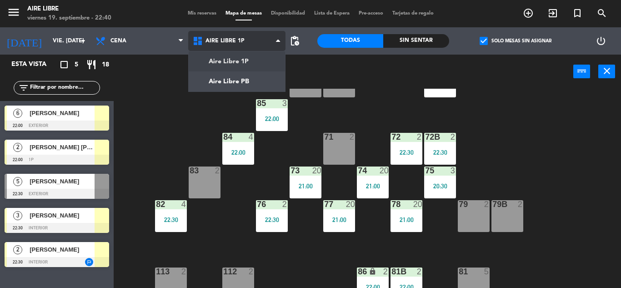
click at [226, 83] on ng-component "menu Aire Libre viernes 19. septiembre - 22:40 Mis reservas Mapa de mesas Dispo…" at bounding box center [310, 144] width 621 height 288
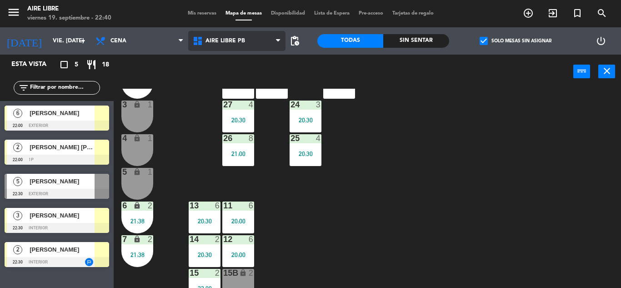
scroll to position [252, 0]
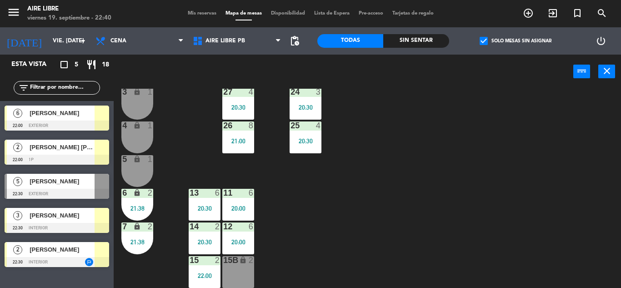
click at [304, 140] on div "20:30" at bounding box center [306, 141] width 32 height 6
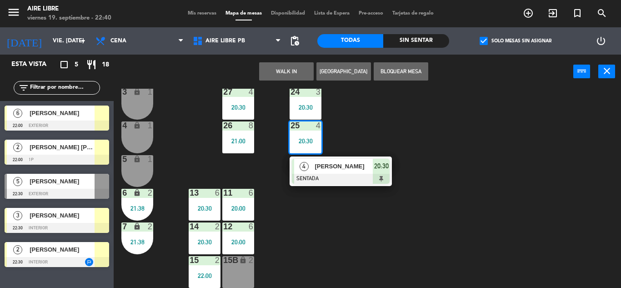
click at [354, 172] on div "[PERSON_NAME]" at bounding box center [343, 166] width 59 height 15
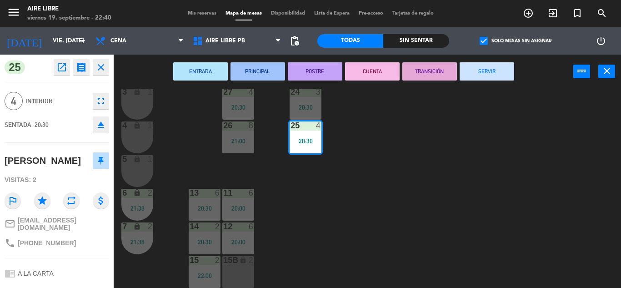
click at [487, 71] on button "SERVIR" at bounding box center [487, 71] width 55 height 18
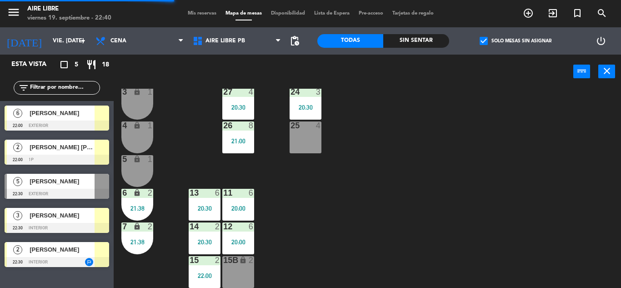
click at [52, 84] on input "text" at bounding box center [64, 88] width 70 height 10
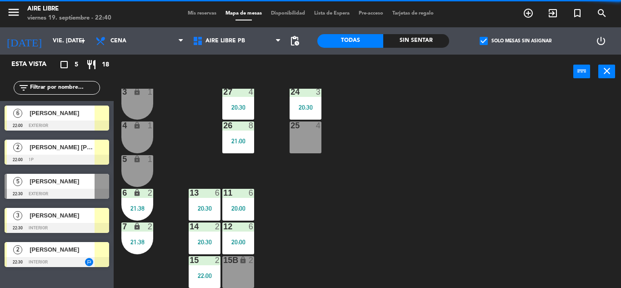
click at [46, 220] on span "[PERSON_NAME]" at bounding box center [62, 216] width 65 height 10
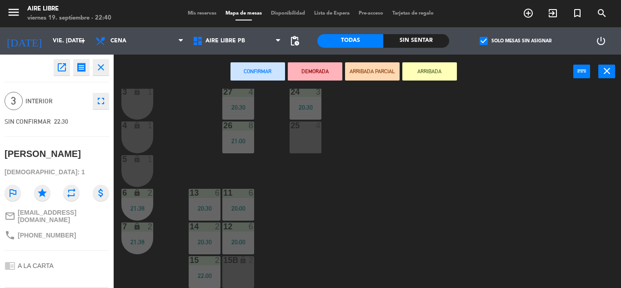
click at [308, 130] on div at bounding box center [305, 125] width 15 height 8
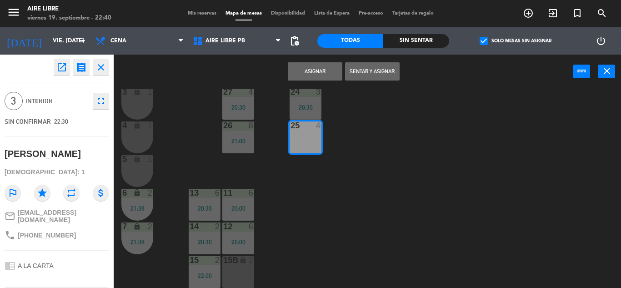
click at [325, 68] on button "Asignar" at bounding box center [315, 71] width 55 height 18
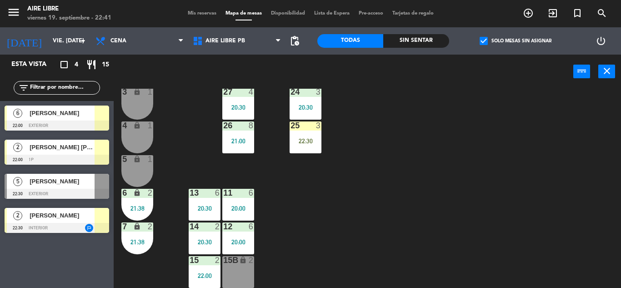
click at [238, 205] on div "20:00" at bounding box center [238, 208] width 32 height 6
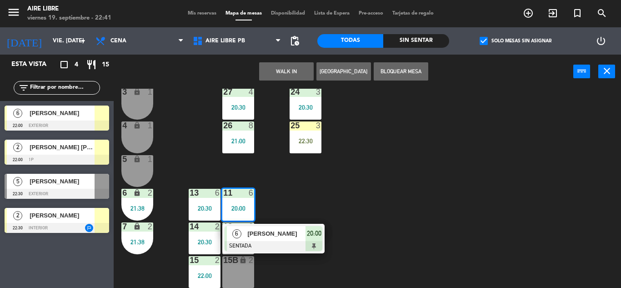
click at [291, 235] on span "[PERSON_NAME]" at bounding box center [276, 234] width 58 height 10
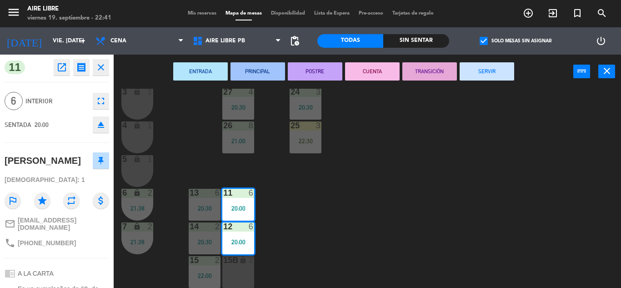
click at [492, 74] on button "SERVIR" at bounding box center [487, 71] width 55 height 18
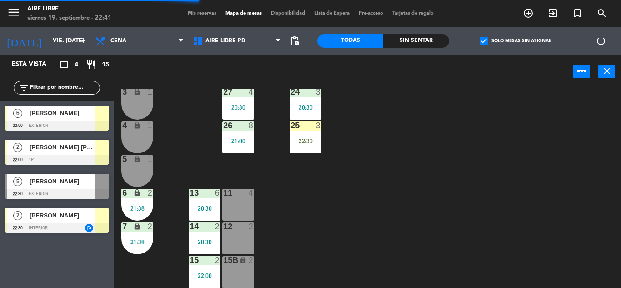
click at [60, 113] on span "[PERSON_NAME]" at bounding box center [62, 113] width 65 height 10
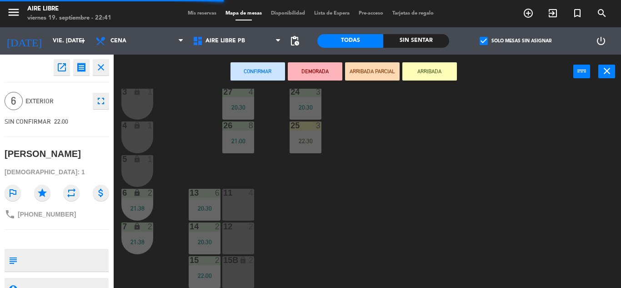
click at [231, 220] on div "11 4" at bounding box center [238, 205] width 32 height 32
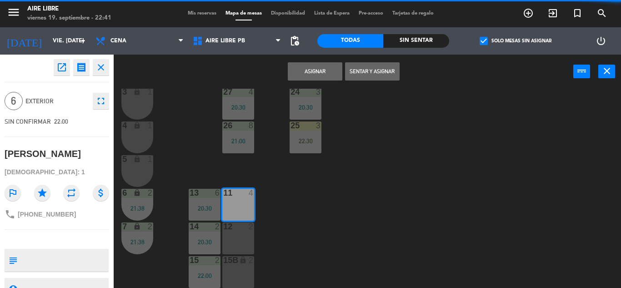
click at [320, 74] on button "Asignar" at bounding box center [315, 71] width 55 height 18
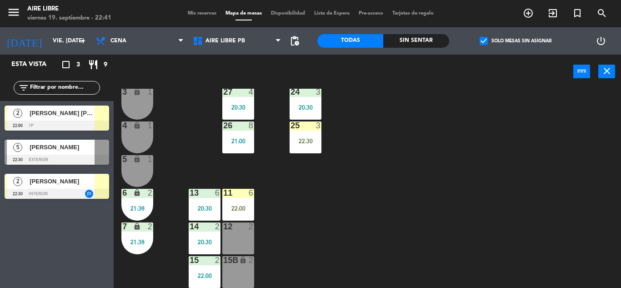
click at [26, 248] on div "Esta vista crop_square 3 restaurant 9 filter_list 2 [PERSON_NAME] [PERSON_NAME]…" at bounding box center [57, 171] width 114 height 233
click at [308, 134] on div "25 3 22:30" at bounding box center [306, 137] width 32 height 32
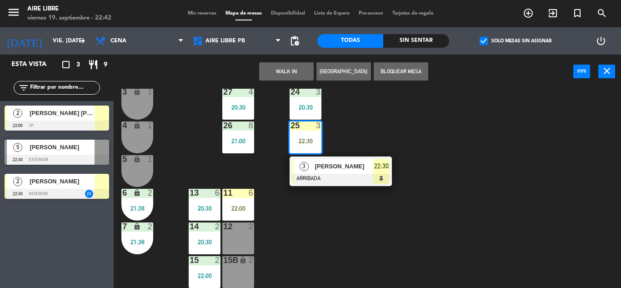
click at [360, 157] on div "3 [PERSON_NAME] 22:30" at bounding box center [341, 171] width 102 height 30
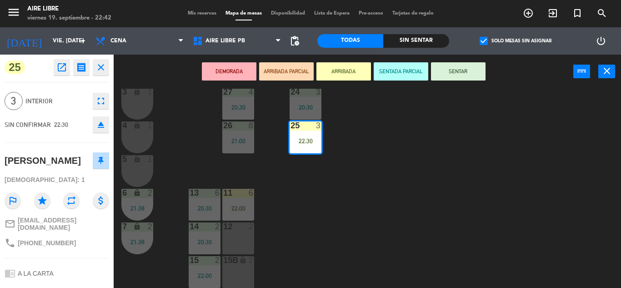
click at [467, 67] on button "SENTAR" at bounding box center [458, 71] width 55 height 18
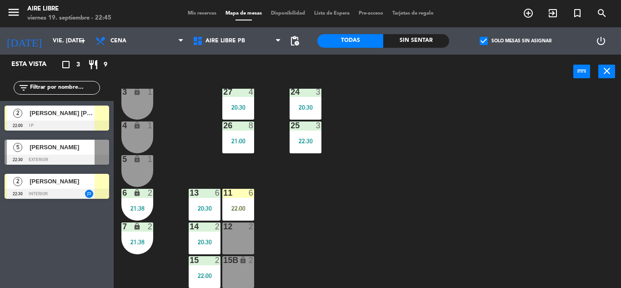
click at [240, 201] on div "11 6 22:00" at bounding box center [238, 205] width 32 height 32
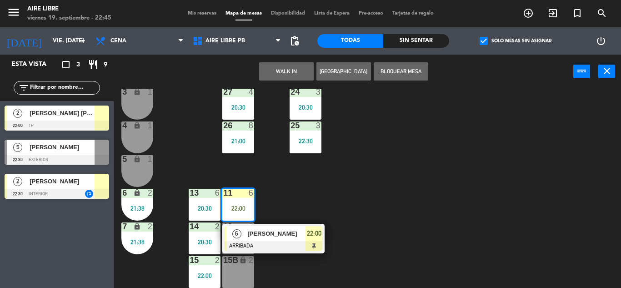
click at [277, 242] on div at bounding box center [274, 246] width 98 height 10
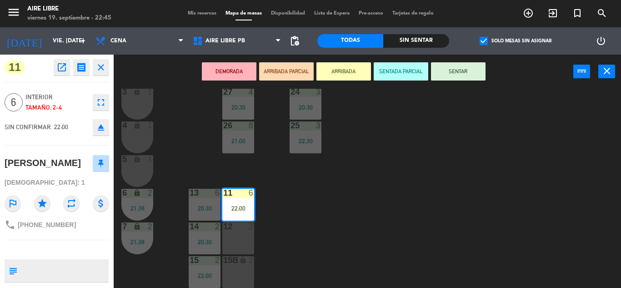
click at [453, 68] on button "SENTAR" at bounding box center [458, 71] width 55 height 18
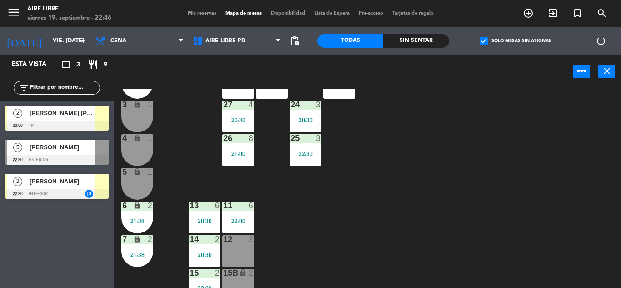
scroll to position [238, 0]
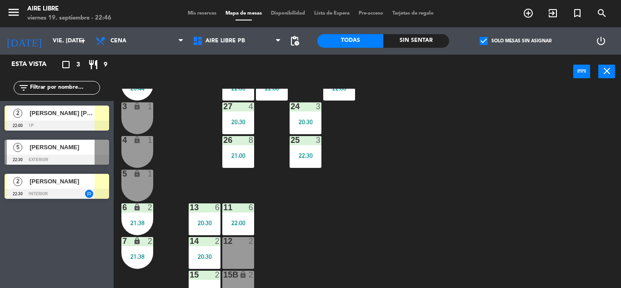
click at [62, 112] on span "[PERSON_NAME] [PERSON_NAME]" at bounding box center [62, 113] width 65 height 10
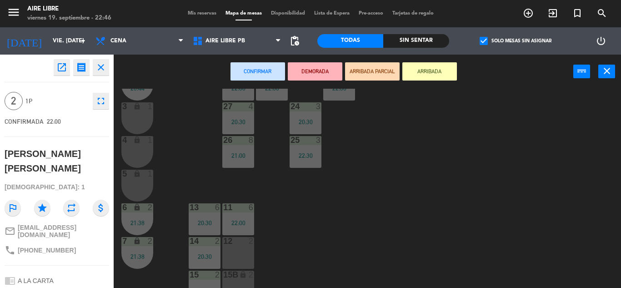
click at [242, 250] on div "12 2" at bounding box center [238, 253] width 32 height 32
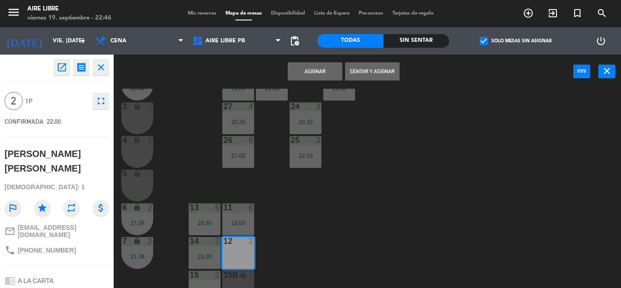
click at [386, 70] on button "Sentar y Asignar" at bounding box center [372, 71] width 55 height 18
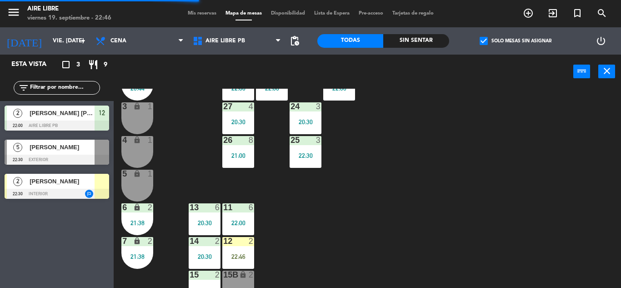
click at [73, 187] on div "[PERSON_NAME]" at bounding box center [62, 181] width 66 height 15
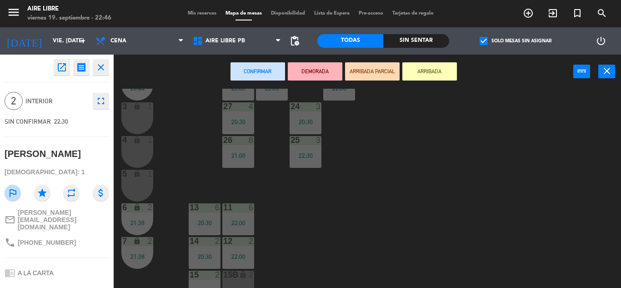
click at [242, 279] on div "lock" at bounding box center [238, 275] width 15 height 9
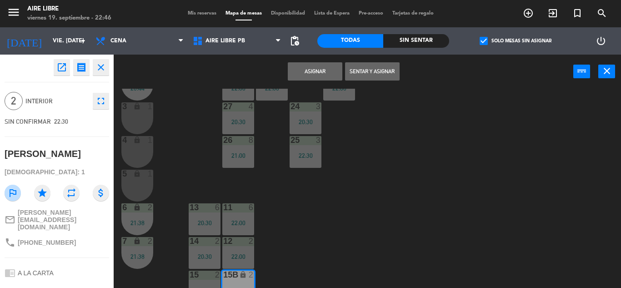
click at [306, 77] on button "Asignar" at bounding box center [315, 71] width 55 height 18
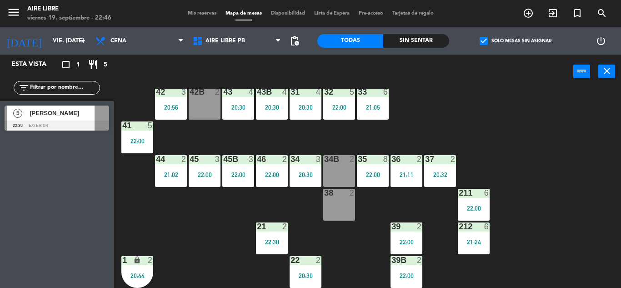
scroll to position [16, 0]
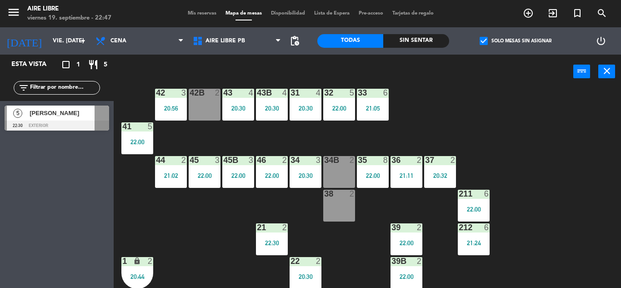
click at [196, 15] on span "Mis reservas" at bounding box center [202, 13] width 38 height 5
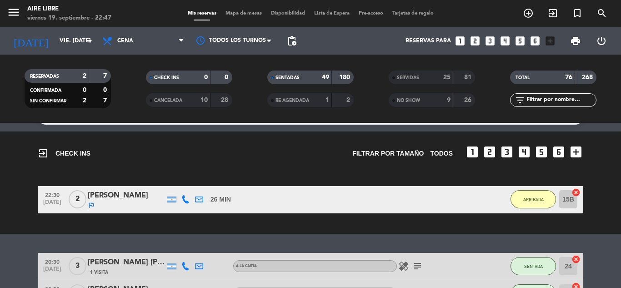
scroll to position [31, 0]
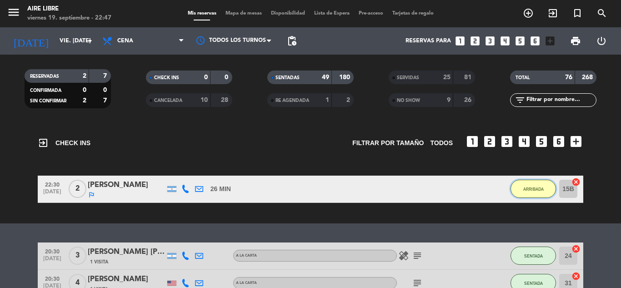
click at [534, 195] on button "ARRIBADA" at bounding box center [533, 189] width 45 height 18
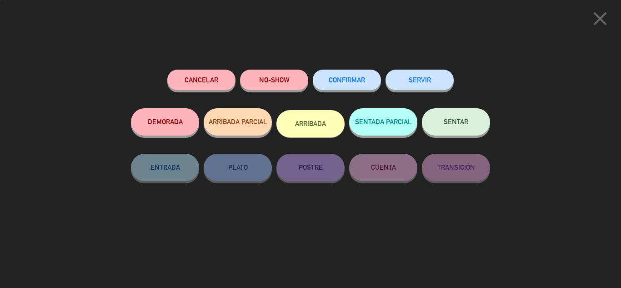
click at [448, 121] on span "SENTAR" at bounding box center [456, 122] width 25 height 8
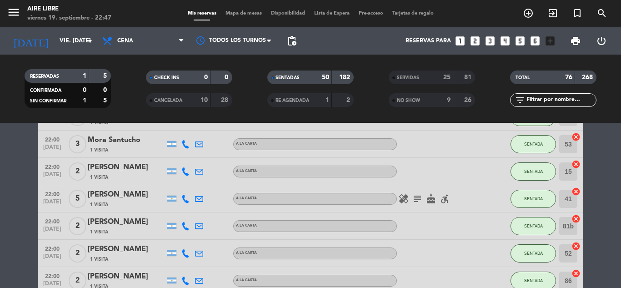
scroll to position [1195, 0]
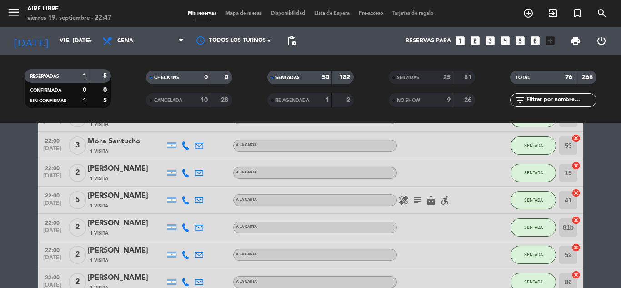
click at [417, 201] on icon "subject" at bounding box center [417, 200] width 11 height 11
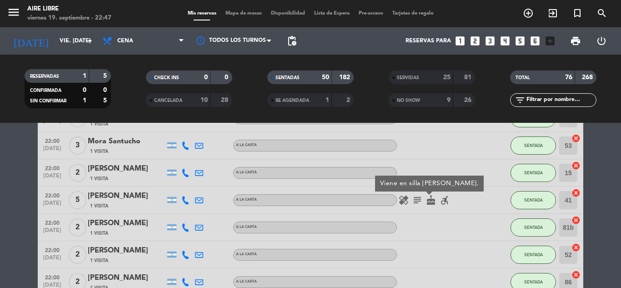
click at [407, 203] on icon "healing" at bounding box center [403, 200] width 11 height 11
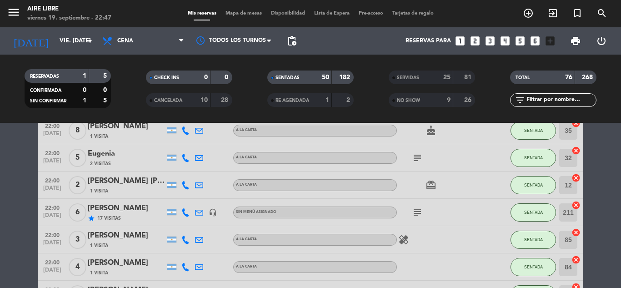
scroll to position [888, 0]
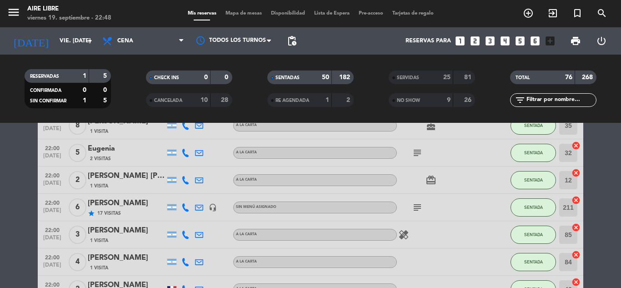
click at [196, 15] on span "Mis reservas" at bounding box center [202, 13] width 38 height 5
click at [419, 101] on span "NO SHOW" at bounding box center [408, 100] width 23 height 5
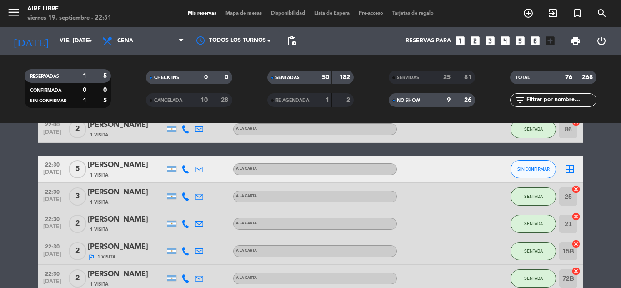
scroll to position [1600, 0]
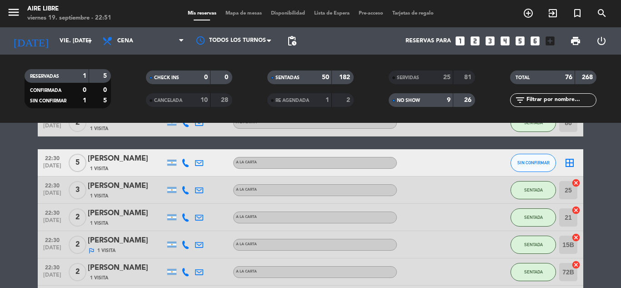
click at [114, 161] on div "[PERSON_NAME]" at bounding box center [126, 159] width 77 height 12
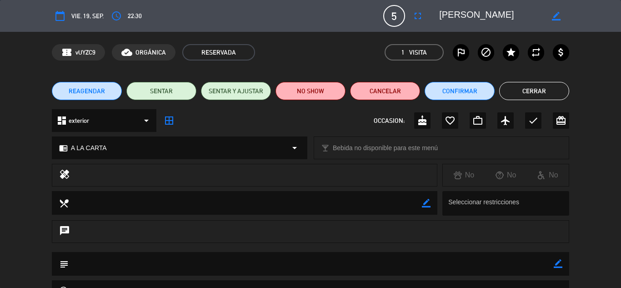
click at [462, 52] on icon "outlined_flag" at bounding box center [461, 52] width 11 height 11
click at [313, 94] on button "NO SHOW" at bounding box center [311, 91] width 70 height 18
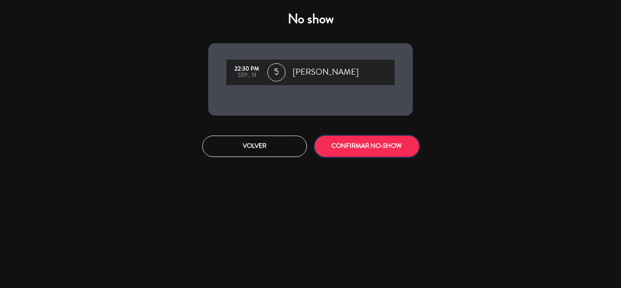
click at [375, 141] on button "CONFIRMAR NO-SHOW" at bounding box center [367, 146] width 105 height 21
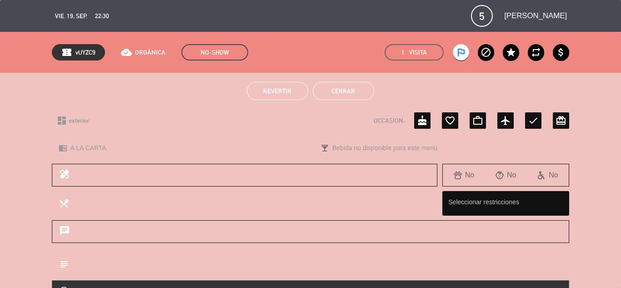
click at [350, 88] on button "Cerrar" at bounding box center [343, 91] width 61 height 18
